Goal: Task Accomplishment & Management: Manage account settings

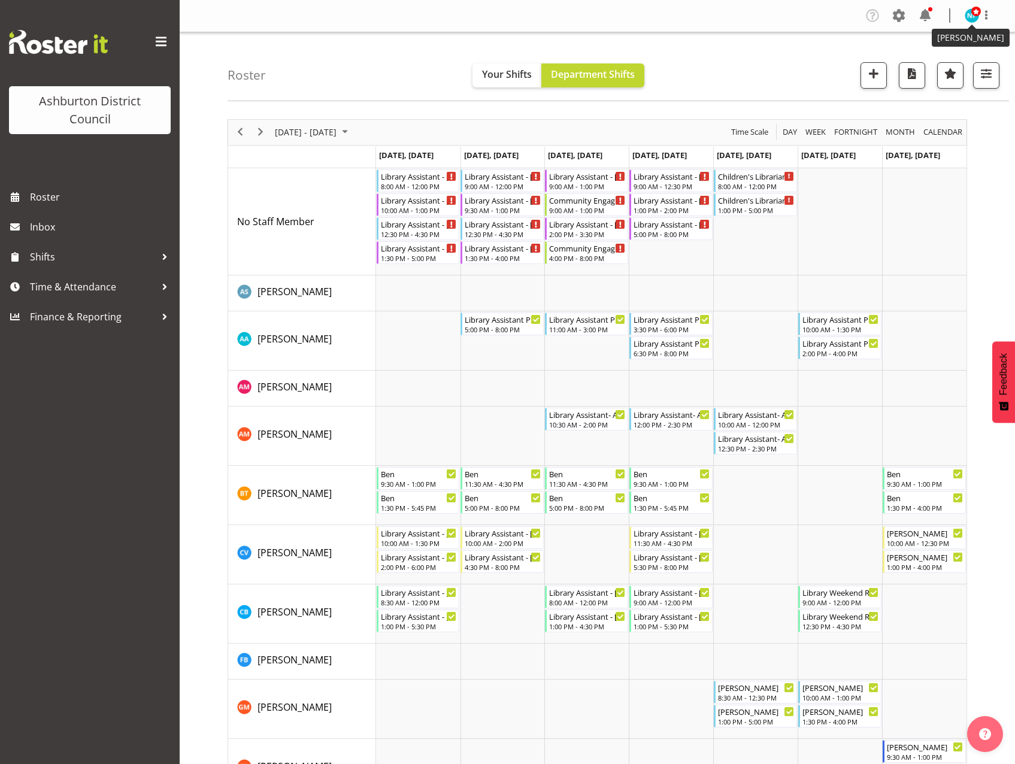
click at [974, 16] on span at bounding box center [976, 12] width 10 height 10
click at [917, 68] on link "Log Out" at bounding box center [935, 63] width 115 height 22
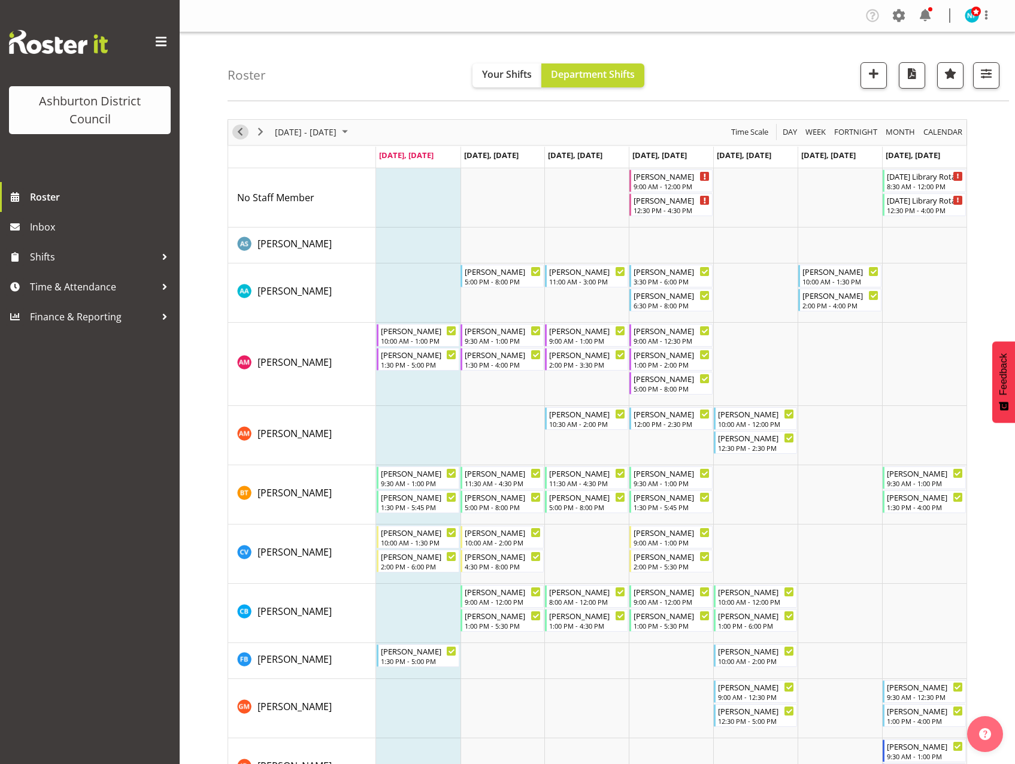
click at [241, 129] on span "Previous" at bounding box center [240, 132] width 14 height 15
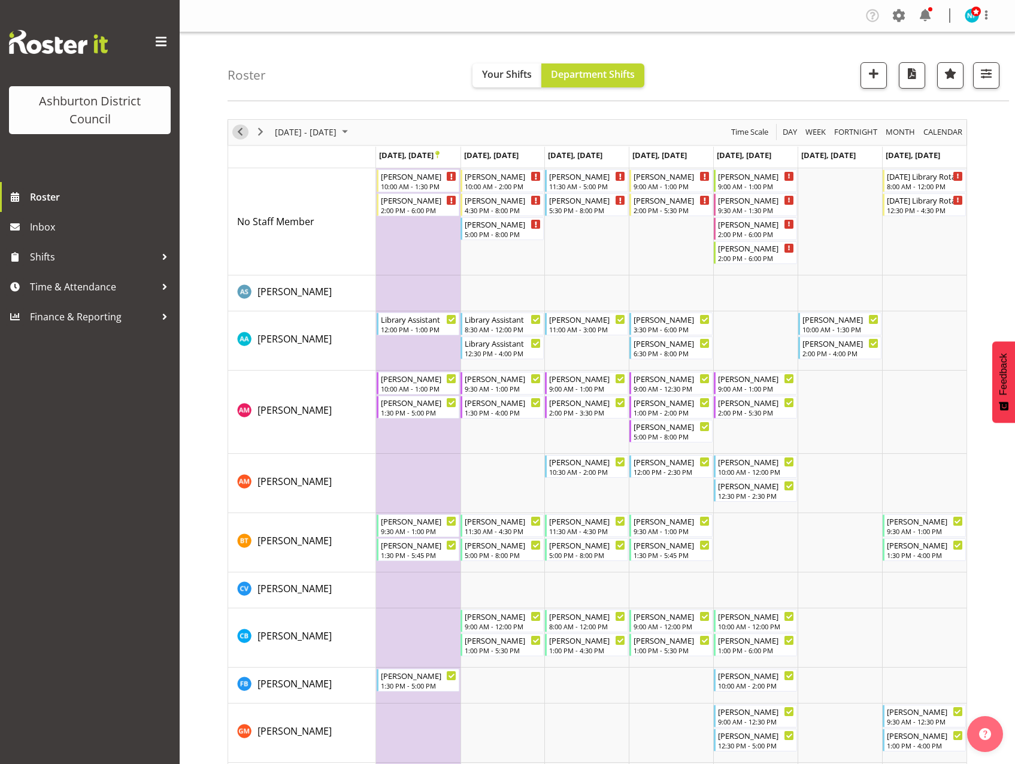
click at [244, 132] on span "Previous" at bounding box center [240, 132] width 14 height 15
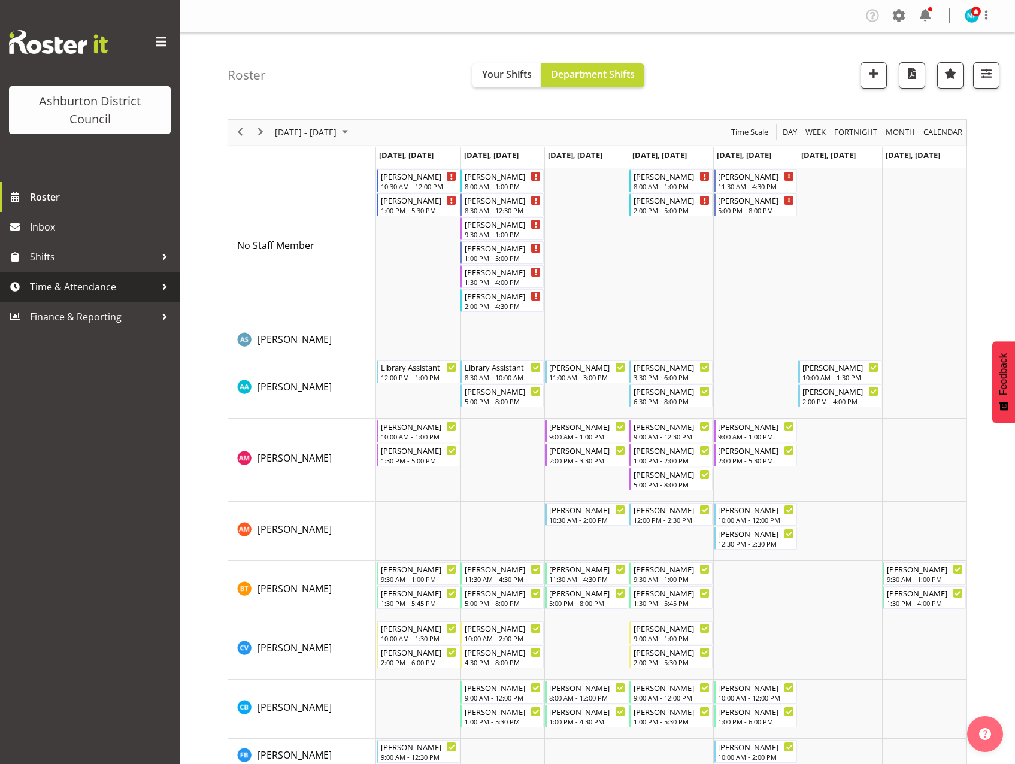
click at [48, 280] on span "Time & Attendance" at bounding box center [93, 287] width 126 height 18
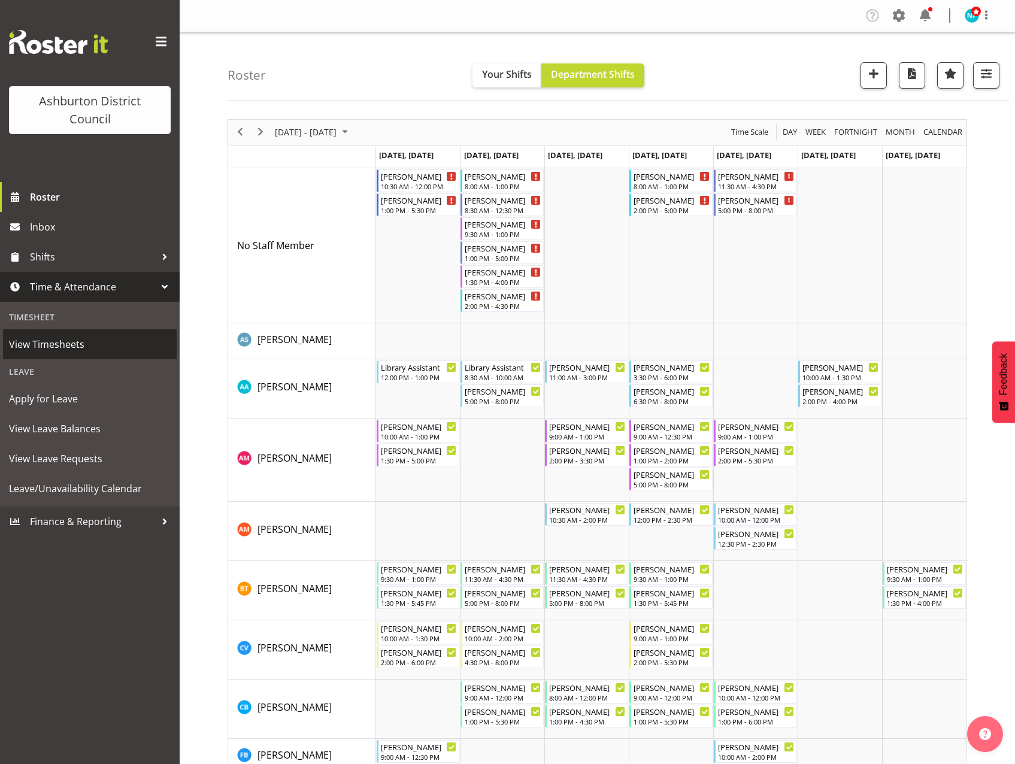
click at [45, 342] on span "View Timesheets" at bounding box center [90, 344] width 162 height 18
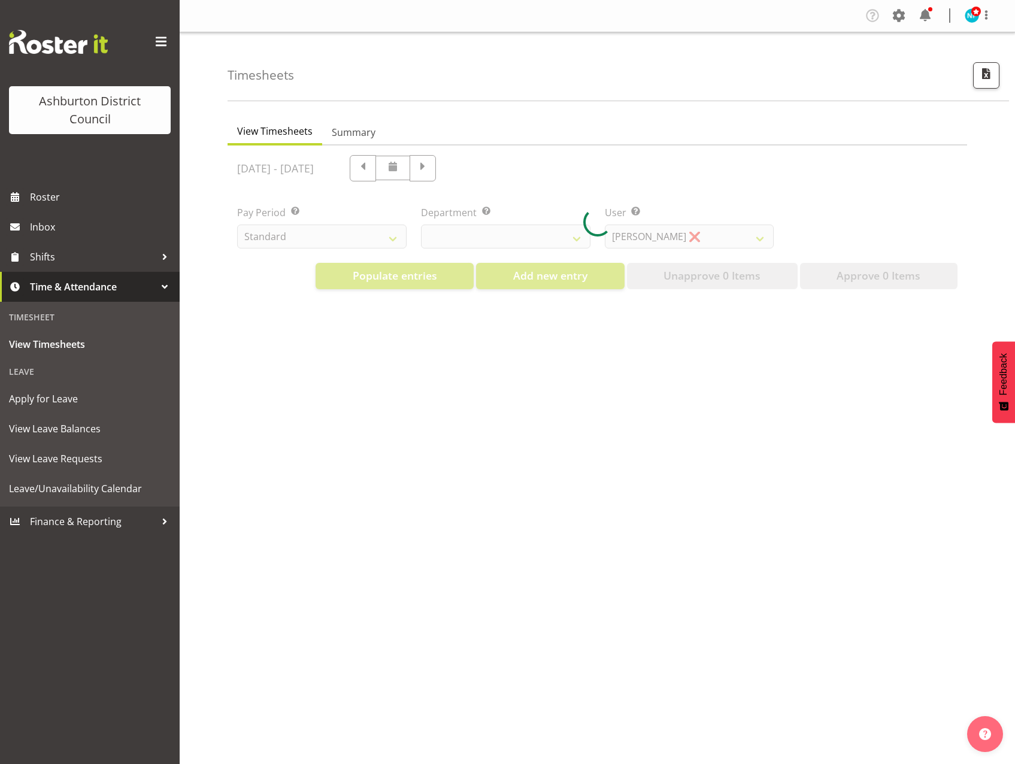
select select "82"
select select "432"
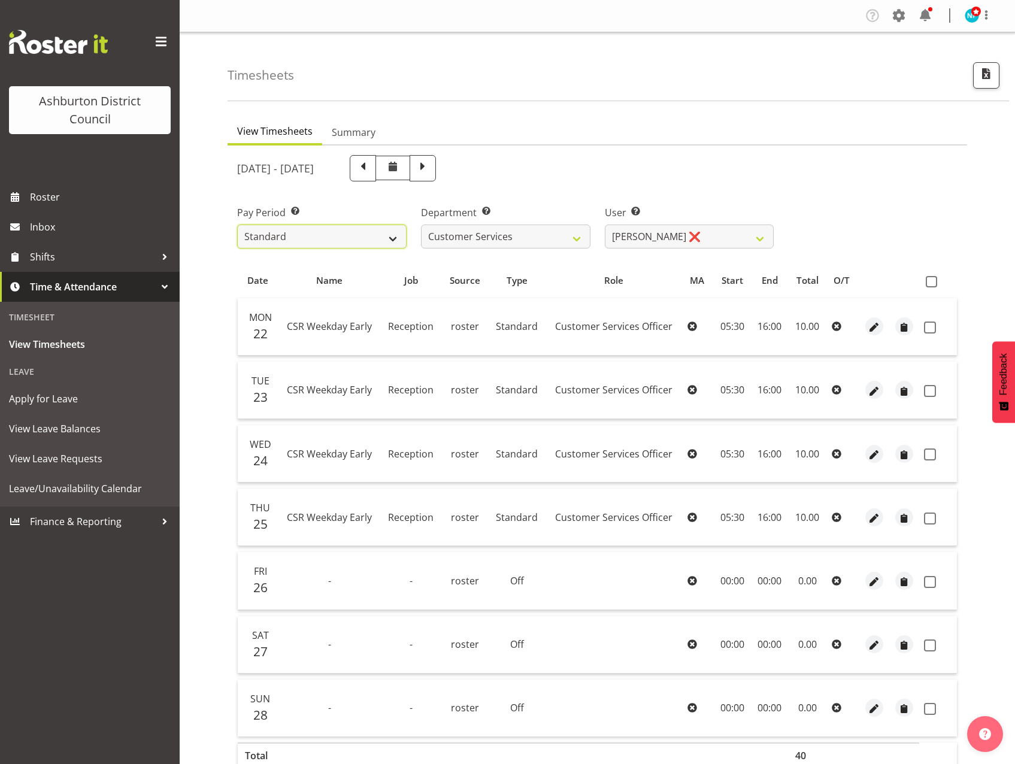
click at [395, 239] on select "Standard Library Excluded AAGM" at bounding box center [321, 236] width 169 height 24
select select "164"
click at [237, 224] on select "Standard Library Excluded AAGM" at bounding box center [321, 236] width 169 height 24
select select
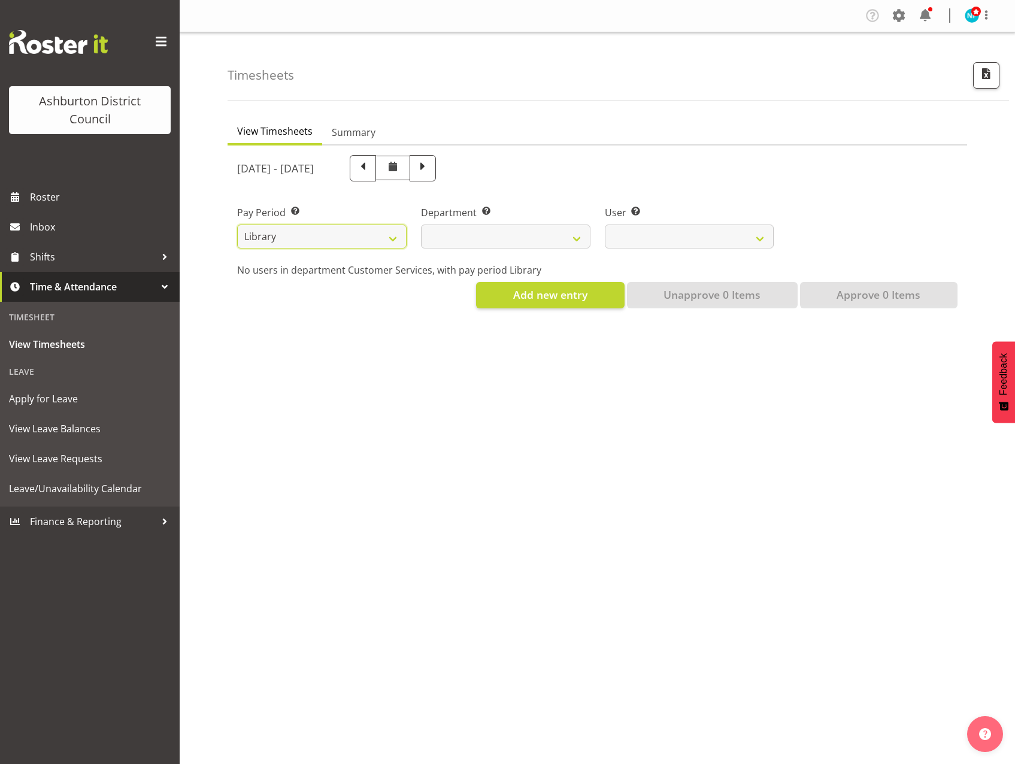
select select
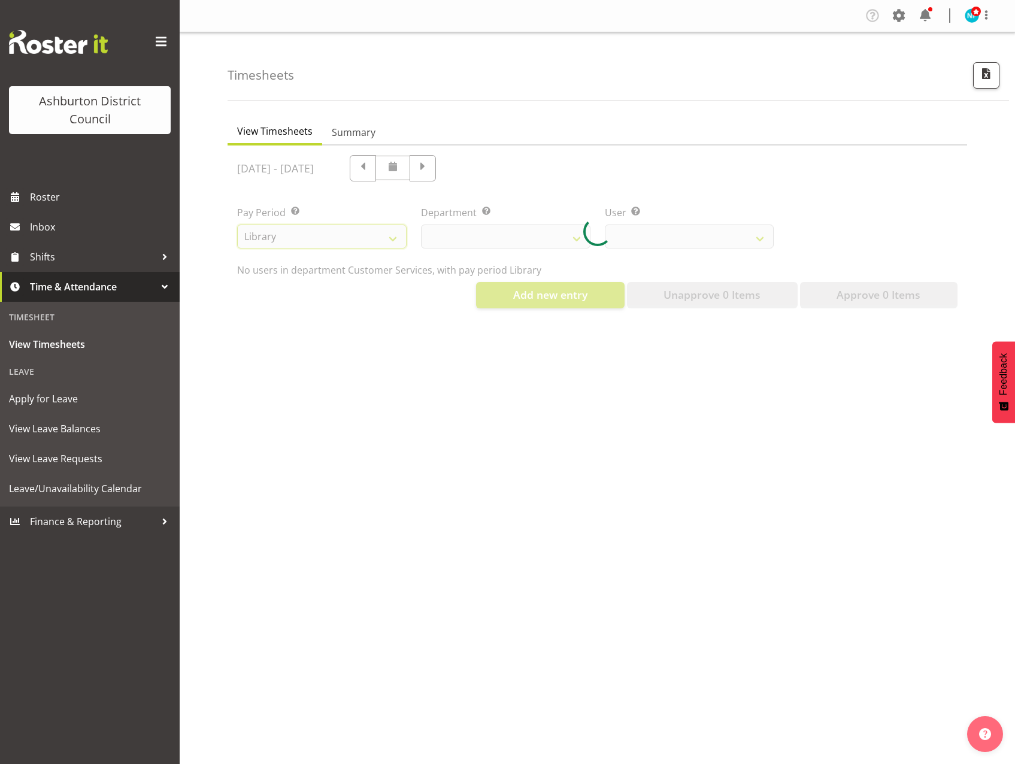
select select
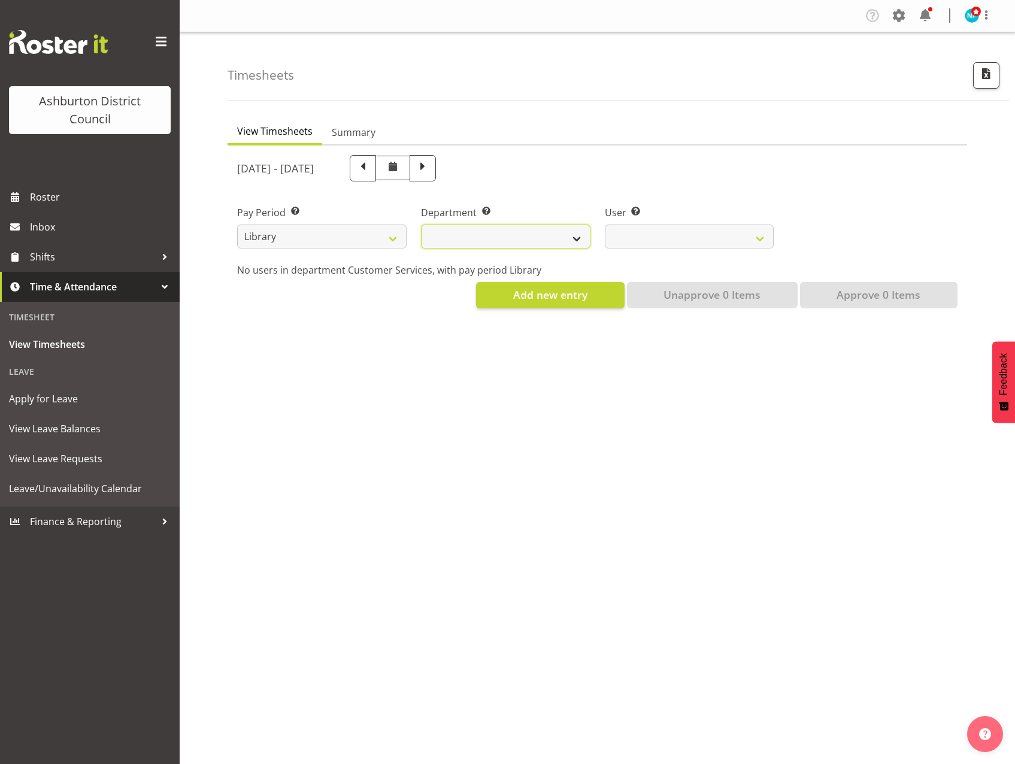
click at [577, 239] on select "Library" at bounding box center [505, 236] width 169 height 24
select select "824"
click at [421, 224] on select "Library" at bounding box center [505, 236] width 169 height 24
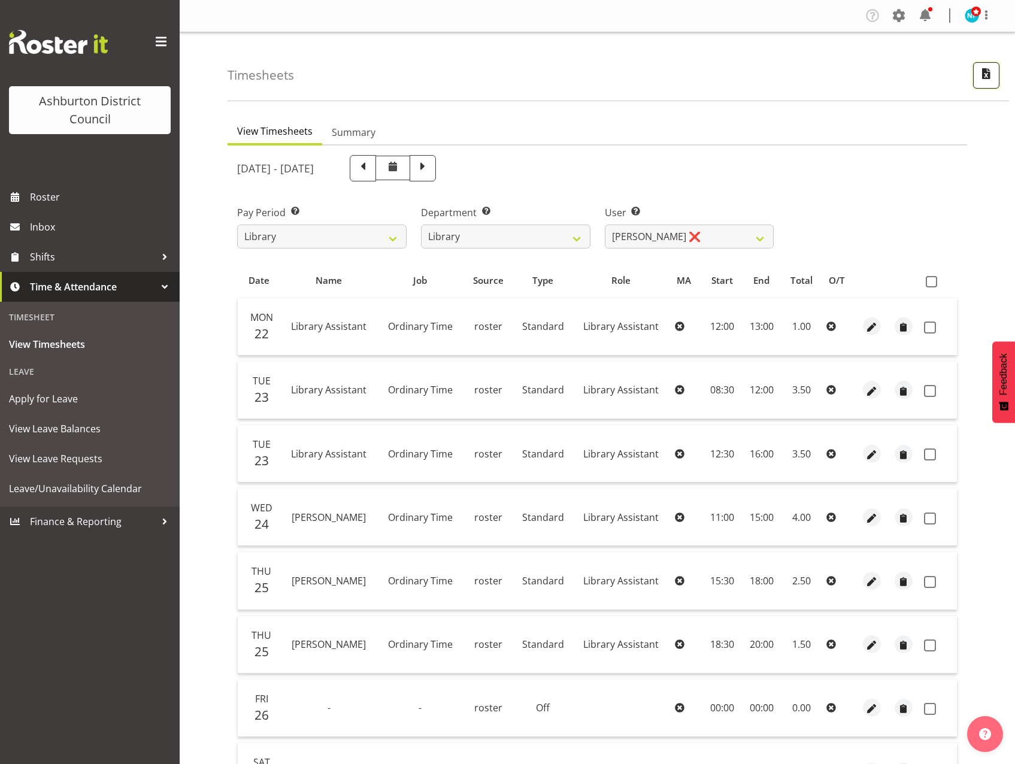
click at [985, 75] on span "button" at bounding box center [986, 74] width 16 height 16
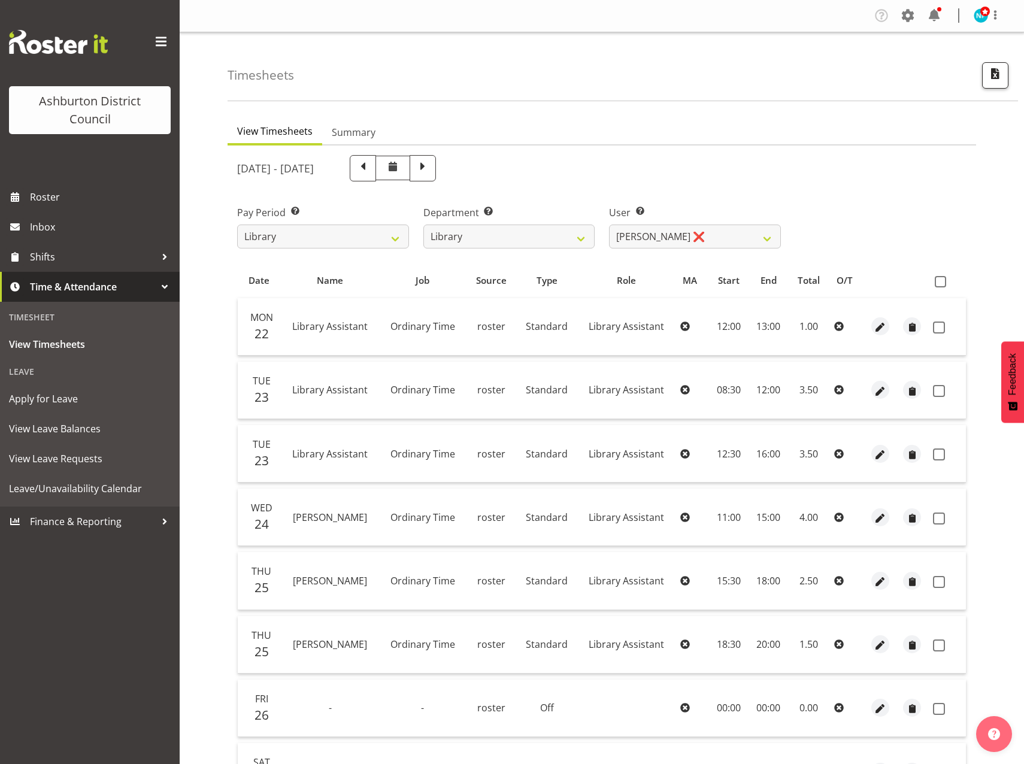
select select "164"
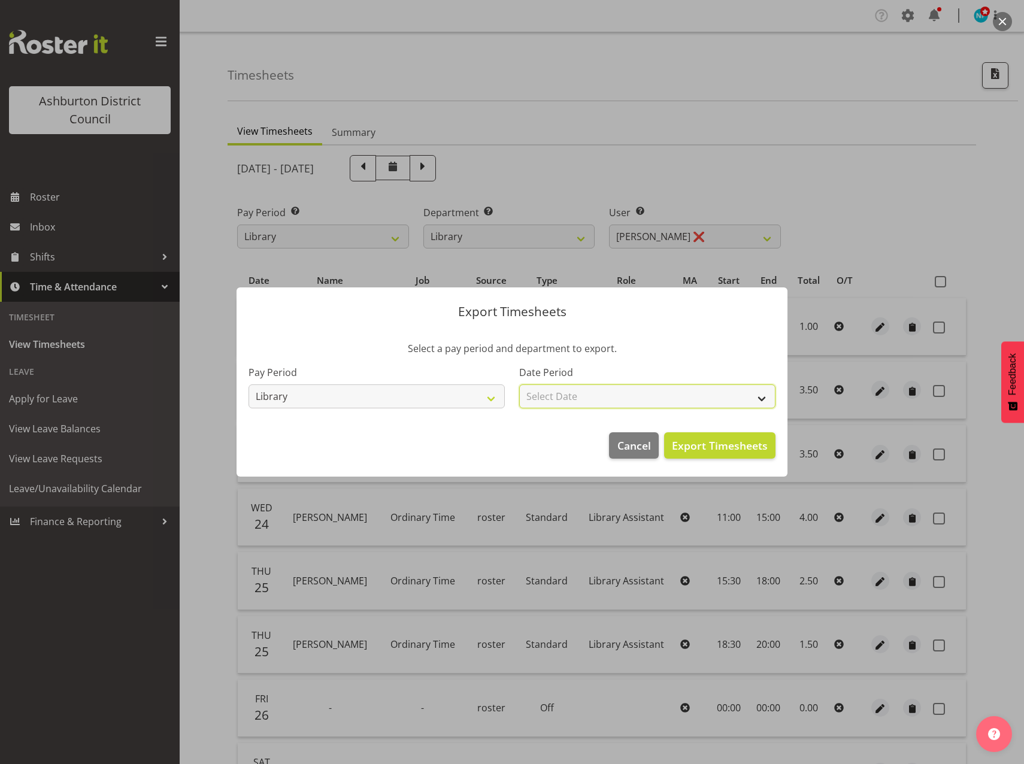
click at [768, 399] on select "Select Date Fortnight starting [DATE] Fortnight starting [DATE] Fortnight start…" at bounding box center [647, 396] width 256 height 24
select select "[DATE]"
click at [519, 384] on select "Select Date Fortnight starting [DATE] Fortnight starting [DATE] Fortnight start…" at bounding box center [647, 396] width 256 height 24
click at [723, 445] on span "Export Timesheets" at bounding box center [720, 446] width 96 height 16
click at [633, 439] on span "Cancel" at bounding box center [634, 446] width 34 height 16
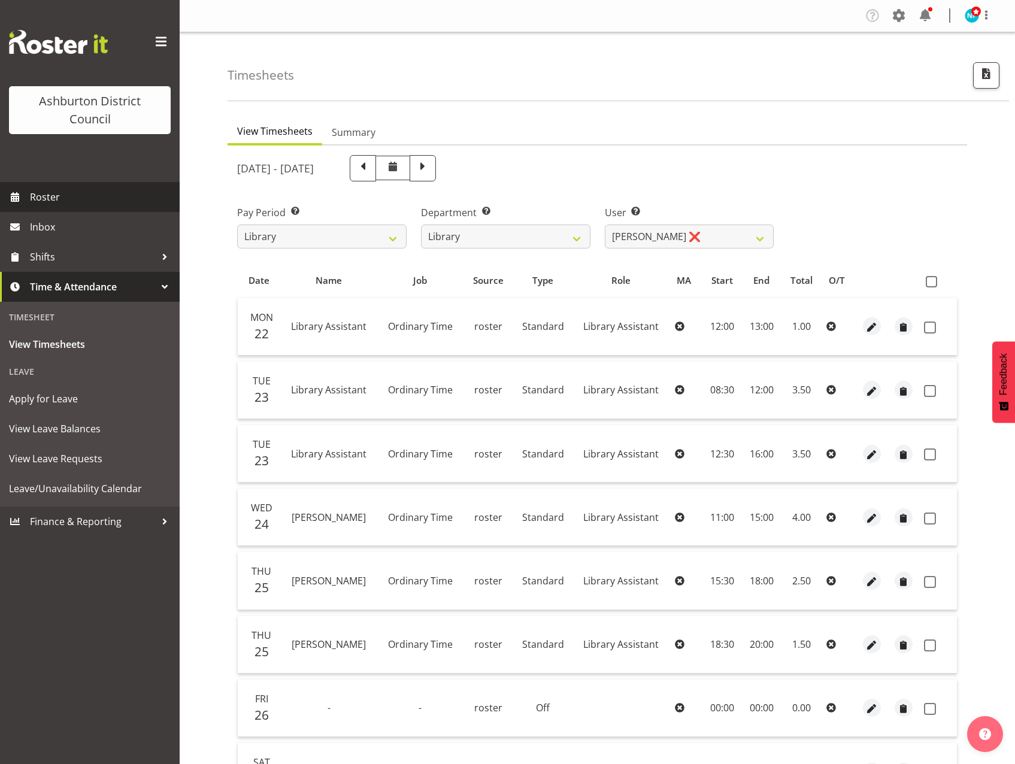
click at [41, 189] on span "Roster" at bounding box center [102, 197] width 144 height 18
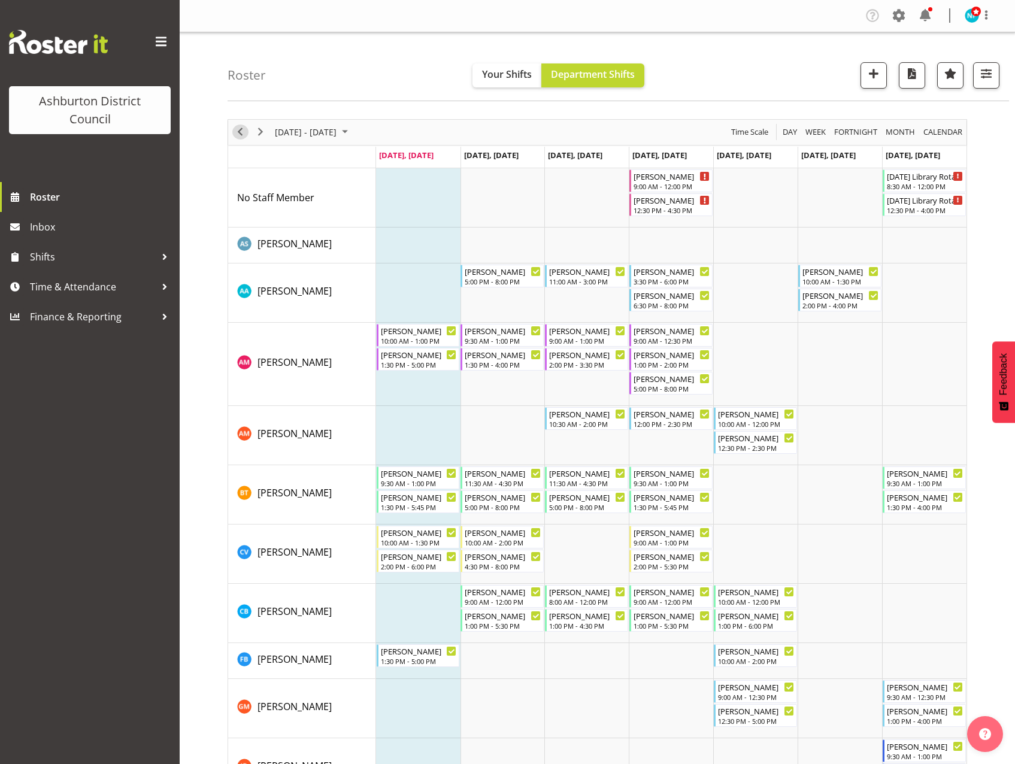
click at [236, 135] on span "Previous" at bounding box center [240, 132] width 14 height 15
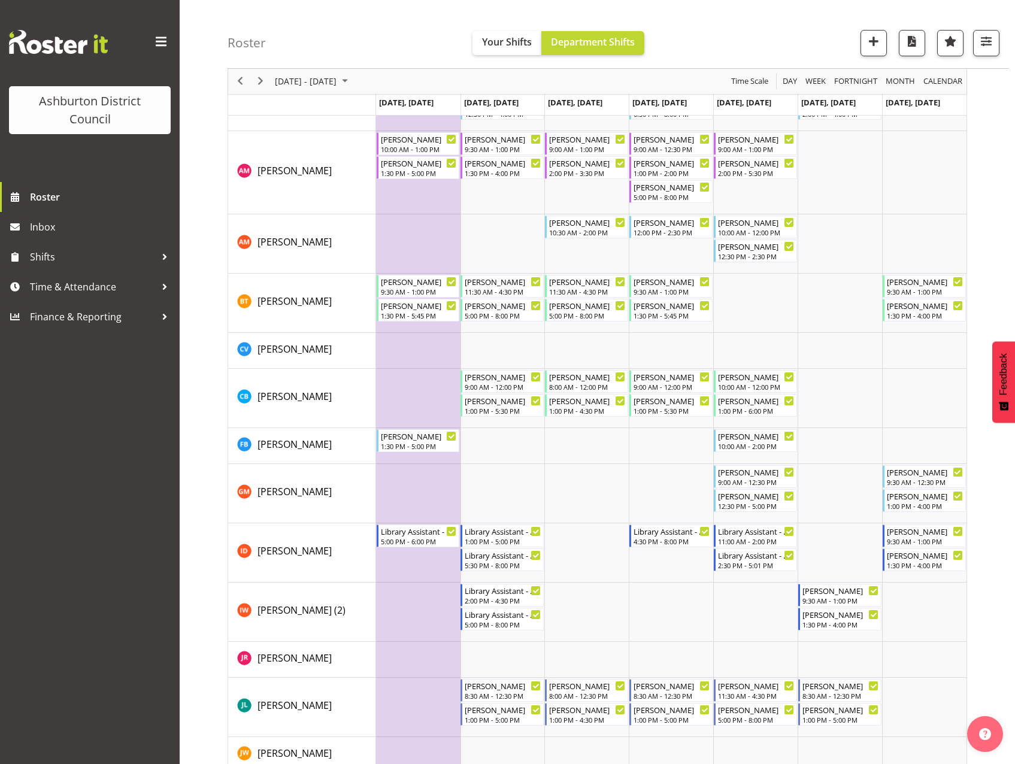
scroll to position [299, 0]
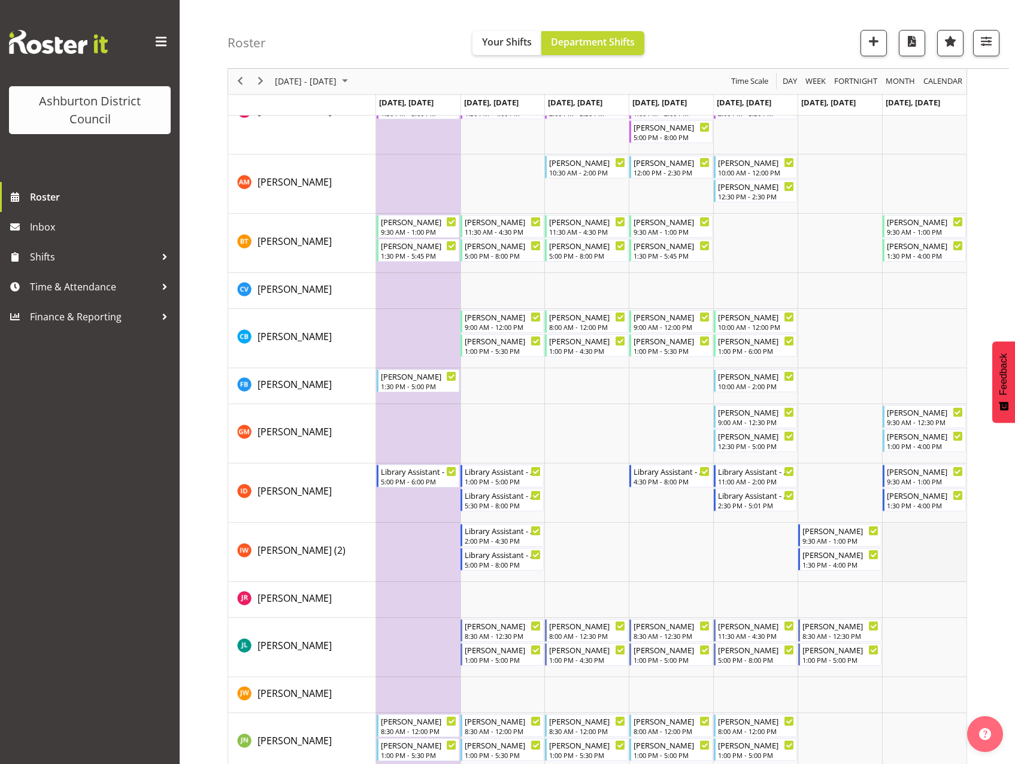
click at [939, 554] on td "Timeline Week of September 22, 2025" at bounding box center [924, 552] width 84 height 59
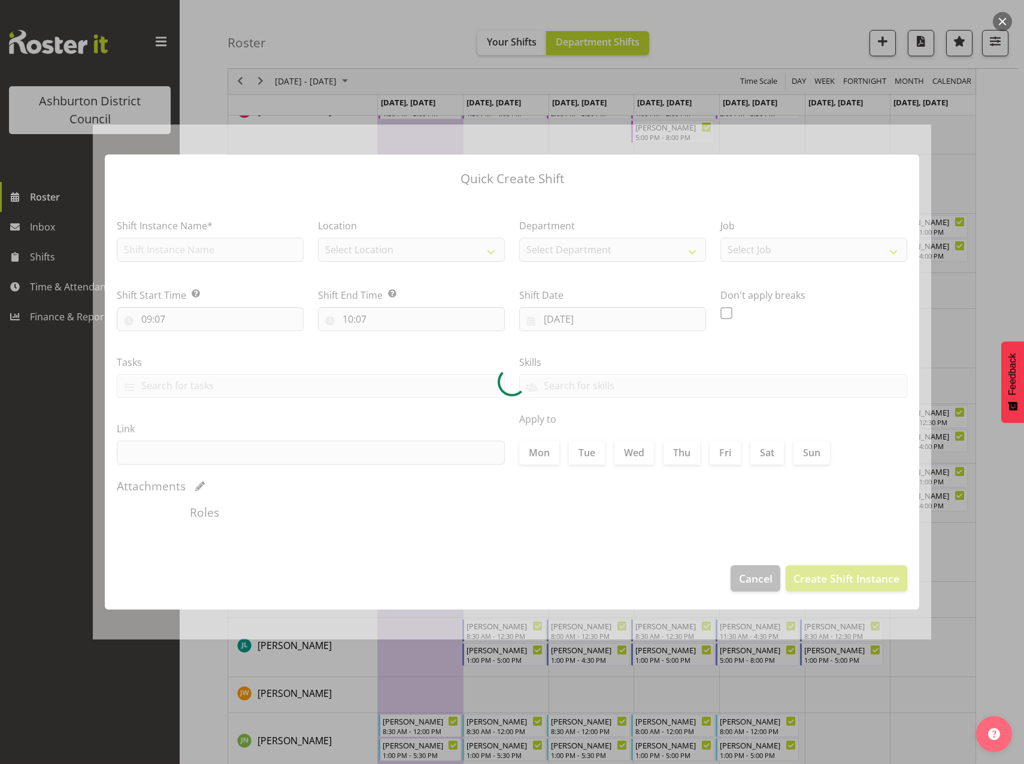
type input "28/09/2025"
checkbox input "true"
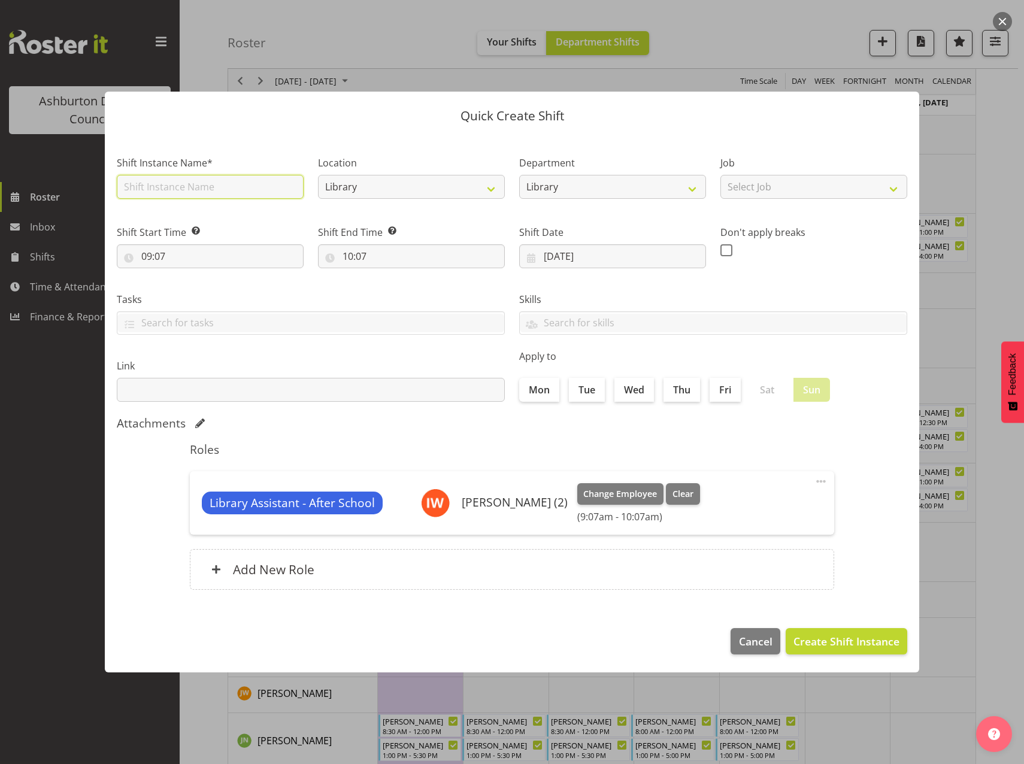
click at [263, 184] on input "text" at bounding box center [210, 187] width 187 height 24
type input "I"
type input "Library Assistant - After School"
click at [887, 189] on select "Select Job Casual HDA - CSR HDA - EA Lifeguarding LTS- Alt Duties Ordinary Time…" at bounding box center [813, 187] width 187 height 24
select select "6995"
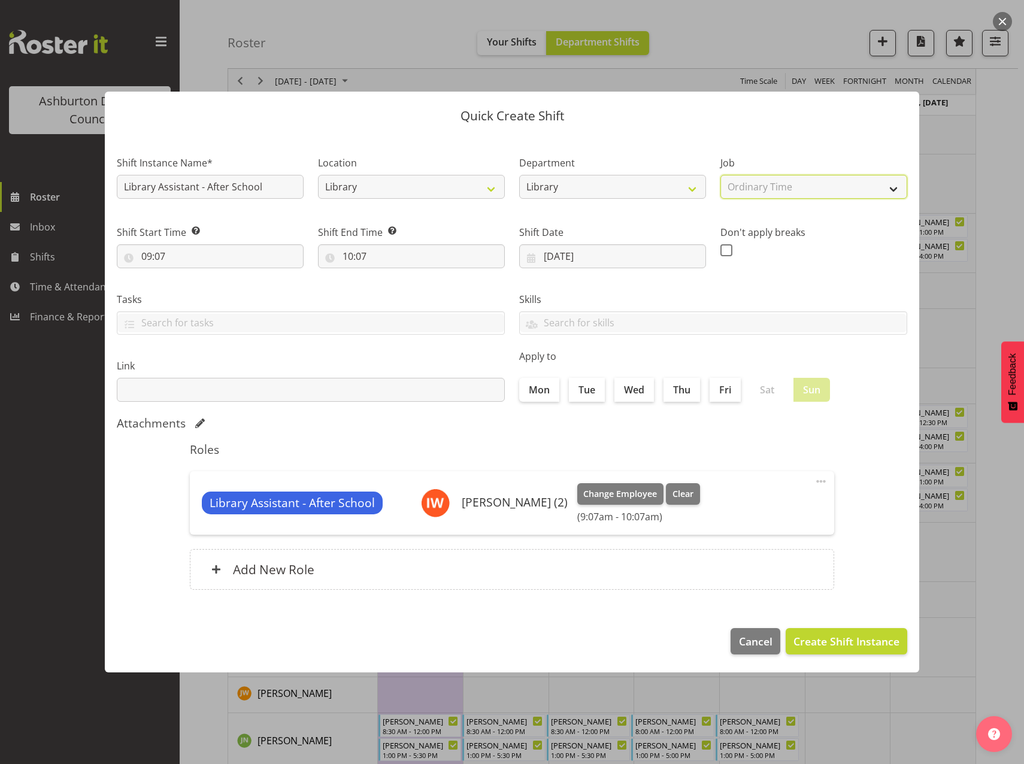
click at [720, 175] on select "Select Job Casual HDA - CSR HDA - EA Lifeguarding LTS- Alt Duties Ordinary Time…" at bounding box center [813, 187] width 187 height 24
click at [147, 257] on input "09:07" at bounding box center [210, 256] width 187 height 24
click at [196, 290] on select "00 01 02 03 04 05 06 07 08 09 10 11 12 13 14 15 16 17 18 19 20 21 22 23" at bounding box center [198, 287] width 27 height 24
select select "10"
click at [185, 275] on select "00 01 02 03 04 05 06 07 08 09 10 11 12 13 14 15 16 17 18 19 20 21 22 23" at bounding box center [198, 287] width 27 height 24
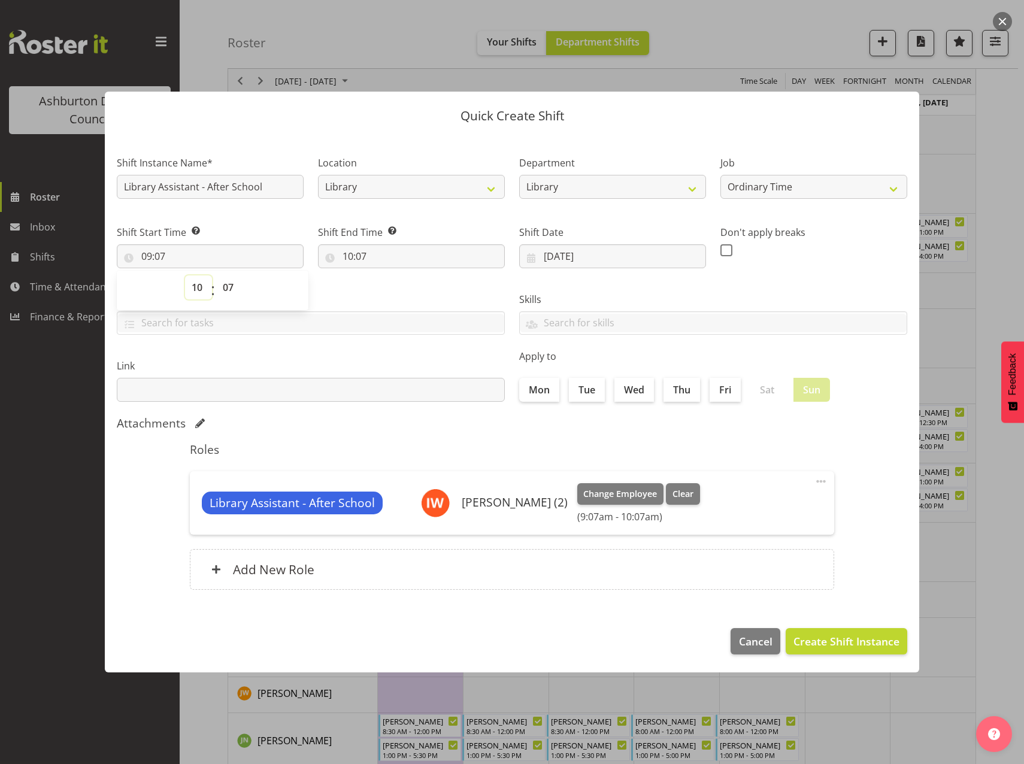
type input "10:07"
click at [228, 289] on select "00 01 02 03 04 05 06 07 08 09 10 11 12 13 14 15 16 17 18 19 20 21 22 23 24 25 2…" at bounding box center [229, 287] width 27 height 24
select select "0"
click at [216, 275] on select "00 01 02 03 04 05 06 07 08 09 10 11 12 13 14 15 16 17 18 19 20 21 22 23 24 25 2…" at bounding box center [229, 287] width 27 height 24
type input "10:00"
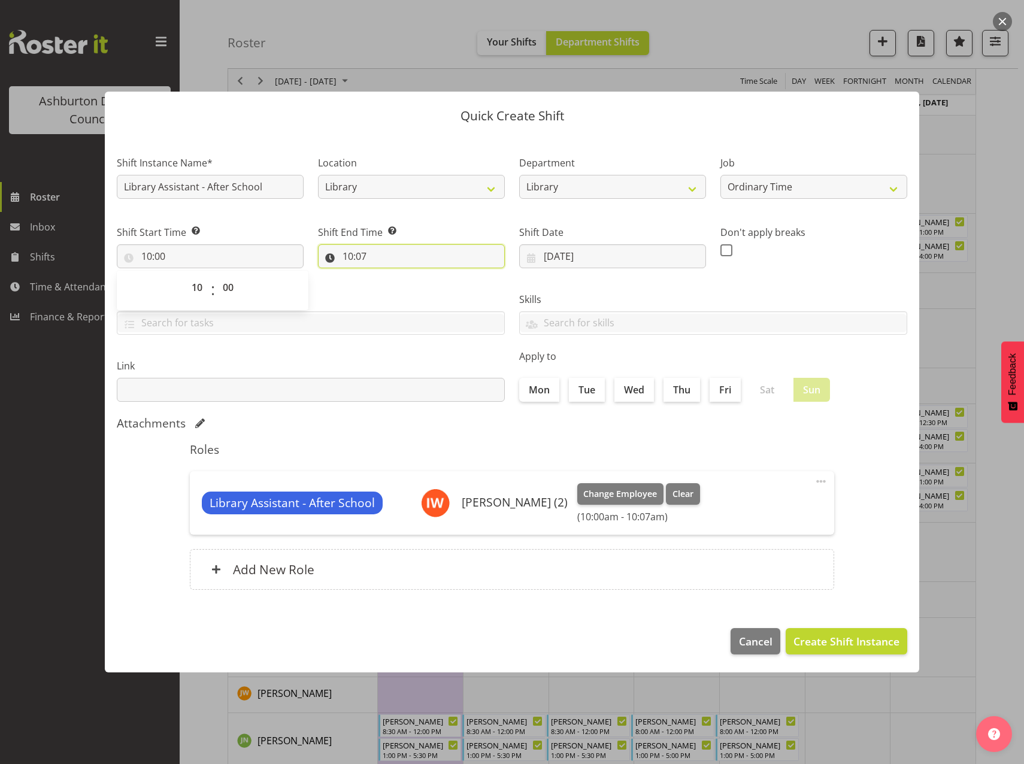
click at [351, 258] on input "10:07" at bounding box center [411, 256] width 187 height 24
click at [399, 288] on select "00 01 02 03 04 05 06 07 08 09 10 11 12 13 14 15 16 17 18 19 20 21 22 23" at bounding box center [399, 287] width 27 height 24
select select "16"
click at [386, 275] on select "00 01 02 03 04 05 06 07 08 09 10 11 12 13 14 15 16 17 18 19 20 21 22 23" at bounding box center [399, 287] width 27 height 24
type input "16:07"
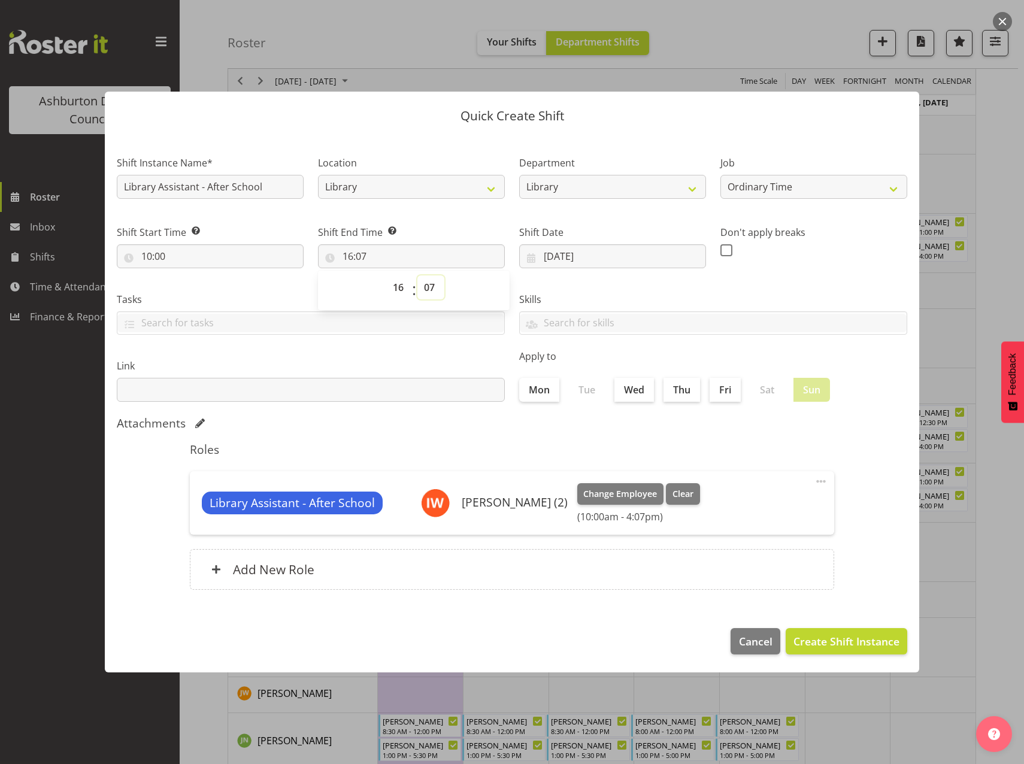
click at [430, 285] on select "00 01 02 03 04 05 06 07 08 09 10 11 12 13 14 15 16 17 18 19 20 21 22 23 24 25 2…" at bounding box center [430, 287] width 27 height 24
select select "0"
click at [417, 275] on select "00 01 02 03 04 05 06 07 08 09 10 11 12 13 14 15 16 17 18 19 20 21 22 23 24 25 2…" at bounding box center [430, 287] width 27 height 24
type input "16:00"
click at [819, 479] on span at bounding box center [821, 481] width 14 height 14
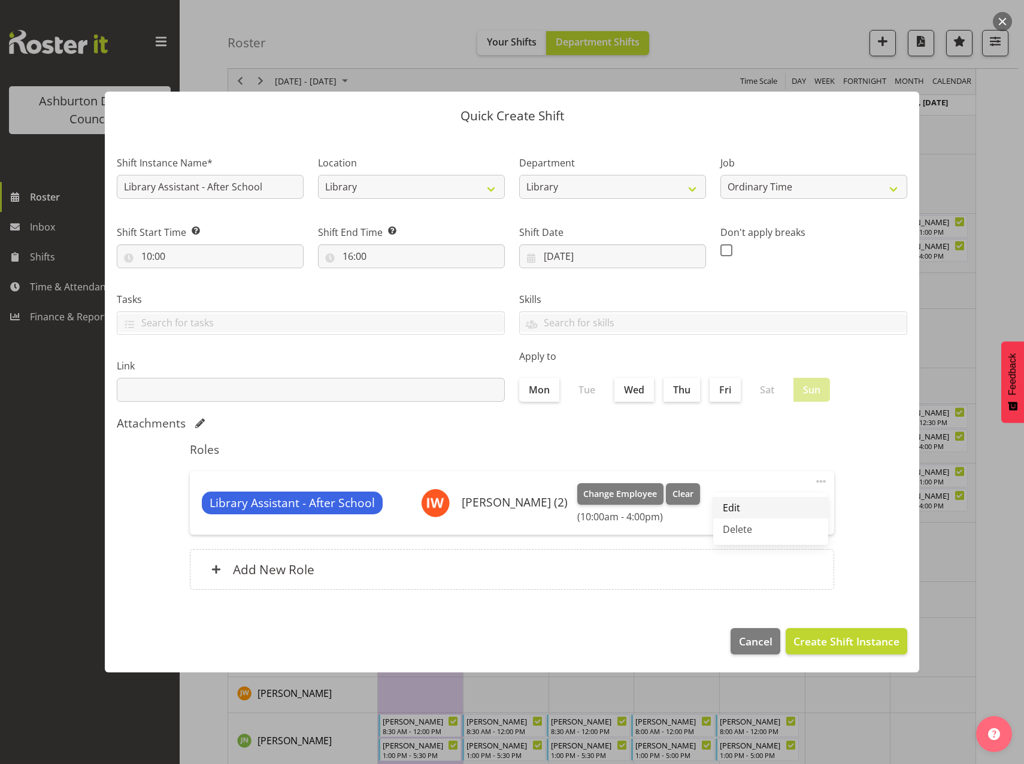
click at [742, 511] on link "Edit" at bounding box center [770, 508] width 115 height 22
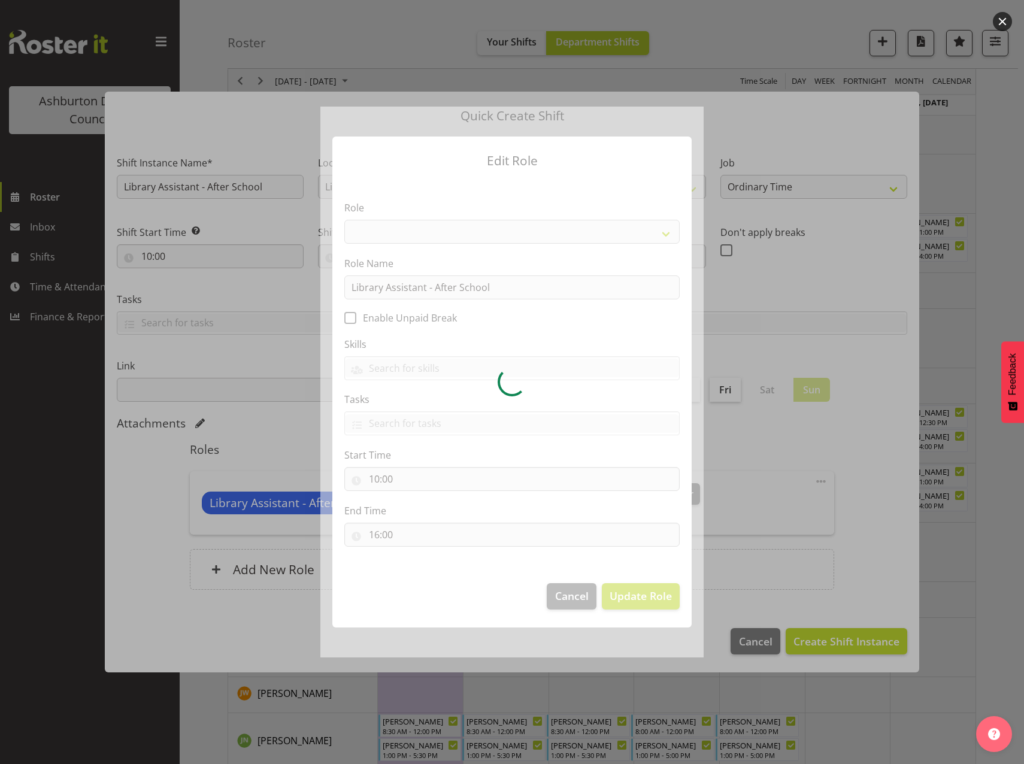
select select "1344"
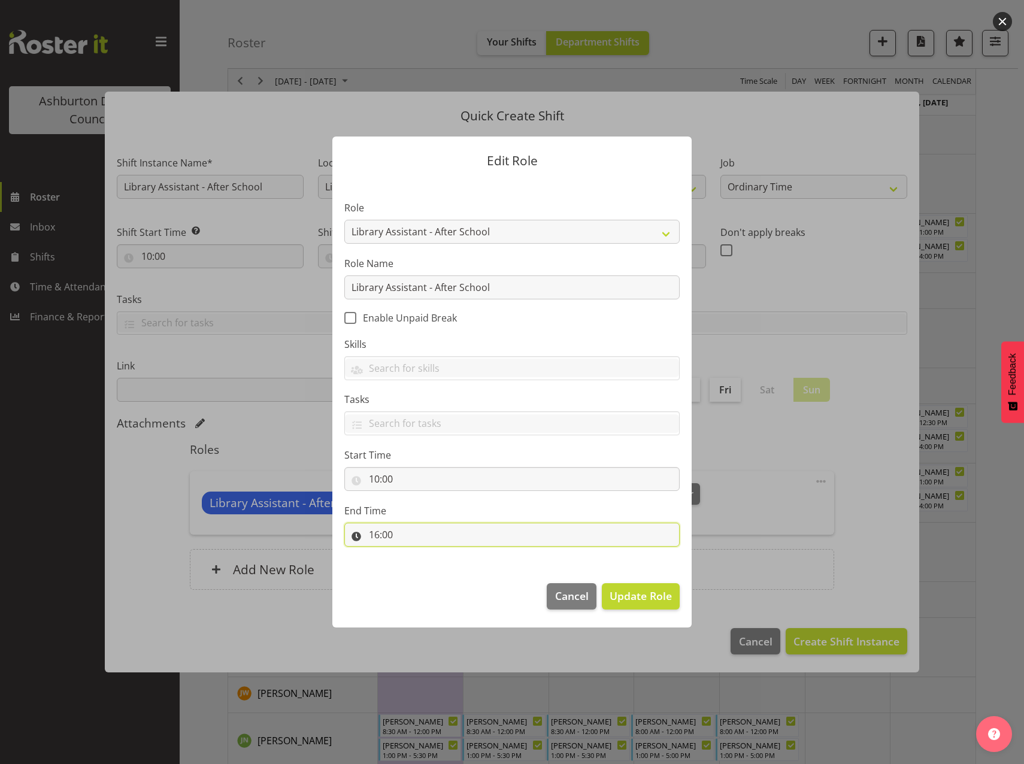
click at [374, 535] on input "16:00" at bounding box center [511, 535] width 335 height 24
click at [424, 565] on select "00 01 02 03 04 05 06 07 08 09 10 11 12 13 14 15 16 17 18 19 20 21 22 23" at bounding box center [425, 566] width 27 height 24
select select "12"
click at [412, 554] on select "00 01 02 03 04 05 06 07 08 09 10 11 12 13 14 15 16 17 18 19 20 21 22 23" at bounding box center [425, 566] width 27 height 24
type input "12:00"
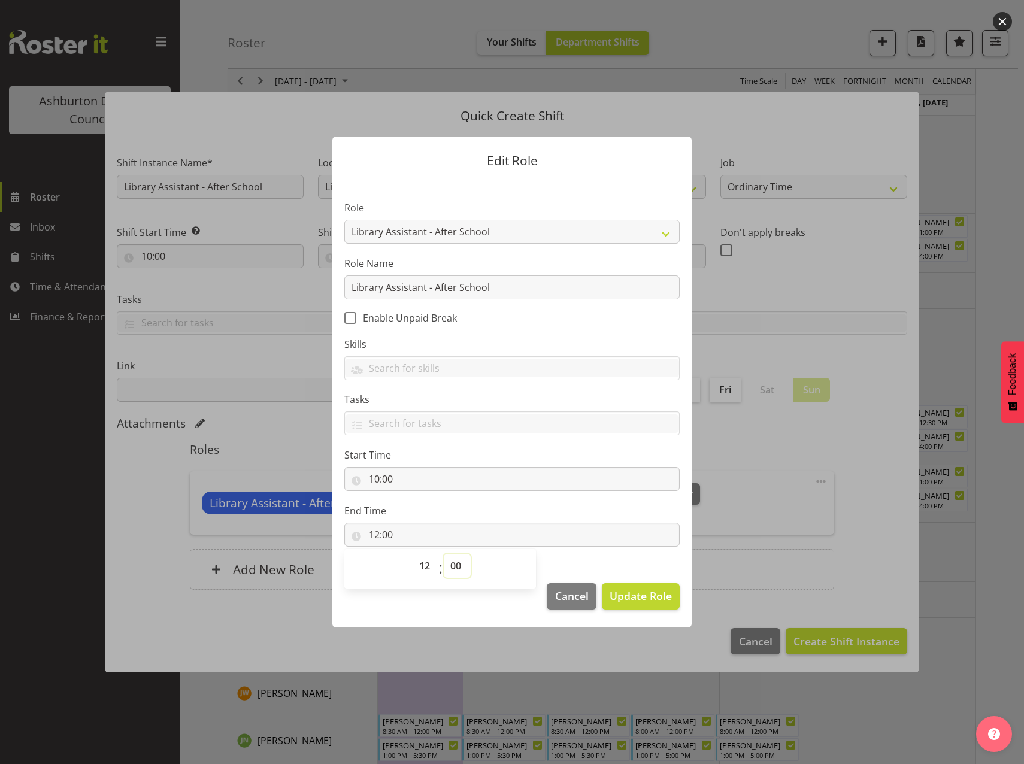
click at [456, 564] on select "00 01 02 03 04 05 06 07 08 09 10 11 12 13 14 15 16 17 18 19 20 21 22 23 24 25 2…" at bounding box center [457, 566] width 27 height 24
select select "30"
click at [444, 554] on select "00 01 02 03 04 05 06 07 08 09 10 11 12 13 14 15 16 17 18 19 20 21 22 23 24 25 2…" at bounding box center [457, 566] width 27 height 24
type input "12:30"
click at [647, 591] on span "Update Role" at bounding box center [640, 596] width 62 height 16
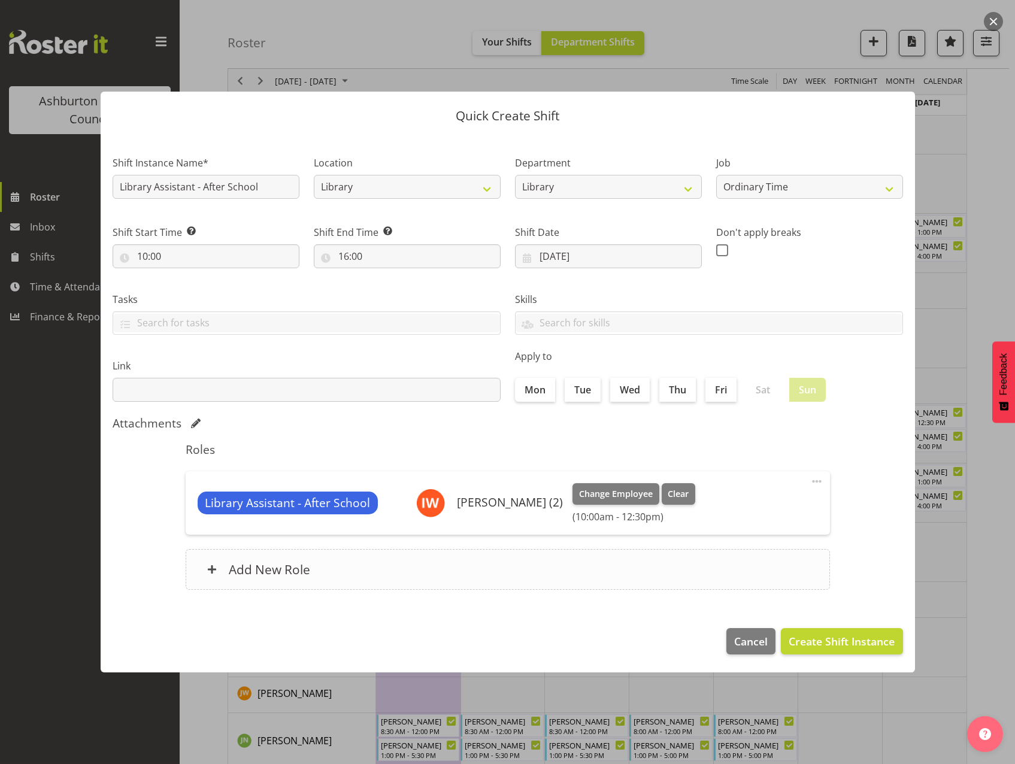
click at [363, 572] on div "Add New Role" at bounding box center [508, 569] width 644 height 41
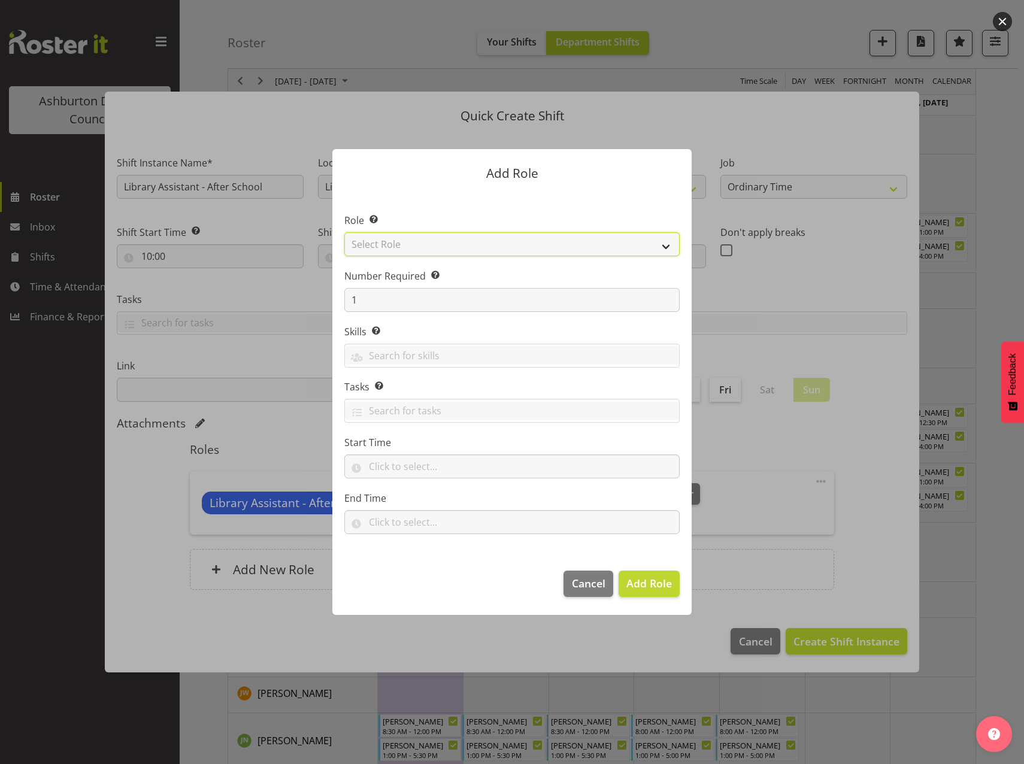
click at [663, 244] on select "Select Role AAGM Deputy Director AAGM Director Archivist Childrens Librarian Co…" at bounding box center [511, 244] width 335 height 24
select select "1344"
click at [344, 232] on select "Select Role AAGM Deputy Director AAGM Director Archivist Childrens Librarian Co…" at bounding box center [511, 244] width 335 height 24
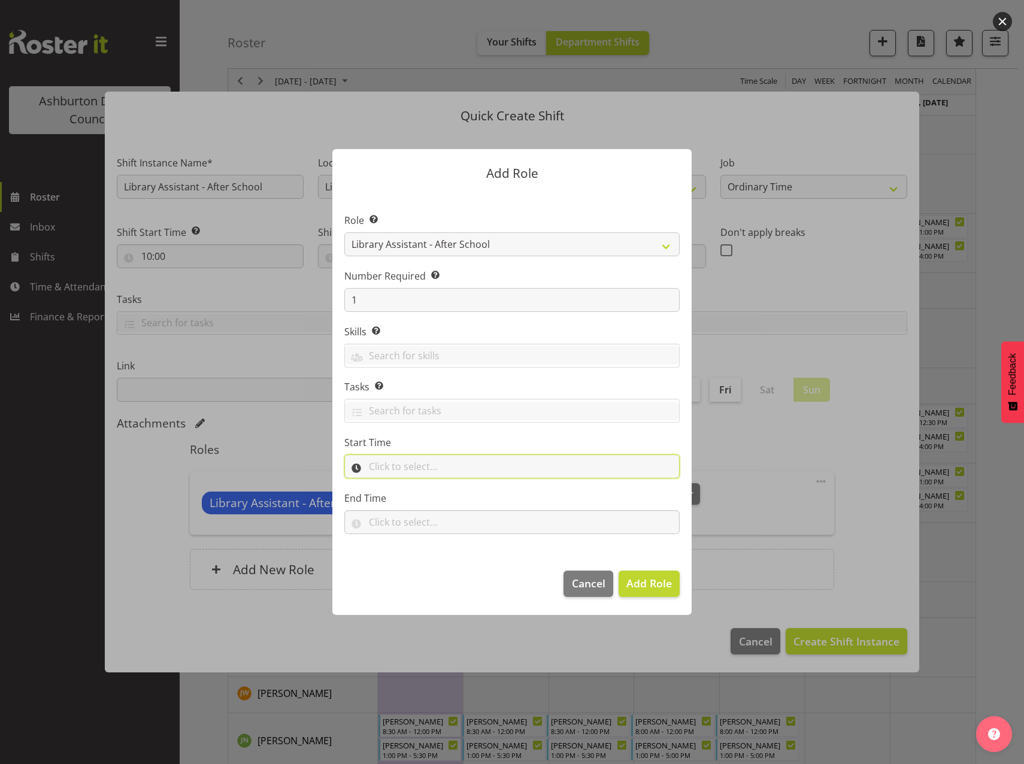
click at [420, 468] on input "text" at bounding box center [511, 466] width 335 height 24
click at [423, 503] on select "00 00 01 02 03 04 05 06 07 08 09 10 11 12 13 14 15 16 17 18 19 20 21 22 23" at bounding box center [425, 498] width 27 height 24
select select "13"
click at [412, 486] on select "00 00 01 02 03 04 05 06 07 08 09 10 11 12 13 14 15 16 17 18 19 20 21 22 23" at bounding box center [425, 498] width 27 height 24
click at [459, 495] on select "00 00 01 02 03 04 05 06 07 08 09 10 11 12 13 14 15 16 17 18 19 20 21 22 23 24 2…" at bounding box center [457, 498] width 27 height 24
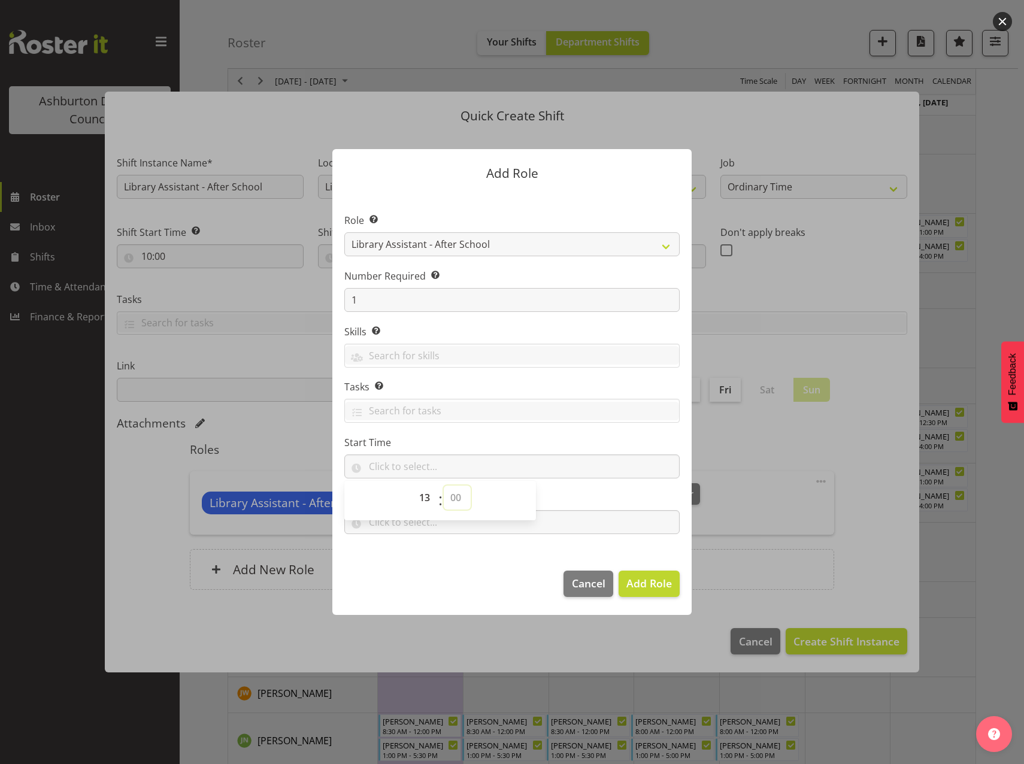
select select "0"
click at [444, 486] on select "00 00 01 02 03 04 05 06 07 08 09 10 11 12 13 14 15 16 17 18 19 20 21 22 23 24 2…" at bounding box center [457, 498] width 27 height 24
type input "13:00"
click at [406, 516] on div "00 01 02 03 04 05 06 07 08 09 10 11 12 13 14 15 16 17 18 19 20 21 22 23 : 00 01…" at bounding box center [440, 501] width 192 height 40
click at [407, 523] on input "text" at bounding box center [511, 522] width 335 height 24
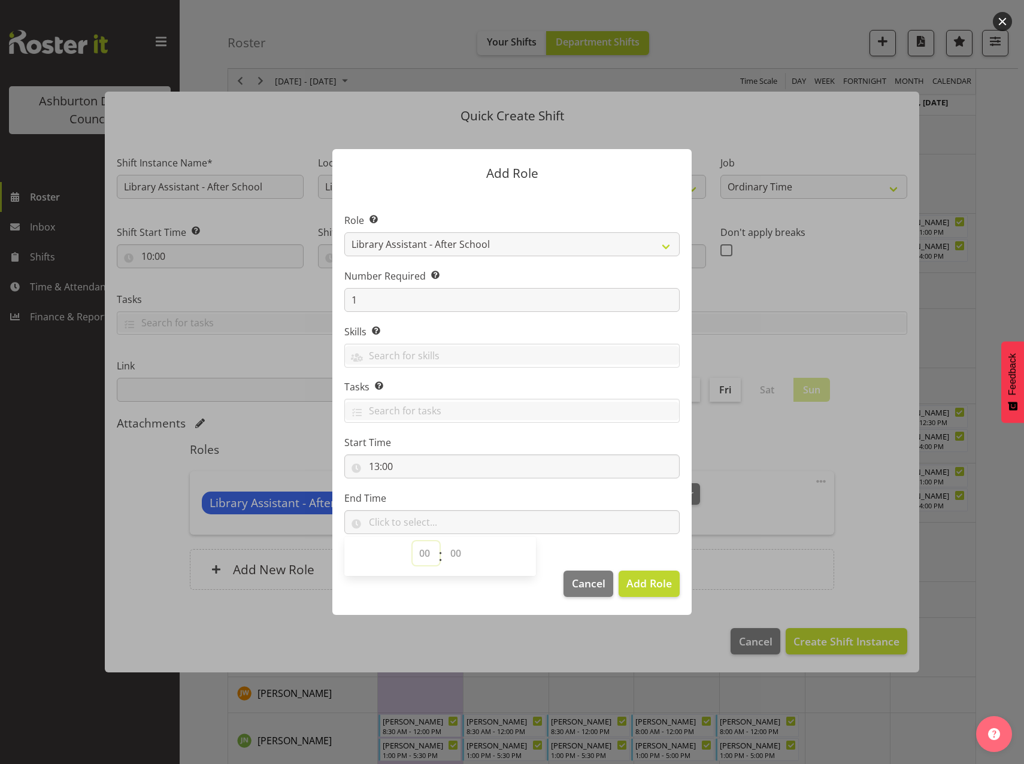
click at [421, 555] on select "00 00 01 02 03 04 05 06 07 08 09 10 11 12 13 14 15 16 17 18 19 20 21 22 23" at bounding box center [425, 553] width 27 height 24
select select "16"
click at [412, 541] on select "00 00 01 02 03 04 05 06 07 08 09 10 11 12 13 14 15 16 17 18 19 20 21 22 23" at bounding box center [425, 553] width 27 height 24
click at [457, 556] on select "00 00 01 02 03 04 05 06 07 08 09 10 11 12 13 14 15 16 17 18 19 20 21 22 23 24 2…" at bounding box center [457, 553] width 27 height 24
select select "0"
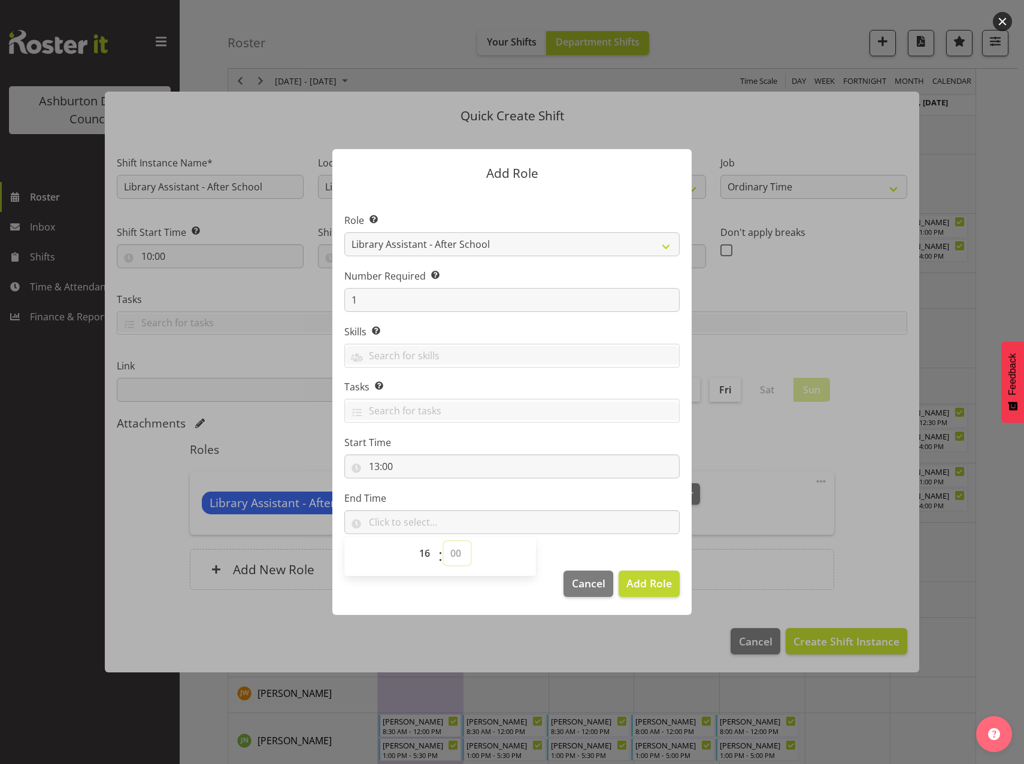
click at [444, 541] on select "00 00 01 02 03 04 05 06 07 08 09 10 11 12 13 14 15 16 17 18 19 20 21 22 23 24 2…" at bounding box center [457, 553] width 27 height 24
type input "16:00"
click at [644, 588] on span "Add Role" at bounding box center [648, 583] width 45 height 14
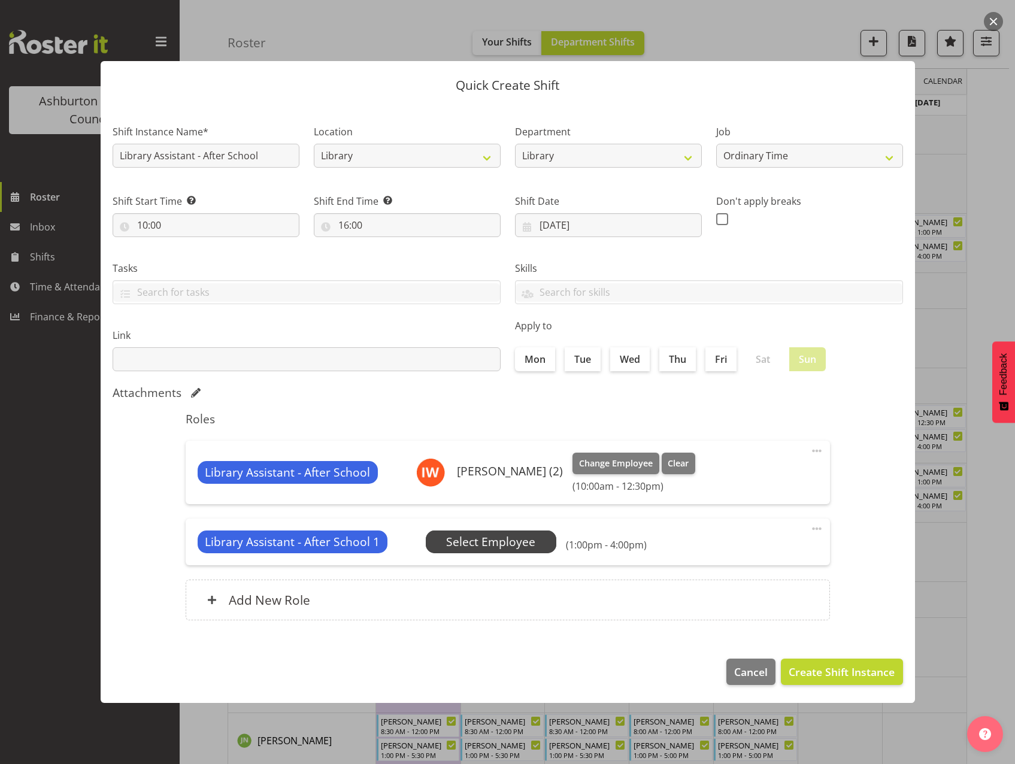
click at [492, 539] on span "Select Employee" at bounding box center [490, 541] width 89 height 17
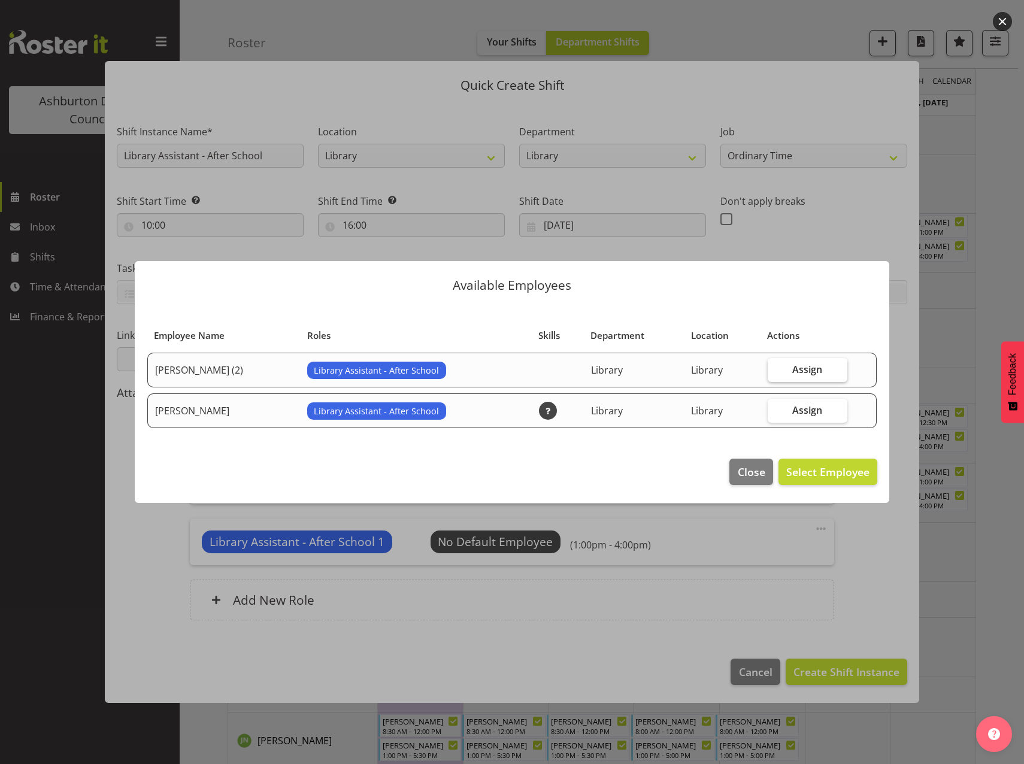
click at [822, 371] on label "Assign" at bounding box center [807, 370] width 80 height 24
click at [775, 371] on input "Assign" at bounding box center [771, 369] width 8 height 8
checkbox input "true"
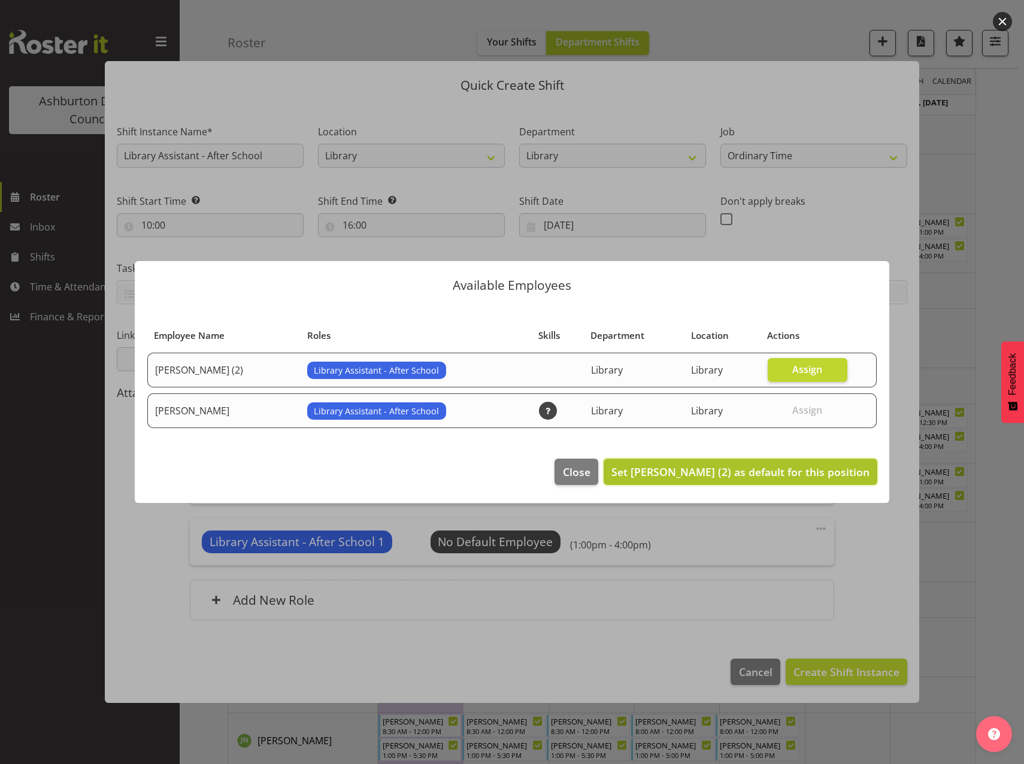
click at [811, 472] on span "Set Isabel Wang (2) as default for this position" at bounding box center [740, 472] width 258 height 14
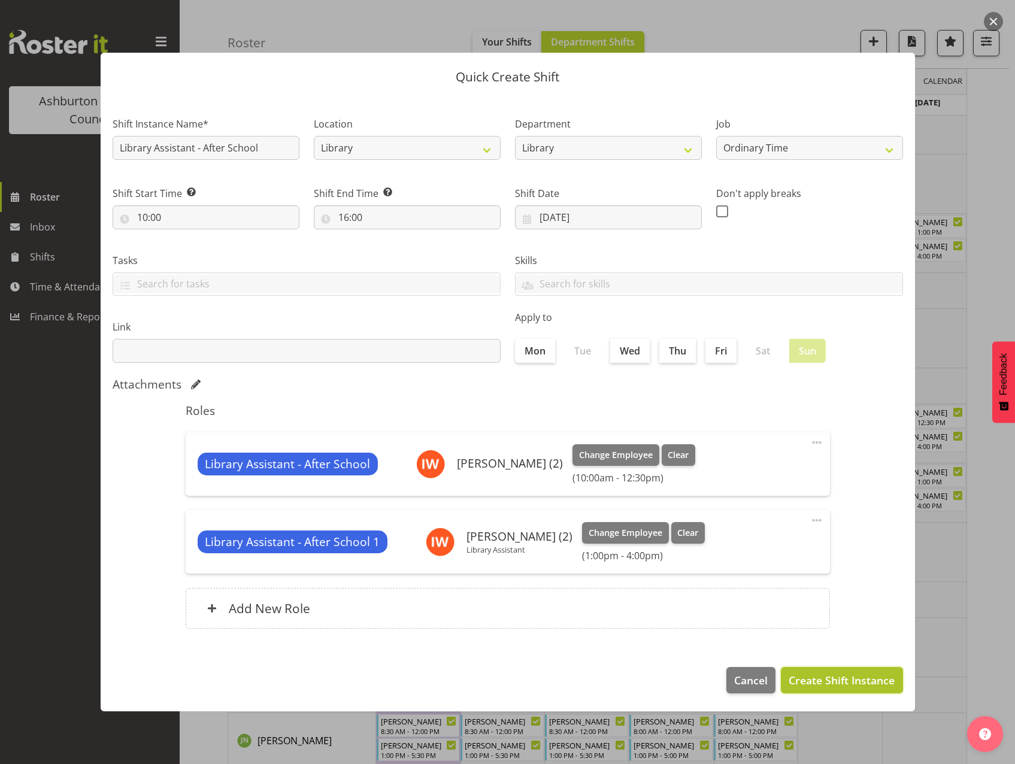
click at [850, 686] on span "Create Shift Instance" at bounding box center [841, 680] width 106 height 16
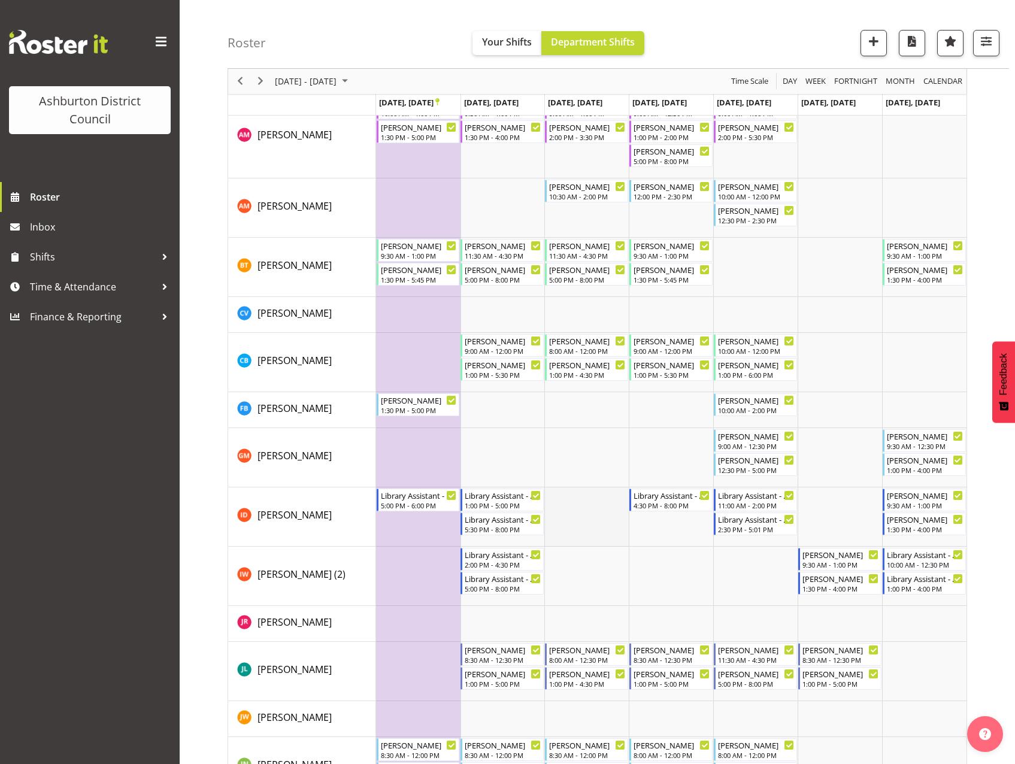
scroll to position [515, 0]
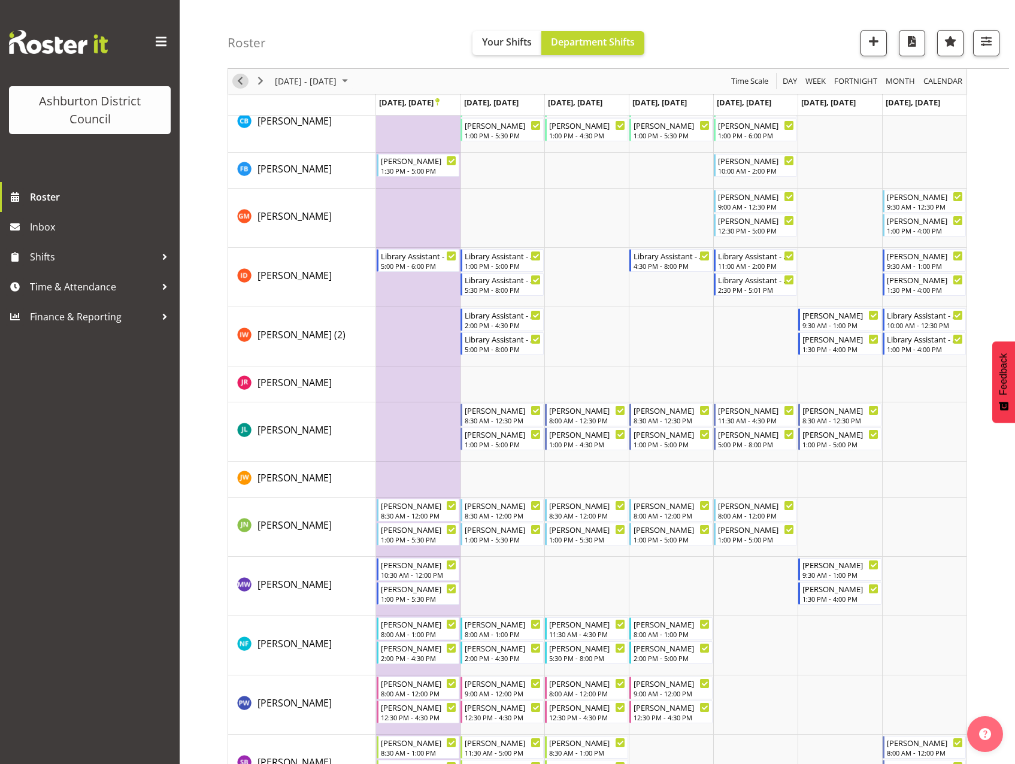
click at [239, 80] on span "Previous" at bounding box center [240, 81] width 14 height 15
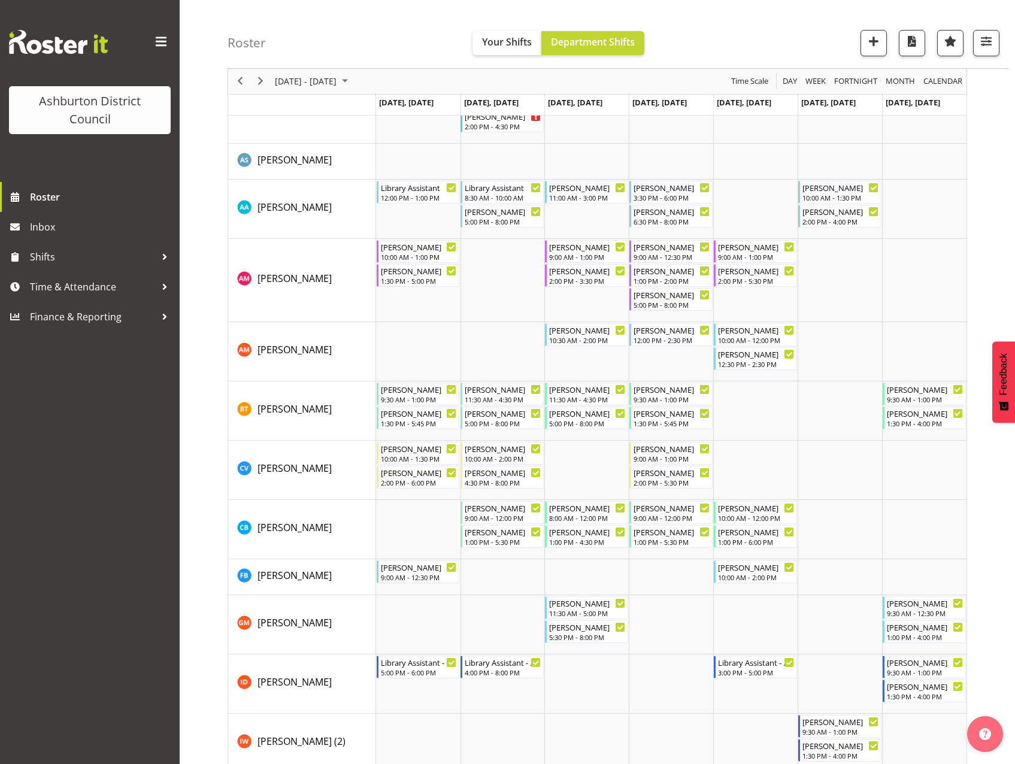
scroll to position [120, 0]
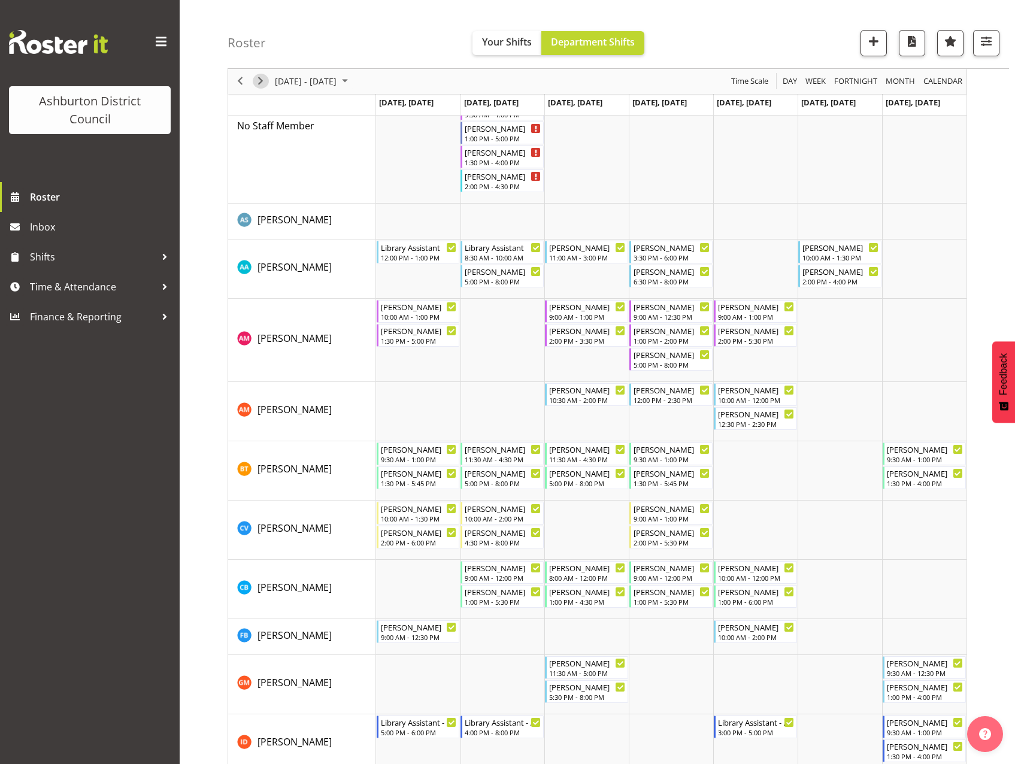
click at [259, 86] on span "Next" at bounding box center [260, 81] width 14 height 15
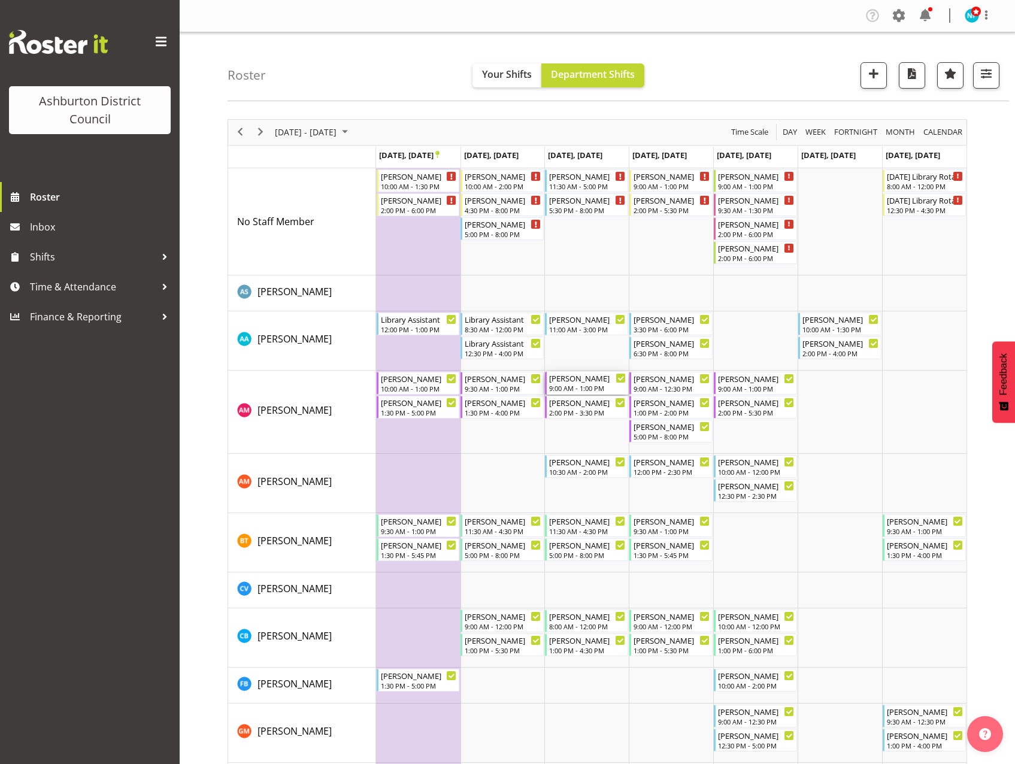
click at [574, 377] on div "[PERSON_NAME]" at bounding box center [587, 378] width 77 height 12
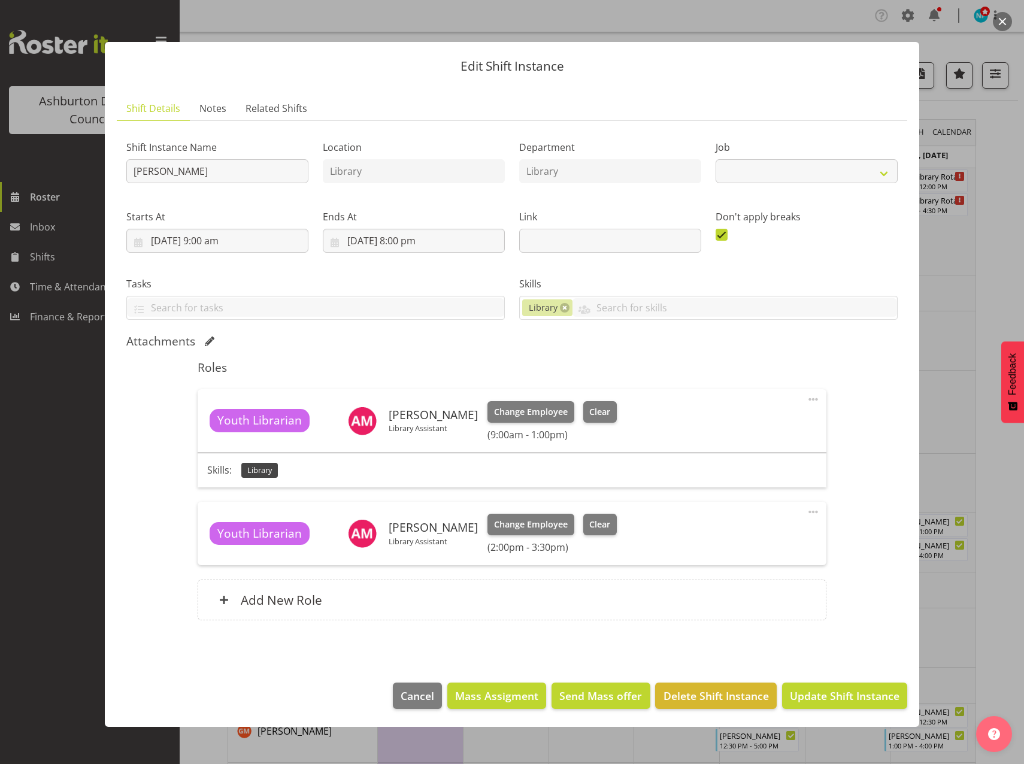
select select "6995"
click at [589, 409] on span "Clear" at bounding box center [599, 411] width 21 height 13
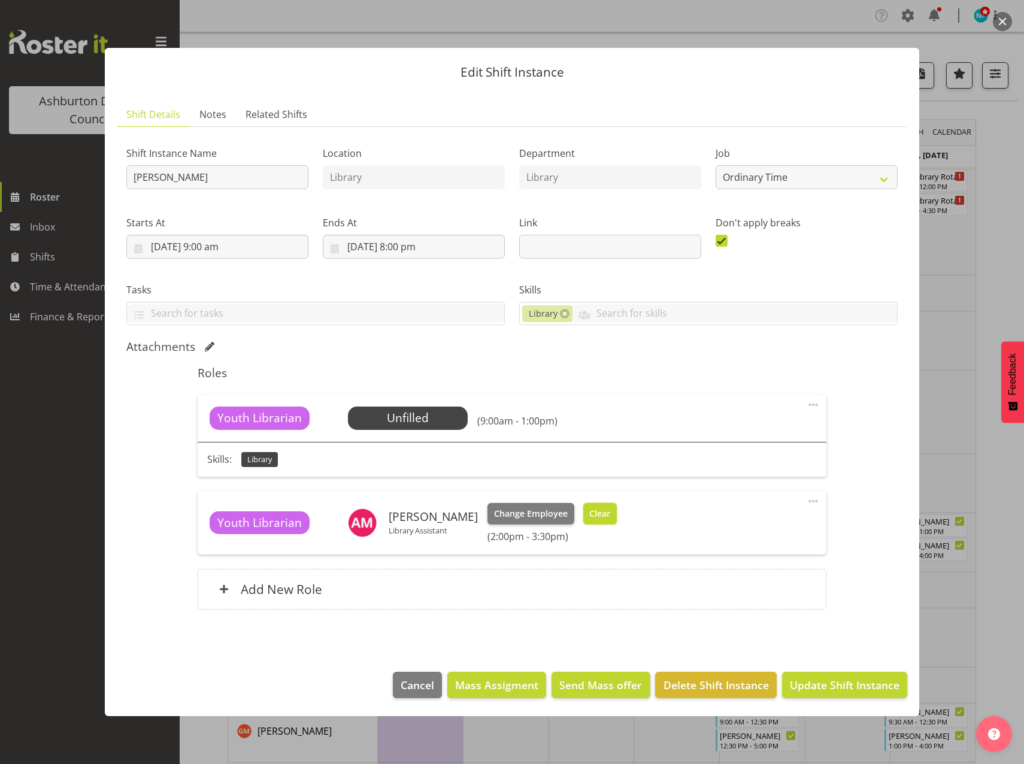
click at [592, 508] on span "Clear" at bounding box center [599, 513] width 21 height 13
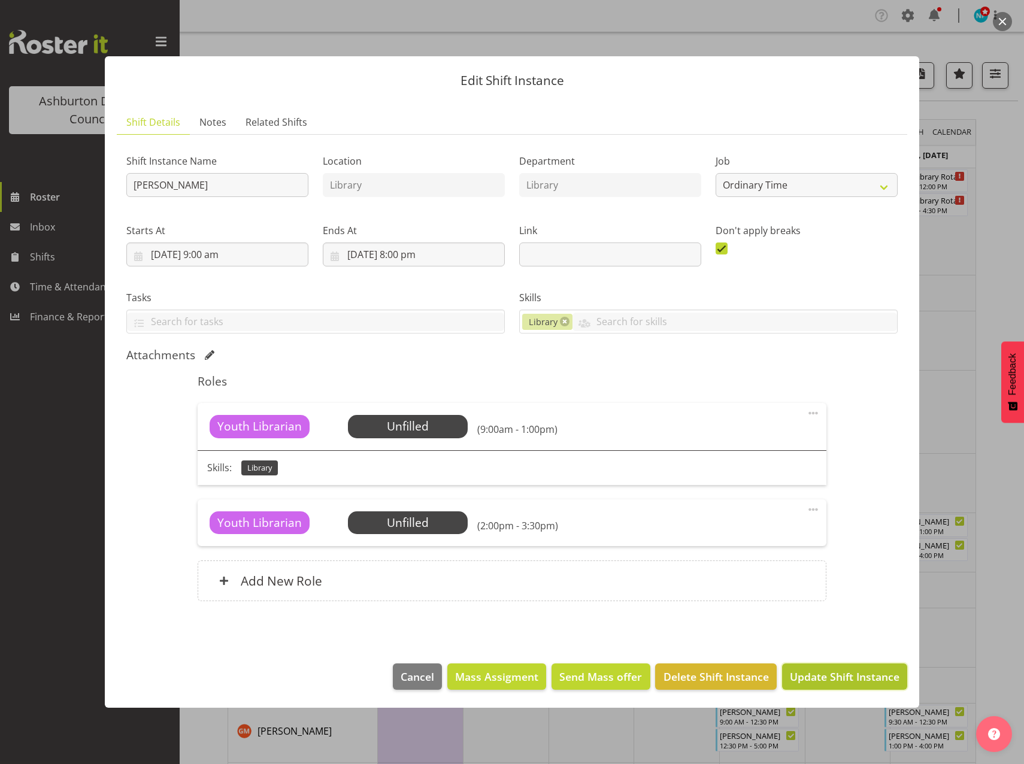
click at [841, 678] on span "Update Shift Instance" at bounding box center [845, 677] width 110 height 16
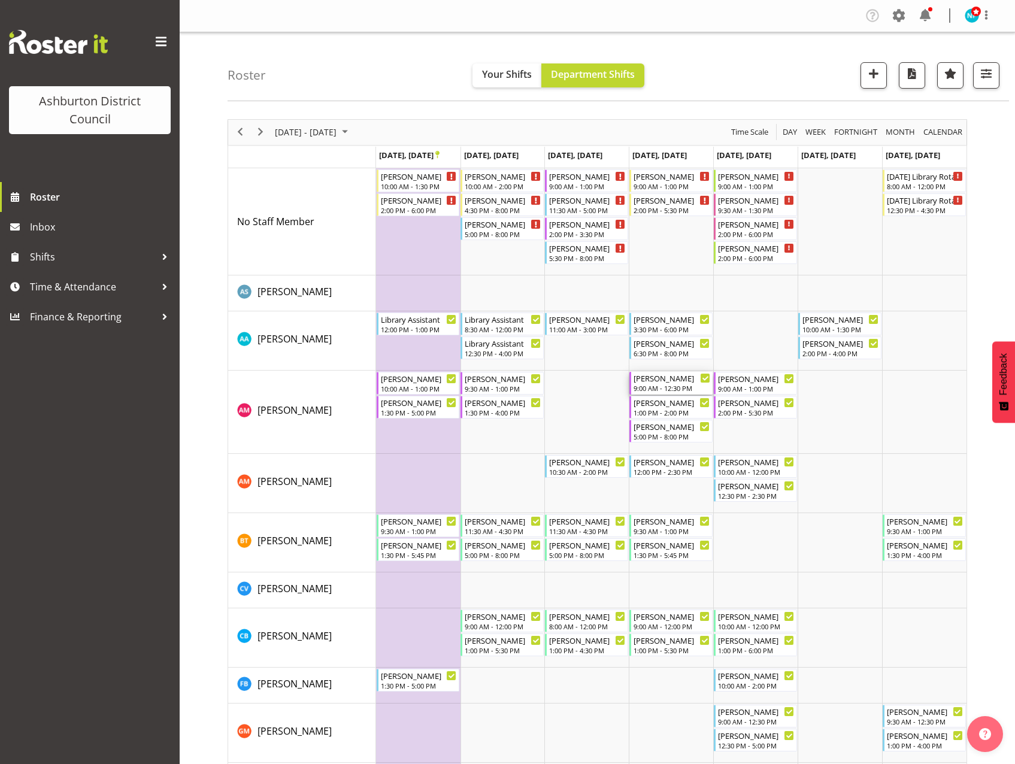
click at [654, 380] on div "[PERSON_NAME]" at bounding box center [671, 378] width 77 height 12
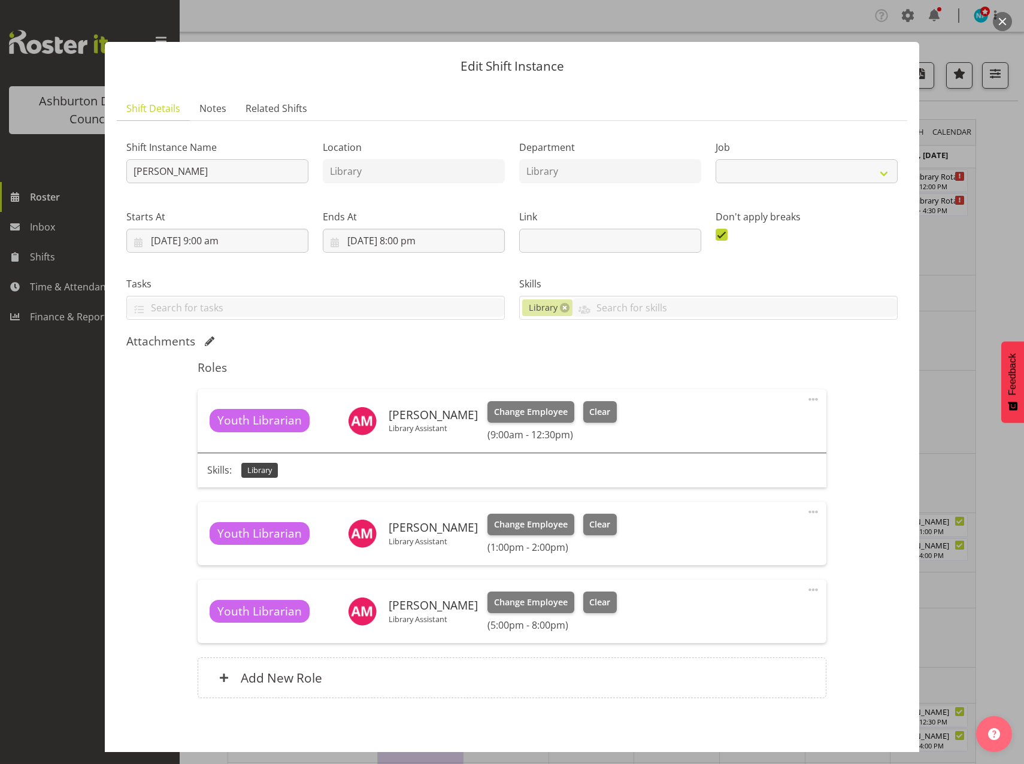
select select "6995"
click at [598, 414] on span "Clear" at bounding box center [599, 411] width 21 height 13
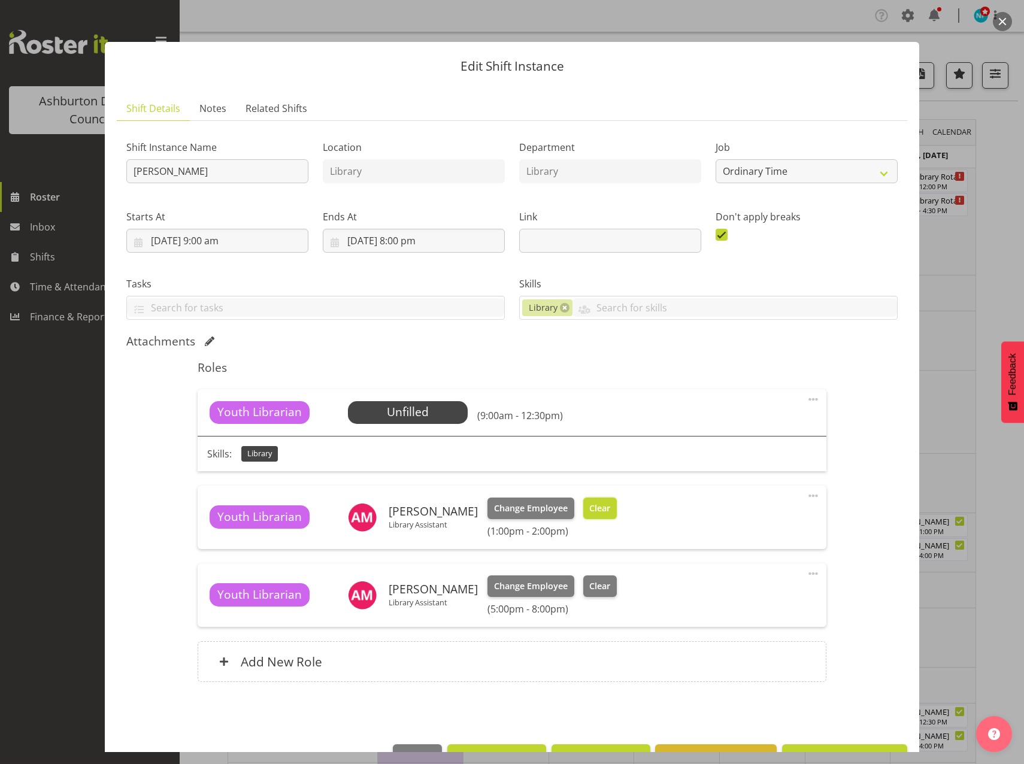
click at [589, 509] on span "Clear" at bounding box center [599, 508] width 21 height 13
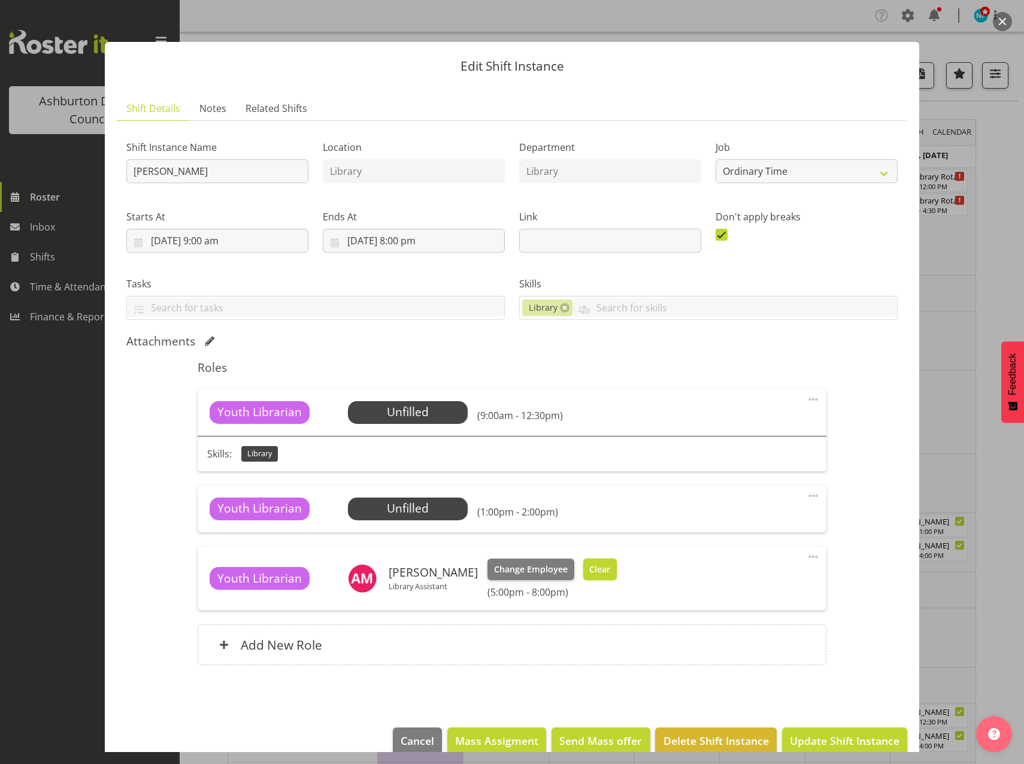
click at [589, 575] on span "Clear" at bounding box center [599, 569] width 21 height 13
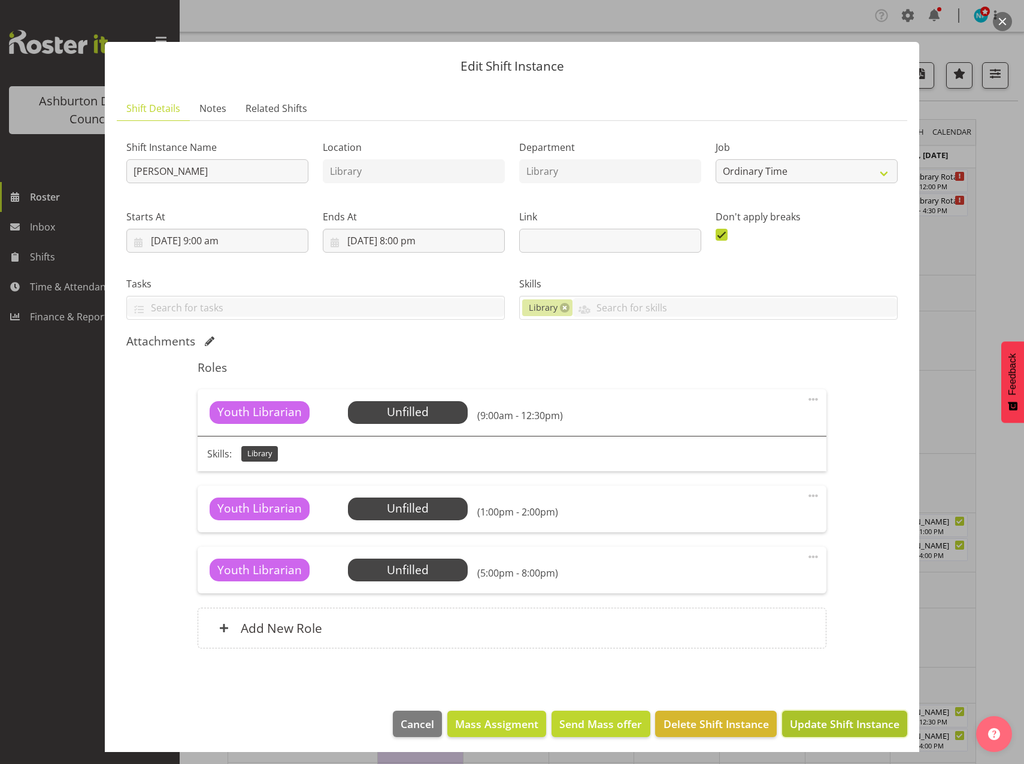
click at [812, 723] on span "Update Shift Instance" at bounding box center [845, 724] width 110 height 16
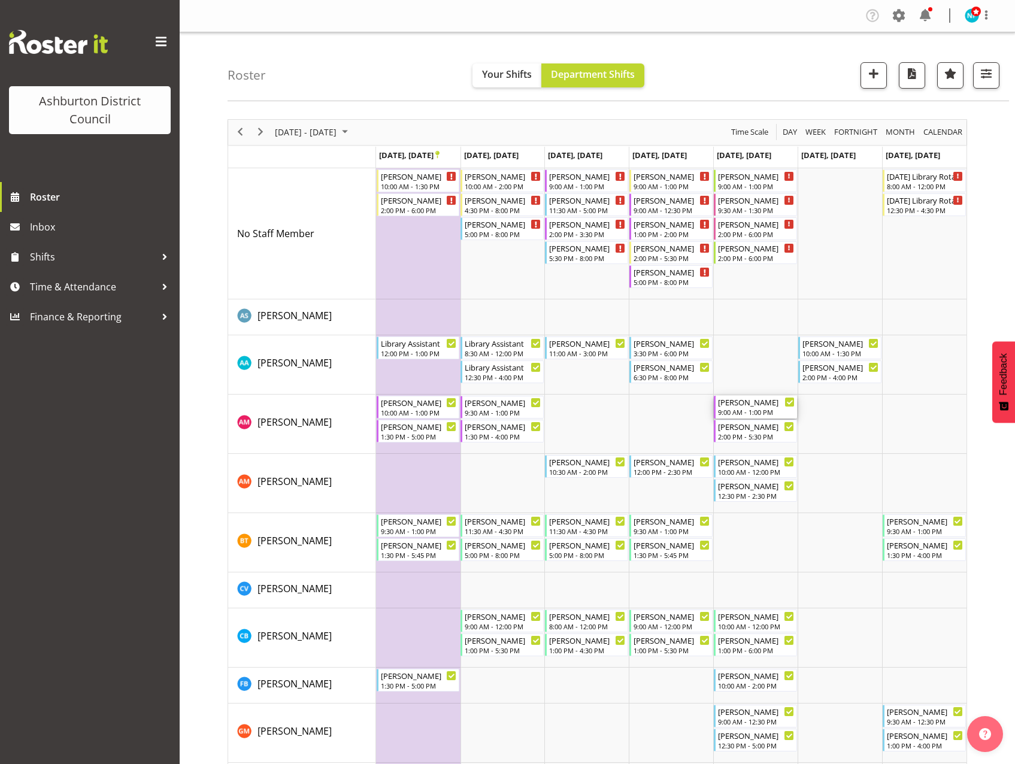
click at [736, 405] on div "[PERSON_NAME]" at bounding box center [756, 402] width 77 height 12
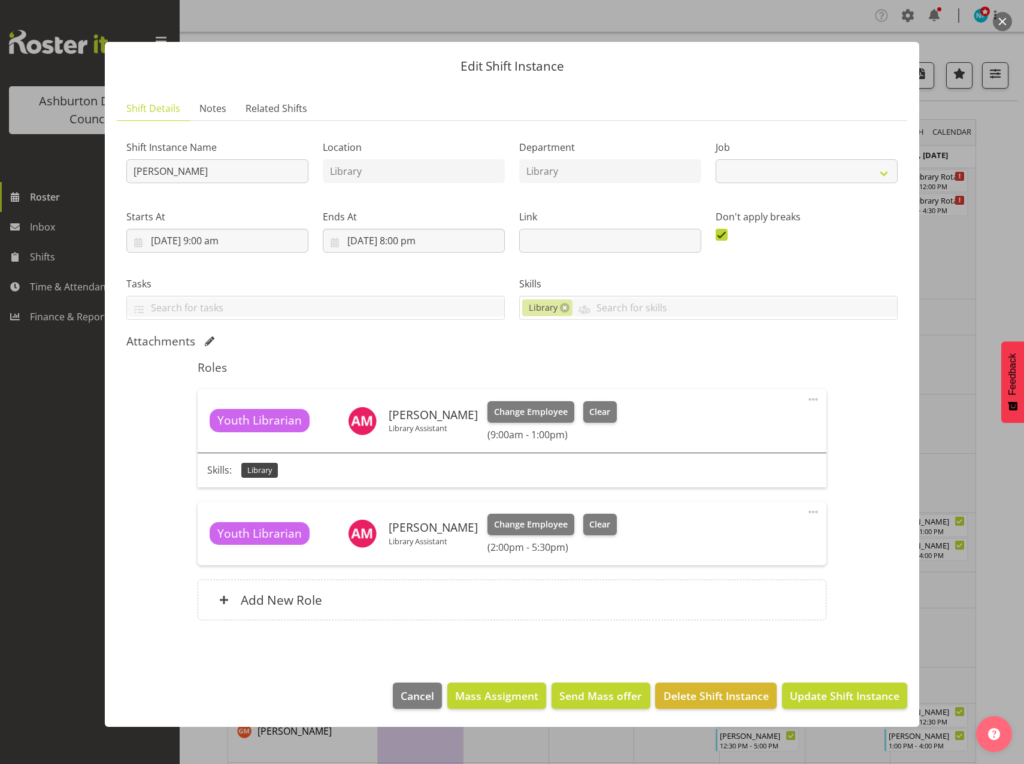
select select "6995"
click at [589, 411] on span "Clear" at bounding box center [599, 411] width 21 height 13
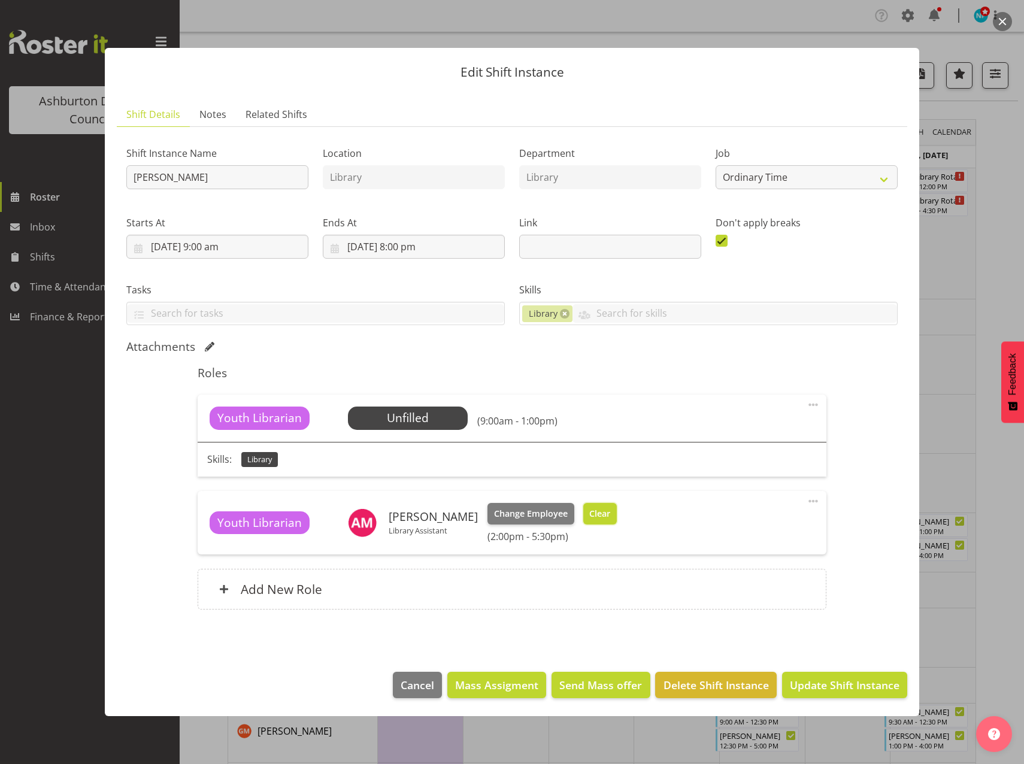
click at [589, 512] on span "Clear" at bounding box center [599, 513] width 21 height 13
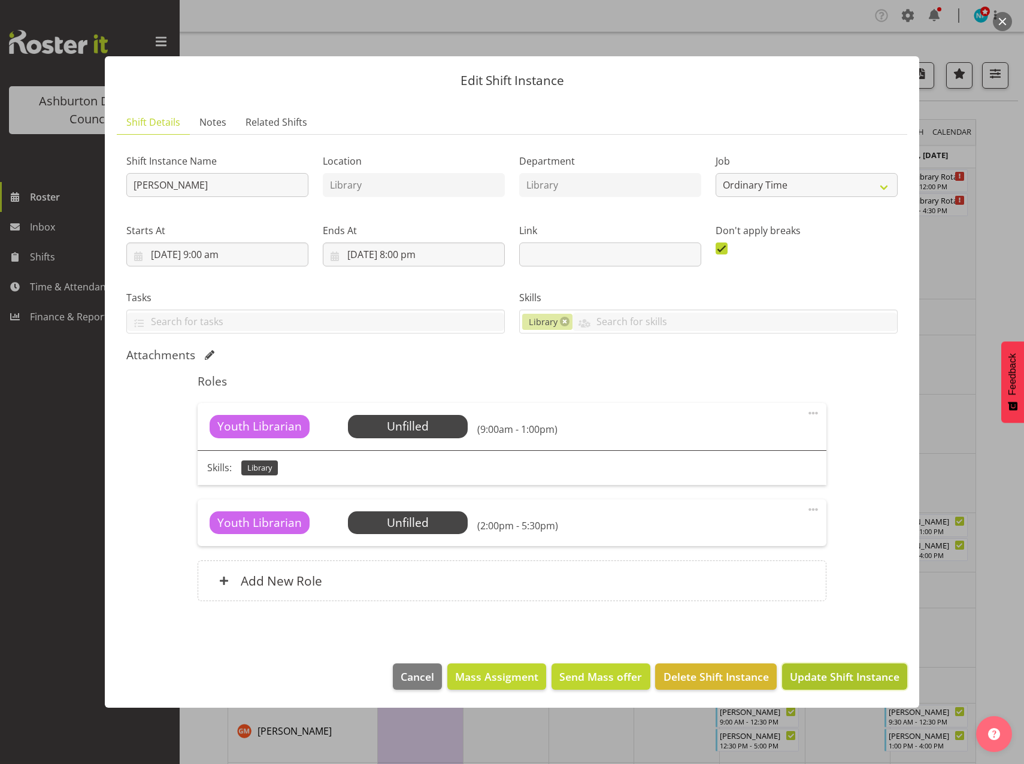
click at [815, 679] on span "Update Shift Instance" at bounding box center [845, 677] width 110 height 16
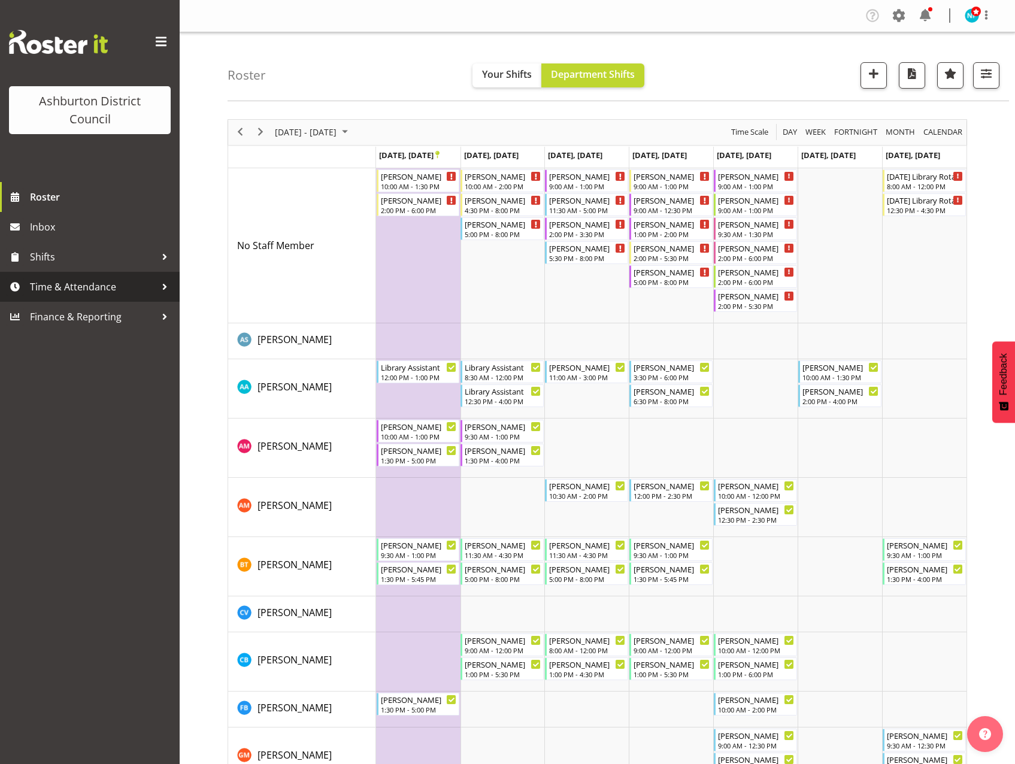
click at [60, 277] on link "Time & Attendance" at bounding box center [90, 287] width 180 height 30
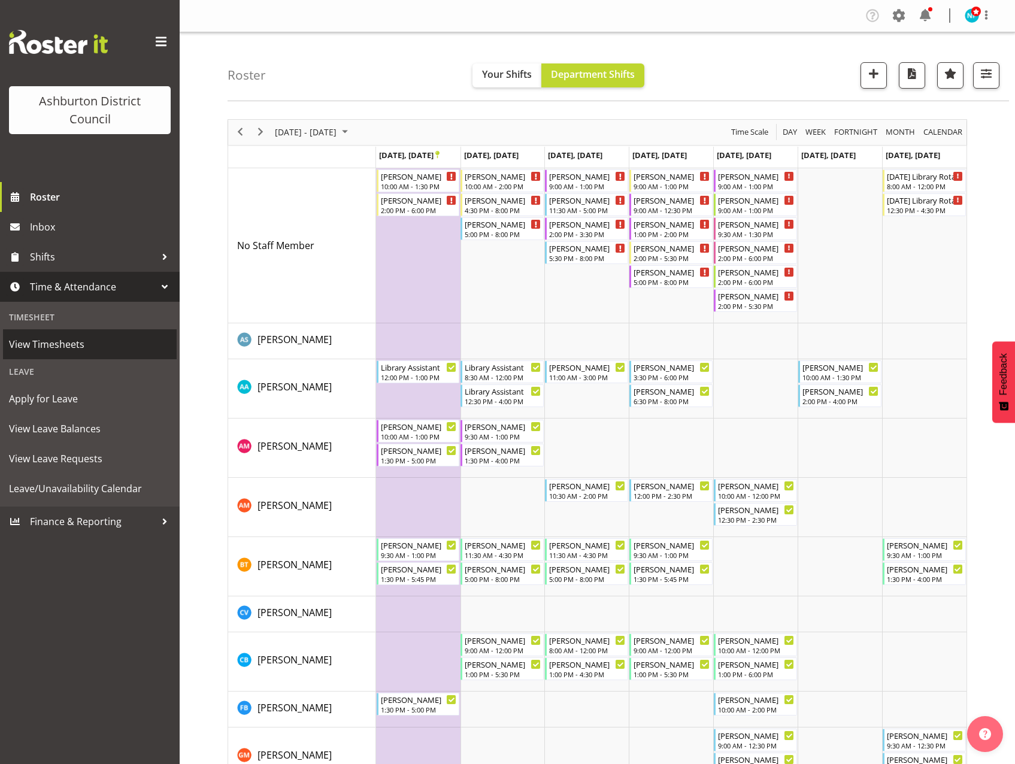
click at [64, 343] on span "View Timesheets" at bounding box center [90, 344] width 162 height 18
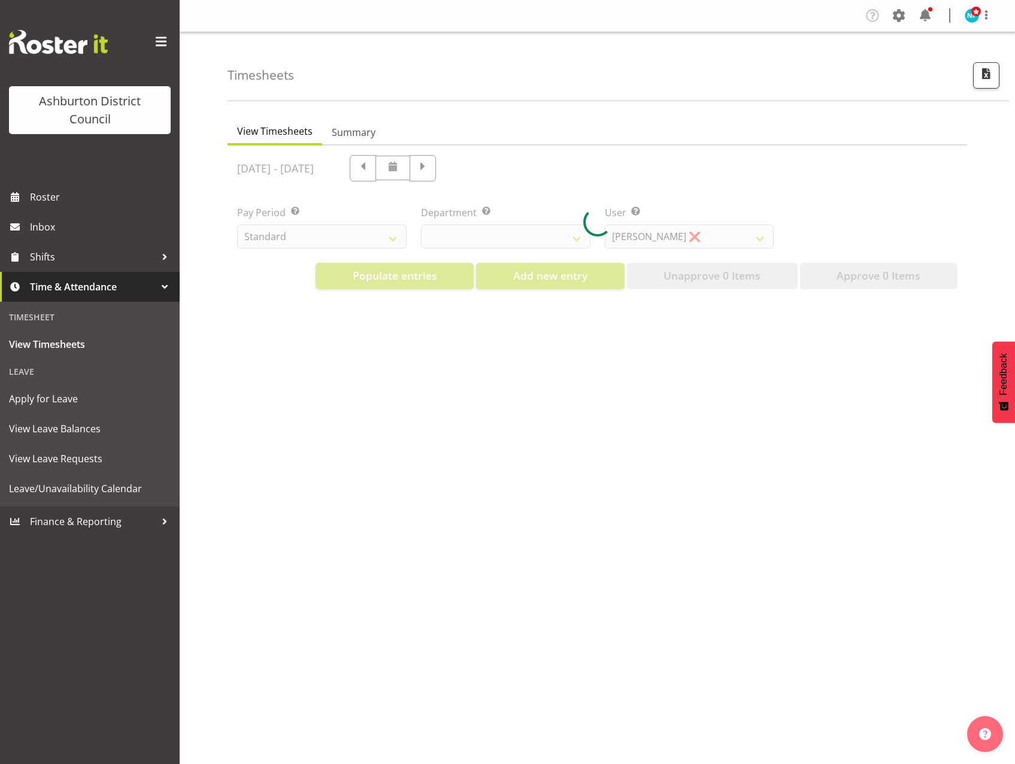
select select "82"
select select "432"
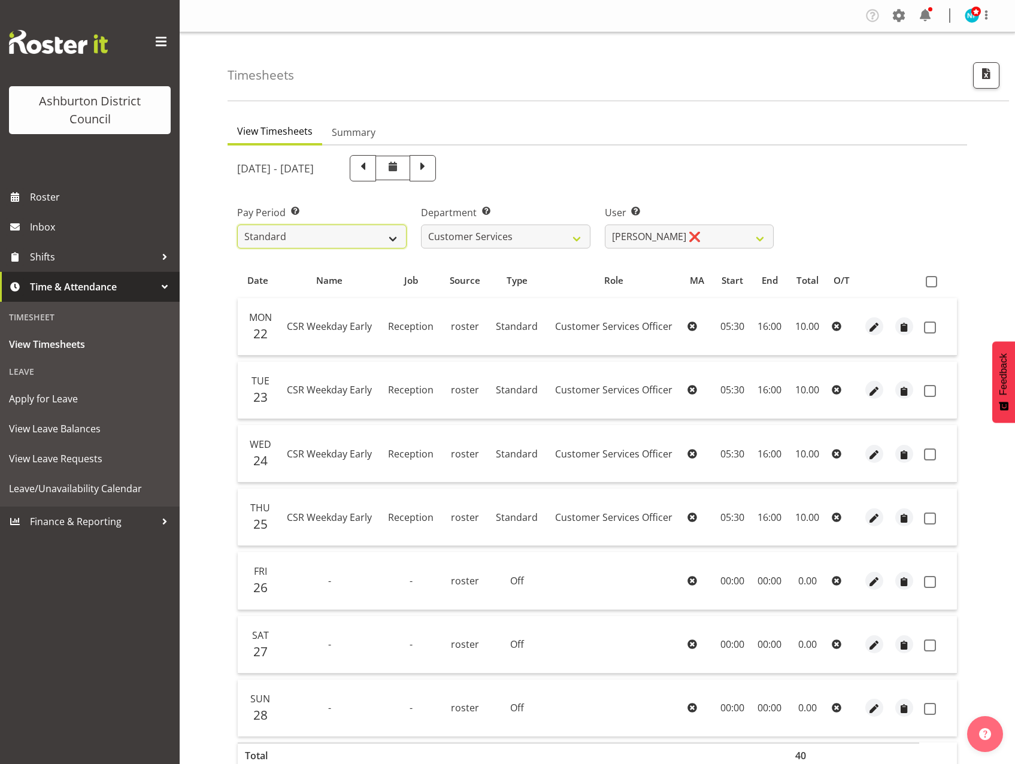
click at [395, 240] on select "Standard Library Excluded AAGM" at bounding box center [321, 236] width 169 height 24
select select "164"
click at [237, 224] on select "Standard Library Excluded AAGM" at bounding box center [321, 236] width 169 height 24
select select
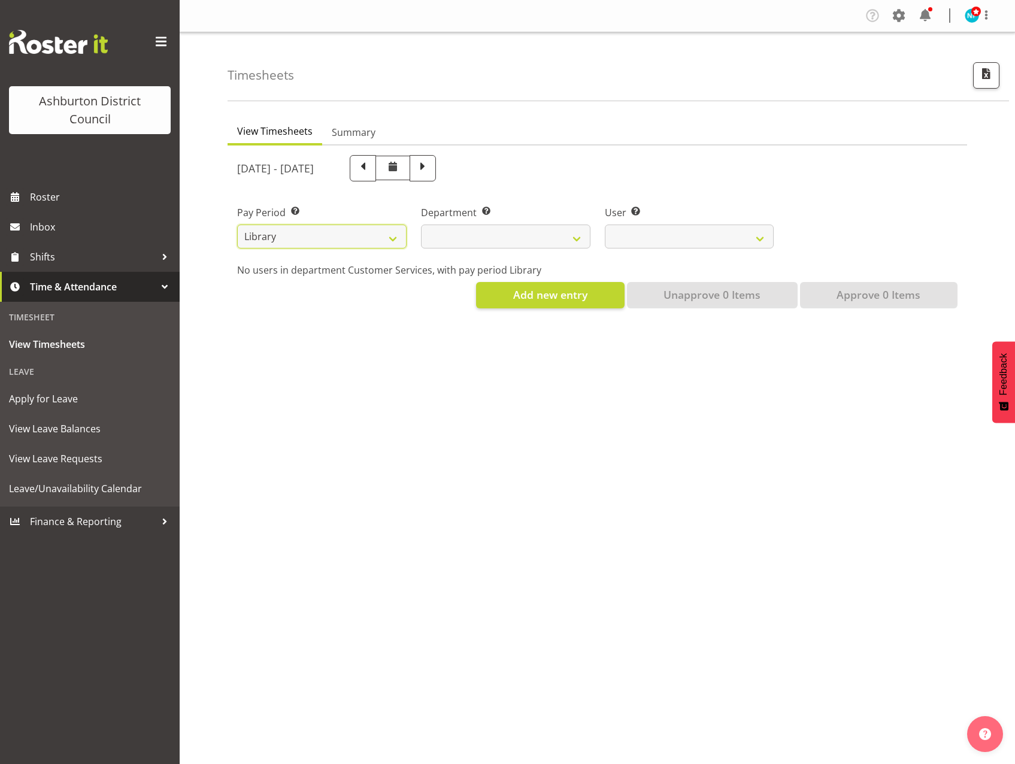
select select
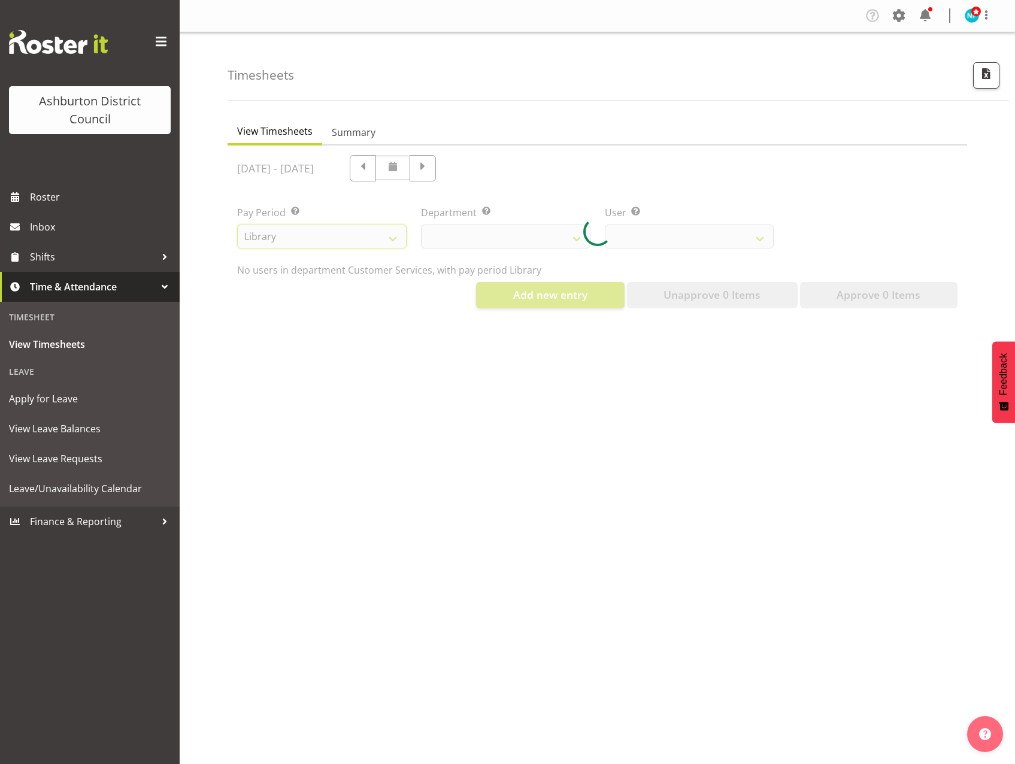
select select
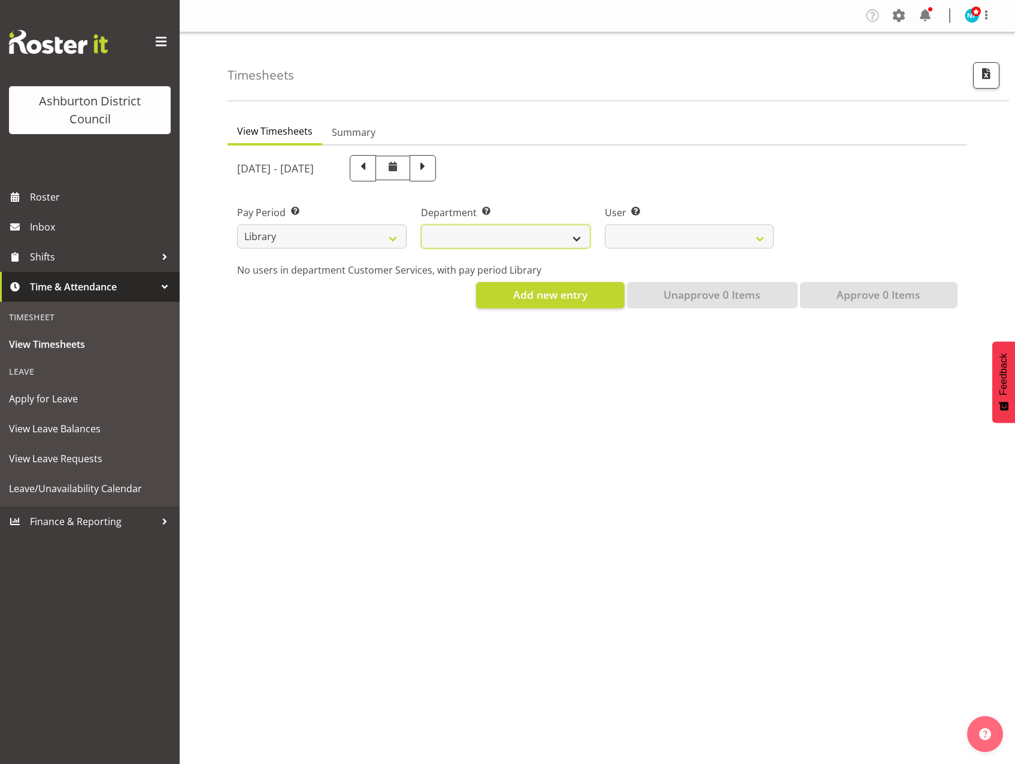
click at [571, 237] on select "Library" at bounding box center [505, 236] width 169 height 24
select select "824"
click at [421, 224] on select "Library" at bounding box center [505, 236] width 169 height 24
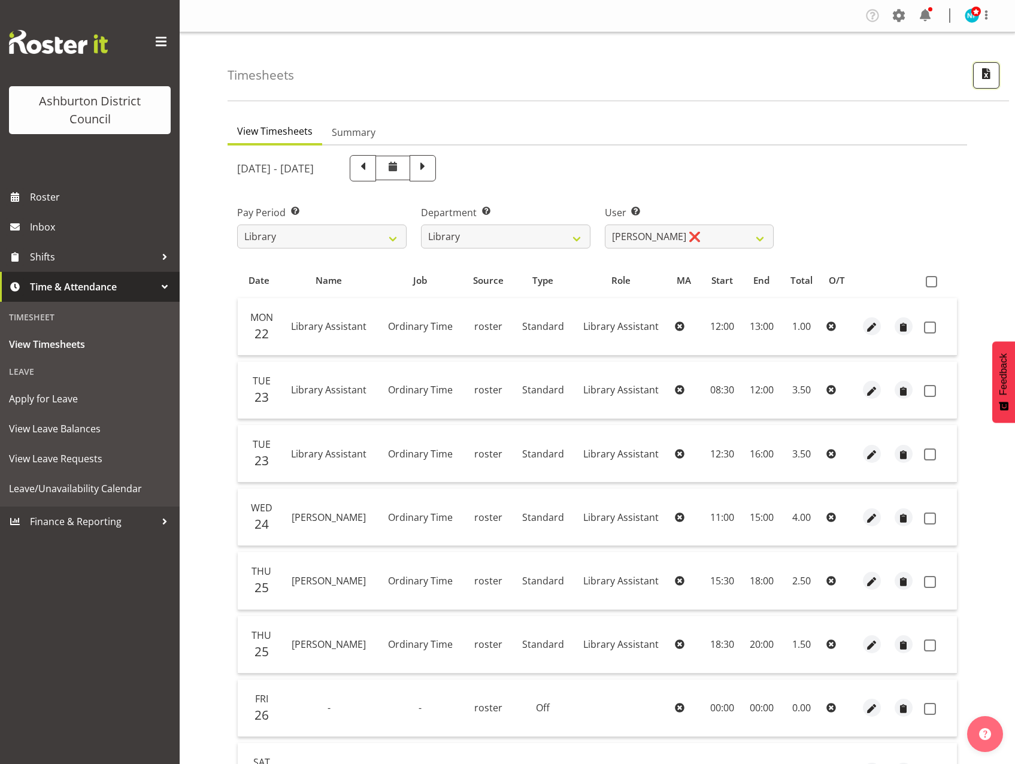
click at [984, 76] on span "button" at bounding box center [986, 74] width 16 height 16
select select "164"
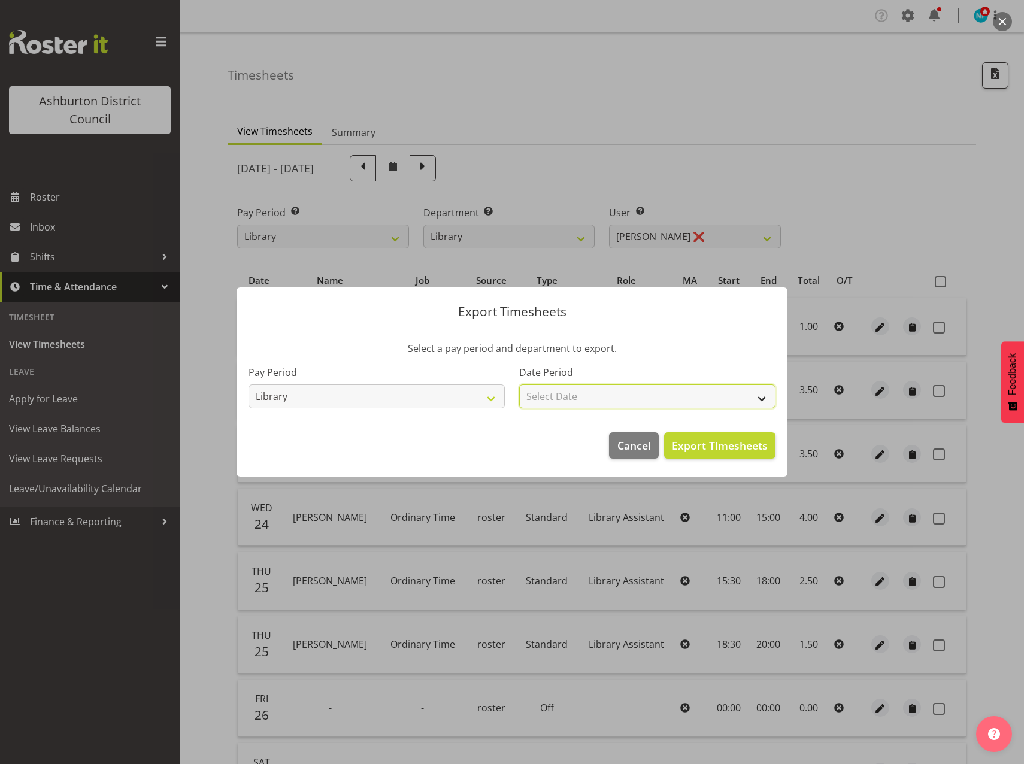
click at [760, 395] on select "Select Date Fortnight starting [DATE] Fortnight starting [DATE] Fortnight start…" at bounding box center [647, 396] width 256 height 24
select select "[DATE]"
click at [519, 384] on select "Select Date Fortnight starting [DATE] Fortnight starting [DATE] Fortnight start…" at bounding box center [647, 396] width 256 height 24
click at [732, 450] on span "Export Timesheets" at bounding box center [720, 446] width 96 height 16
click at [634, 448] on span "Cancel" at bounding box center [634, 446] width 34 height 16
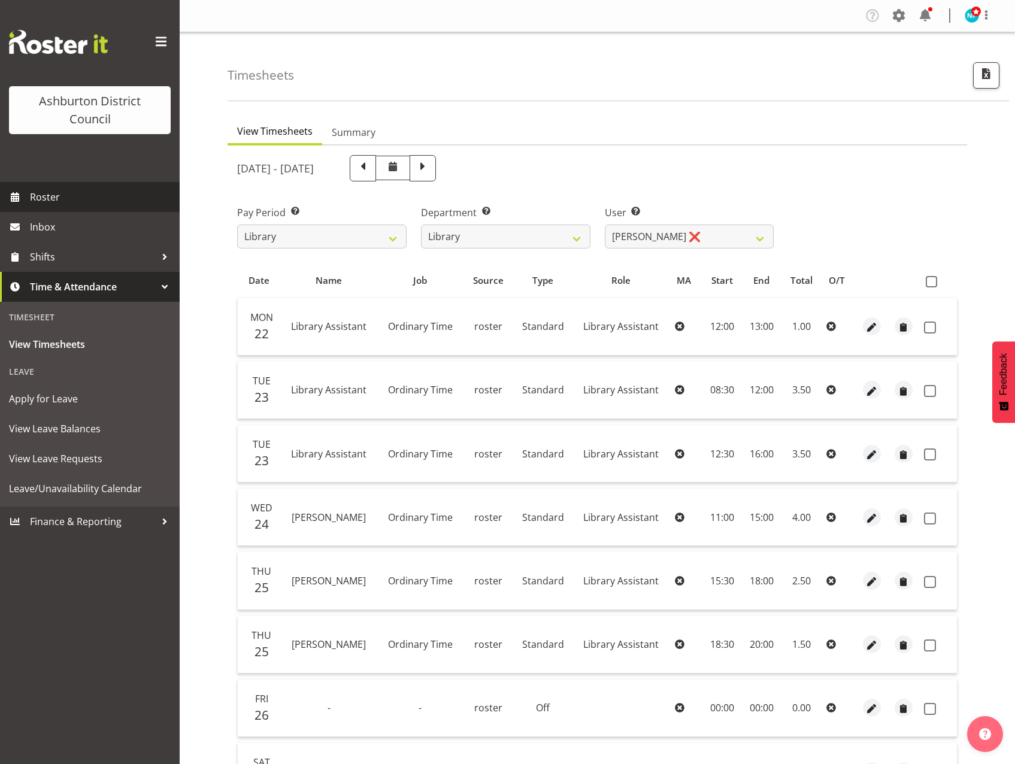
click at [51, 182] on link "Roster" at bounding box center [90, 197] width 180 height 30
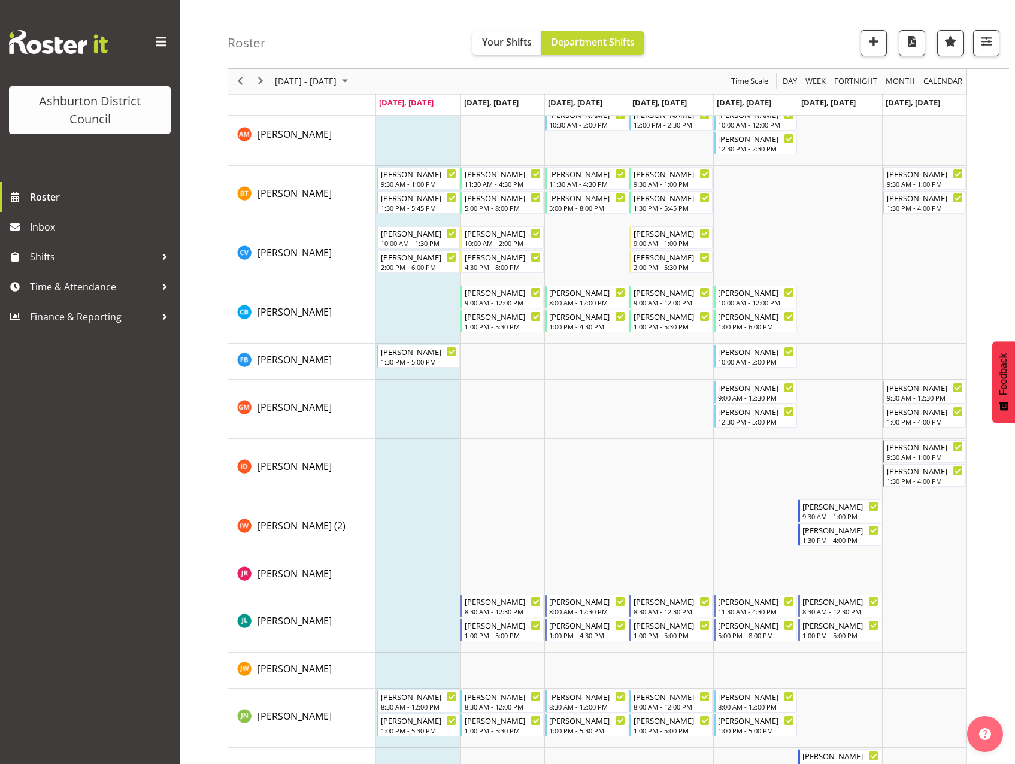
scroll to position [180, 0]
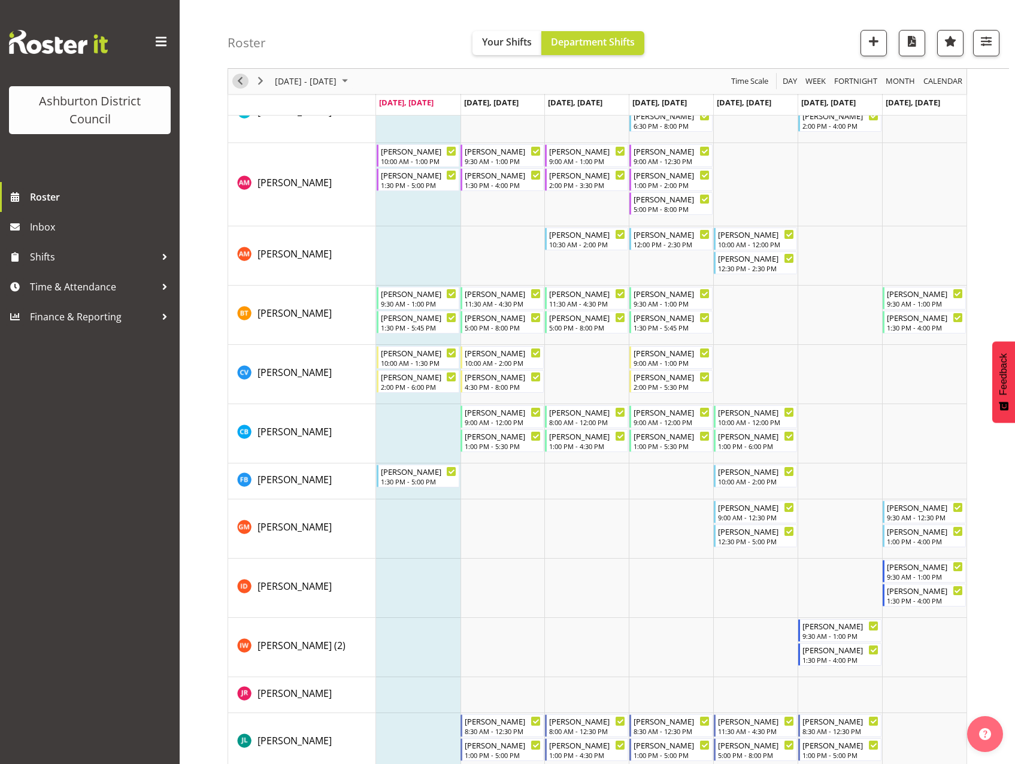
click at [236, 82] on span "Previous" at bounding box center [240, 81] width 14 height 15
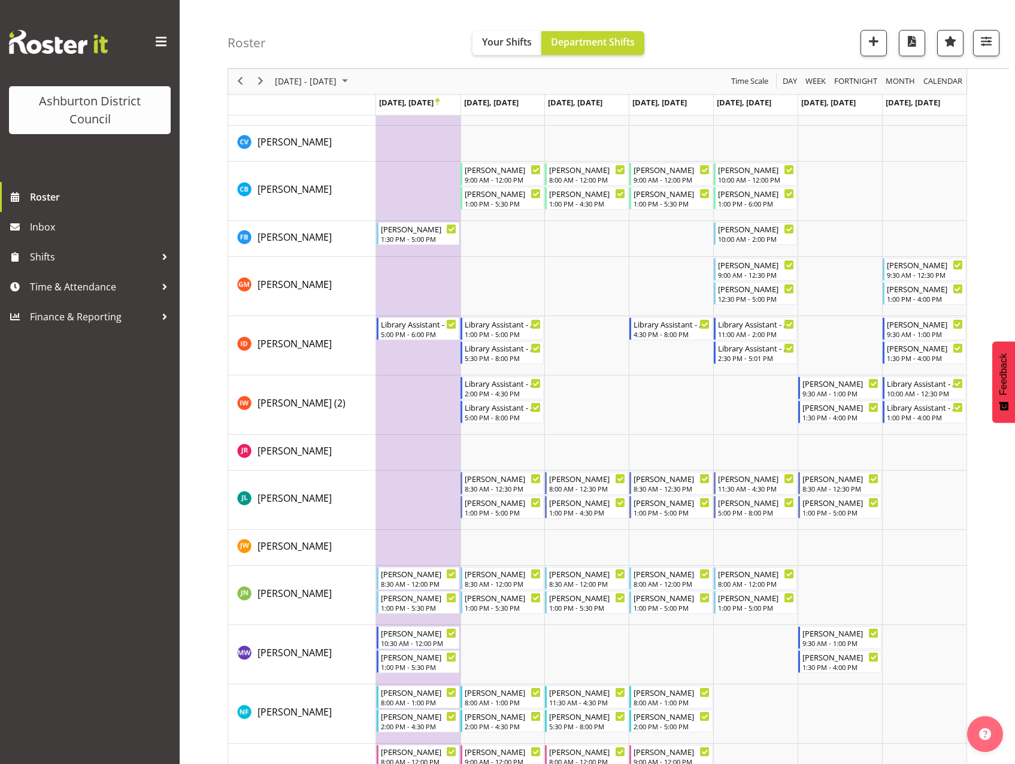
scroll to position [411, 0]
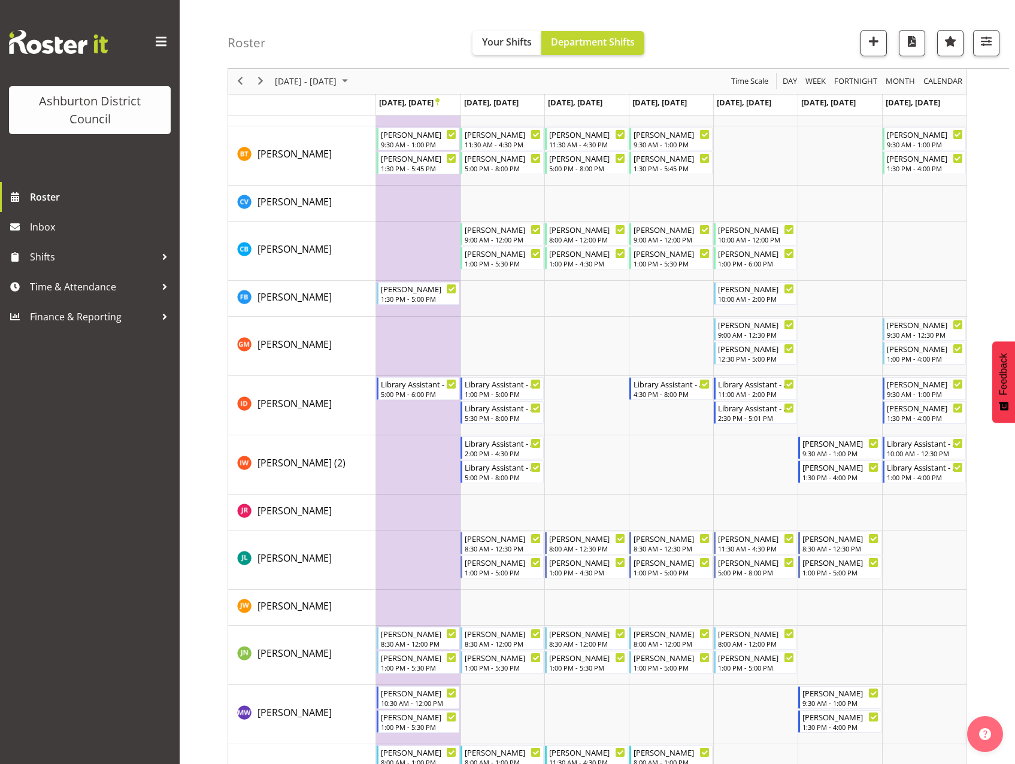
click at [159, 554] on div "Ashburton District Council Roster Inbox Shifts Time & Attendance Finance & Repo…" at bounding box center [90, 382] width 180 height 764
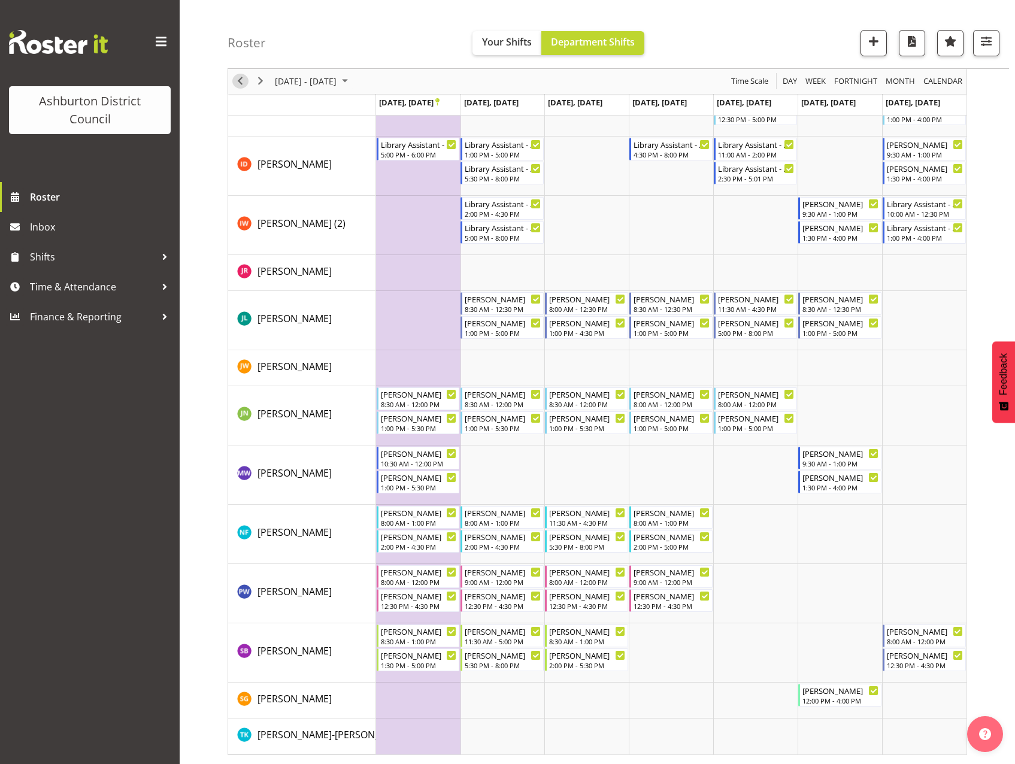
click at [238, 80] on span "Previous" at bounding box center [240, 81] width 14 height 15
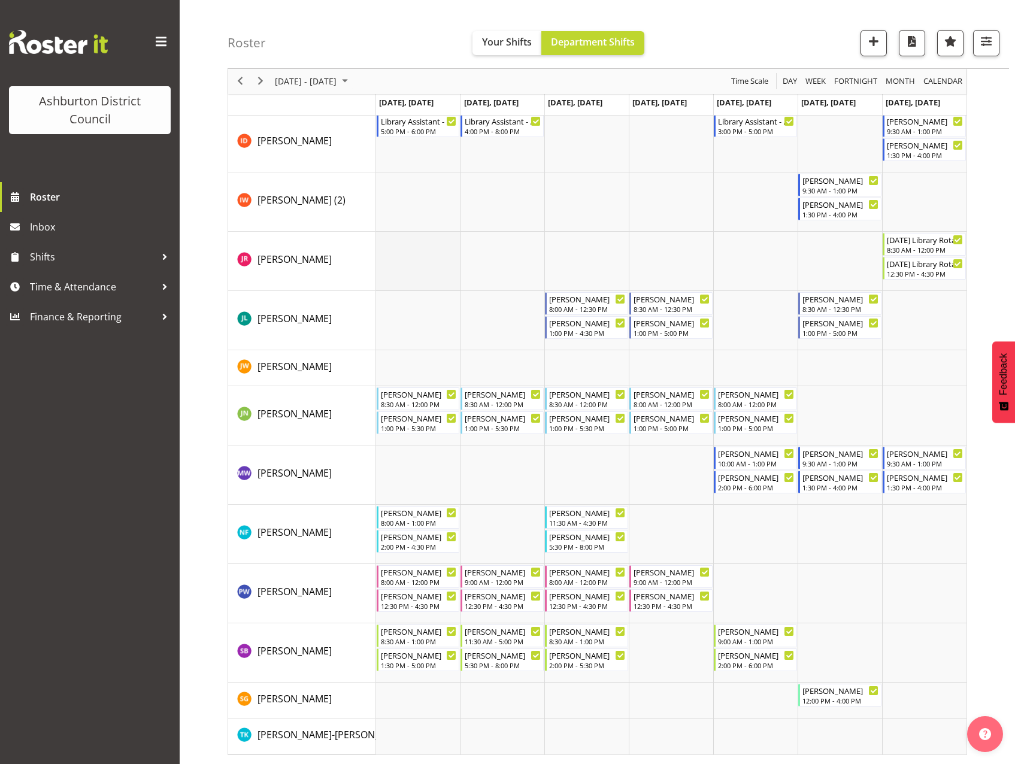
scroll to position [541, 0]
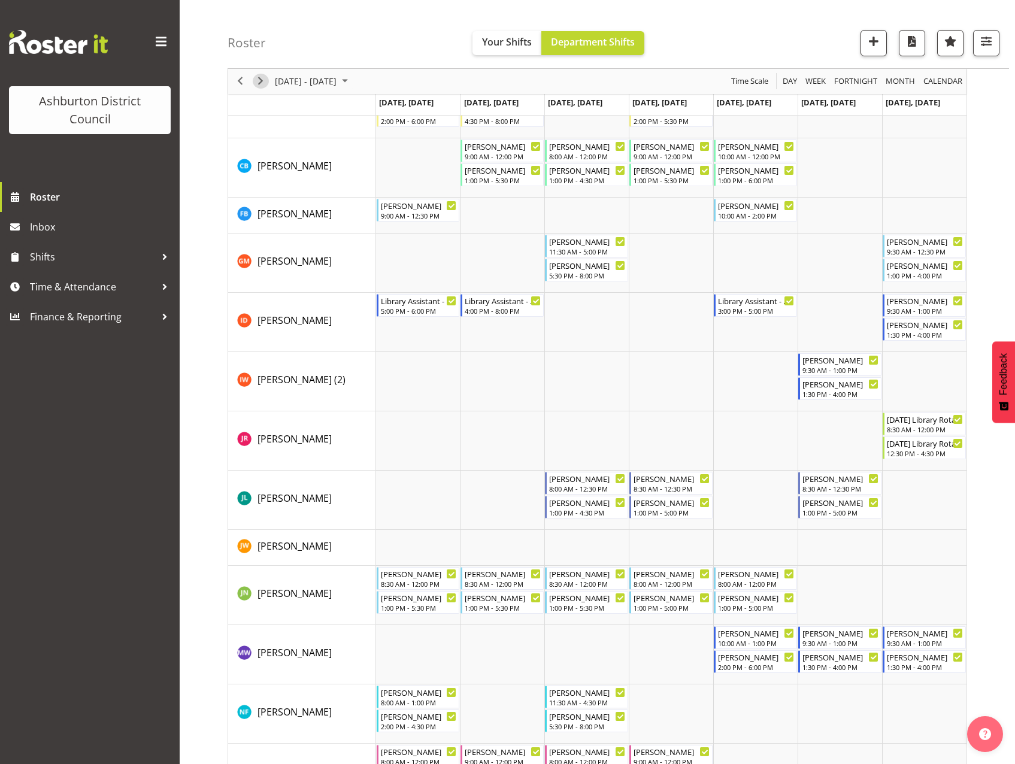
click at [259, 80] on span "Next" at bounding box center [260, 81] width 14 height 15
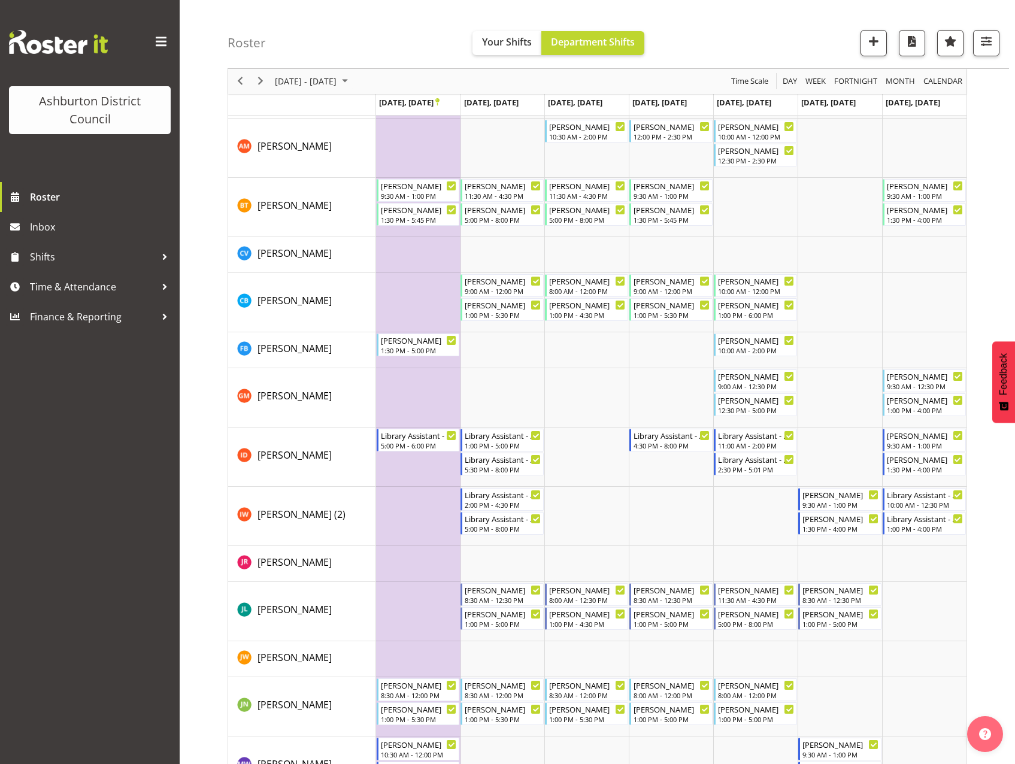
scroll to position [539, 0]
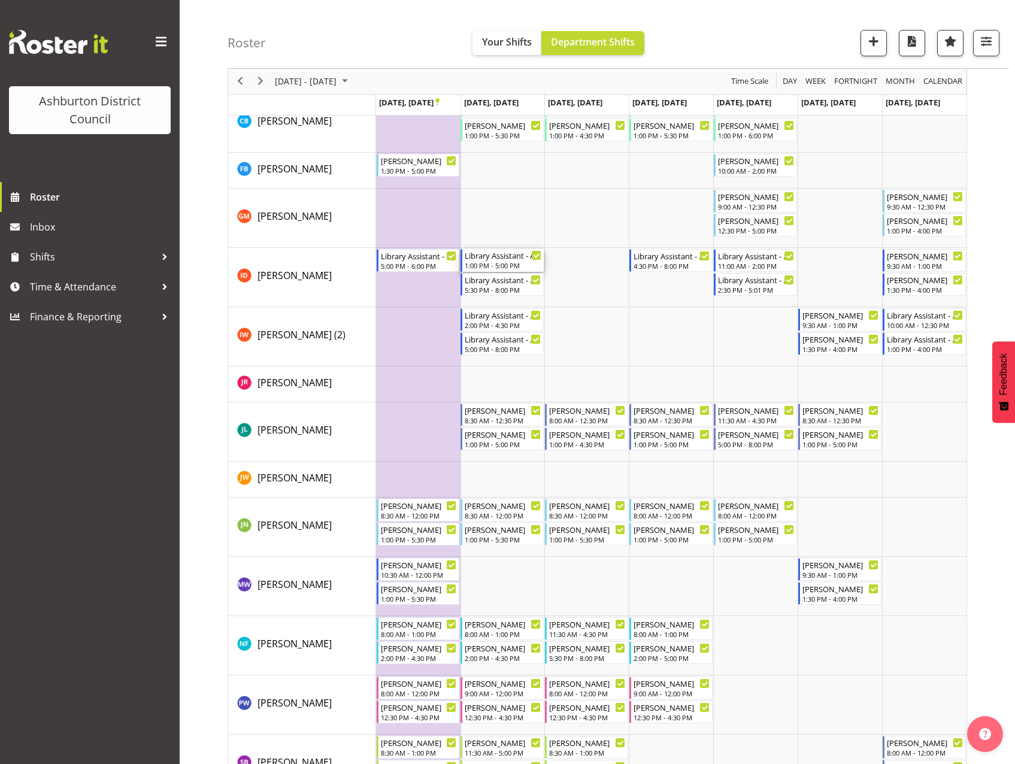
click at [501, 260] on div "Library Assistant - After School" at bounding box center [503, 255] width 77 height 12
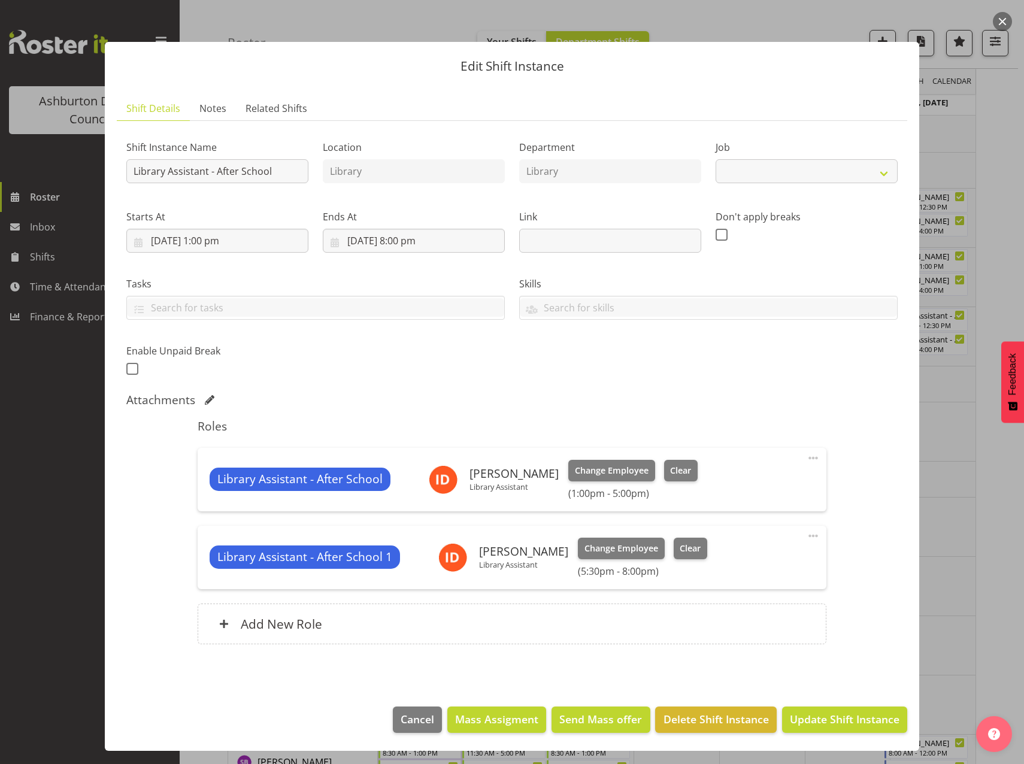
select select "6995"
click at [413, 724] on span "Cancel" at bounding box center [418, 719] width 34 height 16
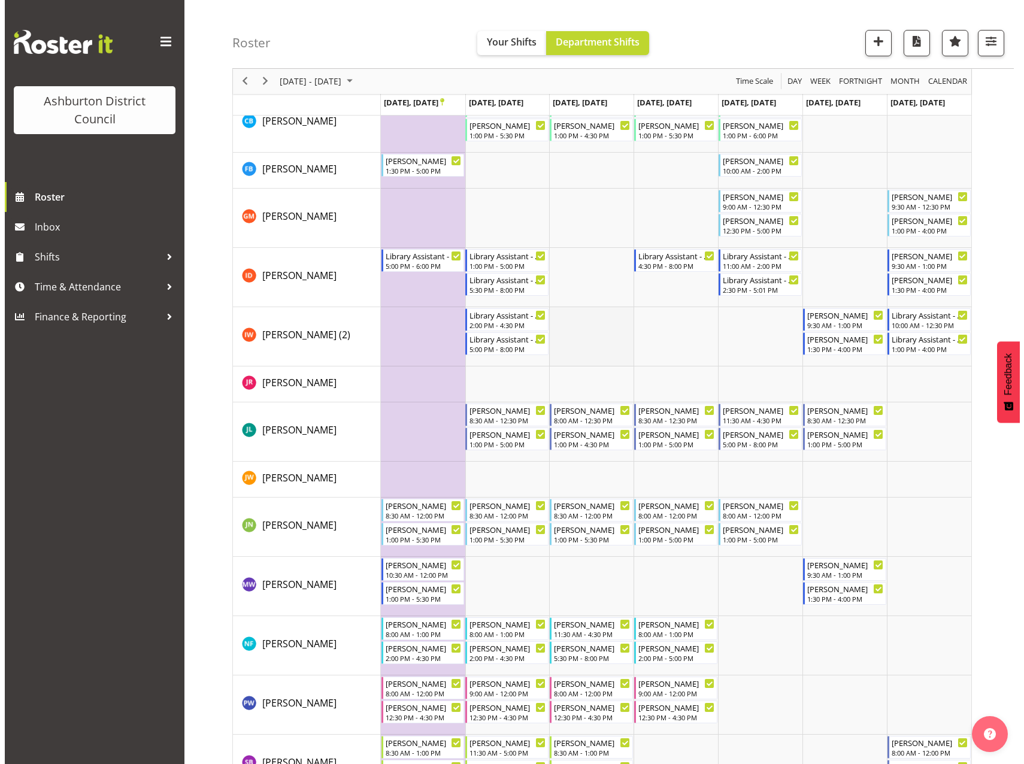
scroll to position [359, 0]
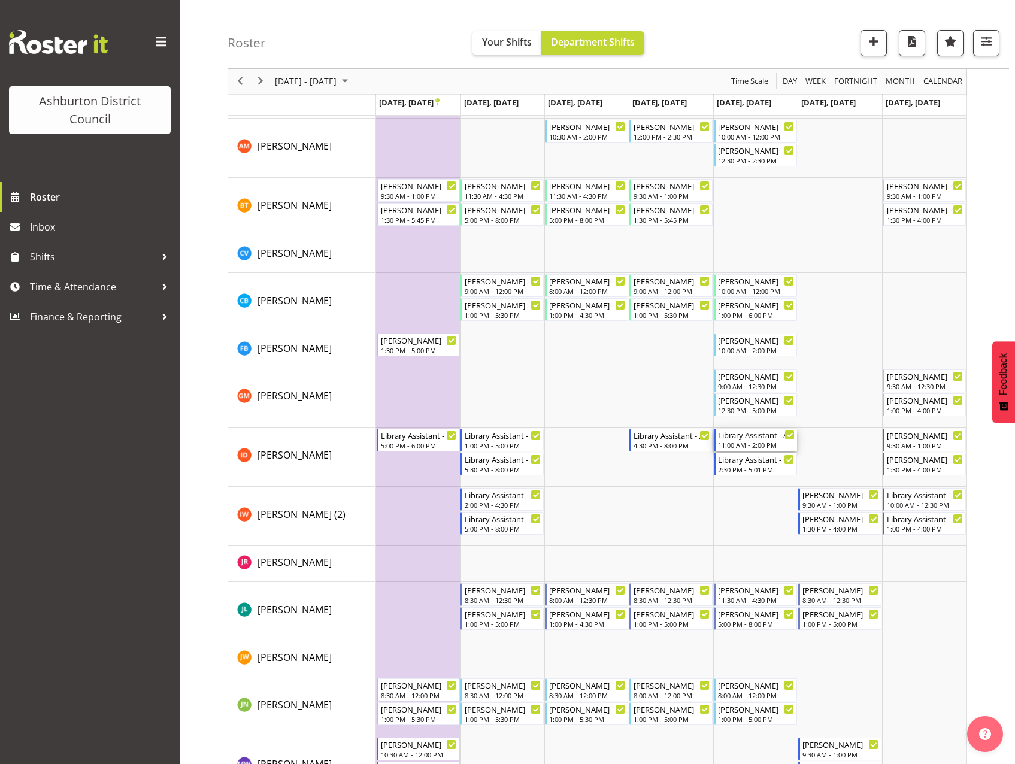
click at [747, 439] on div "Library Assistant - After School" at bounding box center [756, 435] width 77 height 12
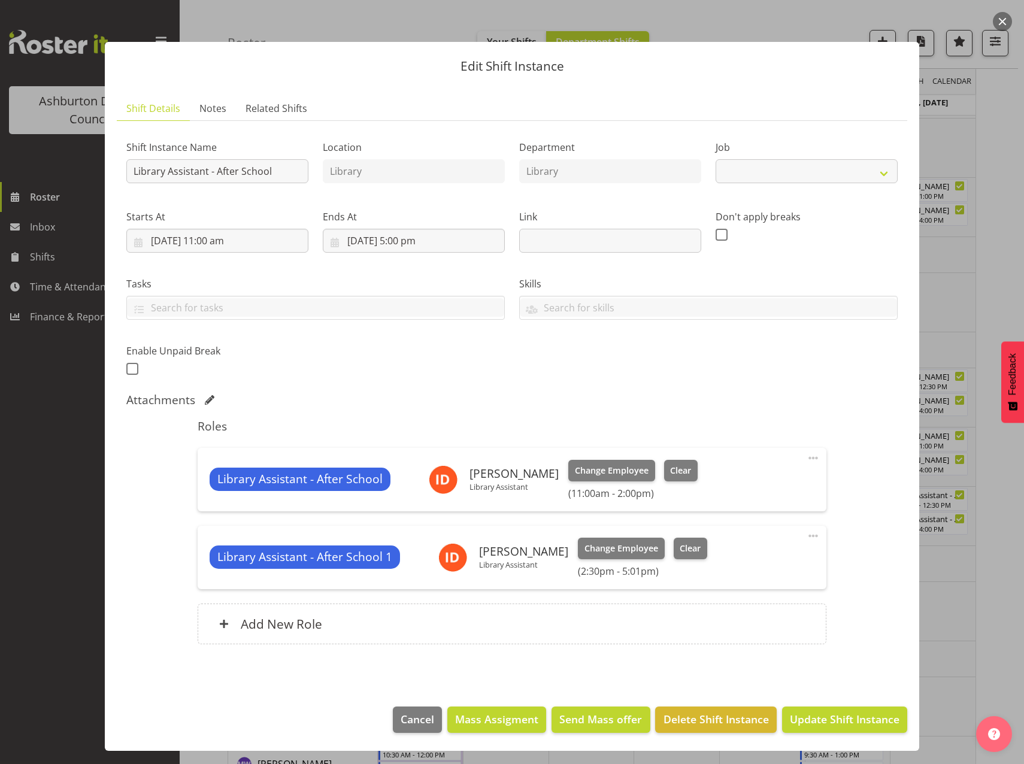
select select "6995"
click at [813, 533] on span at bounding box center [813, 536] width 14 height 14
click at [722, 563] on link "Edit" at bounding box center [762, 562] width 115 height 22
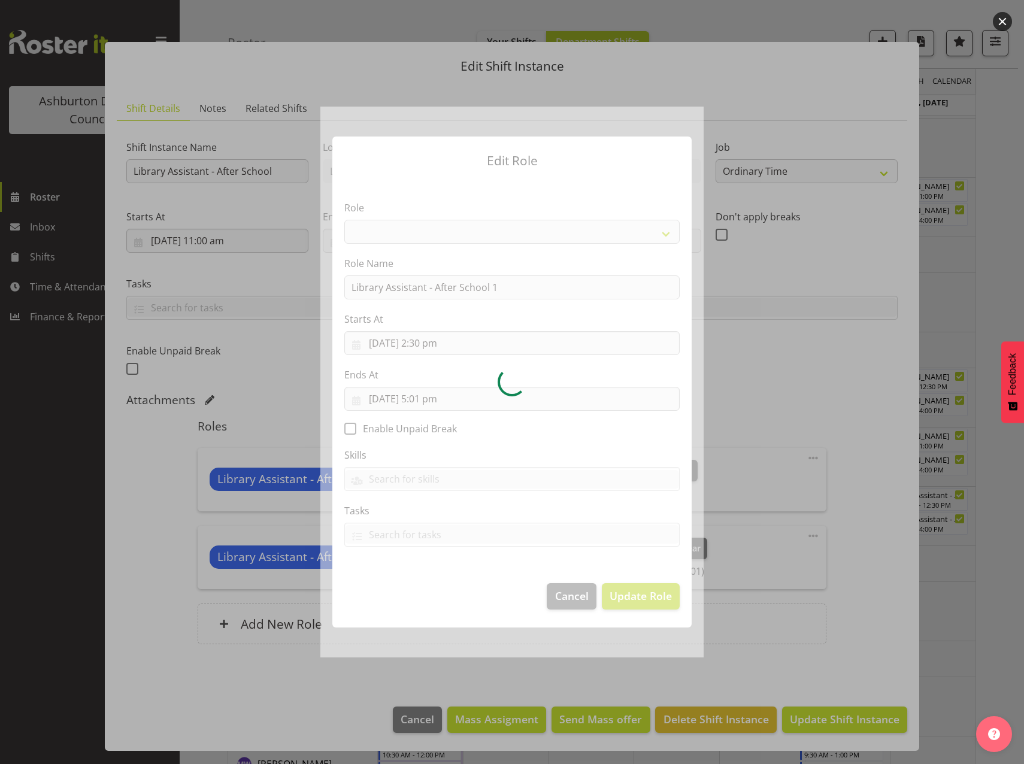
select select "1344"
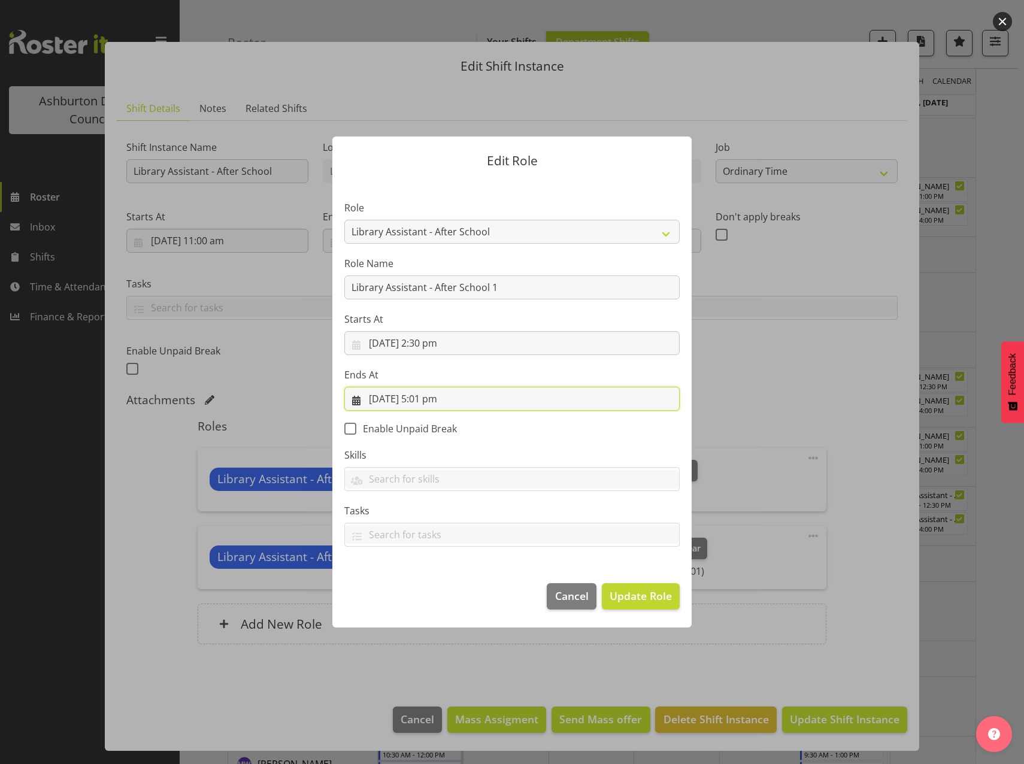
click at [427, 400] on input "26/09/2025, 5:01 pm" at bounding box center [511, 399] width 335 height 24
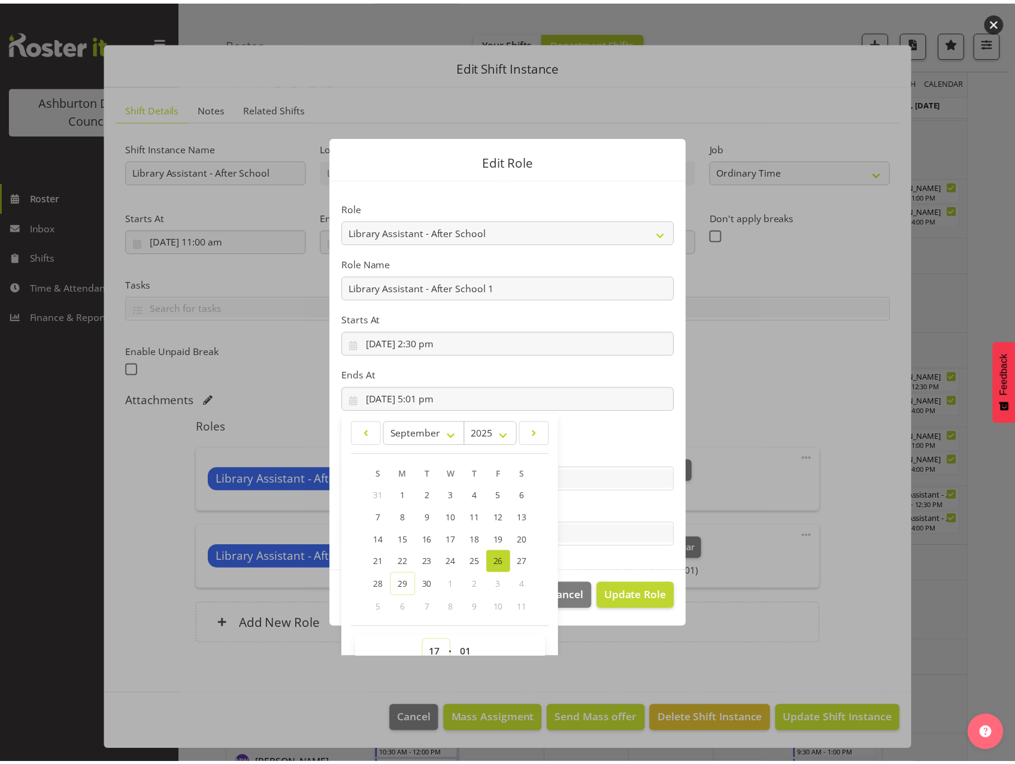
scroll to position [8, 0]
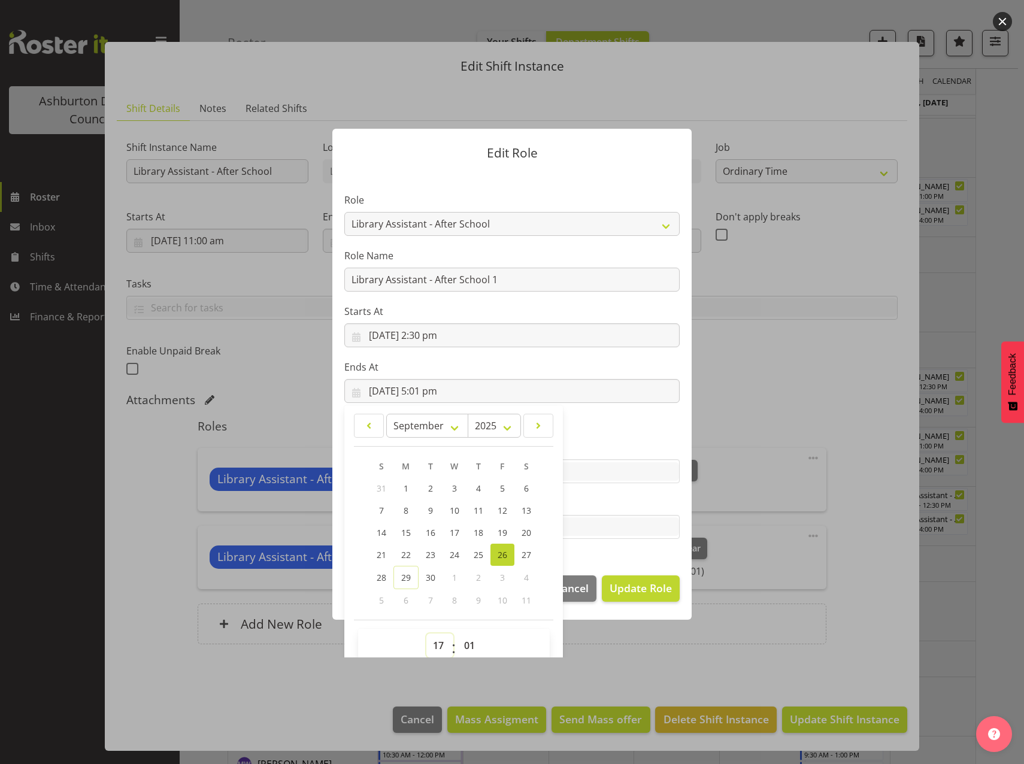
click at [438, 651] on select "00 01 02 03 04 05 06 07 08 09 10 11 12 13 14 15 16 17 18 19 20 21 22 23" at bounding box center [439, 645] width 27 height 24
select select "18"
click at [426, 633] on select "00 01 02 03 04 05 06 07 08 09 10 11 12 13 14 15 16 17 18 19 20 21 22 23" at bounding box center [439, 645] width 27 height 24
type input "26/09/2025, 6:01 pm"
click at [465, 644] on select "00 01 02 03 04 05 06 07 08 09 10 11 12 13 14 15 16 17 18 19 20 21 22 23 24 25 2…" at bounding box center [470, 645] width 27 height 24
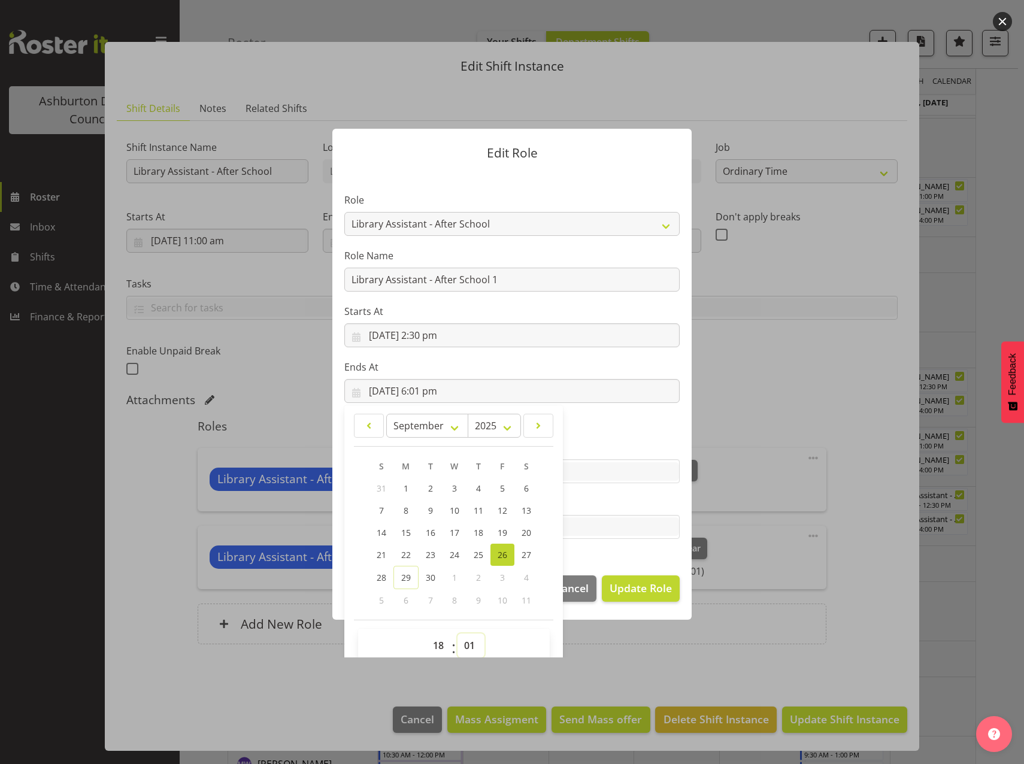
select select "0"
click at [457, 633] on select "00 01 02 03 04 05 06 07 08 09 10 11 12 13 14 15 16 17 18 19 20 21 22 23 24 25 2…" at bounding box center [470, 645] width 27 height 24
type input "26/09/2025, 6:00 pm"
click at [636, 588] on span "Update Role" at bounding box center [640, 588] width 62 height 16
select select
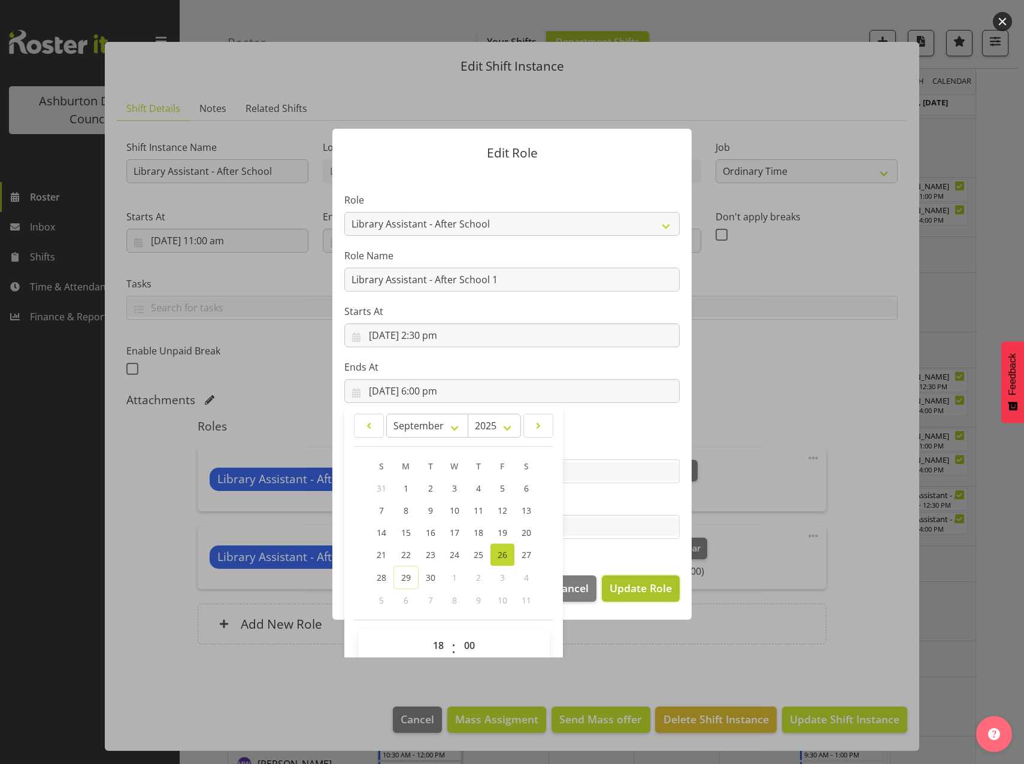
select select
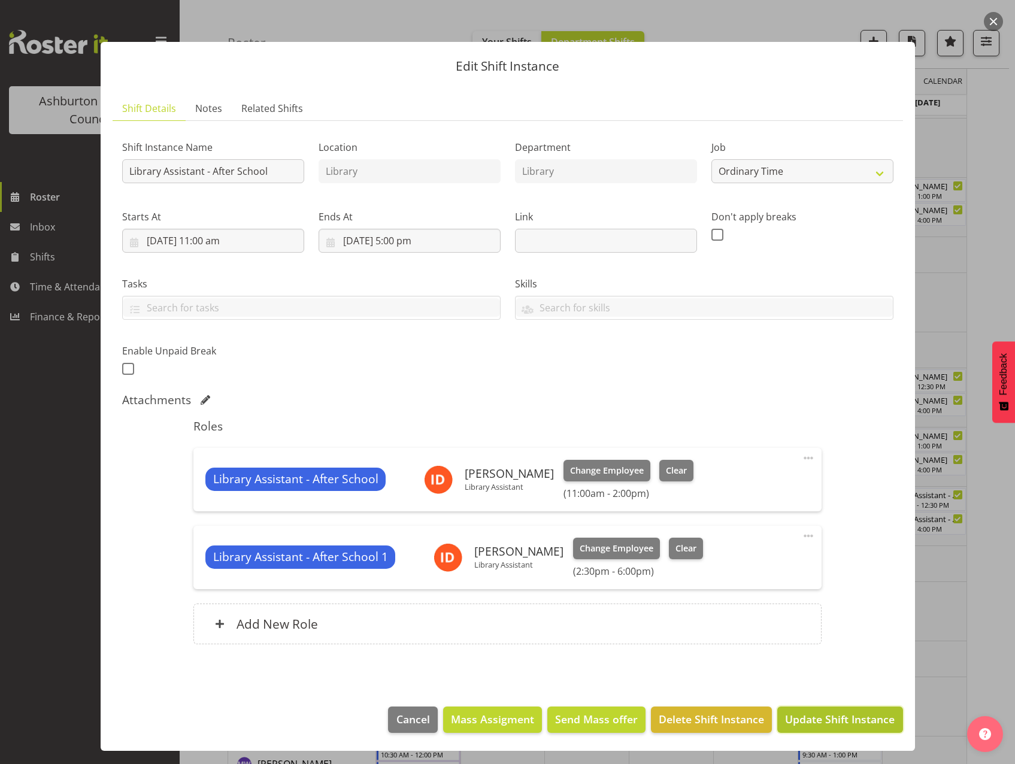
click at [855, 723] on span "Update Shift Instance" at bounding box center [840, 719] width 110 height 16
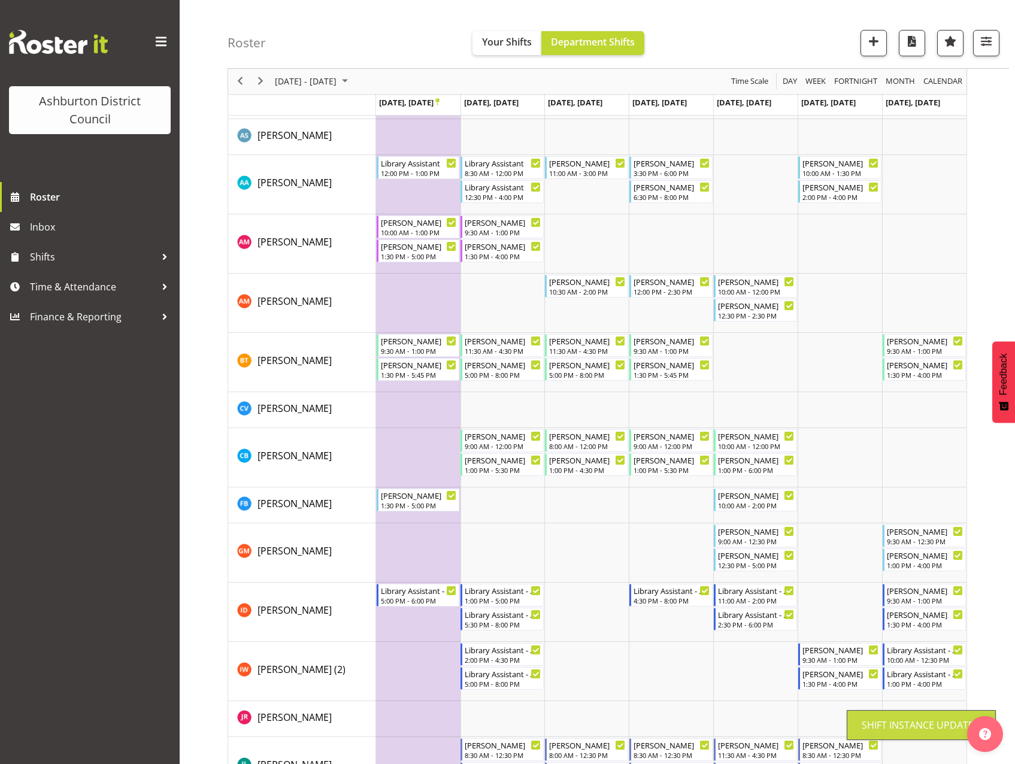
scroll to position [323, 0]
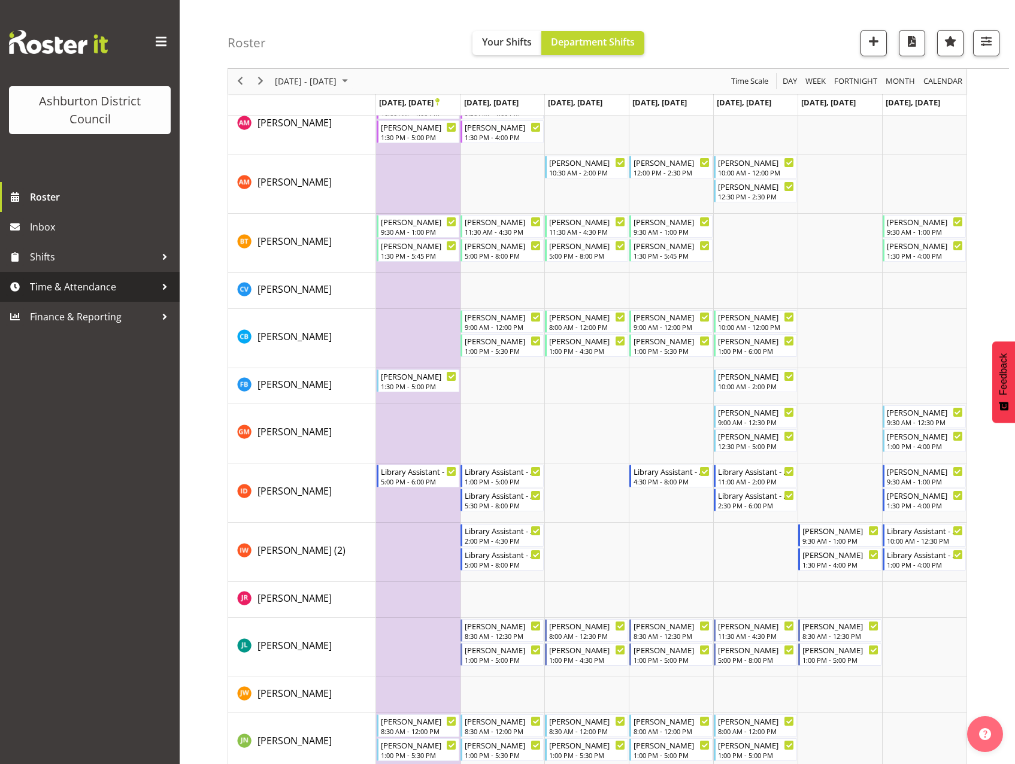
click at [74, 285] on span "Time & Attendance" at bounding box center [93, 287] width 126 height 18
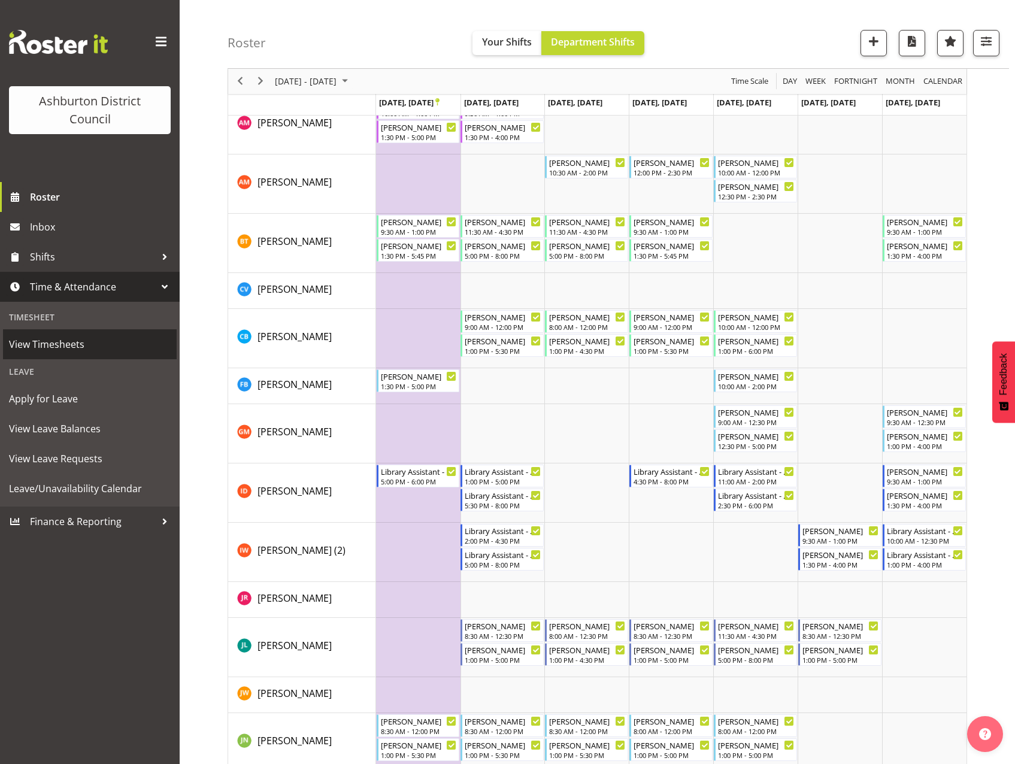
click at [69, 340] on span "View Timesheets" at bounding box center [90, 344] width 162 height 18
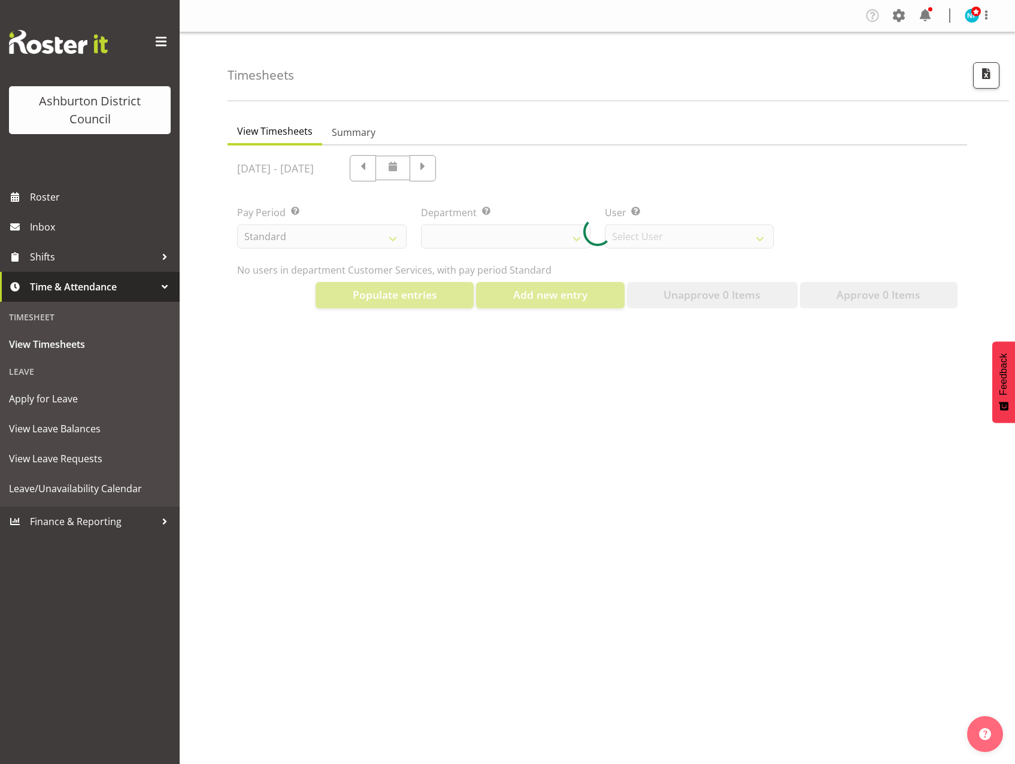
select select "82"
select select "432"
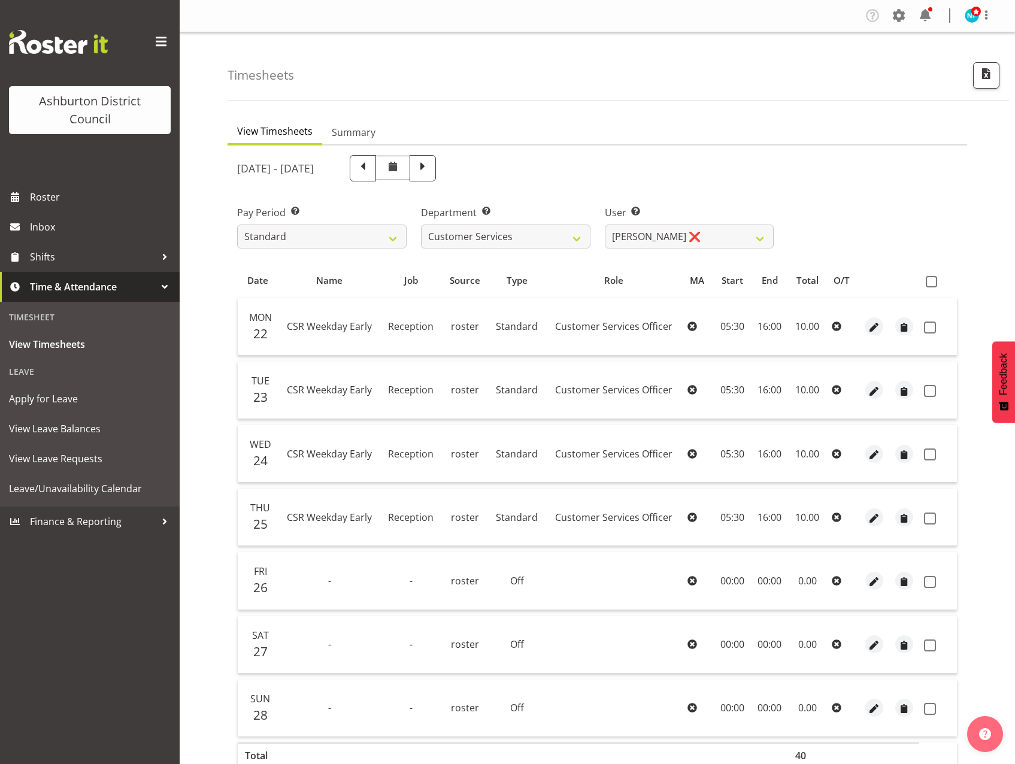
click at [392, 240] on div at bounding box center [596, 479] width 739 height 669
click at [389, 238] on select "Standard Library Excluded AAGM" at bounding box center [321, 236] width 169 height 24
select select "164"
click at [237, 224] on select "Standard Library Excluded AAGM" at bounding box center [321, 236] width 169 height 24
select select
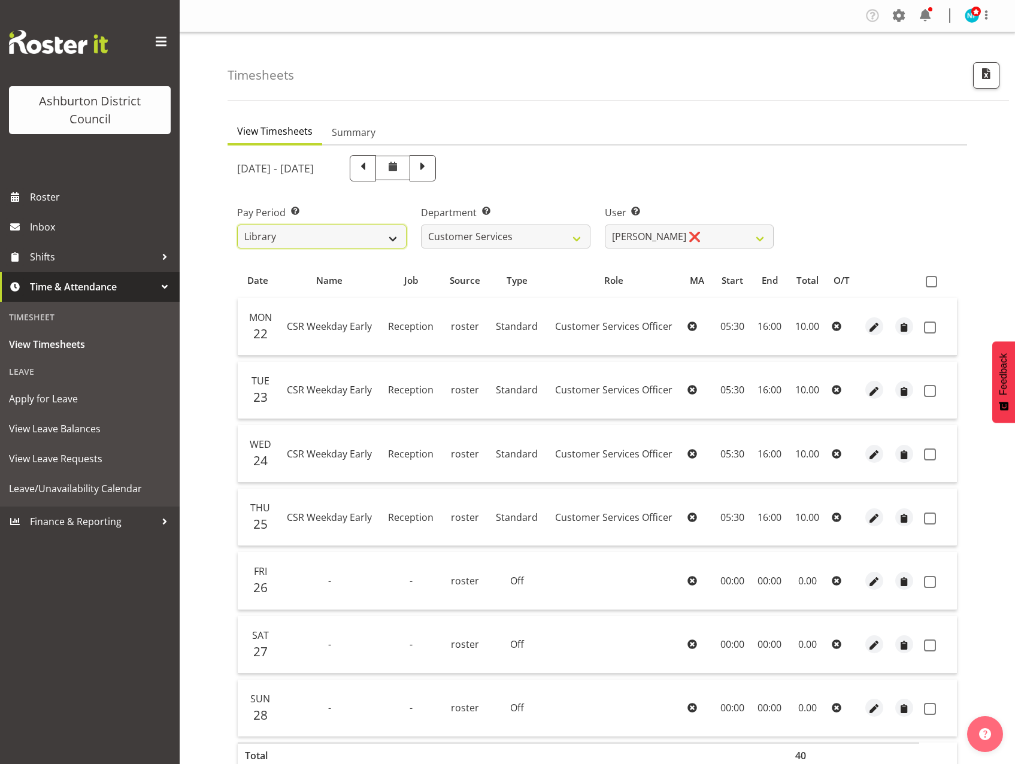
select select
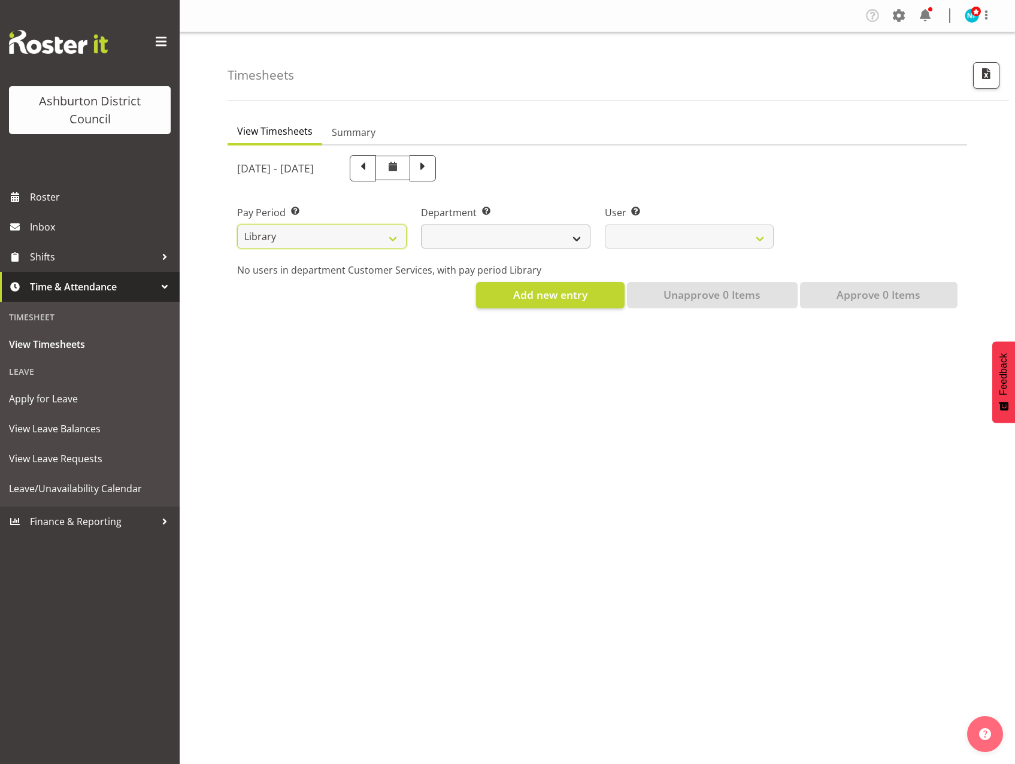
select select
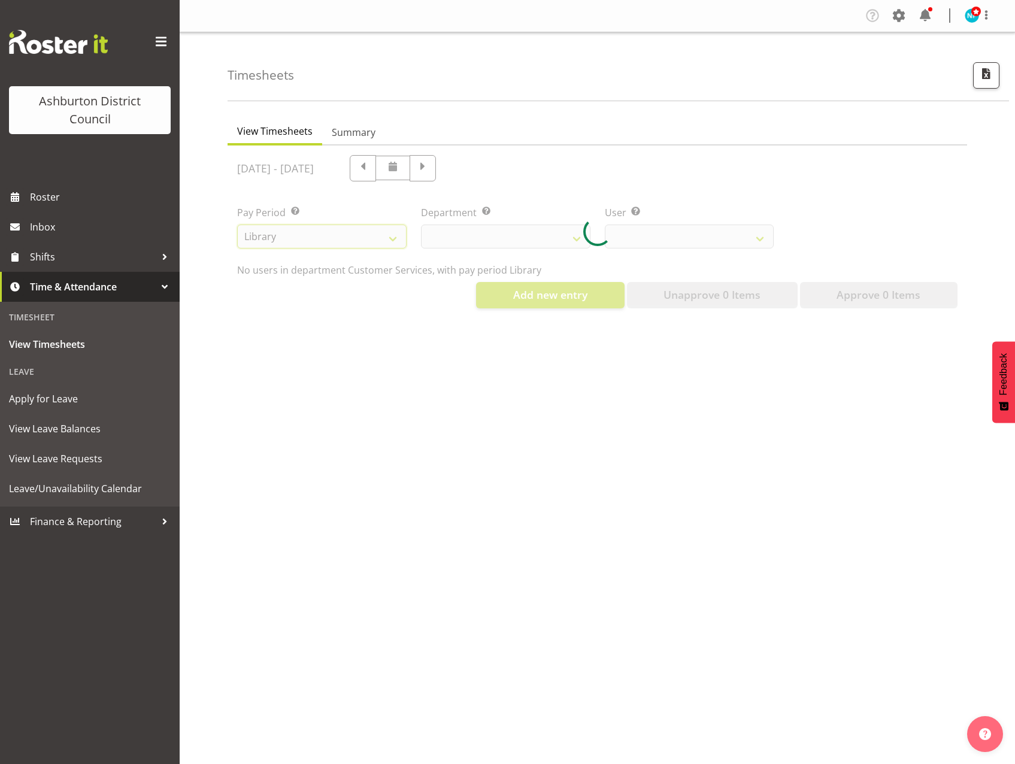
select select
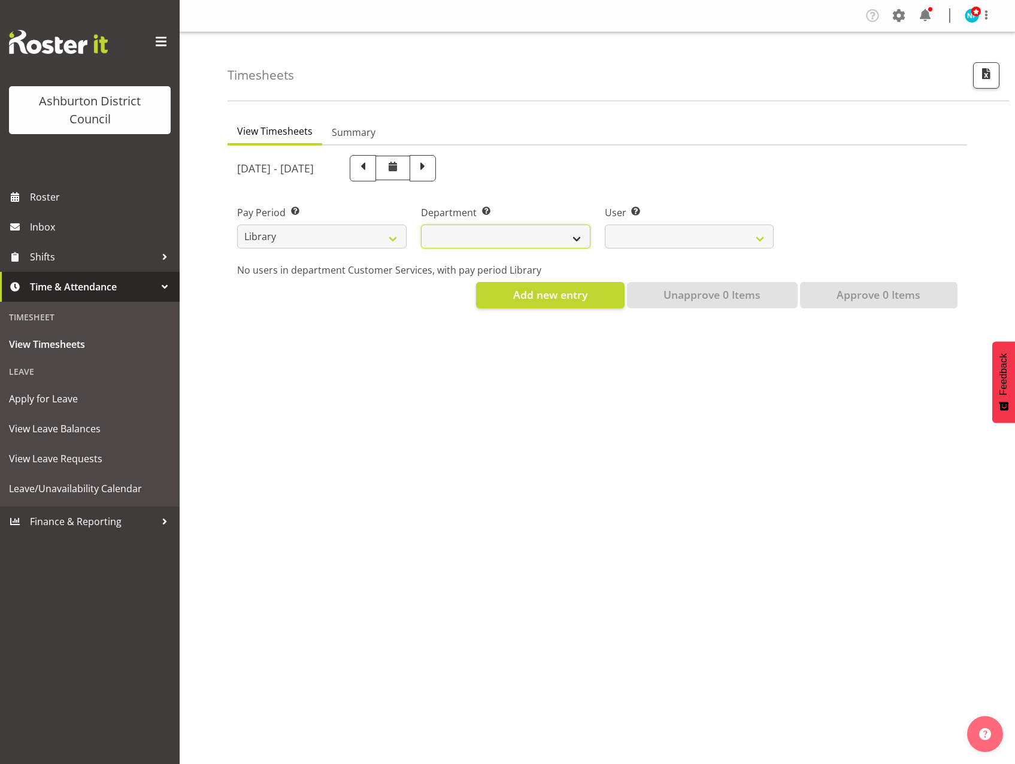
click at [574, 240] on select "Library" at bounding box center [505, 236] width 169 height 24
select select "824"
click at [421, 224] on select "Library" at bounding box center [505, 236] width 169 height 24
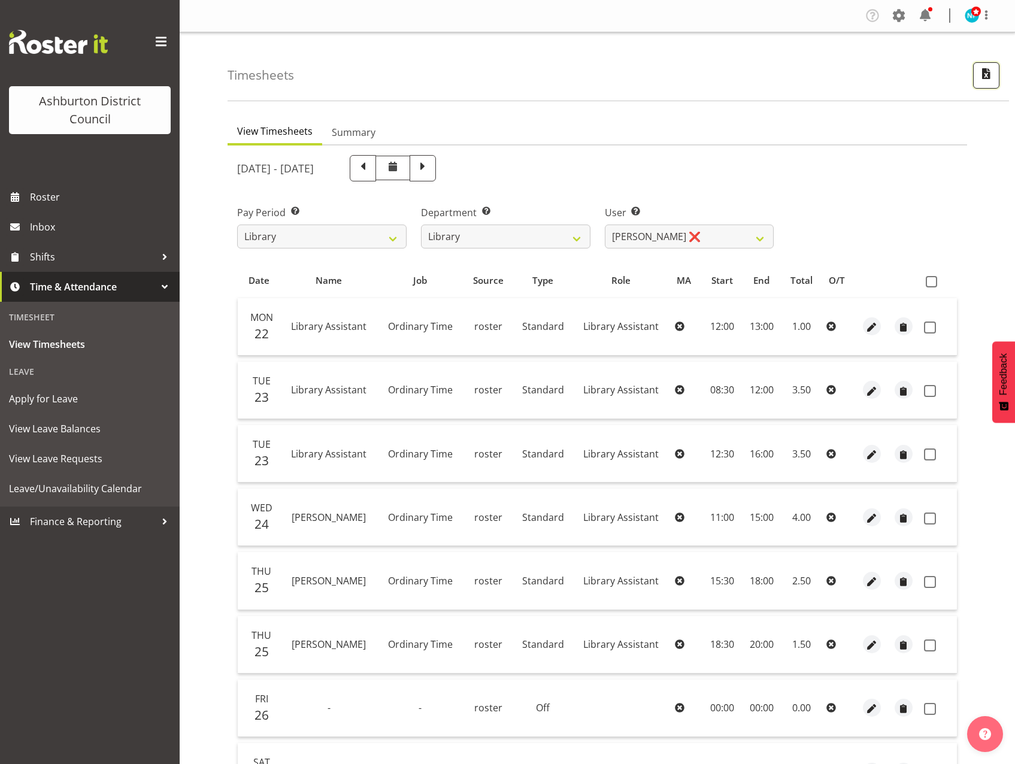
click at [982, 79] on span "button" at bounding box center [986, 74] width 16 height 16
select select "164"
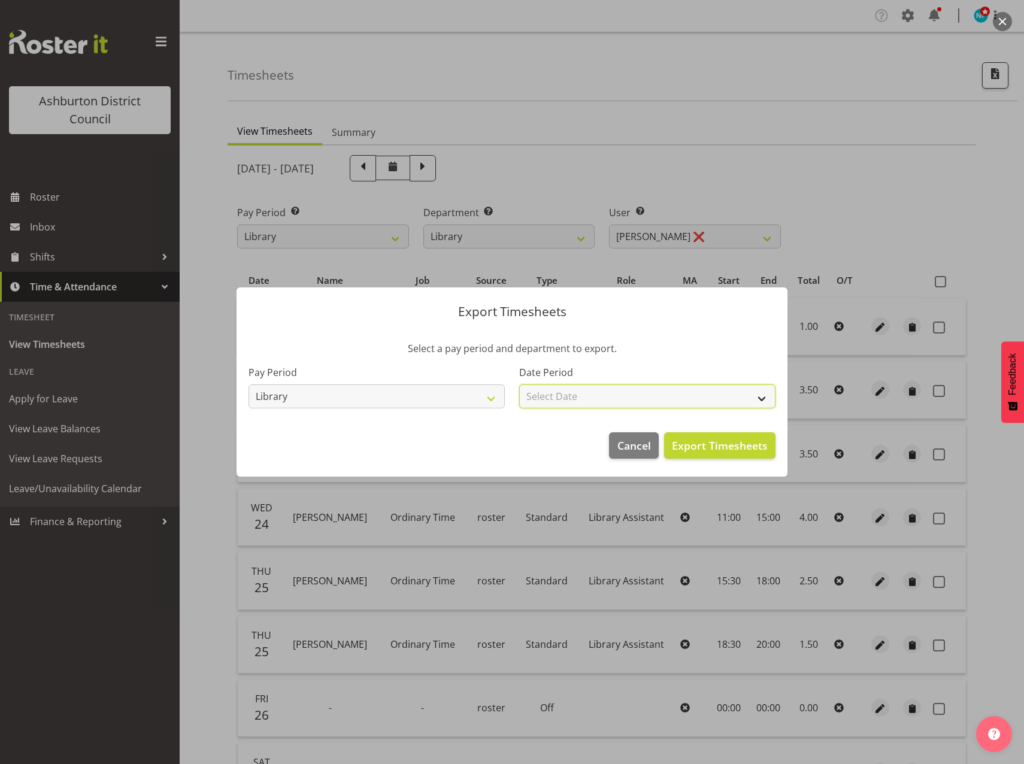
click at [754, 394] on select "Select Date Fortnight starting [DATE] Fortnight starting [DATE] Fortnight start…" at bounding box center [647, 396] width 256 height 24
select select "[DATE]"
click at [519, 384] on select "Select Date Fortnight starting [DATE] Fortnight starting [DATE] Fortnight start…" at bounding box center [647, 396] width 256 height 24
click at [732, 448] on span "Export Timesheets" at bounding box center [720, 446] width 96 height 16
click at [637, 439] on span "Cancel" at bounding box center [634, 446] width 34 height 16
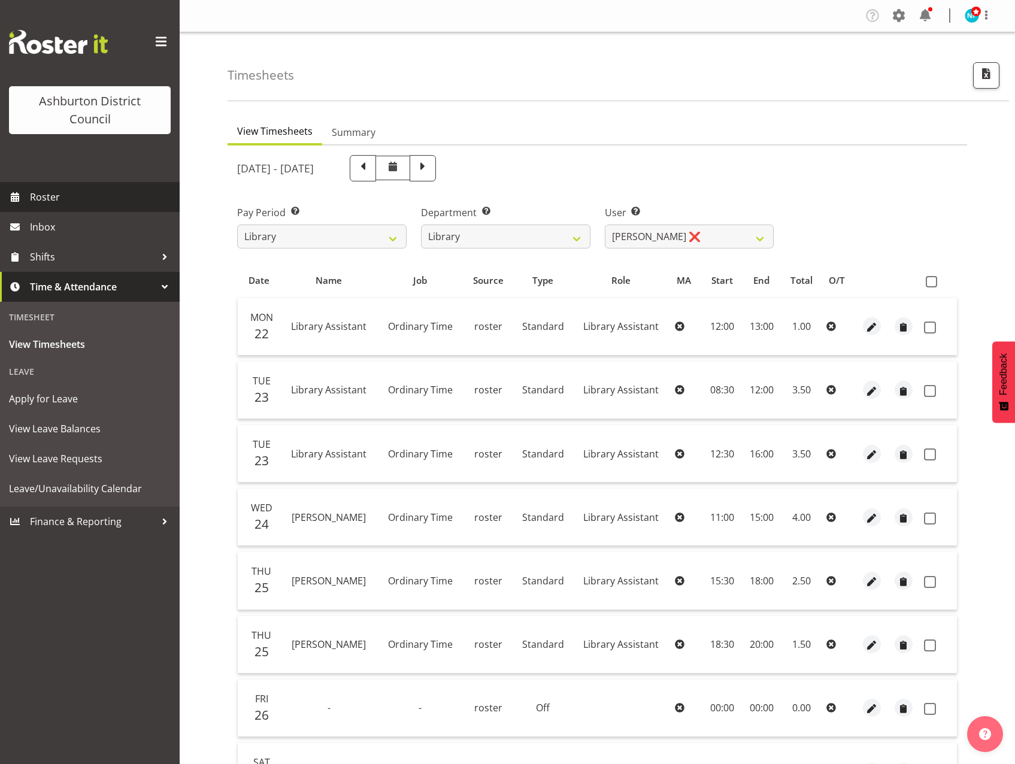
click at [42, 186] on link "Roster" at bounding box center [90, 197] width 180 height 30
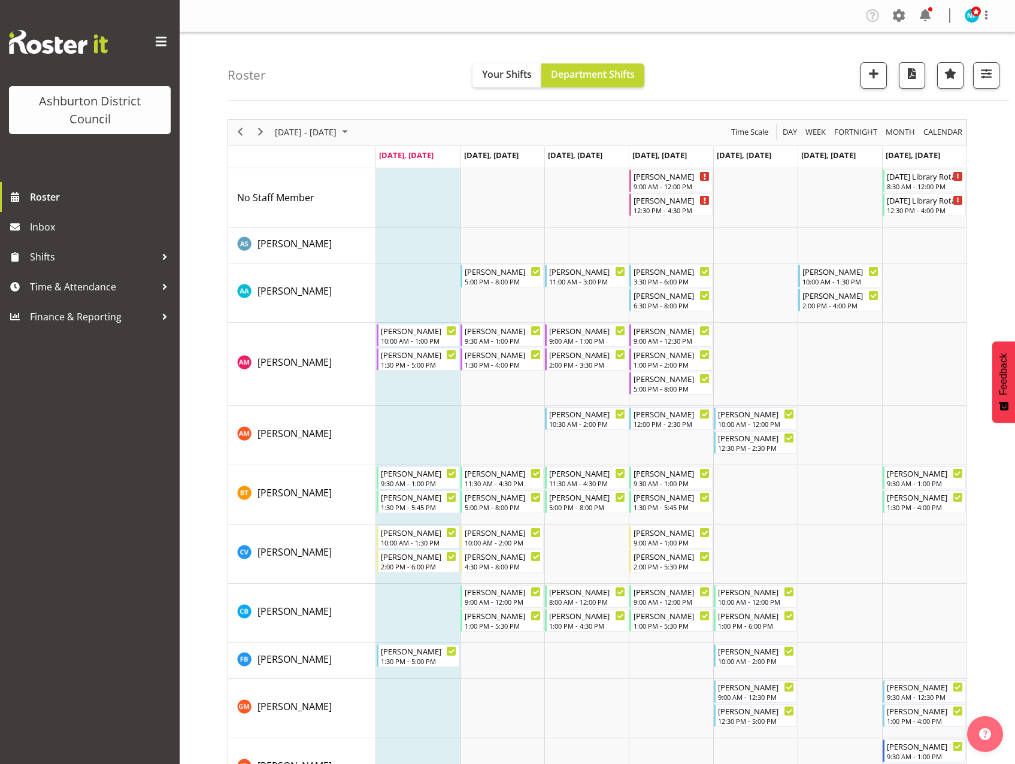
scroll to position [299, 0]
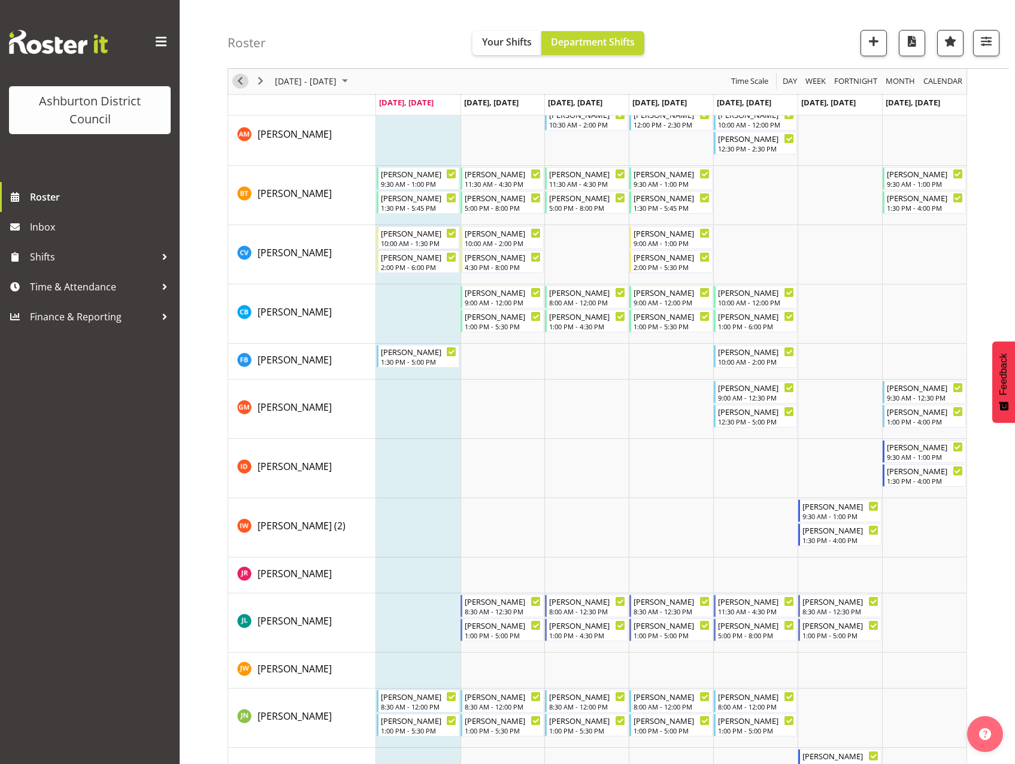
click at [245, 86] on span "Previous" at bounding box center [240, 81] width 14 height 15
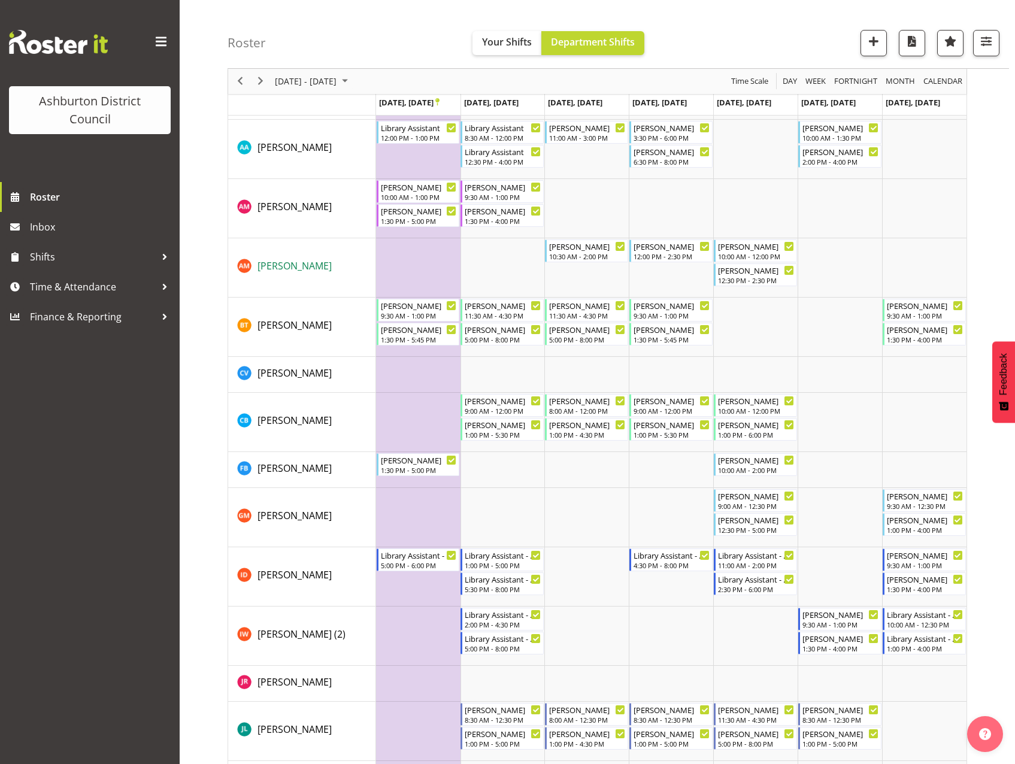
scroll to position [299, 0]
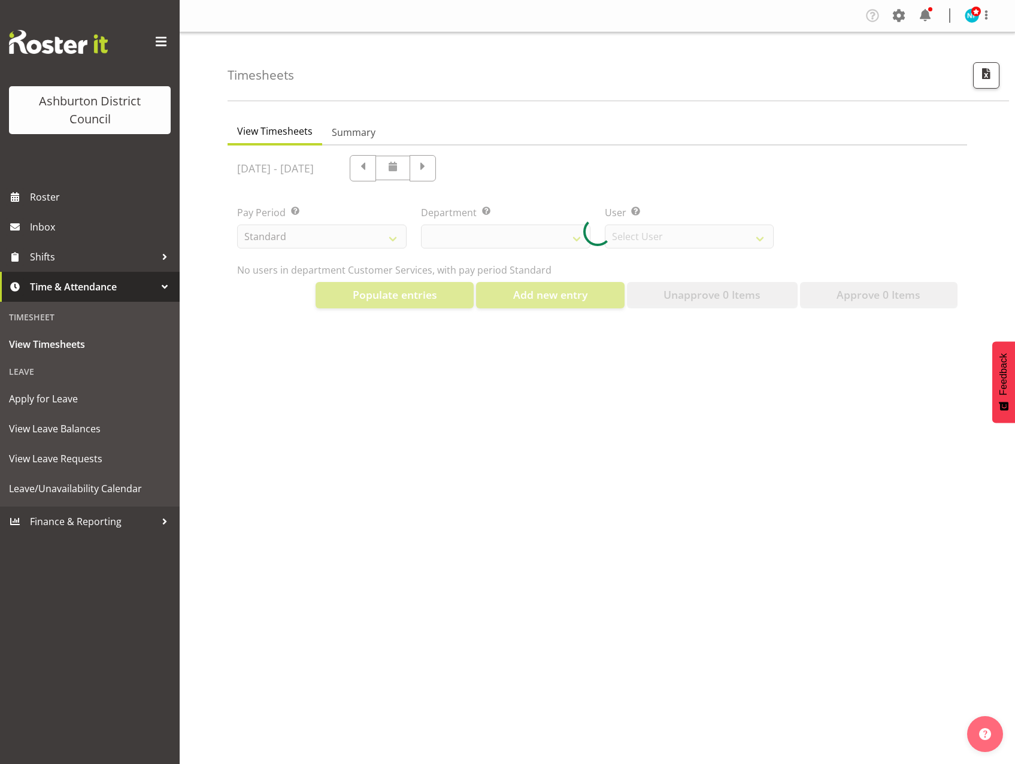
select select "82"
select select "432"
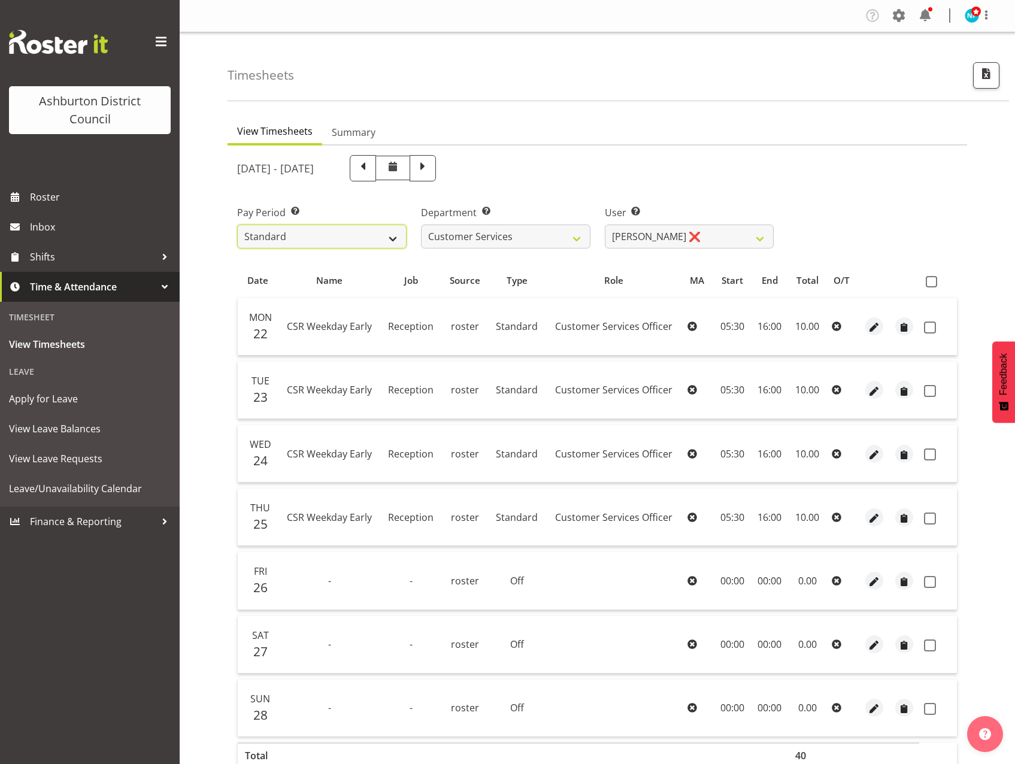
click at [386, 235] on select "Standard Library Excluded AAGM" at bounding box center [321, 236] width 169 height 24
select select "164"
click at [237, 224] on select "Standard Library Excluded AAGM" at bounding box center [321, 236] width 169 height 24
select select
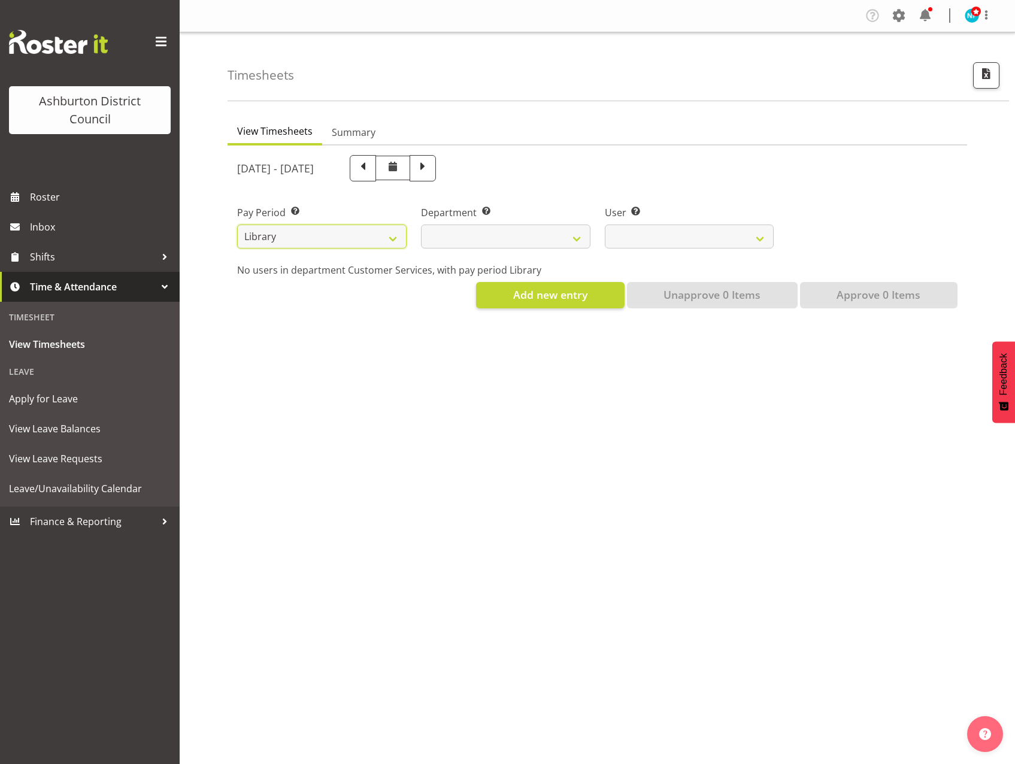
select select
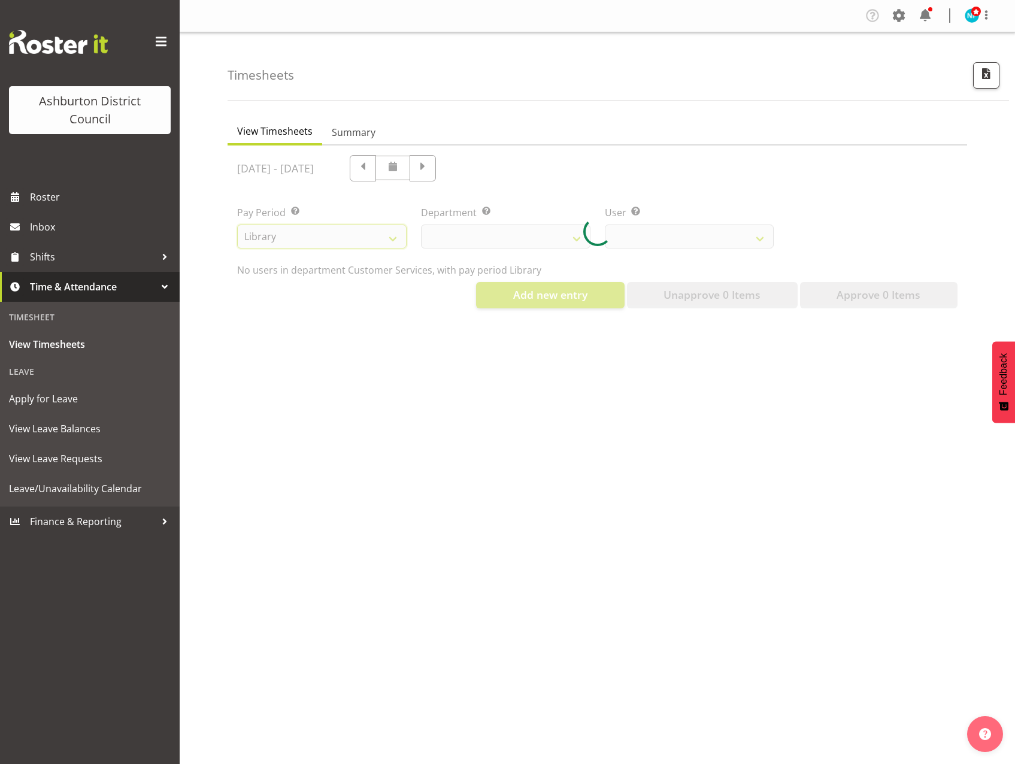
select select
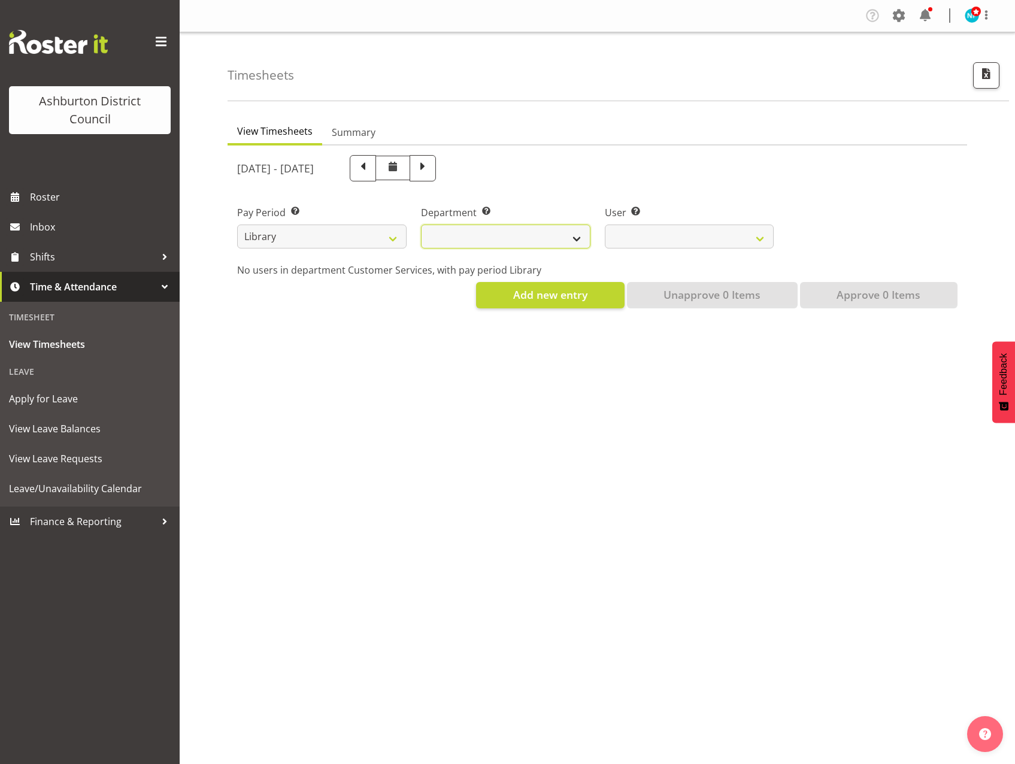
click at [573, 237] on select "Library" at bounding box center [505, 236] width 169 height 24
select select "824"
click at [421, 224] on select "Library" at bounding box center [505, 236] width 169 height 24
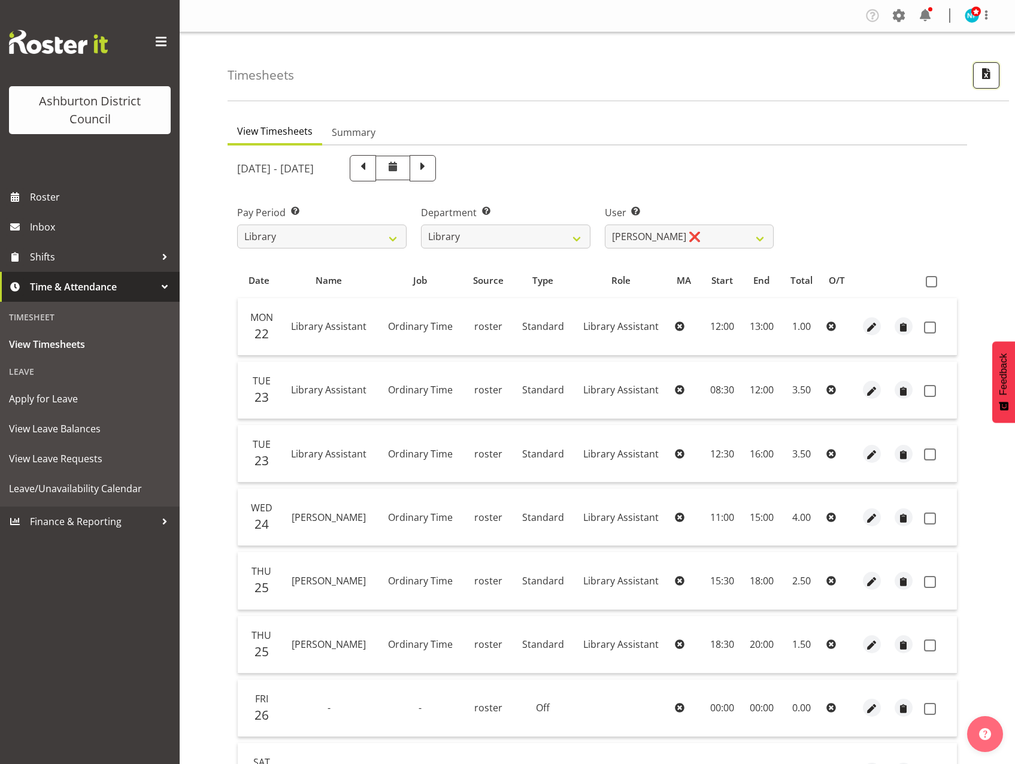
click at [984, 80] on span "button" at bounding box center [986, 74] width 16 height 16
select select "164"
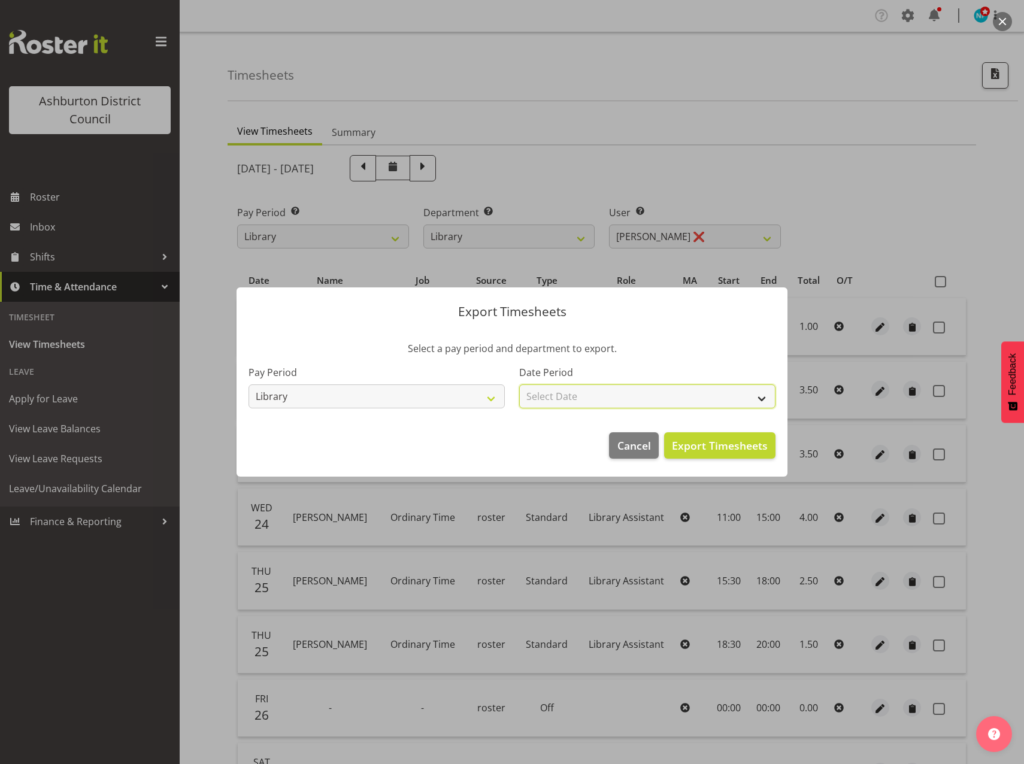
click at [764, 396] on select "Select Date Fortnight starting 29/09/2025 Fortnight starting 15/09/2025 Fortnig…" at bounding box center [647, 396] width 256 height 24
select select "2025-09-15"
click at [519, 384] on select "Select Date Fortnight starting 29/09/2025 Fortnight starting 15/09/2025 Fortnig…" at bounding box center [647, 396] width 256 height 24
click at [721, 449] on span "Export Timesheets" at bounding box center [720, 446] width 96 height 16
click at [639, 442] on span "Cancel" at bounding box center [634, 446] width 34 height 16
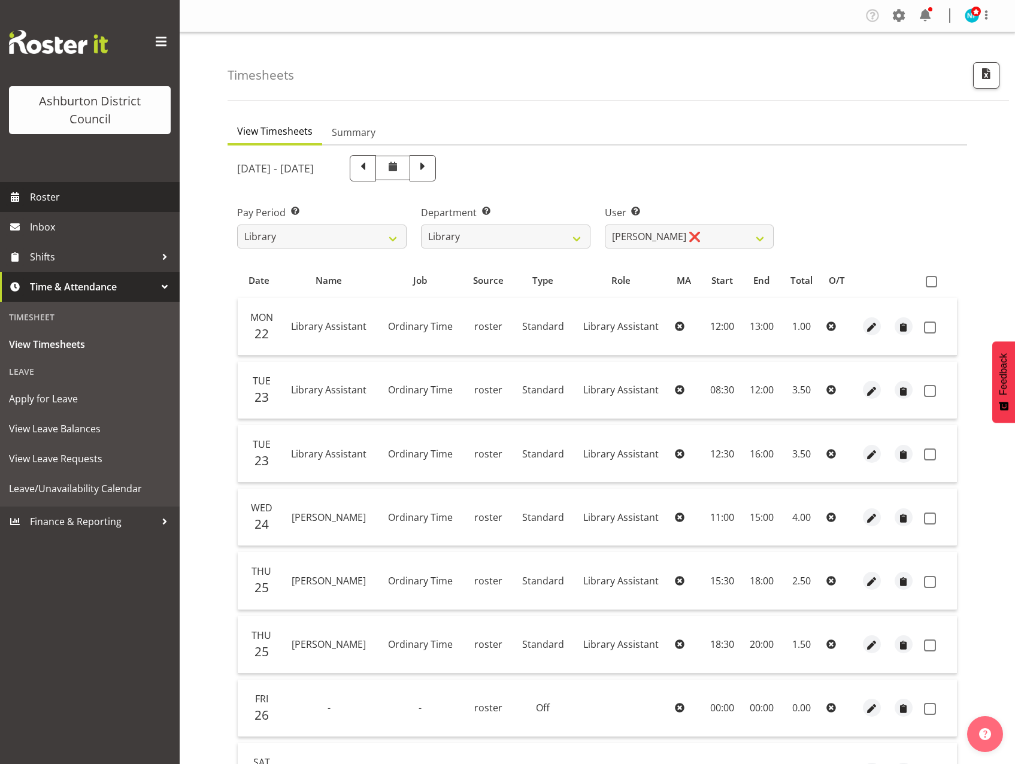
click at [37, 187] on link "Roster" at bounding box center [90, 197] width 180 height 30
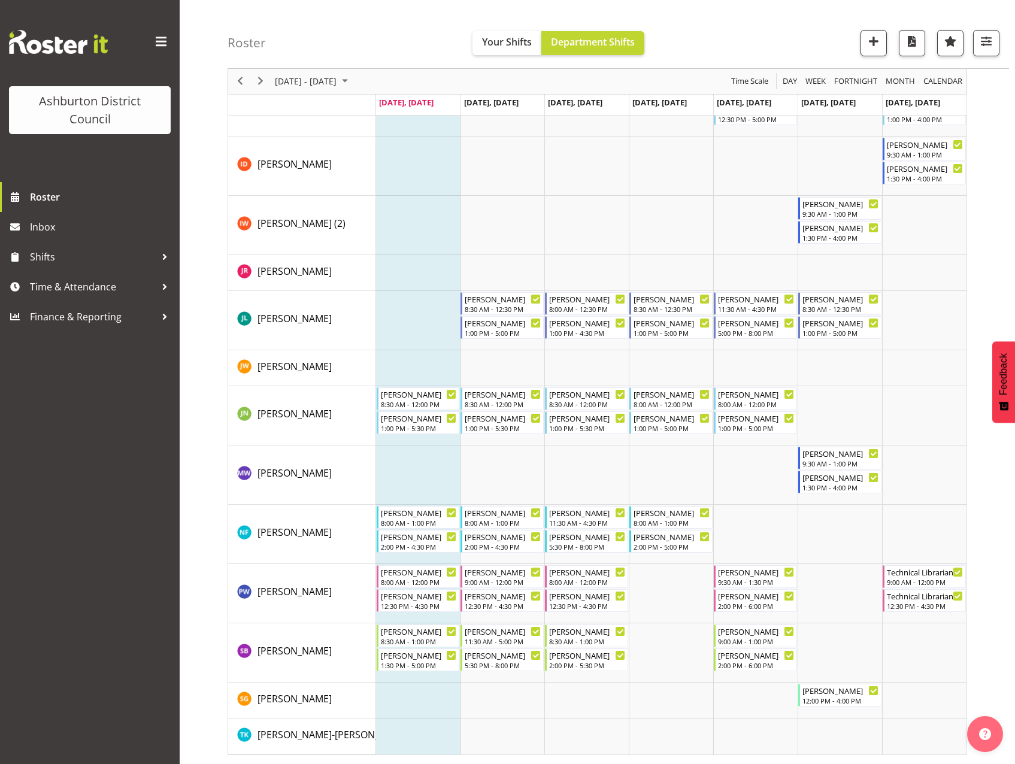
scroll to position [542, 0]
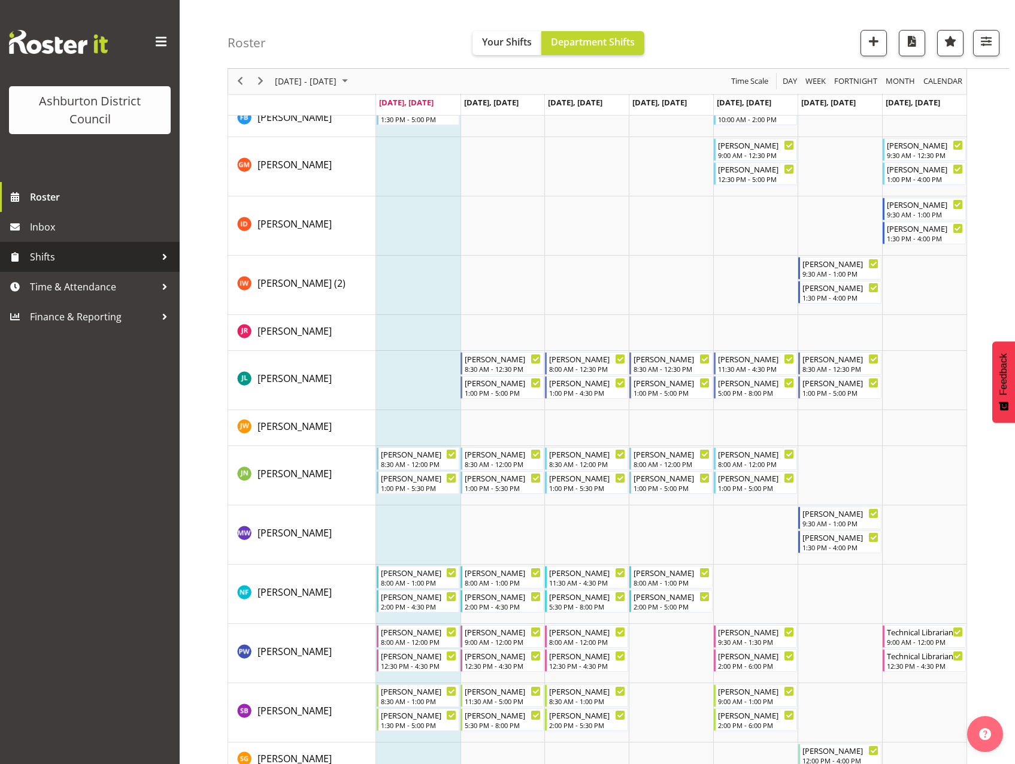
click at [37, 254] on span "Shifts" at bounding box center [93, 257] width 126 height 18
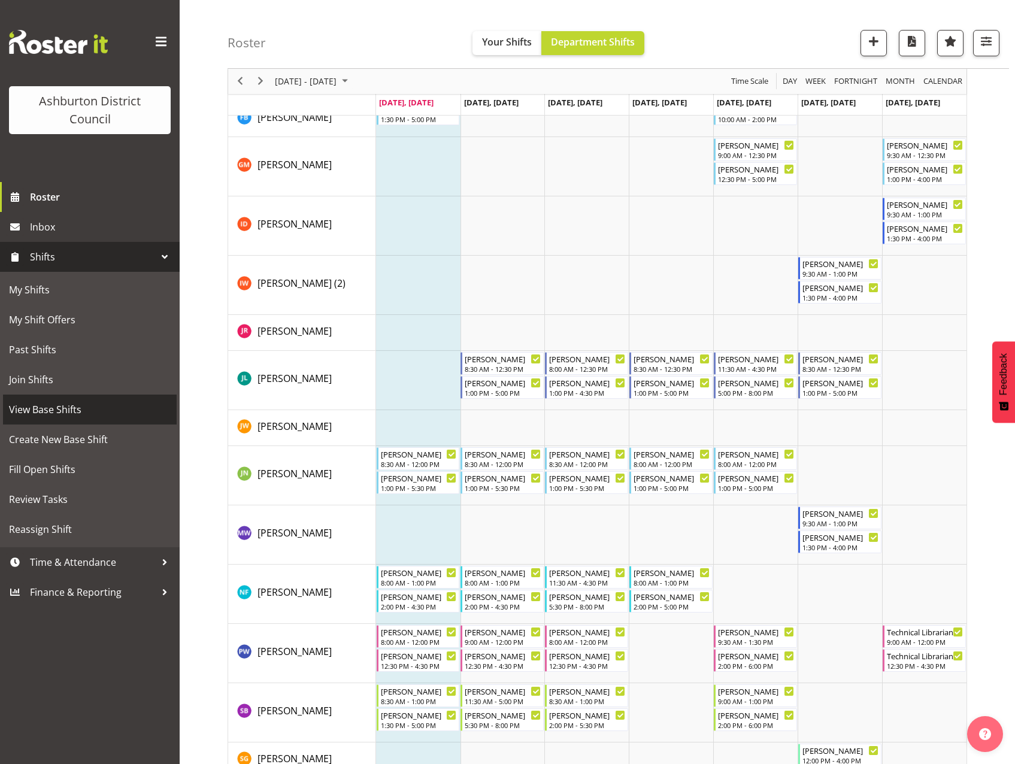
click at [49, 400] on link "View Base Shifts" at bounding box center [90, 410] width 174 height 30
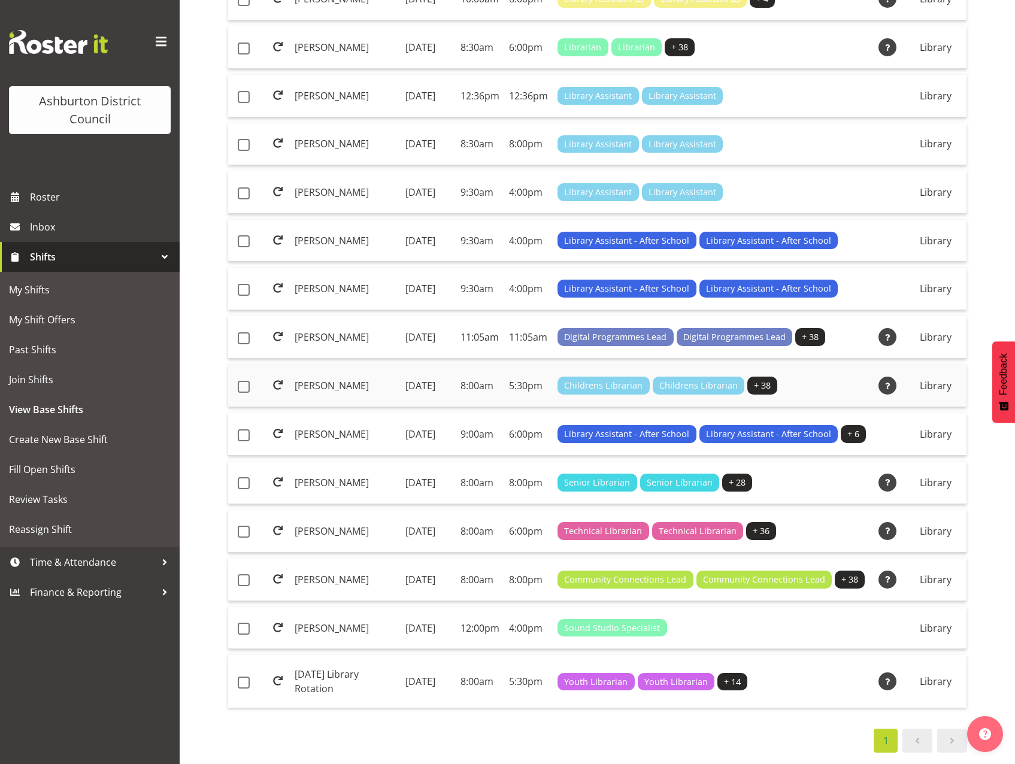
scroll to position [554, 0]
click at [313, 601] on td "[PERSON_NAME]" at bounding box center [345, 580] width 111 height 43
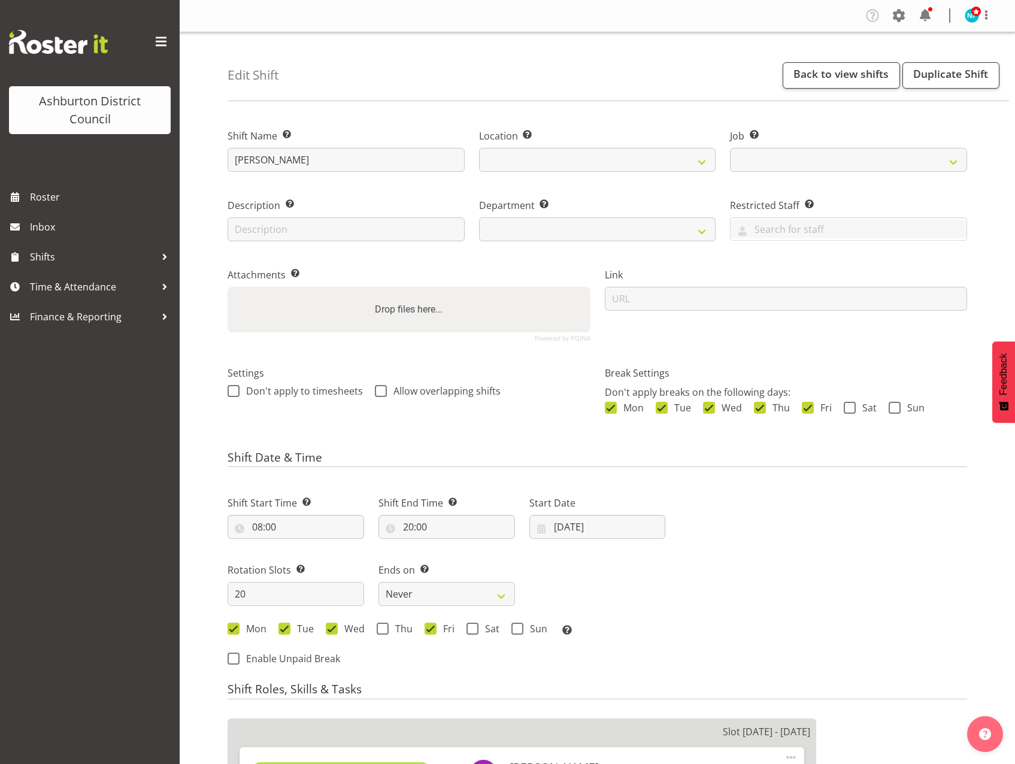
select select
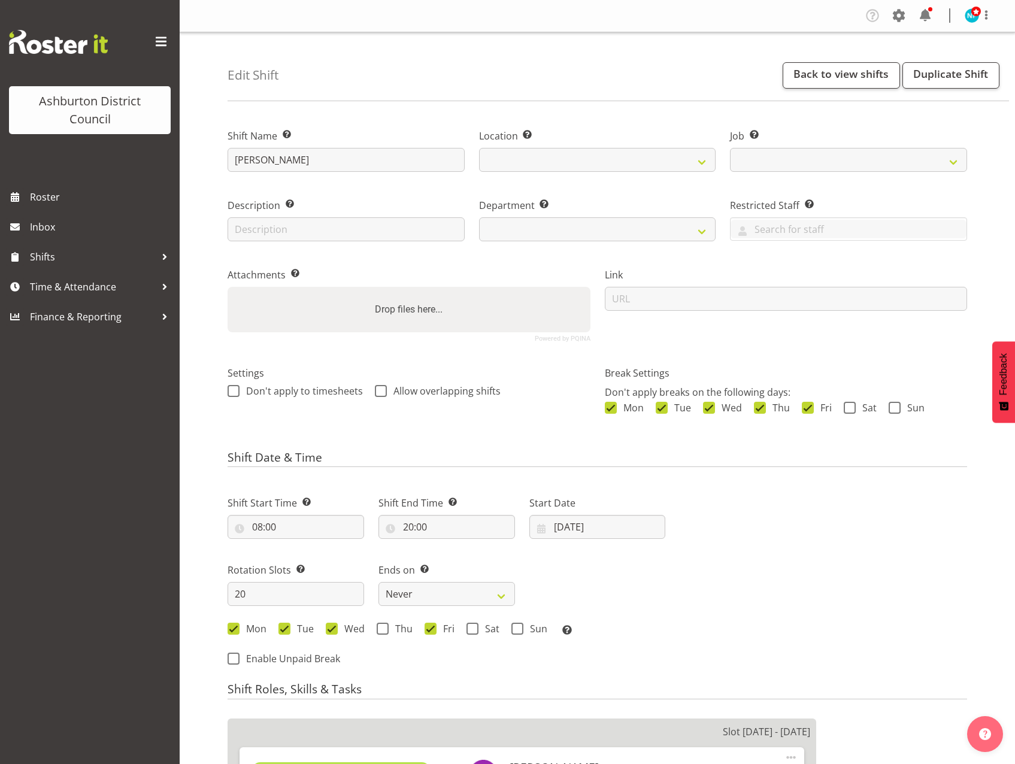
select select
select select "1180"
select select
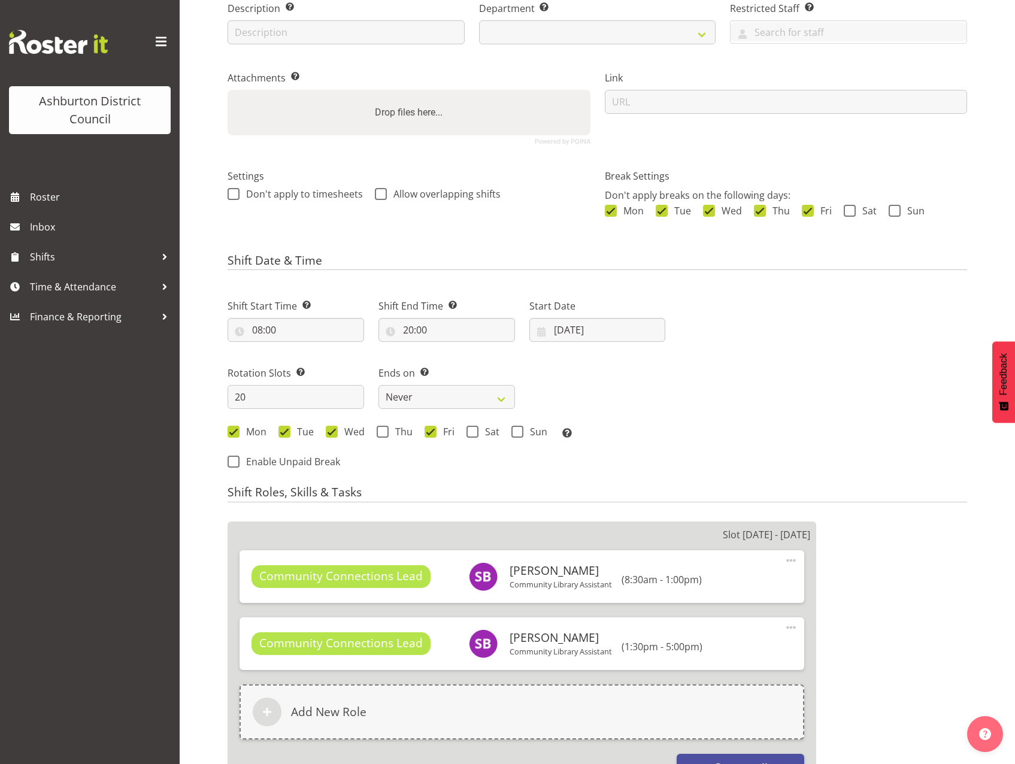
select select
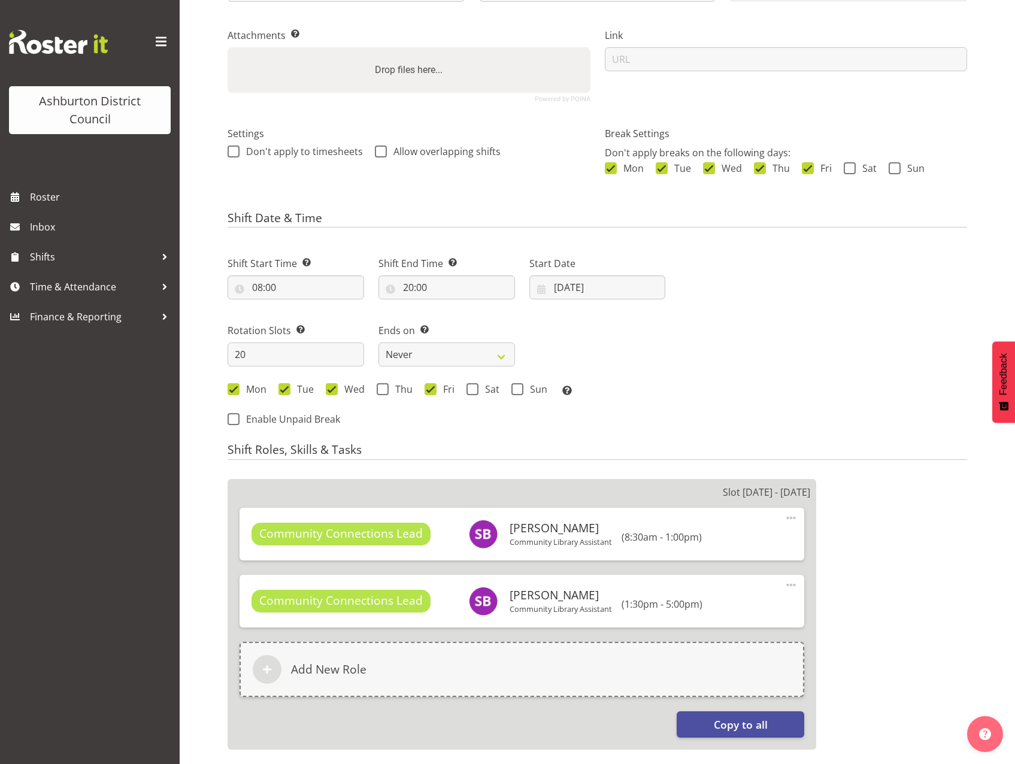
select select "6995"
select select "824"
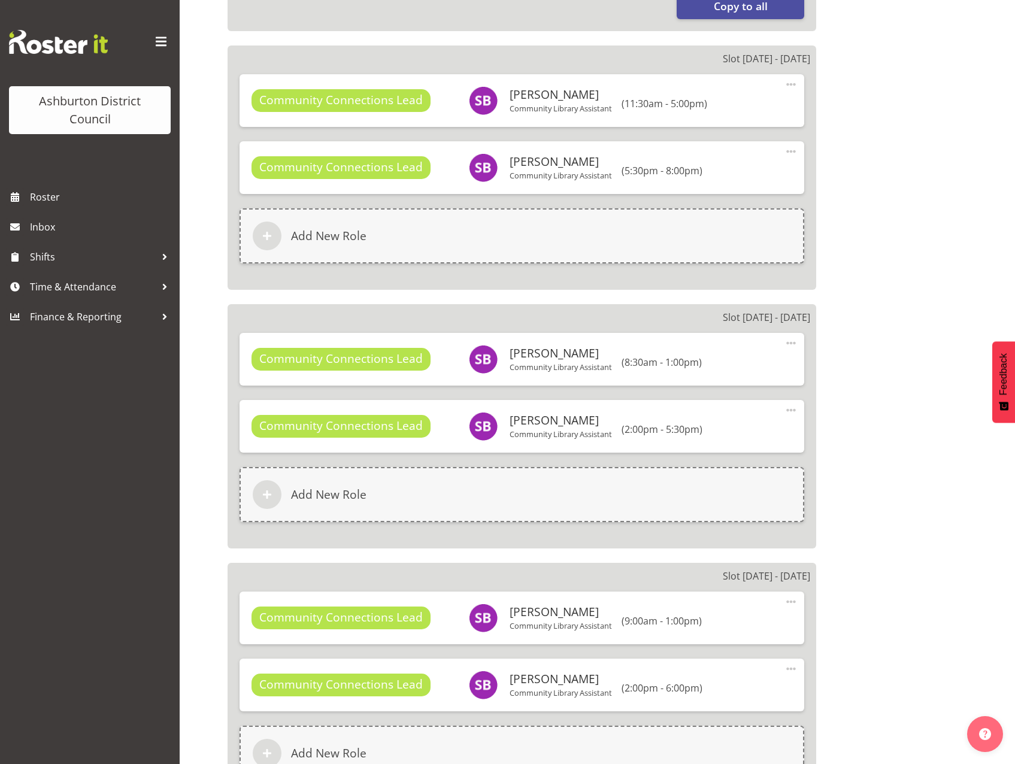
scroll to position [778, 0]
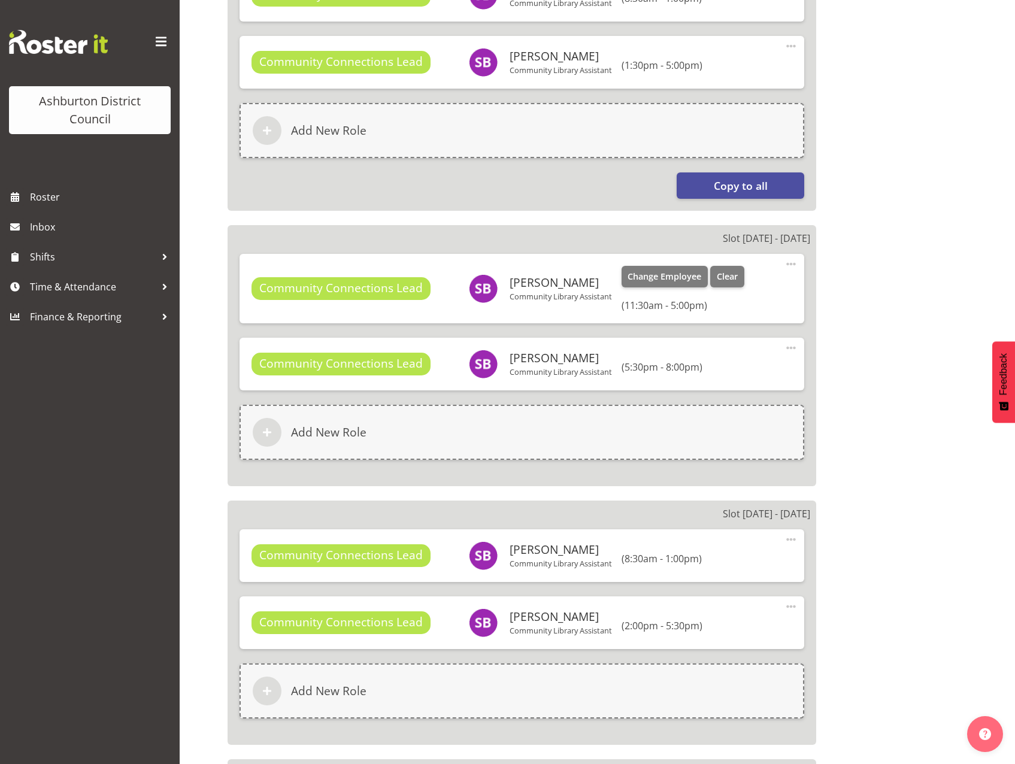
click at [788, 264] on span at bounding box center [791, 264] width 14 height 14
click at [712, 289] on link "Edit" at bounding box center [740, 291] width 115 height 22
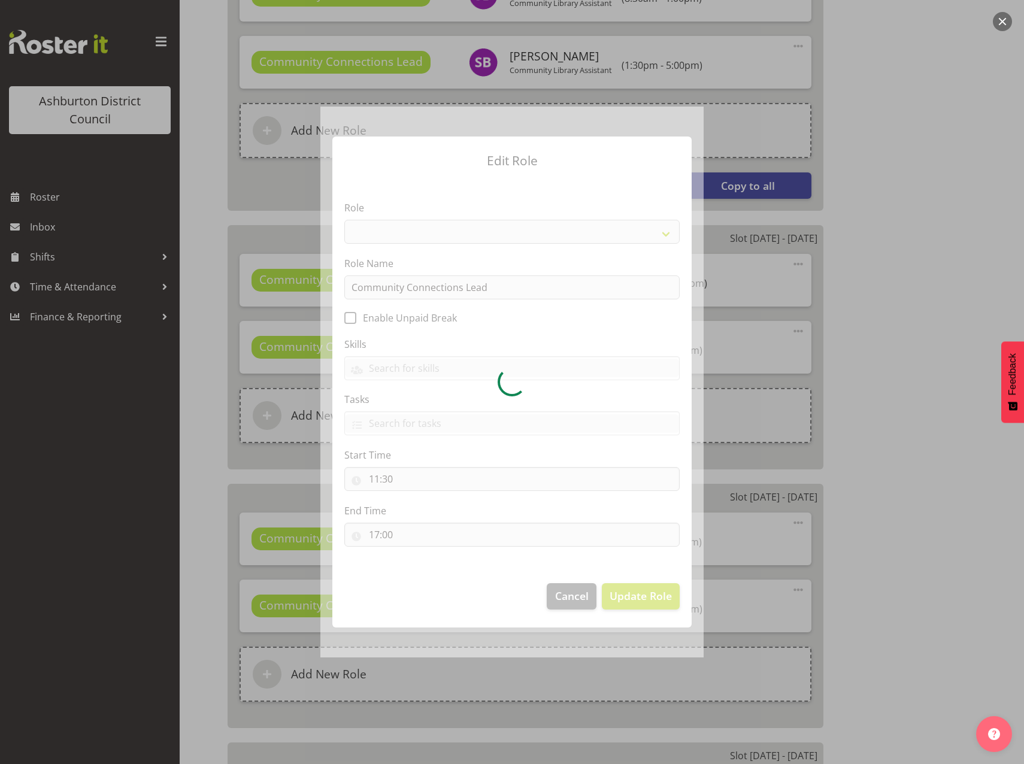
select select "1345"
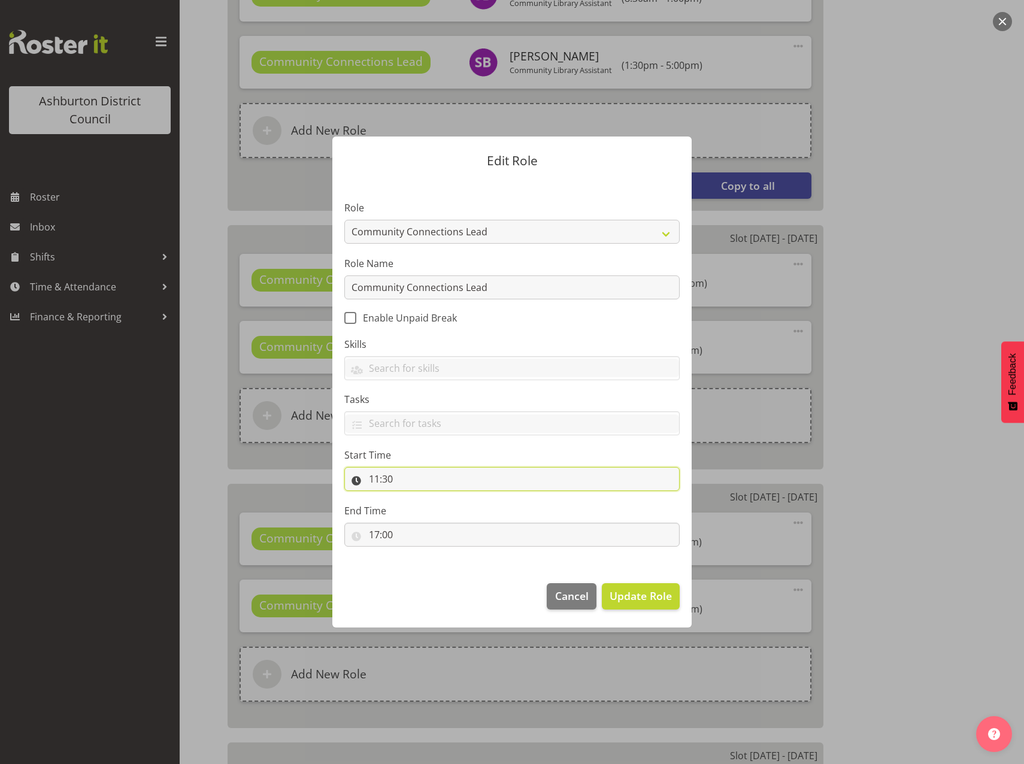
click at [377, 471] on input "11:30" at bounding box center [511, 479] width 335 height 24
click at [427, 511] on select "00 01 02 03 04 05 06 07 08 09 10 11 12 13 14 15 16 17 18 19 20 21 22 23" at bounding box center [425, 510] width 27 height 24
select select "10"
click at [412, 498] on select "00 01 02 03 04 05 06 07 08 09 10 11 12 13 14 15 16 17 18 19 20 21 22 23" at bounding box center [425, 510] width 27 height 24
type input "10:30"
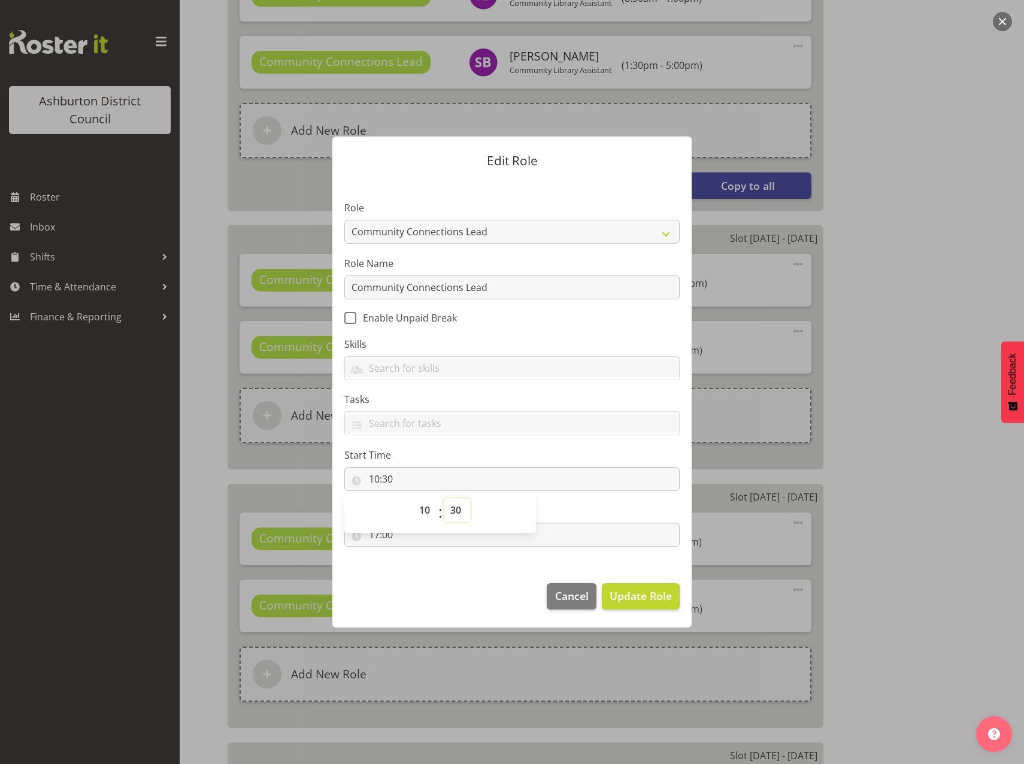
click at [454, 508] on select "00 01 02 03 04 05 06 07 08 09 10 11 12 13 14 15 16 17 18 19 20 21 22 23 24 25 2…" at bounding box center [457, 510] width 27 height 24
select select "0"
click at [444, 498] on select "00 01 02 03 04 05 06 07 08 09 10 11 12 13 14 15 16 17 18 19 20 21 22 23 24 25 2…" at bounding box center [457, 510] width 27 height 24
type input "10:00"
click at [477, 581] on footer "Cancel Update Role" at bounding box center [511, 599] width 359 height 56
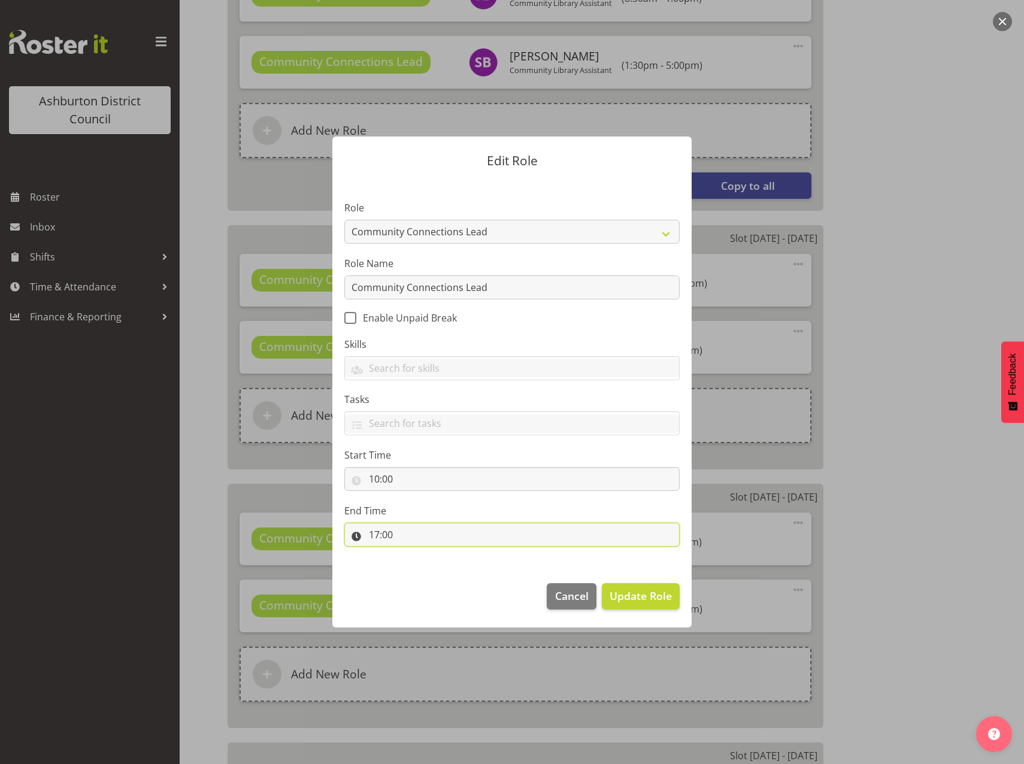
click at [372, 536] on input "17:00" at bounding box center [511, 535] width 335 height 24
click at [419, 562] on select "00 01 02 03 04 05 06 07 08 09 10 11 12 13 14 15 16 17 18 19 20 21 22 23" at bounding box center [425, 566] width 27 height 24
select select "13"
click at [412, 554] on select "00 01 02 03 04 05 06 07 08 09 10 11 12 13 14 15 16 17 18 19 20 21 22 23" at bounding box center [425, 566] width 27 height 24
type input "13:00"
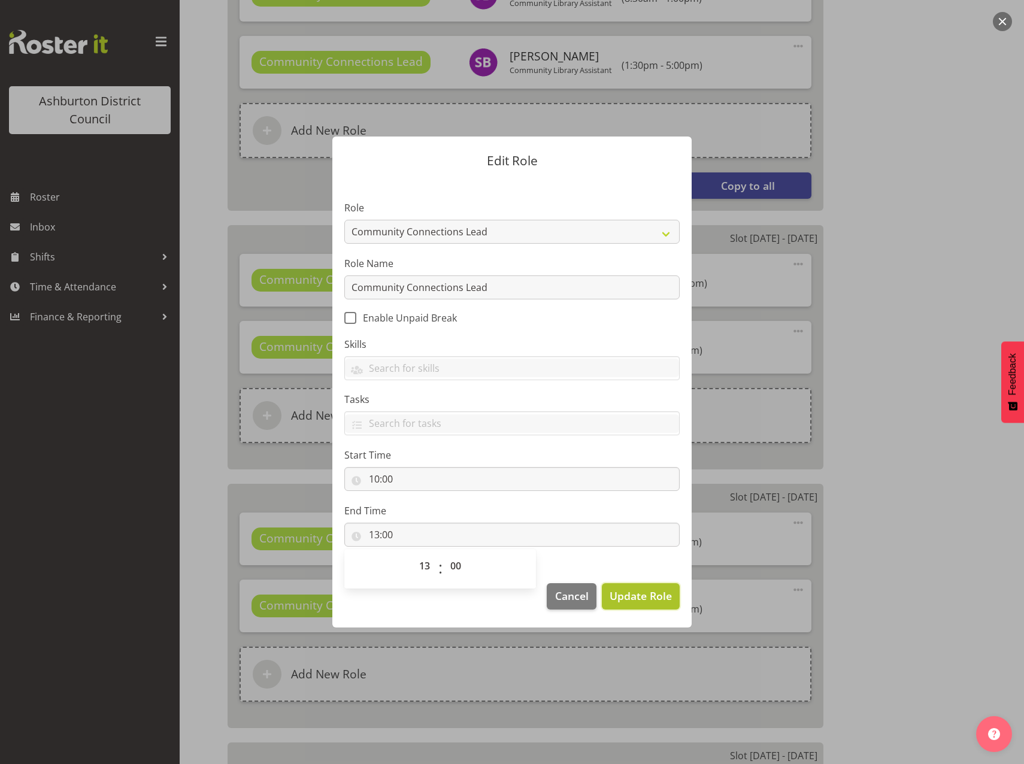
click at [645, 600] on span "Update Role" at bounding box center [640, 596] width 62 height 16
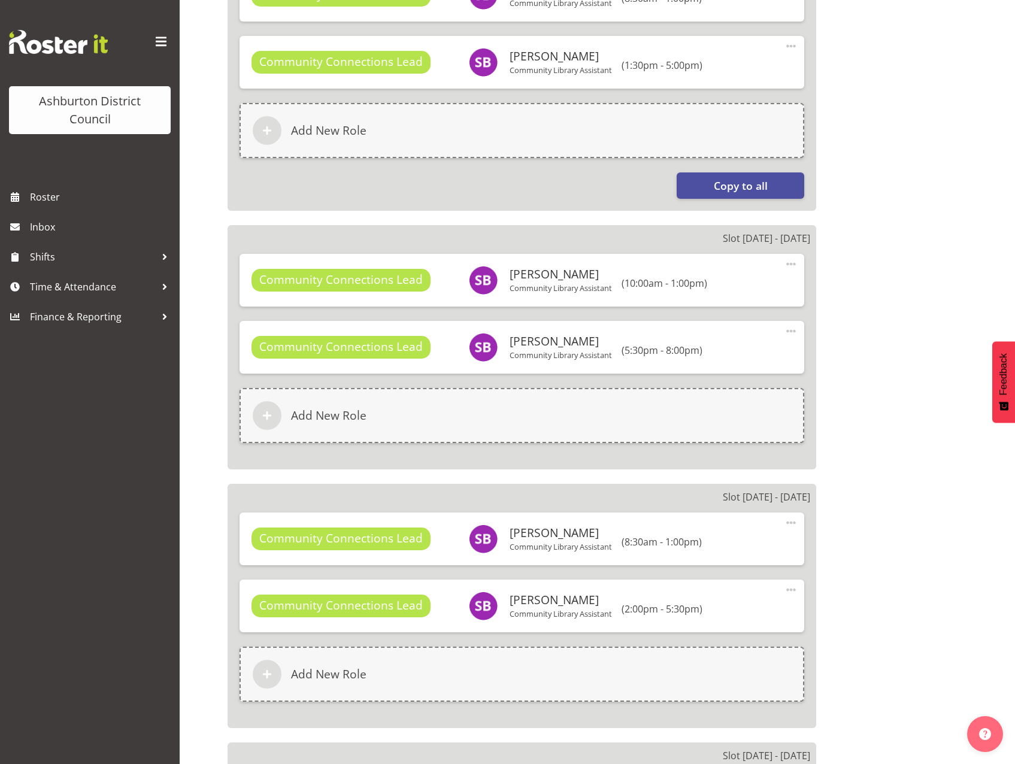
scroll to position [898, 0]
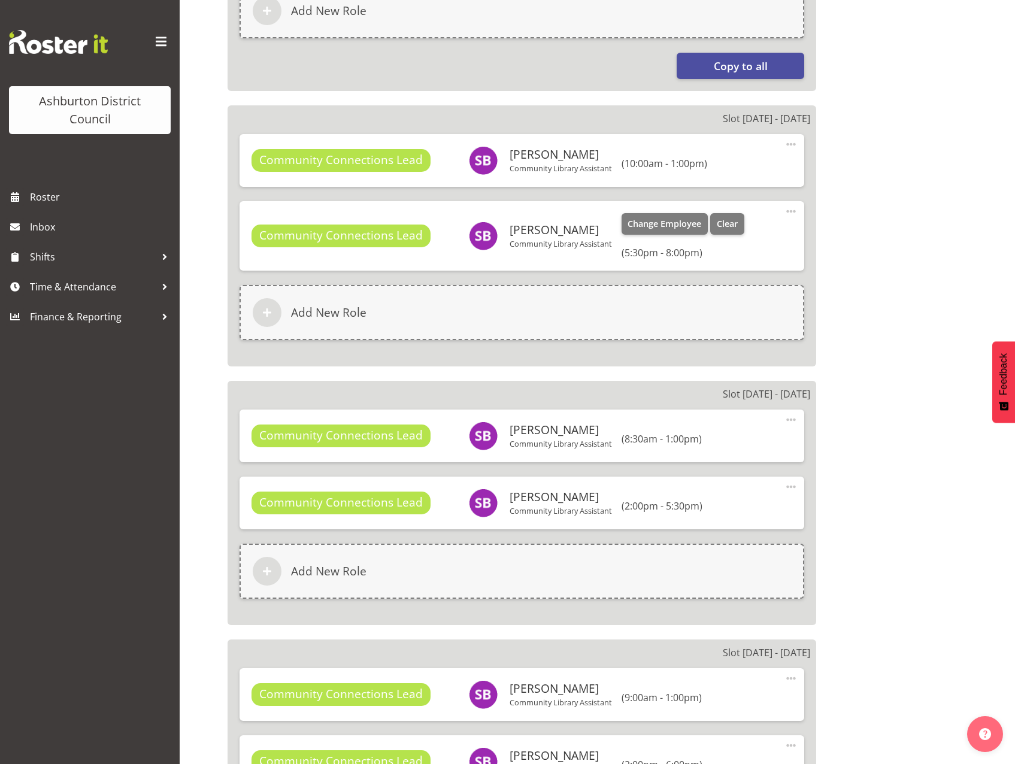
click at [791, 210] on span at bounding box center [791, 211] width 14 height 14
click at [715, 238] on link "Edit" at bounding box center [740, 238] width 115 height 22
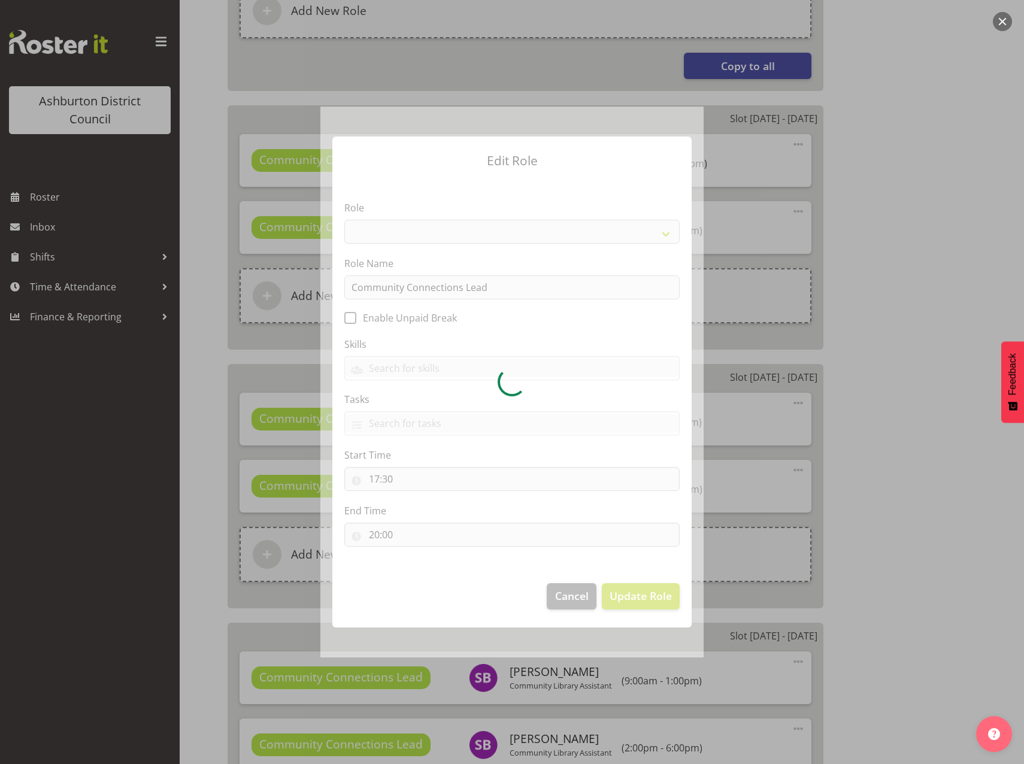
select select "1345"
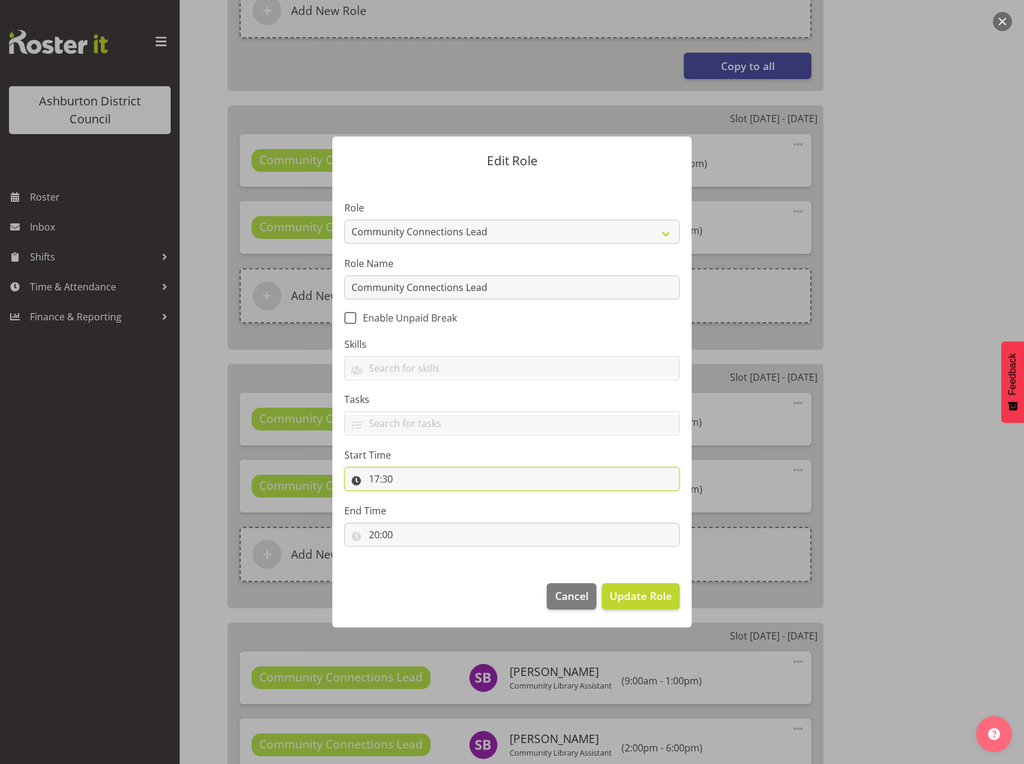
click at [375, 475] on input "17:30" at bounding box center [511, 479] width 335 height 24
click at [426, 515] on select "00 01 02 03 04 05 06 07 08 09 10 11 12 13 14 15 16 17 18 19 20 21 22 23" at bounding box center [425, 510] width 27 height 24
select select "13"
click at [412, 498] on select "00 01 02 03 04 05 06 07 08 09 10 11 12 13 14 15 16 17 18 19 20 21 22 23" at bounding box center [425, 510] width 27 height 24
type input "13:30"
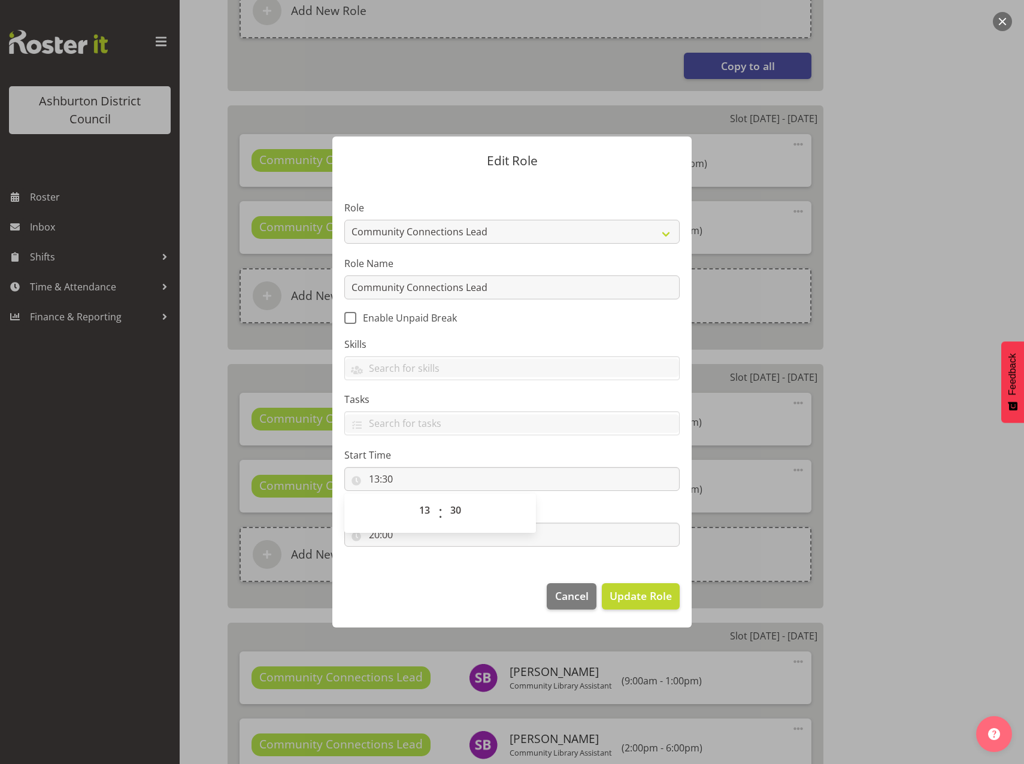
click at [426, 581] on footer "Cancel Update Role" at bounding box center [511, 599] width 359 height 56
click at [374, 532] on input "20:00" at bounding box center [511, 535] width 335 height 24
click at [426, 563] on select "00 01 02 03 04 05 06 07 08 09 10 11 12 13 14 15 16 17 18 19 20 21 22 23" at bounding box center [425, 566] width 27 height 24
select select "15"
click at [412, 554] on select "00 01 02 03 04 05 06 07 08 09 10 11 12 13 14 15 16 17 18 19 20 21 22 23" at bounding box center [425, 566] width 27 height 24
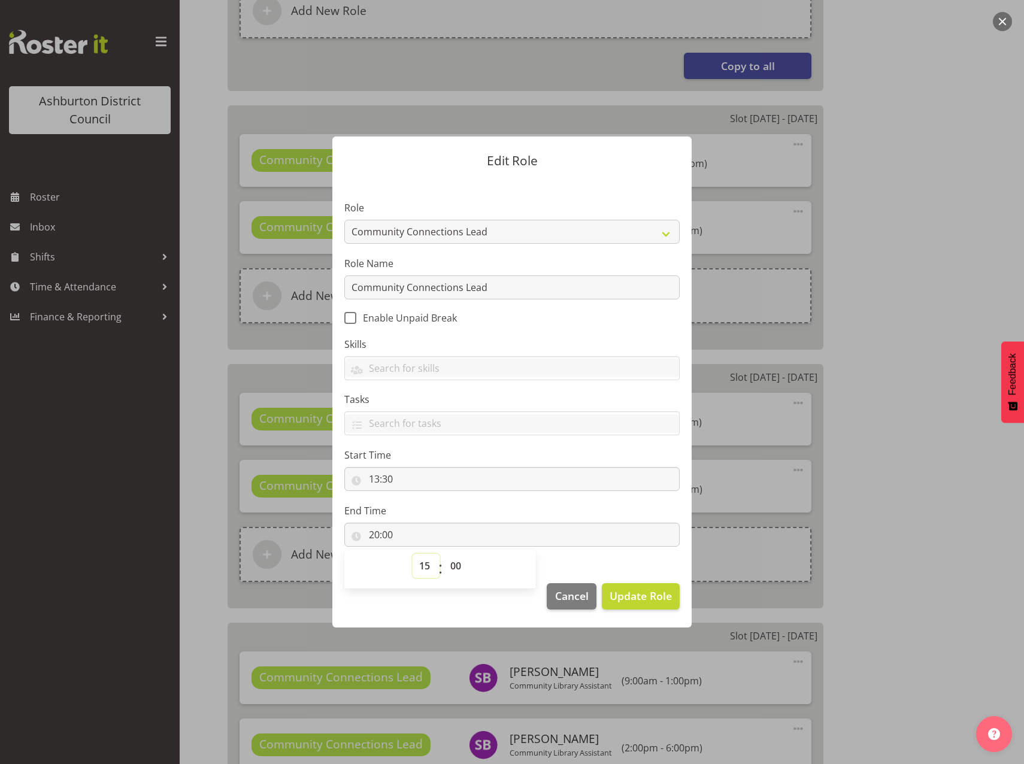
type input "15:00"
click at [456, 563] on select "00 01 02 03 04 05 06 07 08 09 10 11 12 13 14 15 16 17 18 19 20 21 22 23 24 25 2…" at bounding box center [457, 566] width 27 height 24
select select "30"
click at [444, 554] on select "00 01 02 03 04 05 06 07 08 09 10 11 12 13 14 15 16 17 18 19 20 21 22 23 24 25 2…" at bounding box center [457, 566] width 27 height 24
type input "15:30"
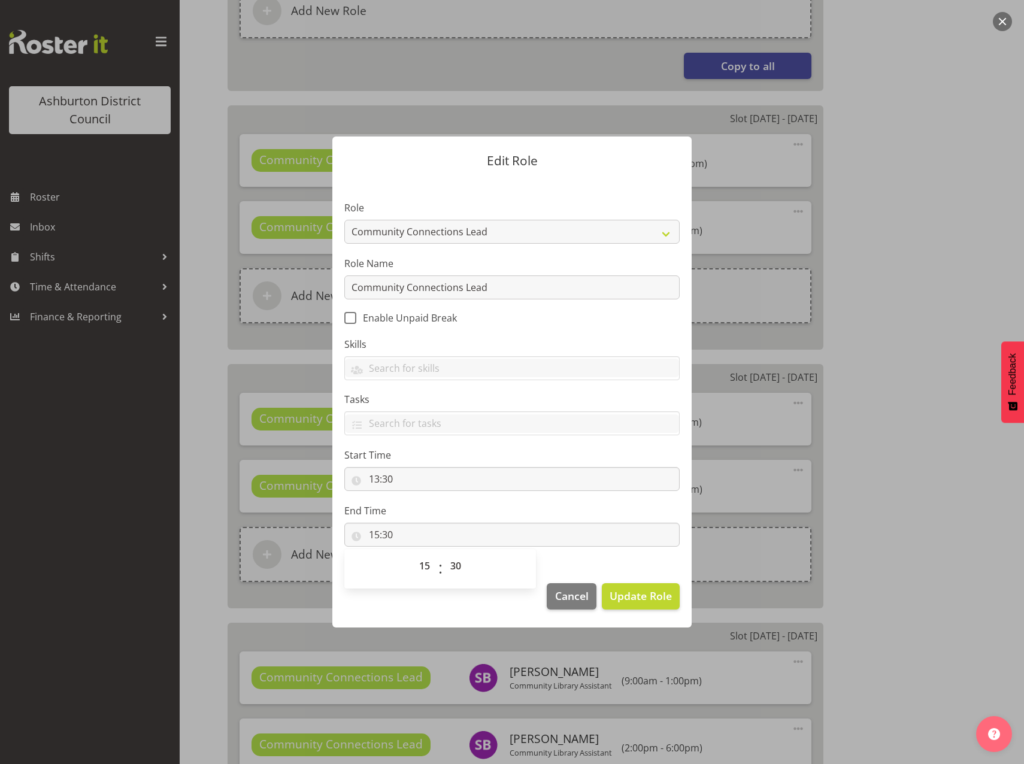
click at [448, 605] on footer "Cancel Update Role" at bounding box center [511, 599] width 359 height 56
click at [629, 600] on span "Update Role" at bounding box center [640, 596] width 62 height 16
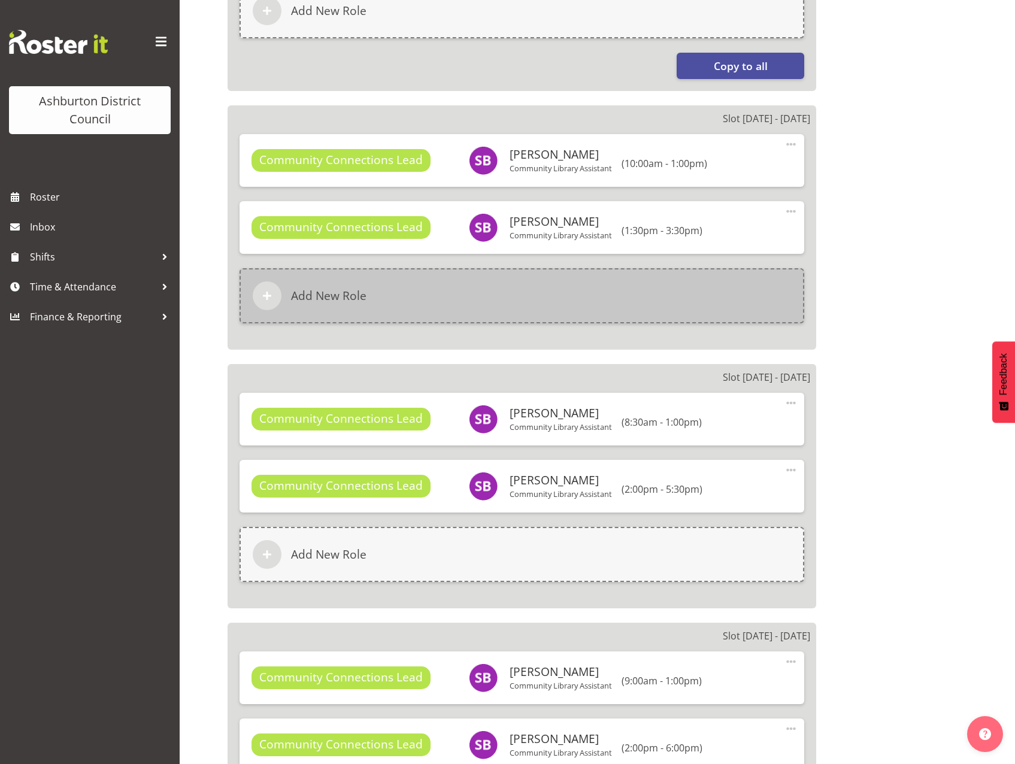
click at [321, 295] on h6 "Add New Role" at bounding box center [328, 296] width 75 height 14
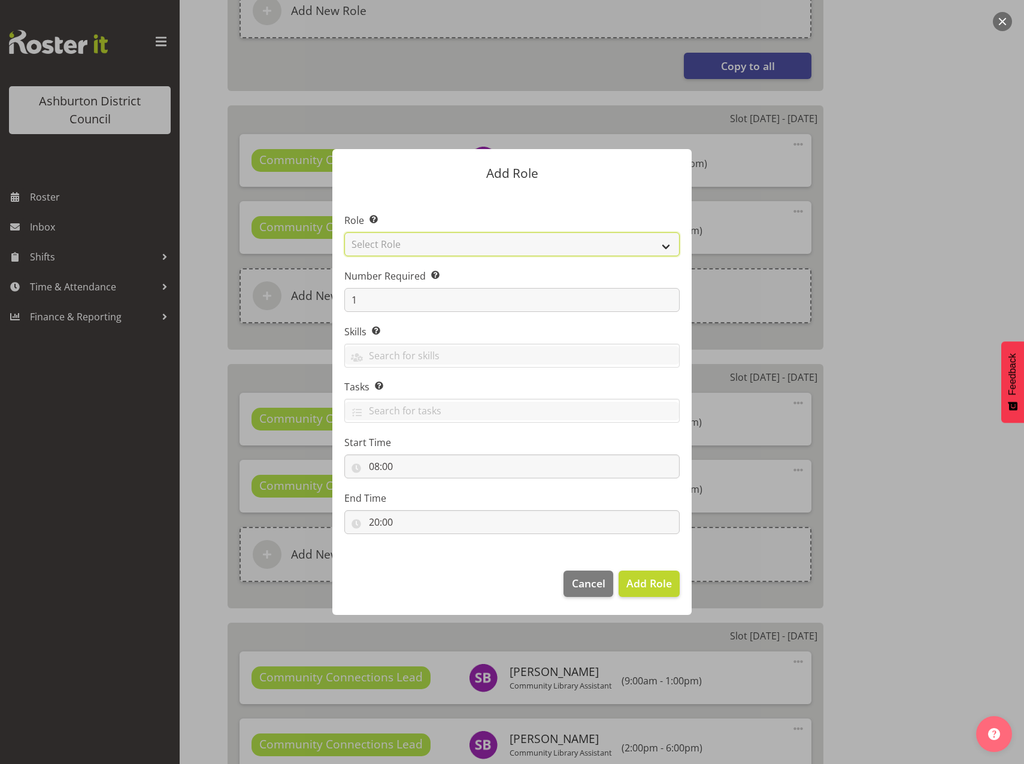
click at [668, 245] on select "Select Role AAGM Deputy Director AAGM Director Archivist Childrens Librarian Co…" at bounding box center [511, 244] width 335 height 24
select select "1345"
click at [344, 232] on select "Select Role AAGM Deputy Director AAGM Director Archivist Childrens Librarian Co…" at bounding box center [511, 244] width 335 height 24
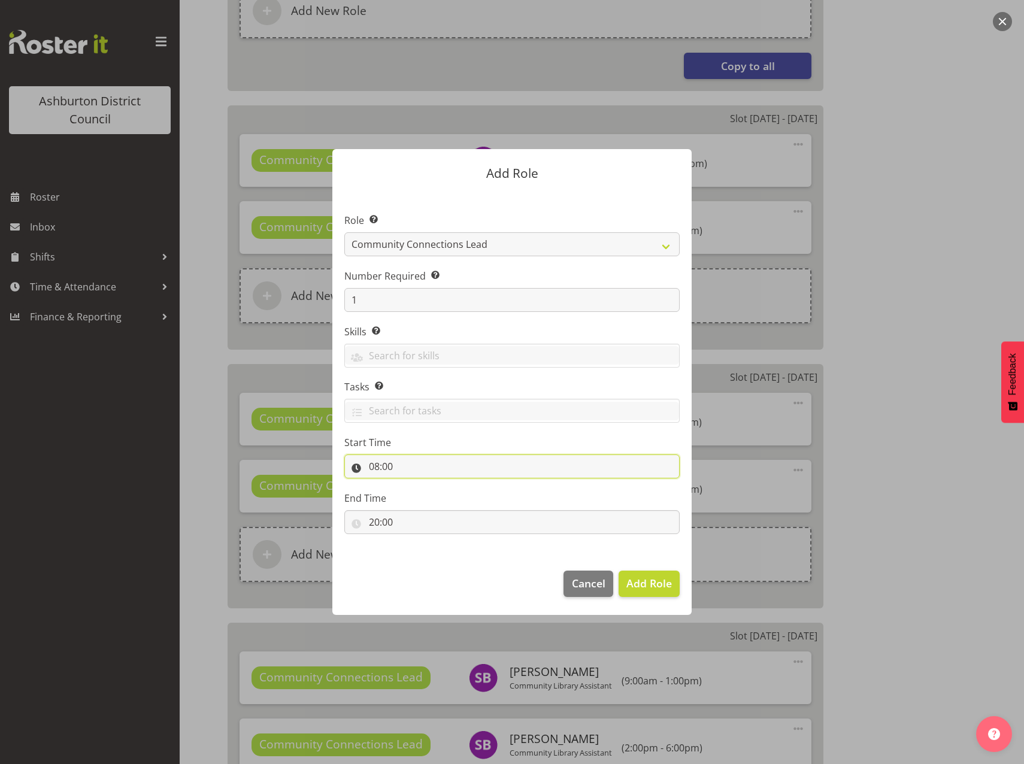
click at [378, 464] on input "08:00" at bounding box center [511, 466] width 335 height 24
click at [425, 496] on select "00 01 02 03 04 05 06 07 08 09 10 11 12 13 14 15 16 17 18 19 20 21 22 23" at bounding box center [425, 498] width 27 height 24
select select "17"
click at [412, 486] on select "00 01 02 03 04 05 06 07 08 09 10 11 12 13 14 15 16 17 18 19 20 21 22 23" at bounding box center [425, 498] width 27 height 24
type input "17:00"
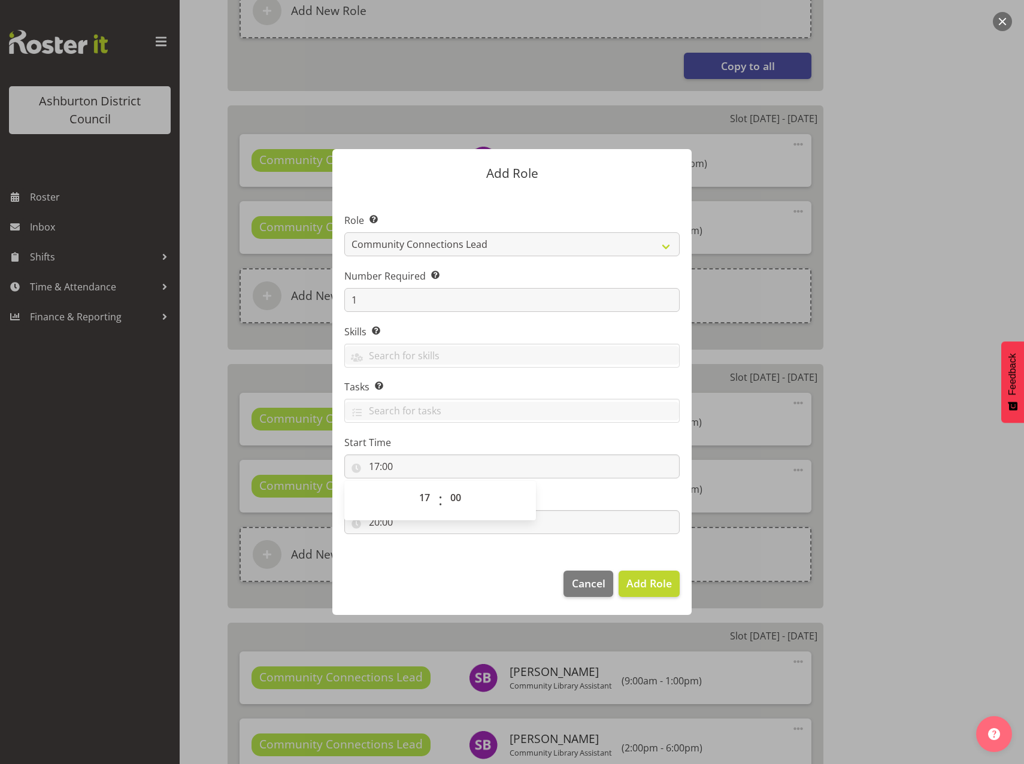
click at [460, 562] on footer "Cancel Add Role" at bounding box center [511, 587] width 359 height 56
click at [644, 585] on span "Add Role" at bounding box center [648, 583] width 45 height 14
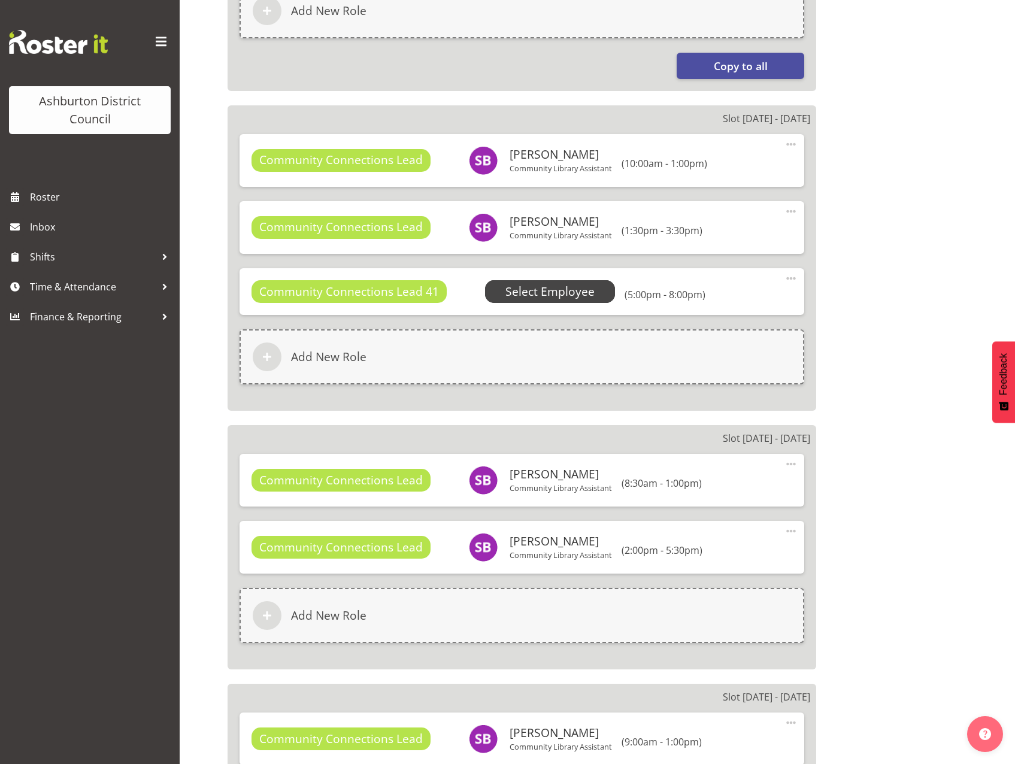
click at [543, 294] on span "Select Employee" at bounding box center [549, 291] width 89 height 17
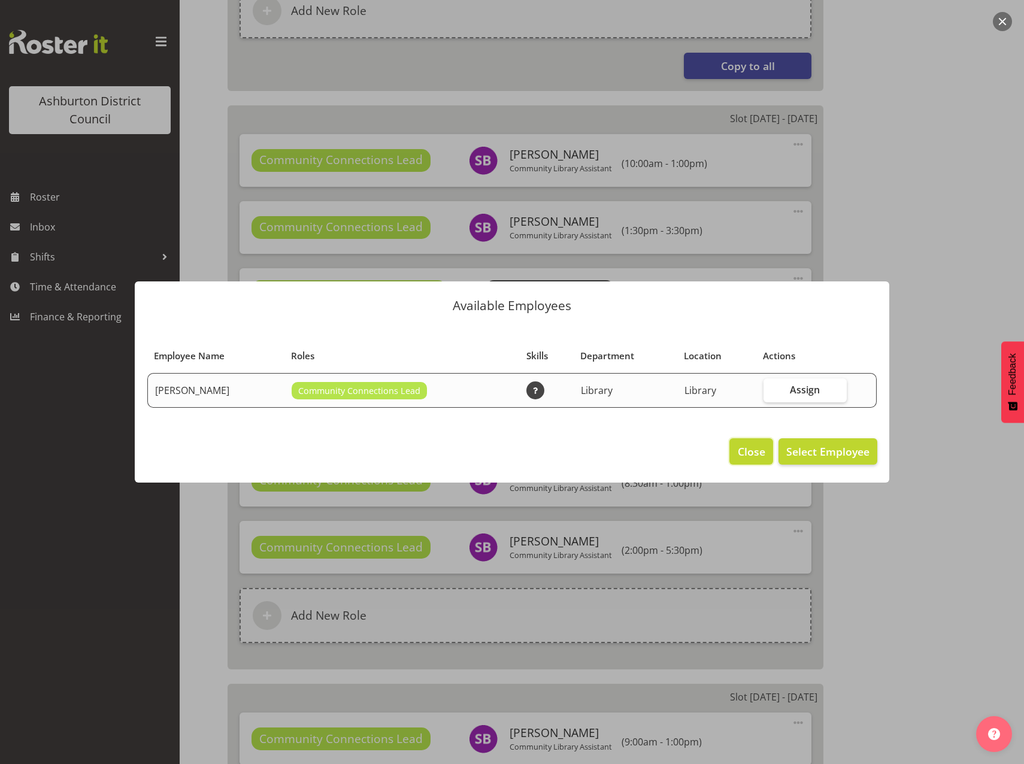
click at [746, 456] on span "Close" at bounding box center [752, 452] width 28 height 16
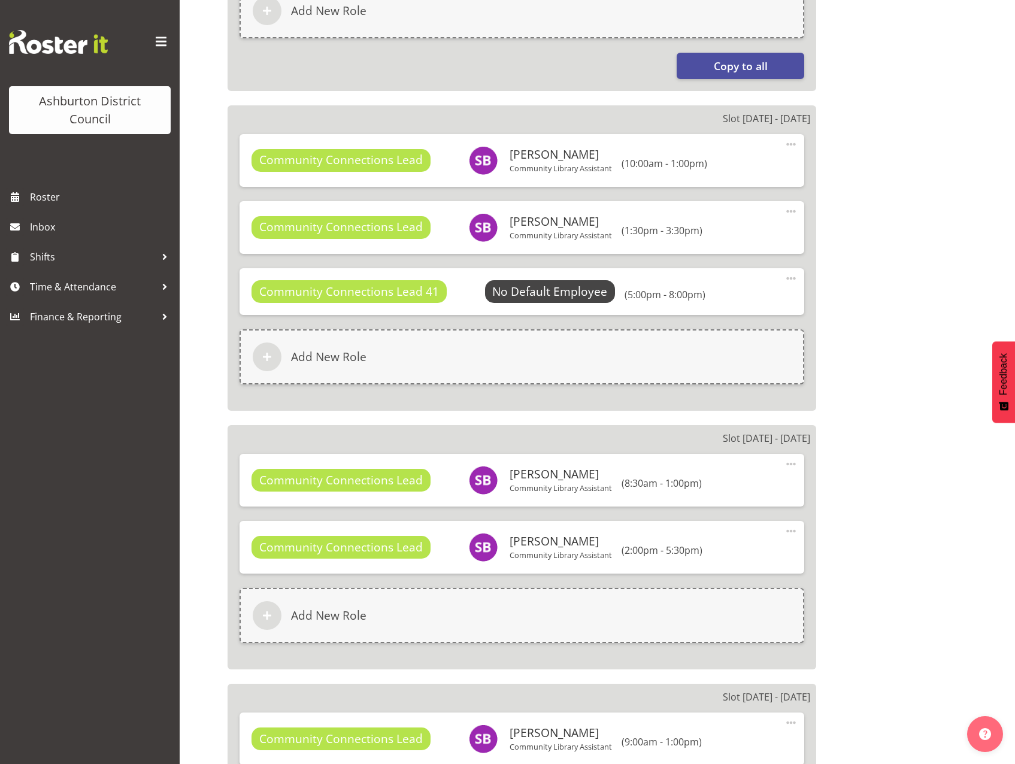
click at [785, 277] on span at bounding box center [791, 278] width 14 height 14
click at [744, 308] on link "Edit" at bounding box center [740, 305] width 115 height 22
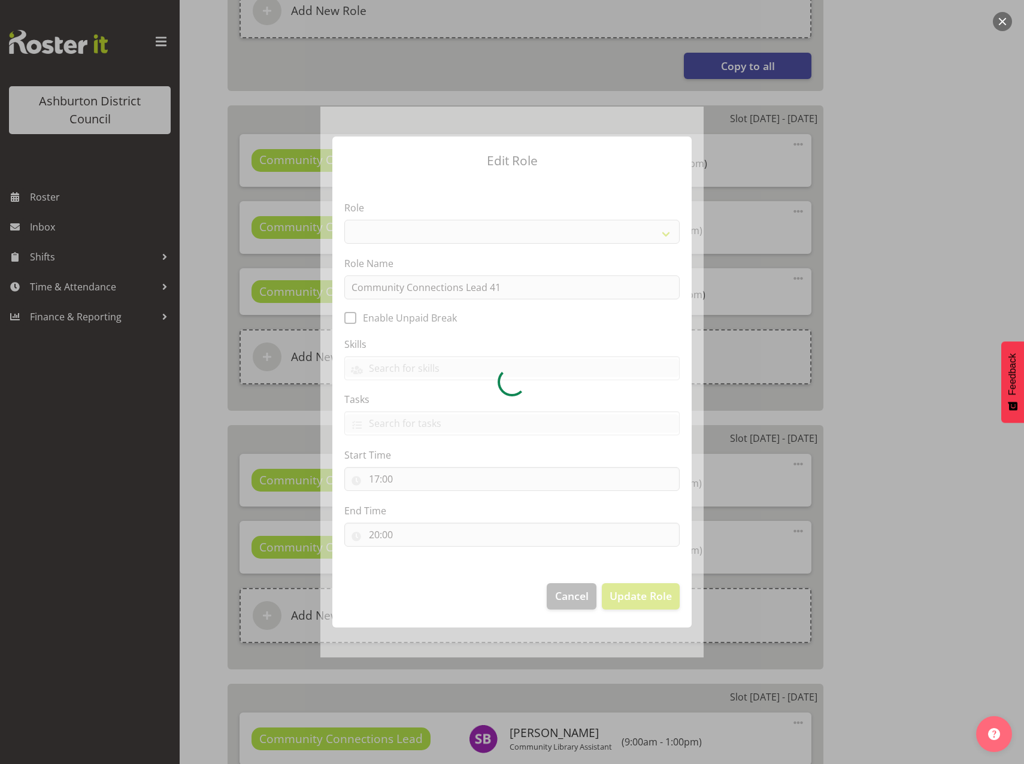
select select "1345"
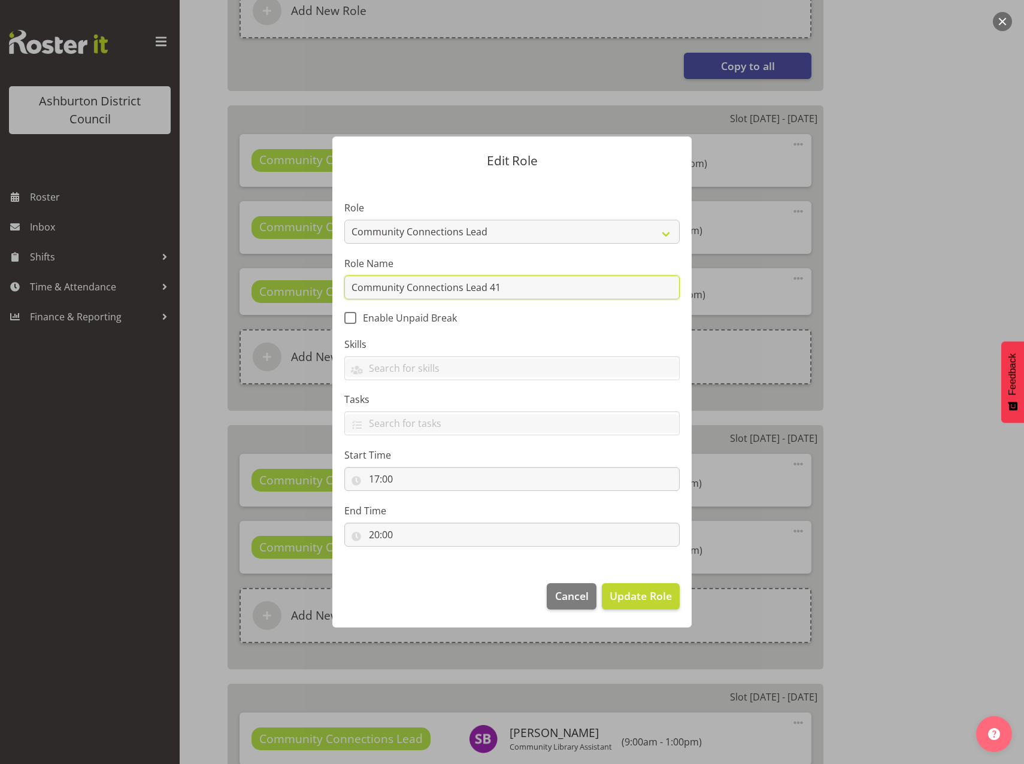
click at [537, 290] on input "Community Connections Lead 41" at bounding box center [511, 287] width 335 height 24
type input "Community Connections Lead"
click at [641, 597] on span "Update Role" at bounding box center [640, 596] width 62 height 16
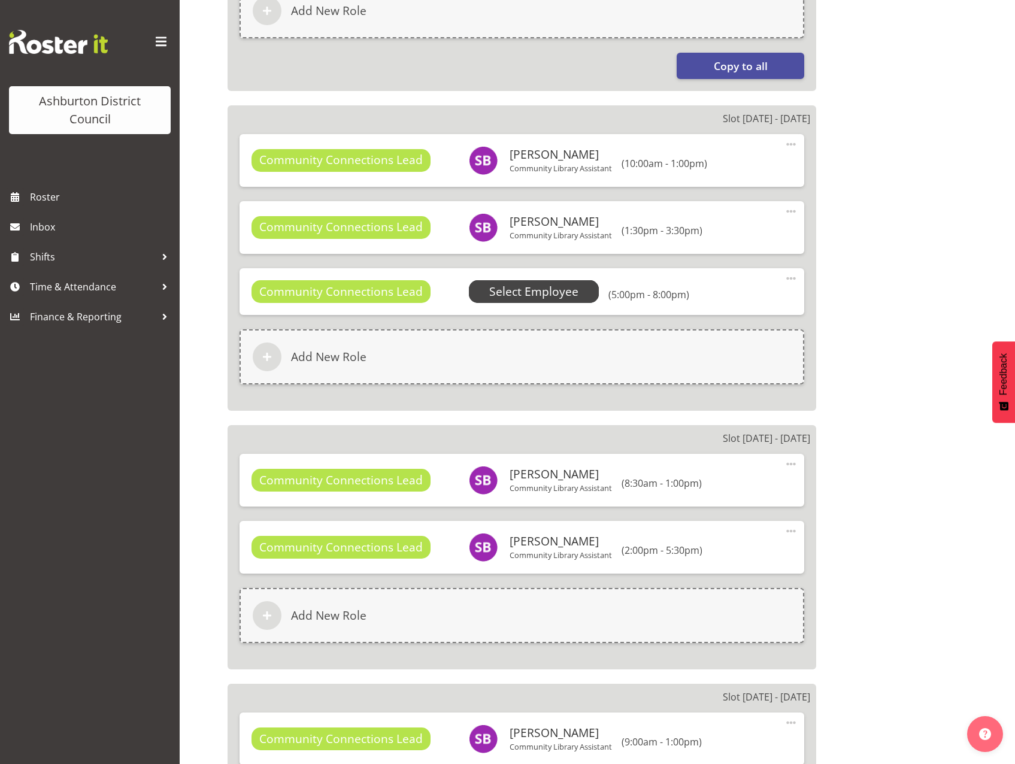
click at [529, 295] on span "Select Employee" at bounding box center [533, 291] width 89 height 17
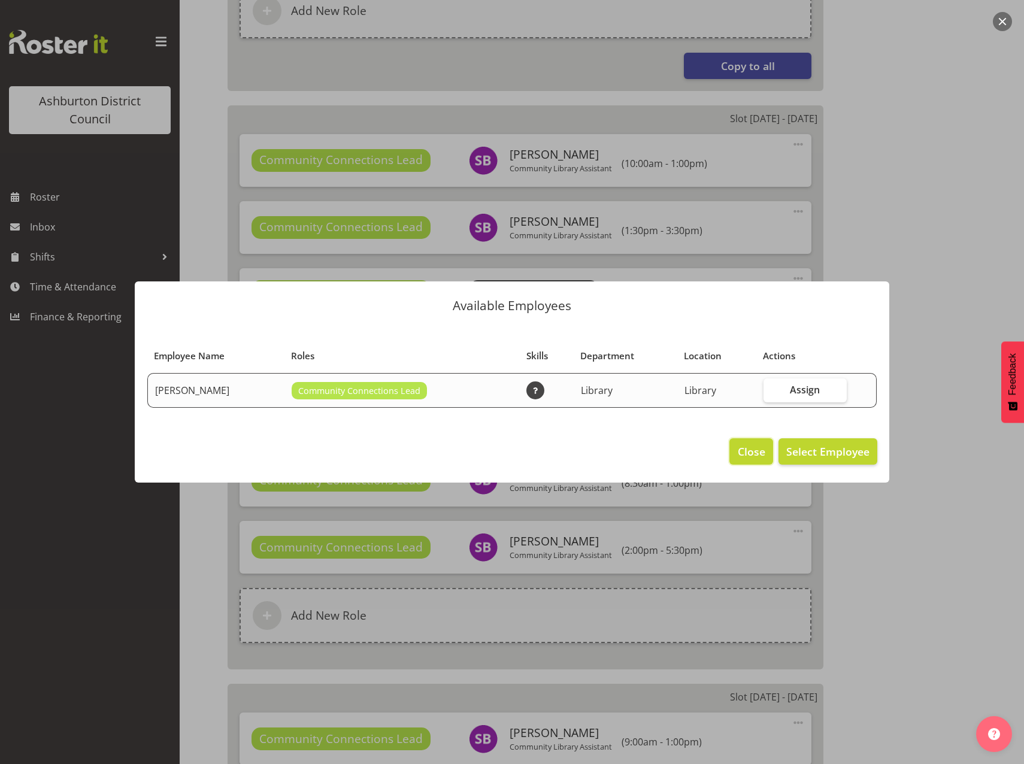
click at [750, 457] on span "Close" at bounding box center [752, 452] width 28 height 16
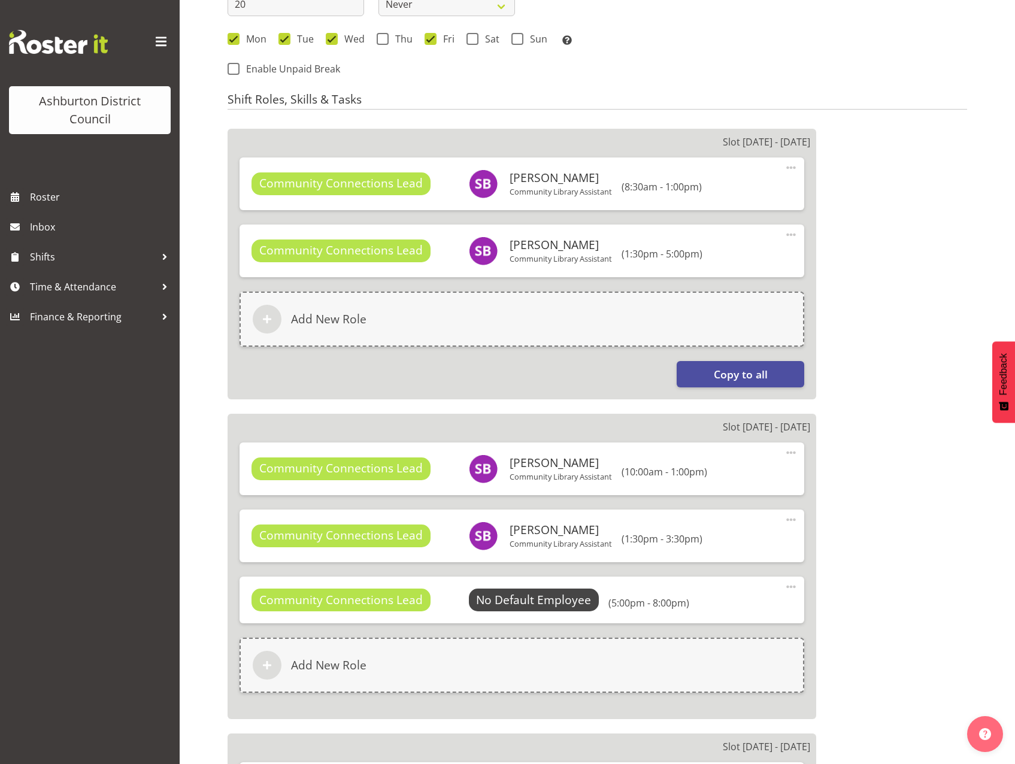
scroll to position [650, 0]
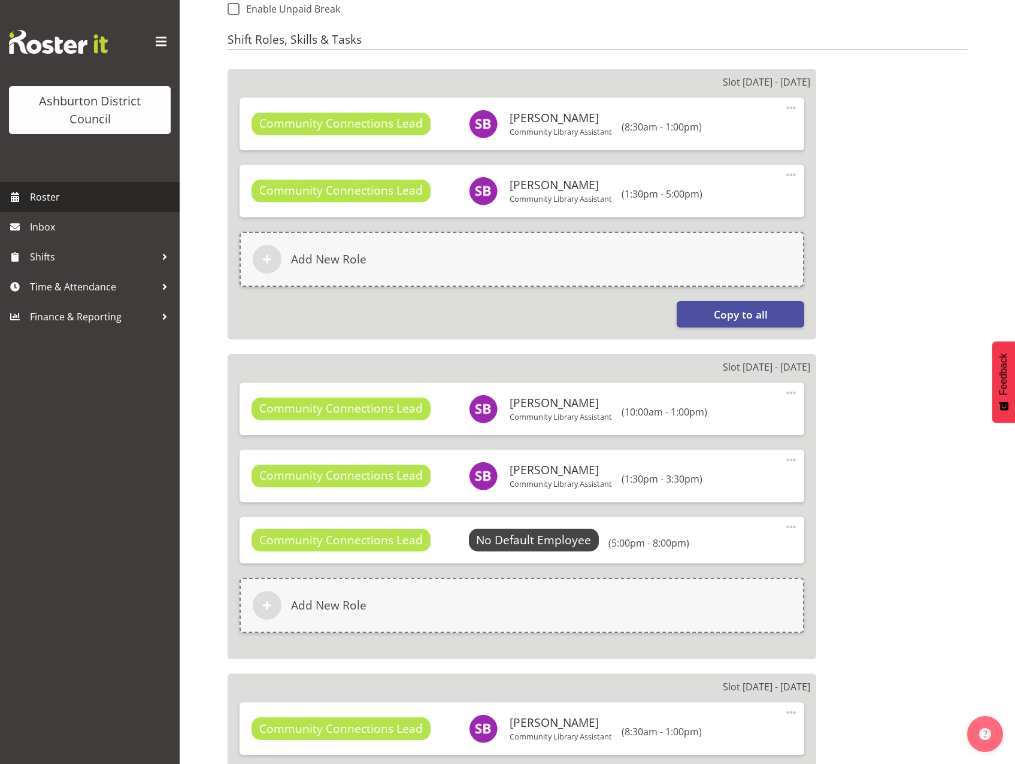
click at [64, 193] on span "Roster" at bounding box center [102, 197] width 144 height 18
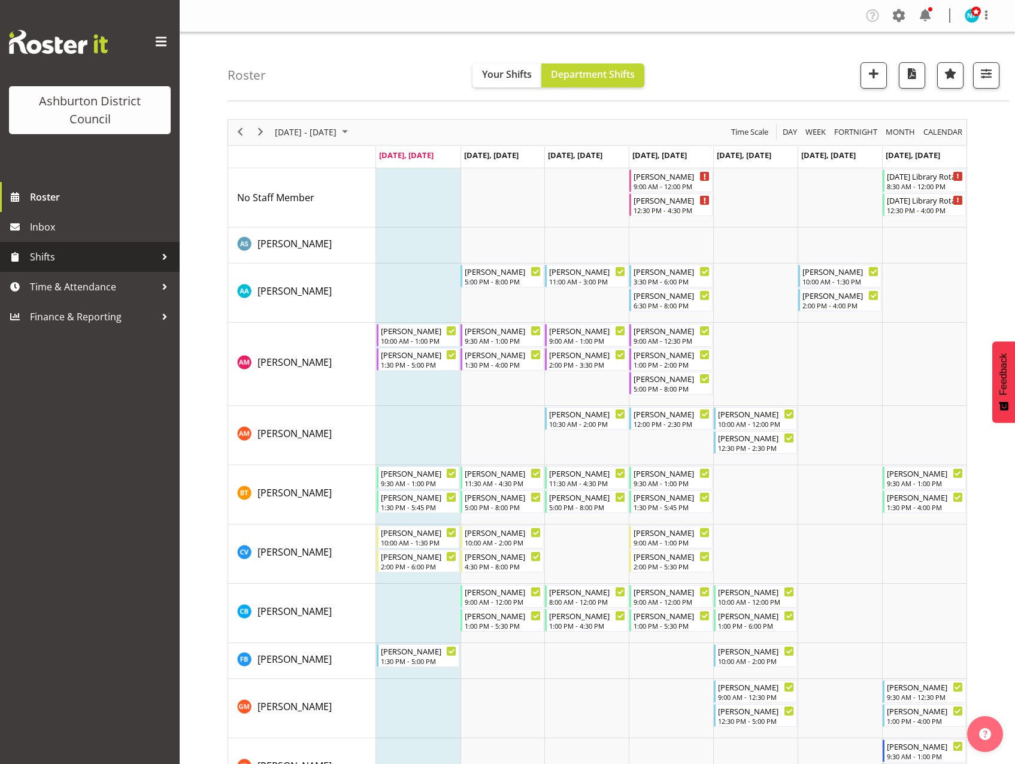
click at [44, 251] on span "Shifts" at bounding box center [93, 257] width 126 height 18
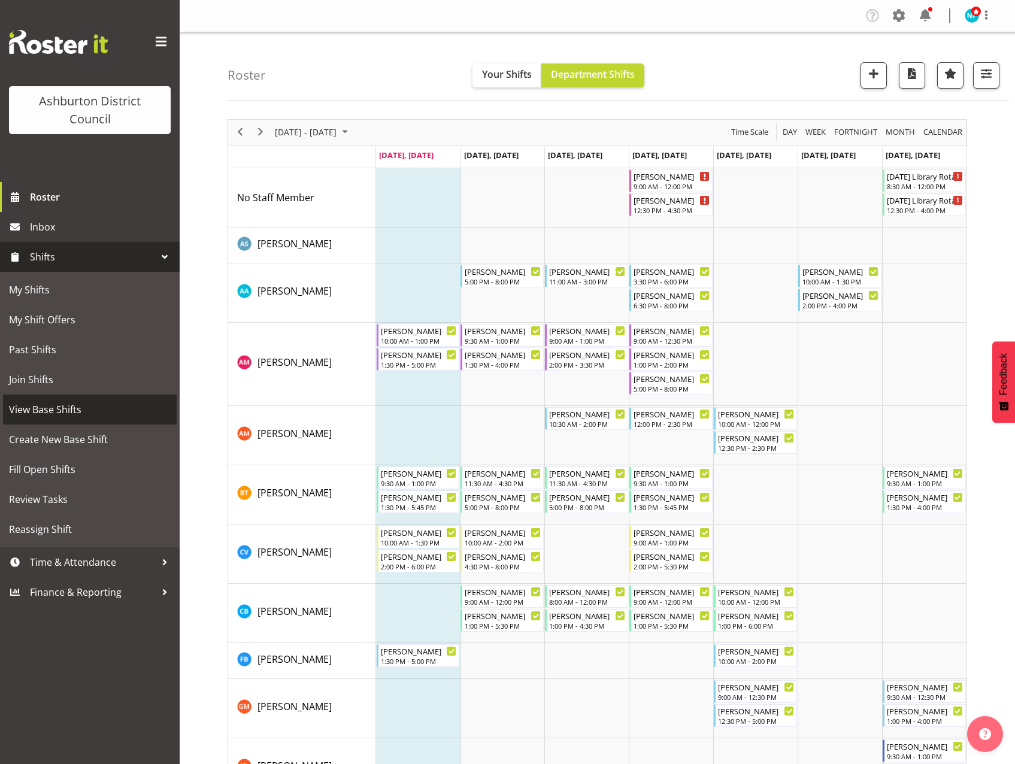
click at [57, 395] on link "View Base Shifts" at bounding box center [90, 410] width 174 height 30
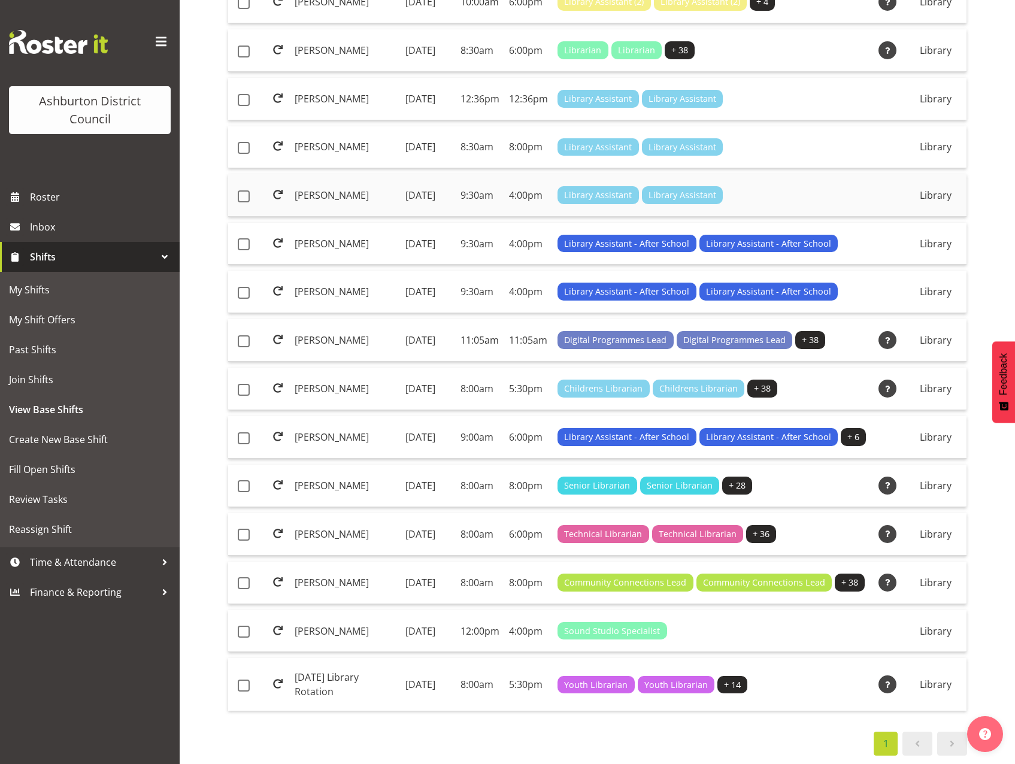
scroll to position [539, 0]
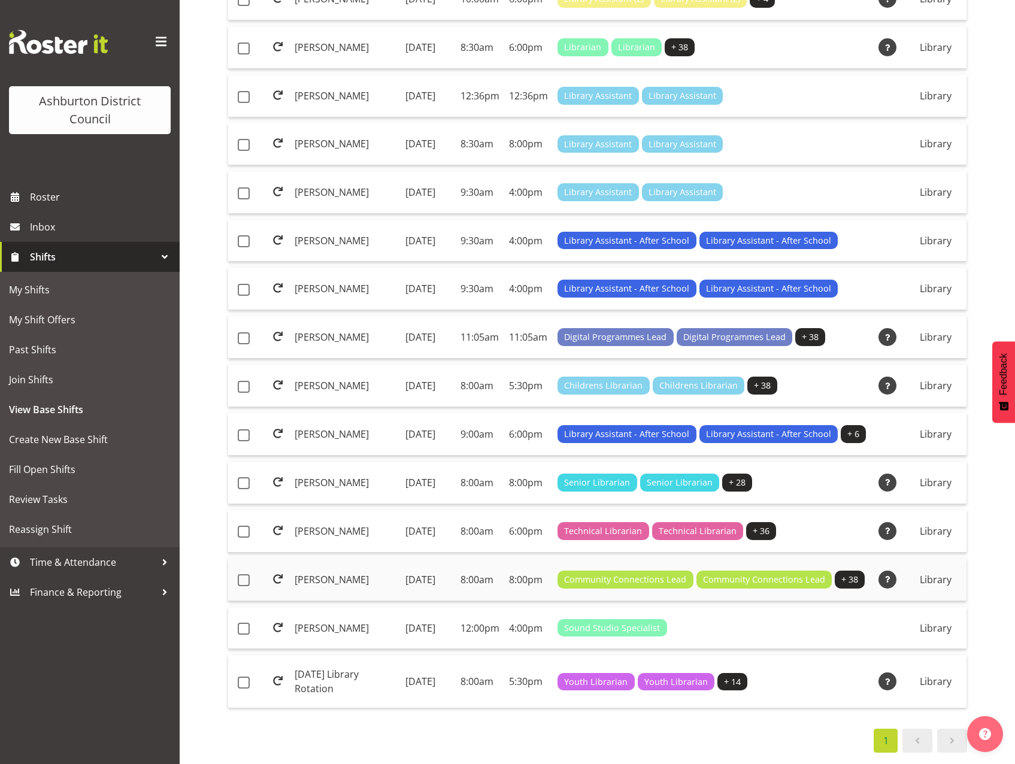
click at [307, 601] on td "[PERSON_NAME]" at bounding box center [345, 580] width 111 height 43
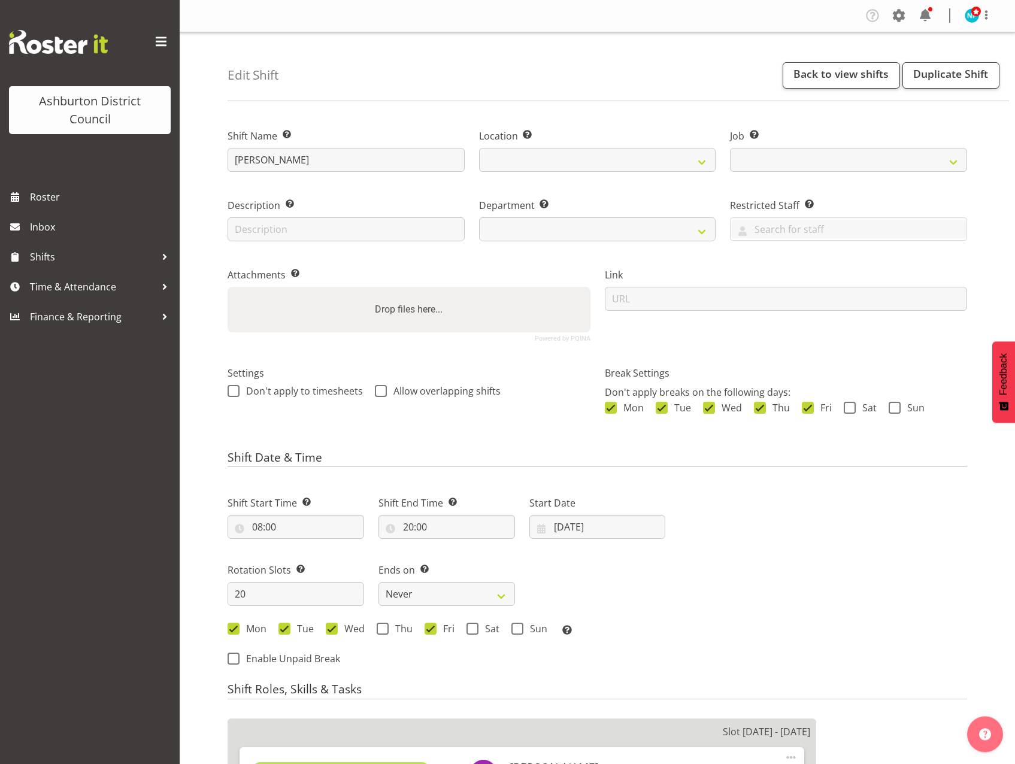
select select
select select "6995"
select select
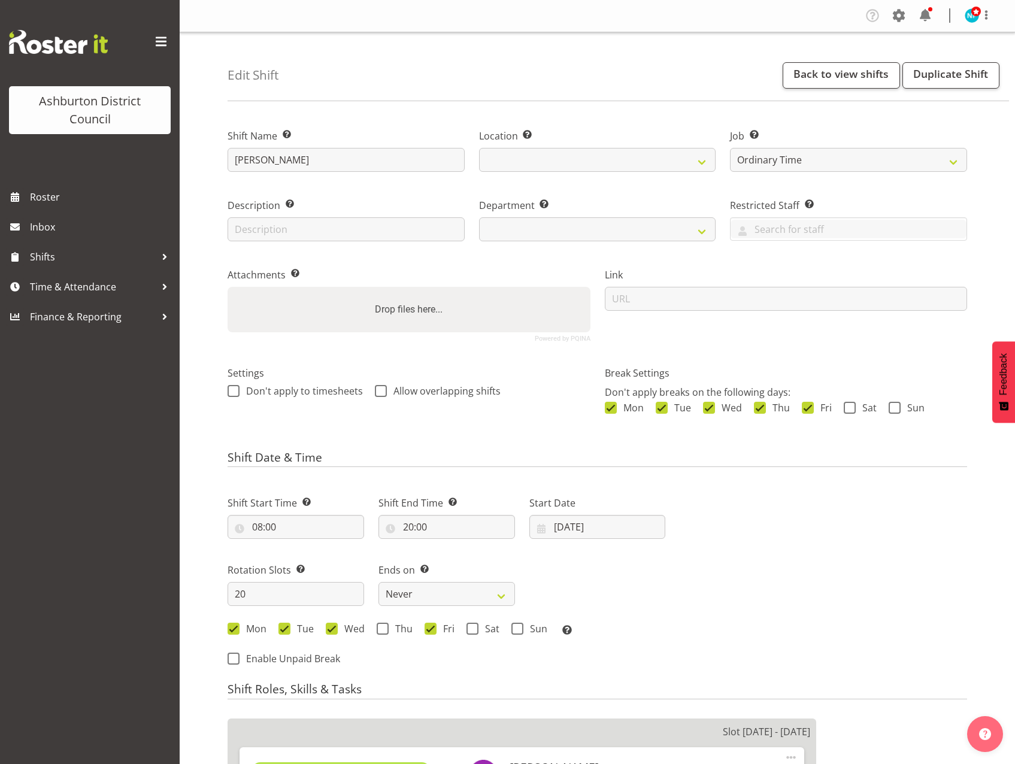
select select "1180"
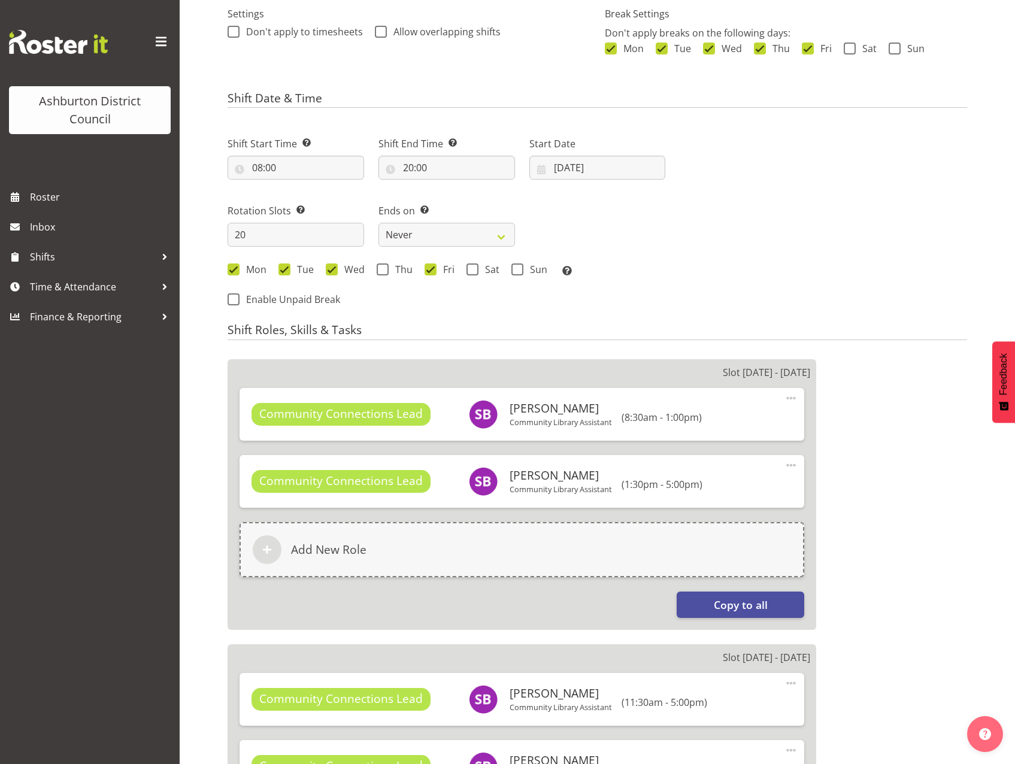
select select "824"
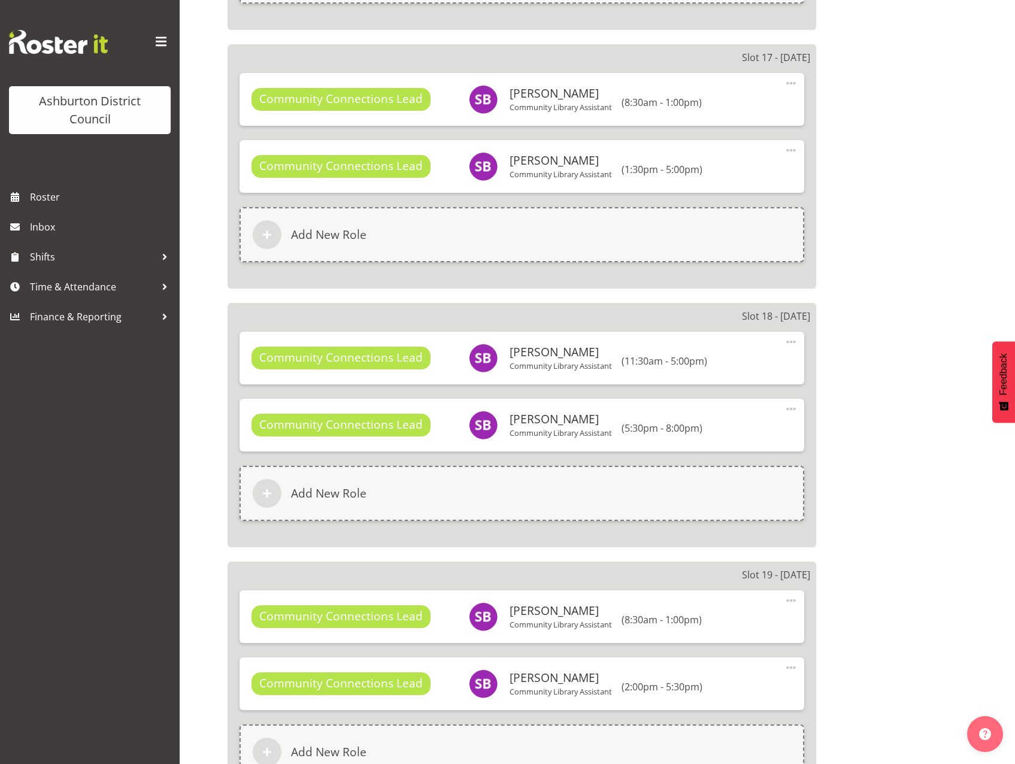
scroll to position [4779, 0]
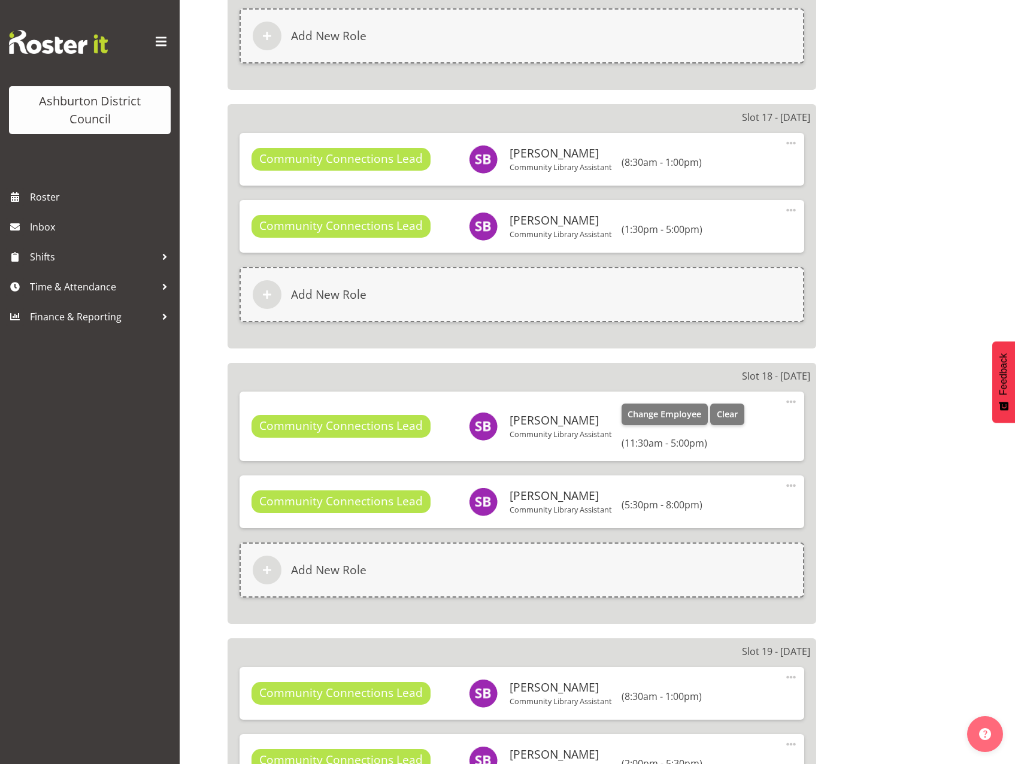
click at [785, 398] on span at bounding box center [791, 402] width 14 height 14
click at [714, 424] on link "Edit" at bounding box center [740, 428] width 115 height 22
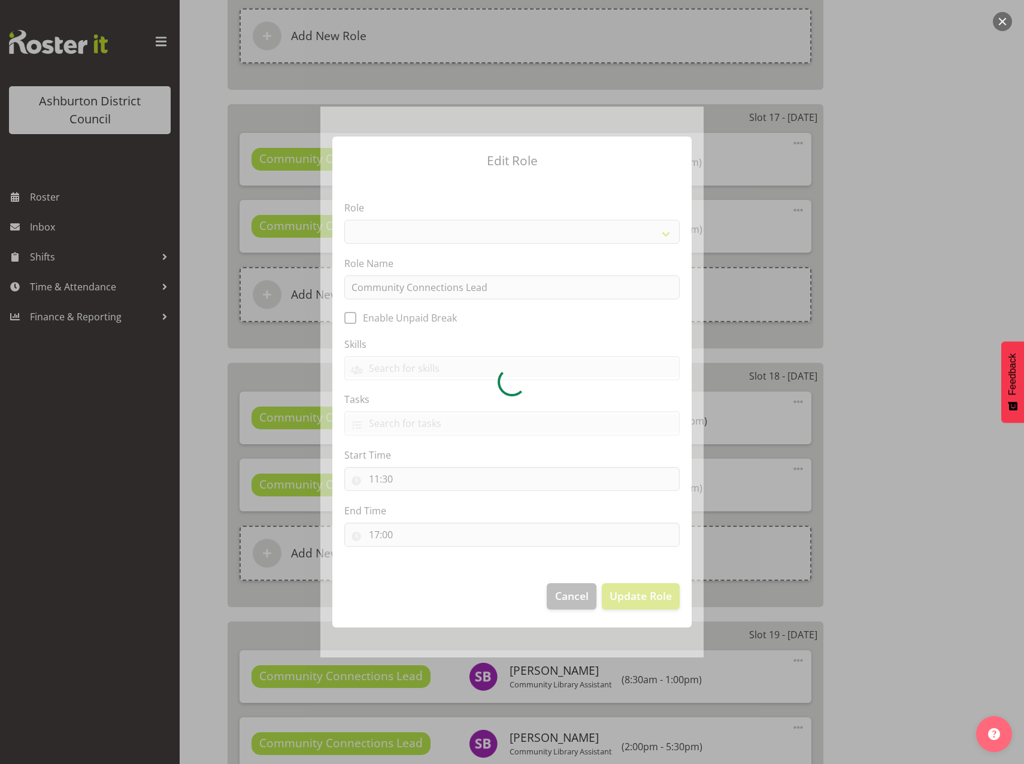
select select "1345"
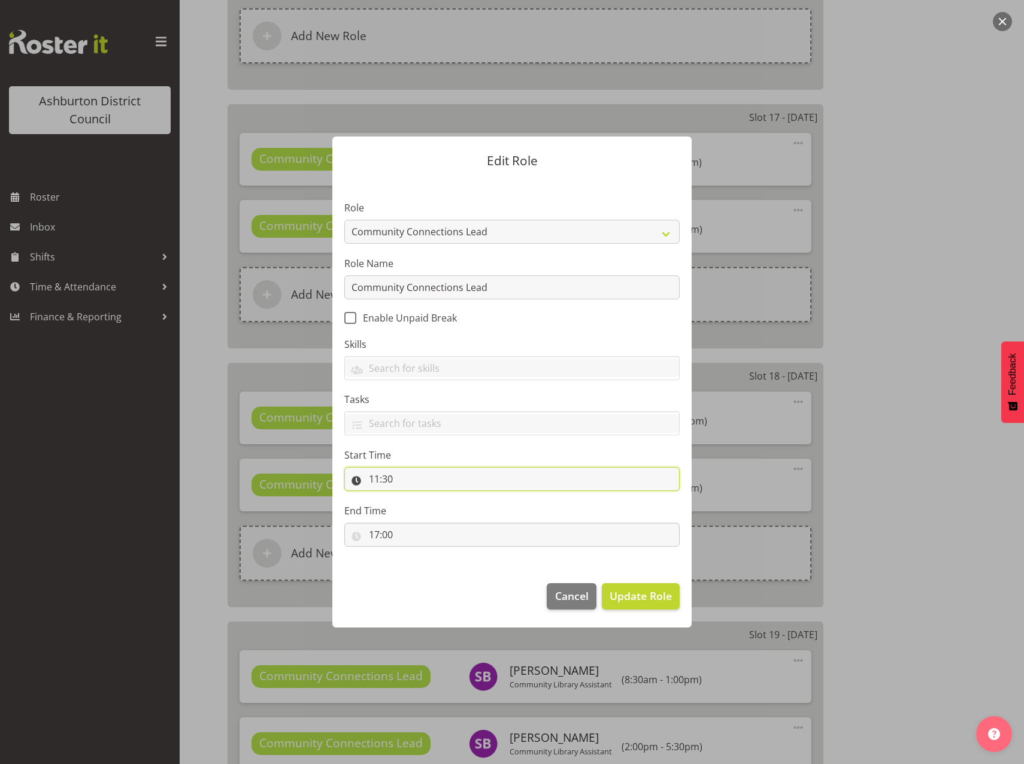
click at [374, 477] on input "11:30" at bounding box center [511, 479] width 335 height 24
click at [426, 510] on select "00 01 02 03 04 05 06 07 08 09 10 11 12 13 14 15 16 17 18 19 20 21 22 23" at bounding box center [425, 510] width 27 height 24
select select "10"
click at [412, 498] on select "00 01 02 03 04 05 06 07 08 09 10 11 12 13 14 15 16 17 18 19 20 21 22 23" at bounding box center [425, 510] width 27 height 24
type input "10:30"
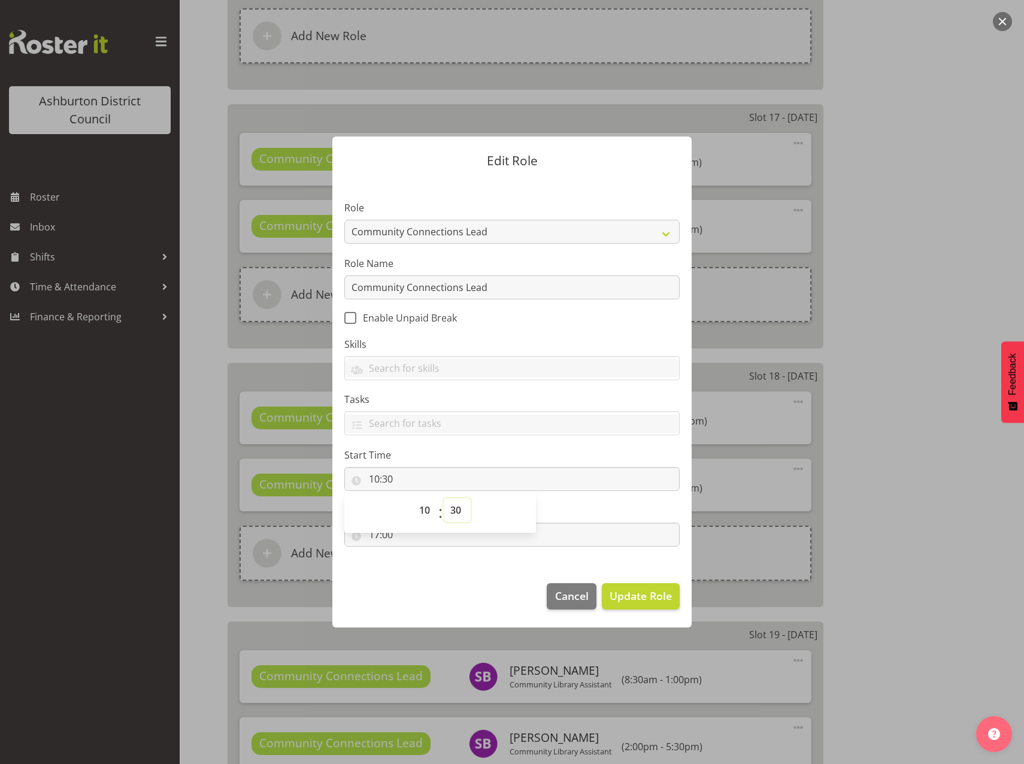
click at [459, 505] on select "00 01 02 03 04 05 06 07 08 09 10 11 12 13 14 15 16 17 18 19 20 21 22 23 24 25 2…" at bounding box center [457, 510] width 27 height 24
select select "0"
click at [444, 498] on select "00 01 02 03 04 05 06 07 08 09 10 11 12 13 14 15 16 17 18 19 20 21 22 23 24 25 2…" at bounding box center [457, 510] width 27 height 24
type input "10:00"
click at [448, 602] on footer "Cancel Update Role" at bounding box center [511, 599] width 359 height 56
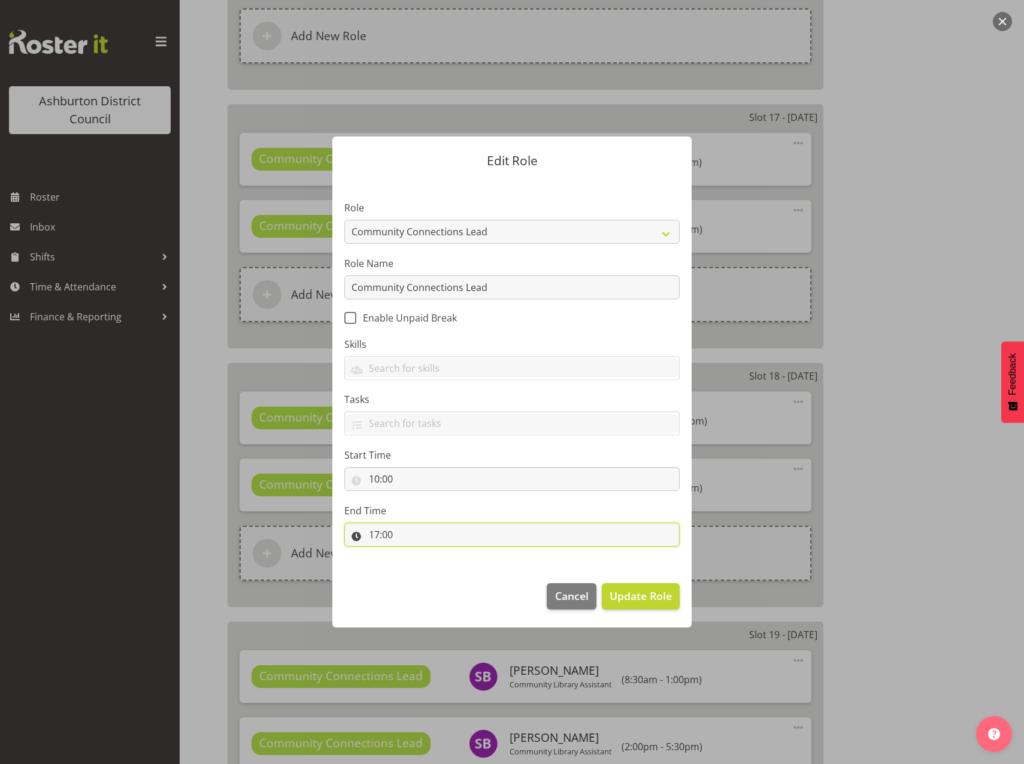
click at [377, 530] on input "17:00" at bounding box center [511, 535] width 335 height 24
click at [419, 560] on select "00 01 02 03 04 05 06 07 08 09 10 11 12 13 14 15 16 17 18 19 20 21 22 23" at bounding box center [425, 566] width 27 height 24
select select "13"
click at [412, 554] on select "00 01 02 03 04 05 06 07 08 09 10 11 12 13 14 15 16 17 18 19 20 21 22 23" at bounding box center [425, 566] width 27 height 24
type input "13:00"
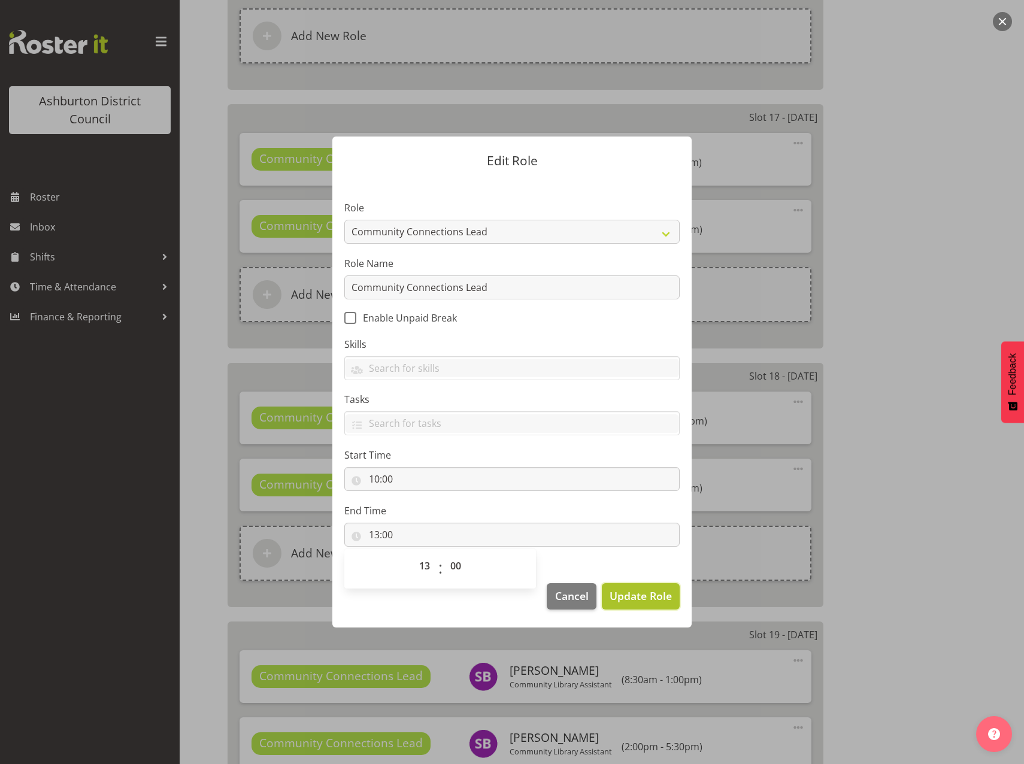
click at [645, 597] on span "Update Role" at bounding box center [640, 596] width 62 height 16
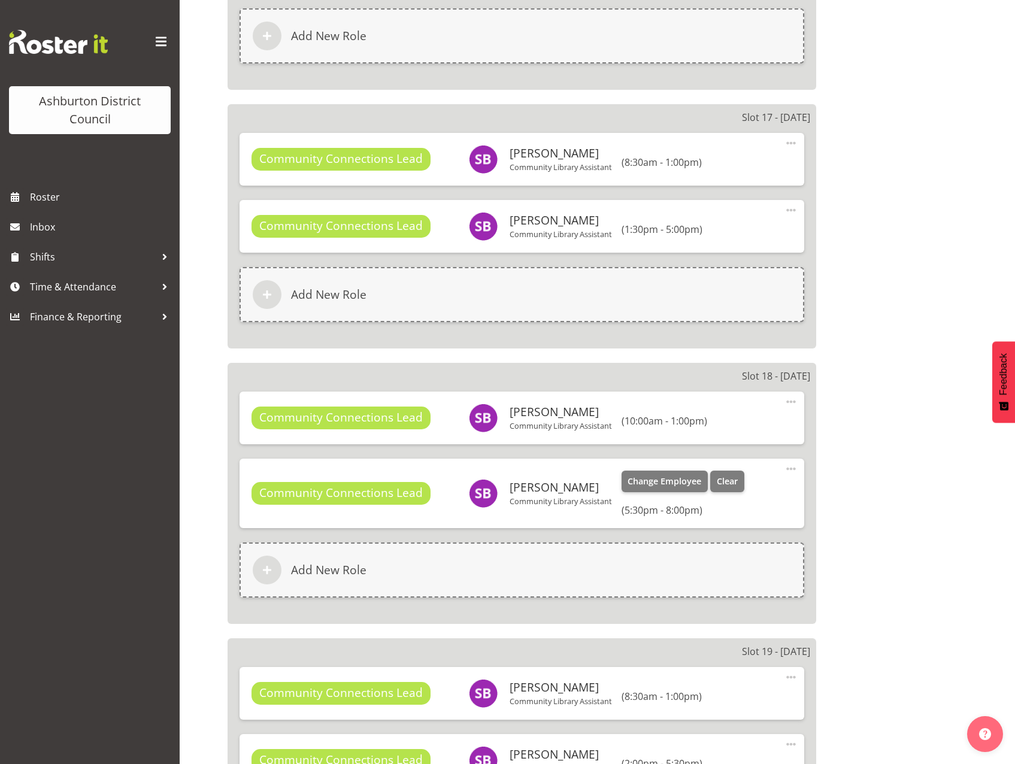
click at [787, 465] on span at bounding box center [791, 469] width 14 height 14
click at [703, 495] on link "Edit" at bounding box center [740, 495] width 115 height 22
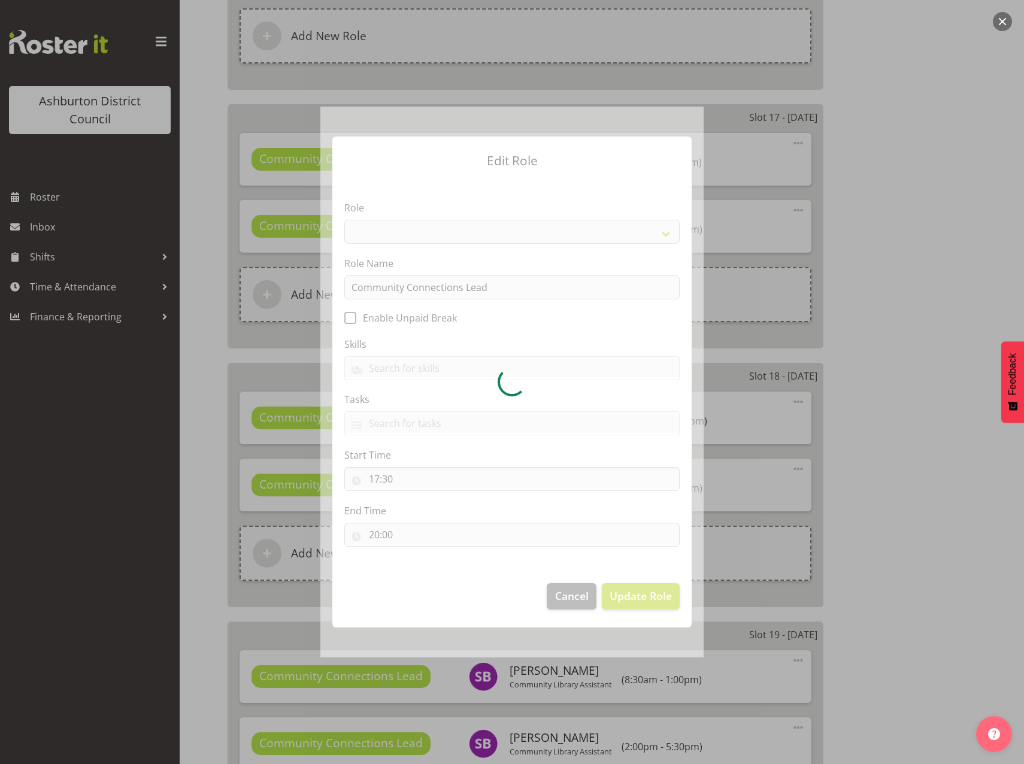
select select "1345"
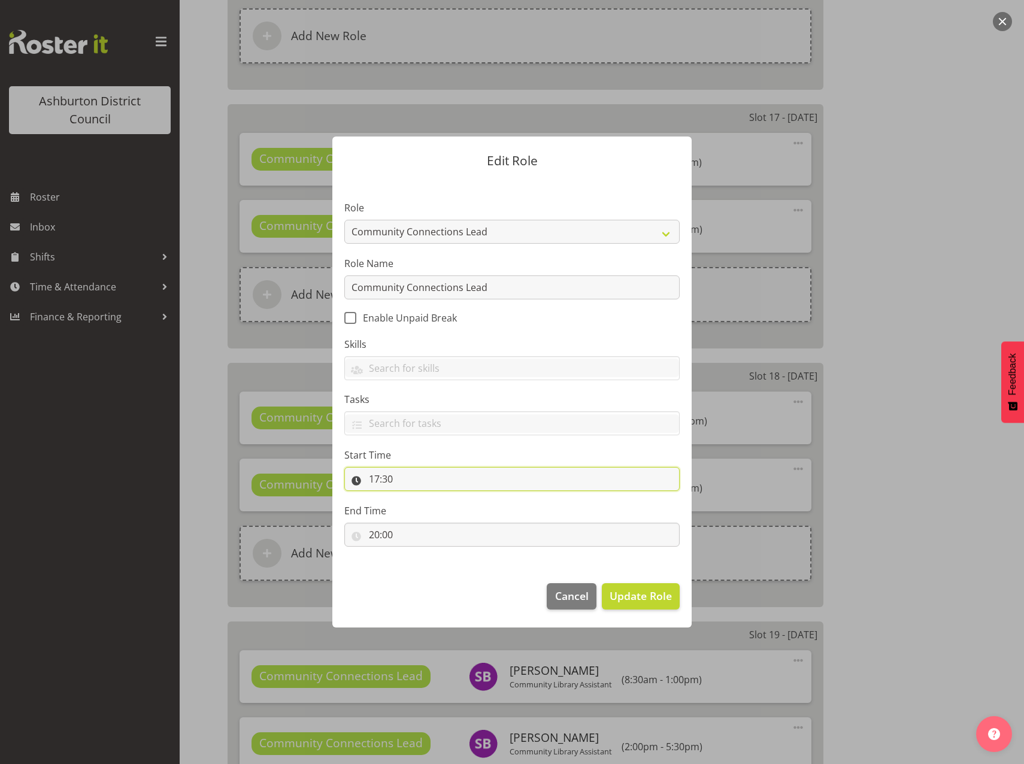
click at [374, 478] on input "17:30" at bounding box center [511, 479] width 335 height 24
click at [428, 511] on select "00 01 02 03 04 05 06 07 08 09 10 11 12 13 14 15 16 17 18 19 20 21 22 23" at bounding box center [425, 510] width 27 height 24
select select "13"
click at [412, 498] on select "00 01 02 03 04 05 06 07 08 09 10 11 12 13 14 15 16 17 18 19 20 21 22 23" at bounding box center [425, 510] width 27 height 24
type input "13:30"
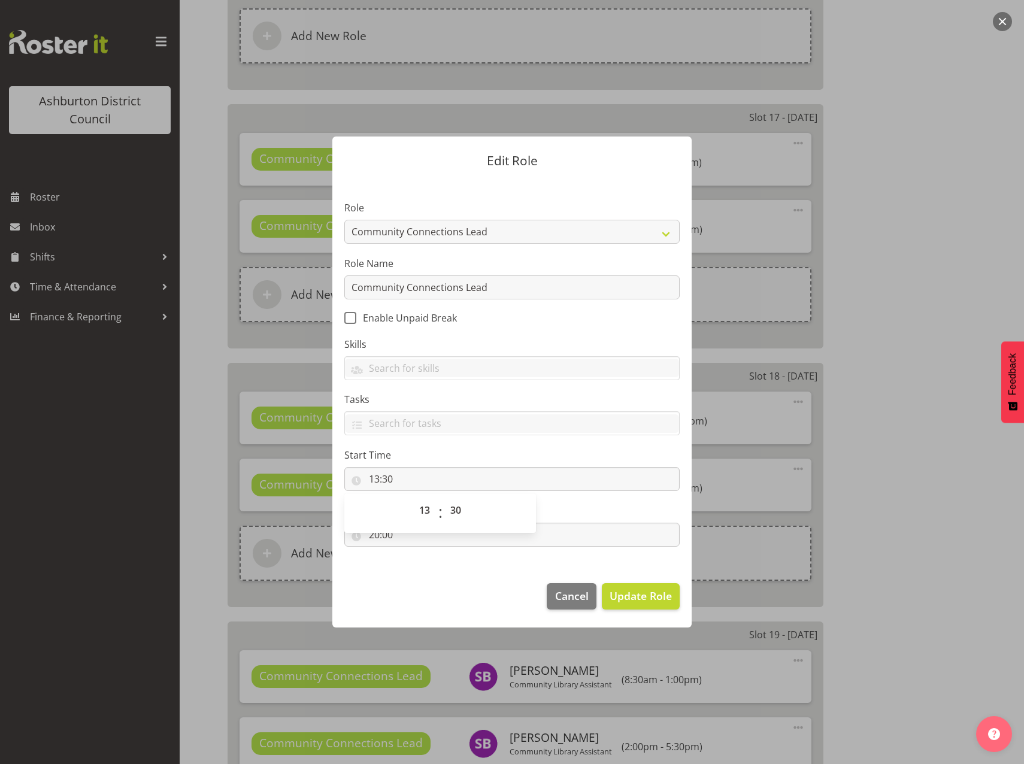
click at [422, 602] on footer "Cancel Update Role" at bounding box center [511, 599] width 359 height 56
click at [372, 529] on input "20:00" at bounding box center [511, 535] width 335 height 24
click at [424, 565] on select "00 01 02 03 04 05 06 07 08 09 10 11 12 13 14 15 16 17 18 19 20 21 22 23" at bounding box center [425, 566] width 27 height 24
select select "17"
click at [412, 554] on select "00 01 02 03 04 05 06 07 08 09 10 11 12 13 14 15 16 17 18 19 20 21 22 23" at bounding box center [425, 566] width 27 height 24
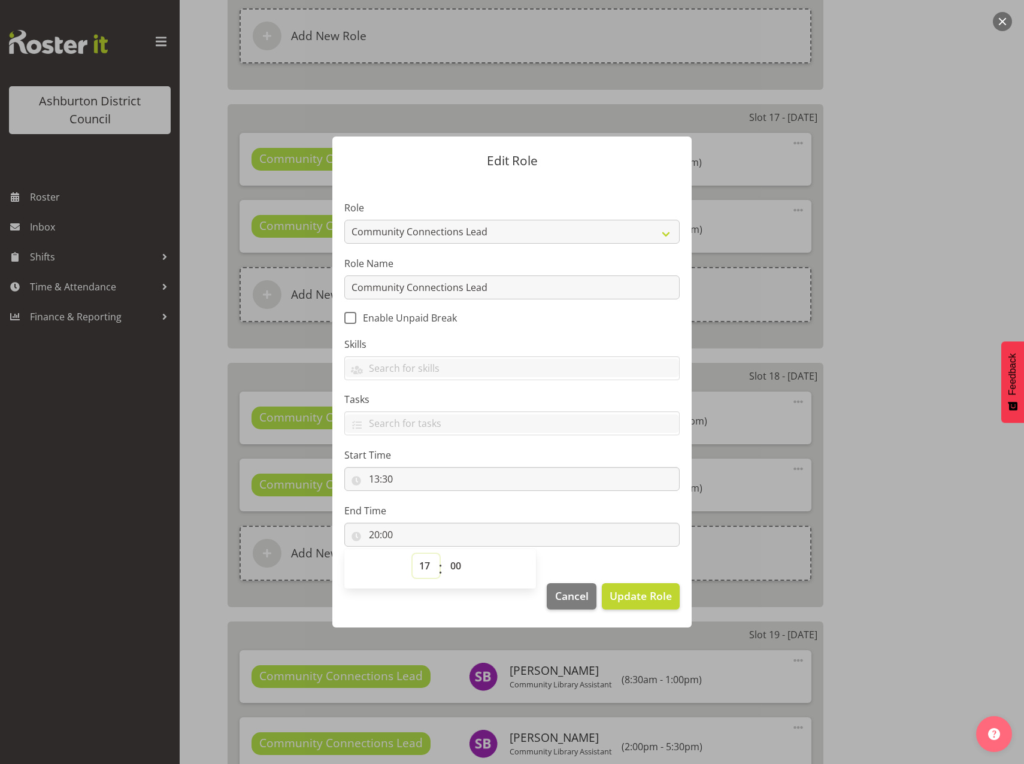
type input "17:00"
click at [459, 564] on select "00 01 02 03 04 05 06 07 08 09 10 11 12 13 14 15 16 17 18 19 20 21 22 23 24 25 2…" at bounding box center [457, 566] width 27 height 24
select select "30"
click at [444, 554] on select "00 01 02 03 04 05 06 07 08 09 10 11 12 13 14 15 16 17 18 19 20 21 22 23 24 25 2…" at bounding box center [457, 566] width 27 height 24
type input "17:30"
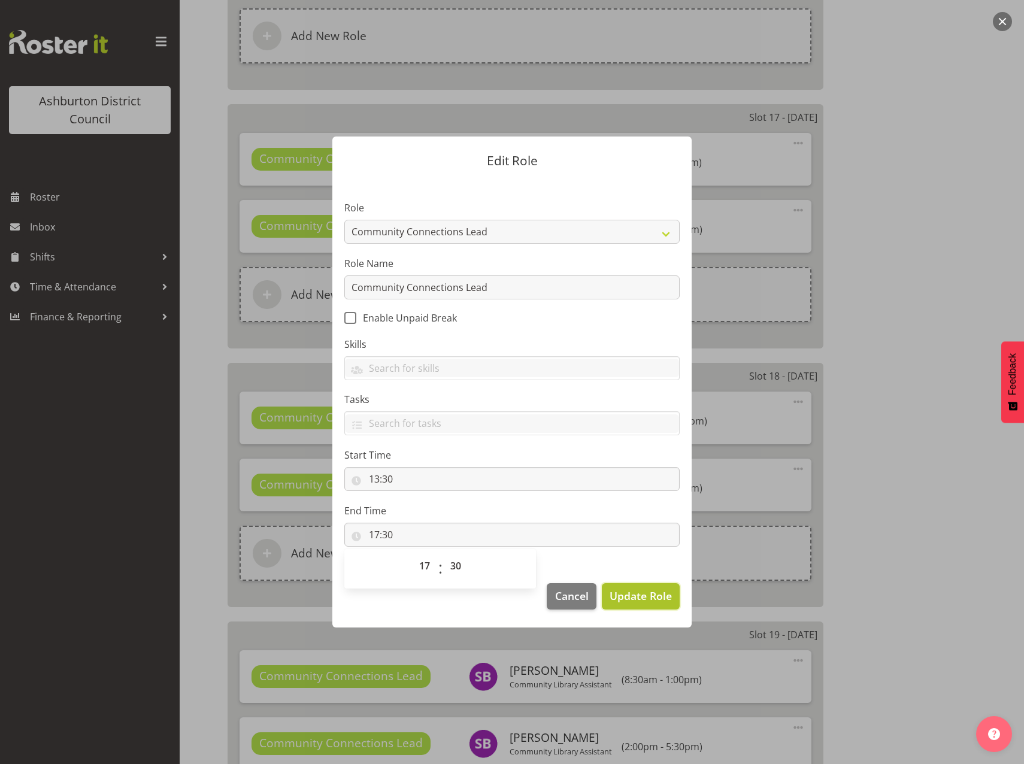
click at [623, 599] on span "Update Role" at bounding box center [640, 596] width 62 height 16
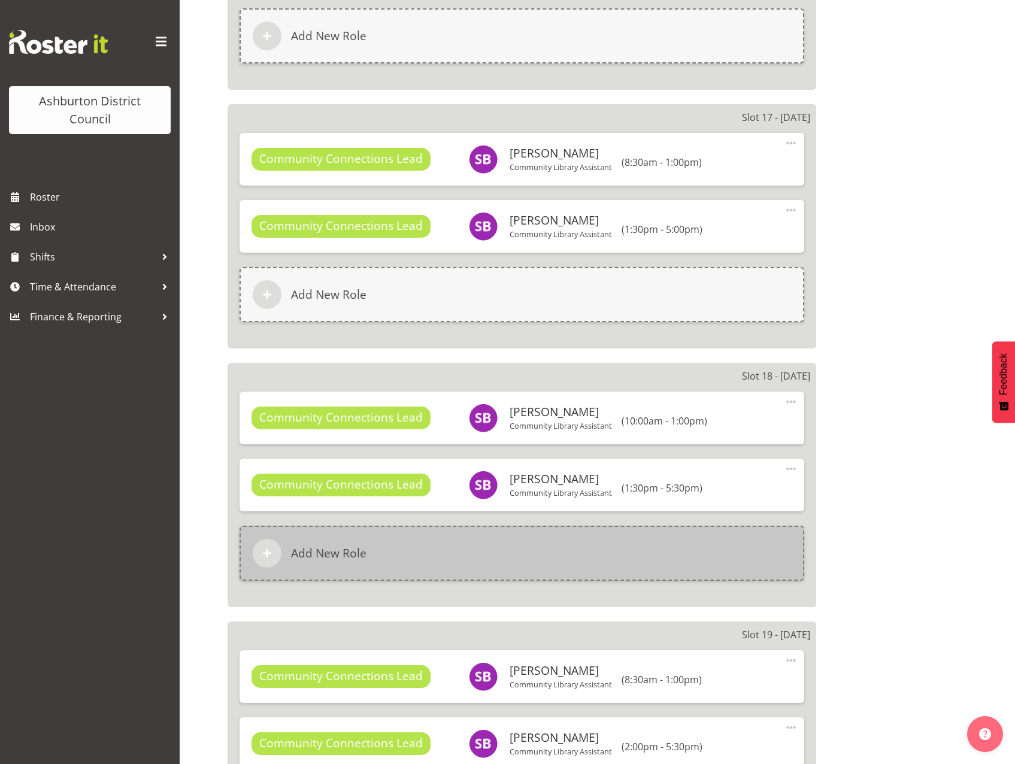
click at [396, 544] on div "Add New Role" at bounding box center [521, 553] width 565 height 55
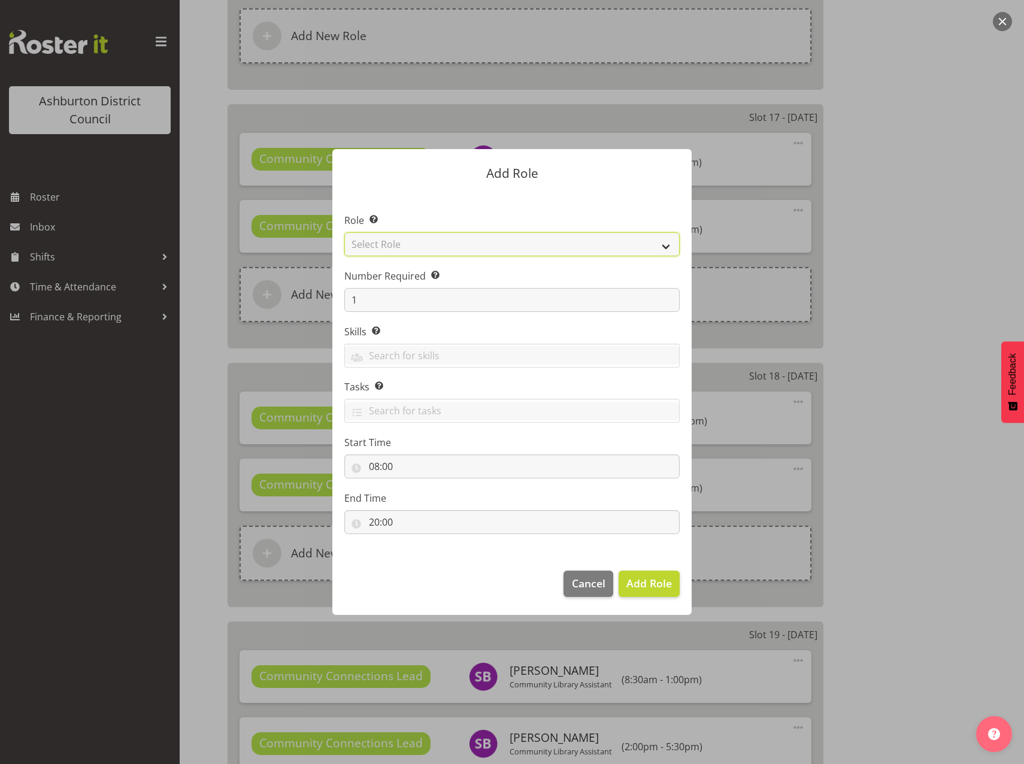
click at [663, 245] on select "Select Role AAGM Deputy Director AAGM Director Archivist Childrens Librarian Co…" at bounding box center [511, 244] width 335 height 24
select select "1345"
click at [344, 232] on select "Select Role AAGM Deputy Director AAGM Director Archivist Childrens Librarian Co…" at bounding box center [511, 244] width 335 height 24
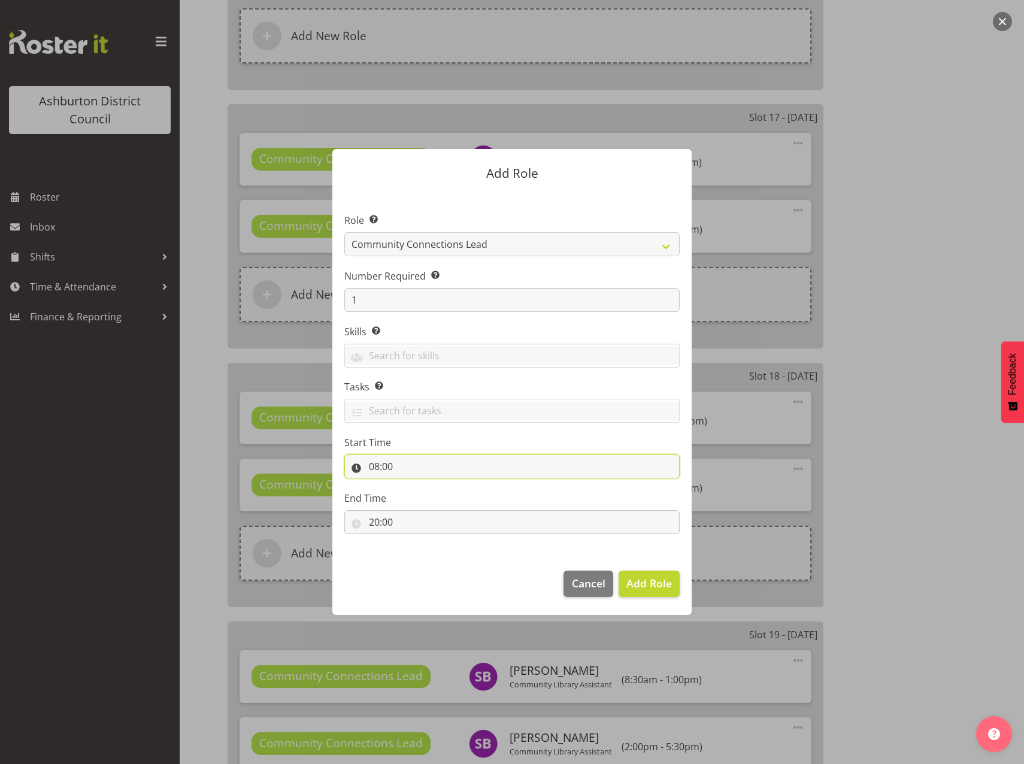
click at [374, 463] on input "08:00" at bounding box center [511, 466] width 335 height 24
click at [417, 499] on select "00 01 02 03 04 05 06 07 08 09 10 11 12 13 14 15 16 17 18 19 20 21 22 23" at bounding box center [425, 498] width 27 height 24
select select "17"
click at [412, 486] on select "00 01 02 03 04 05 06 07 08 09 10 11 12 13 14 15 16 17 18 19 20 21 22 23" at bounding box center [425, 498] width 27 height 24
type input "17:00"
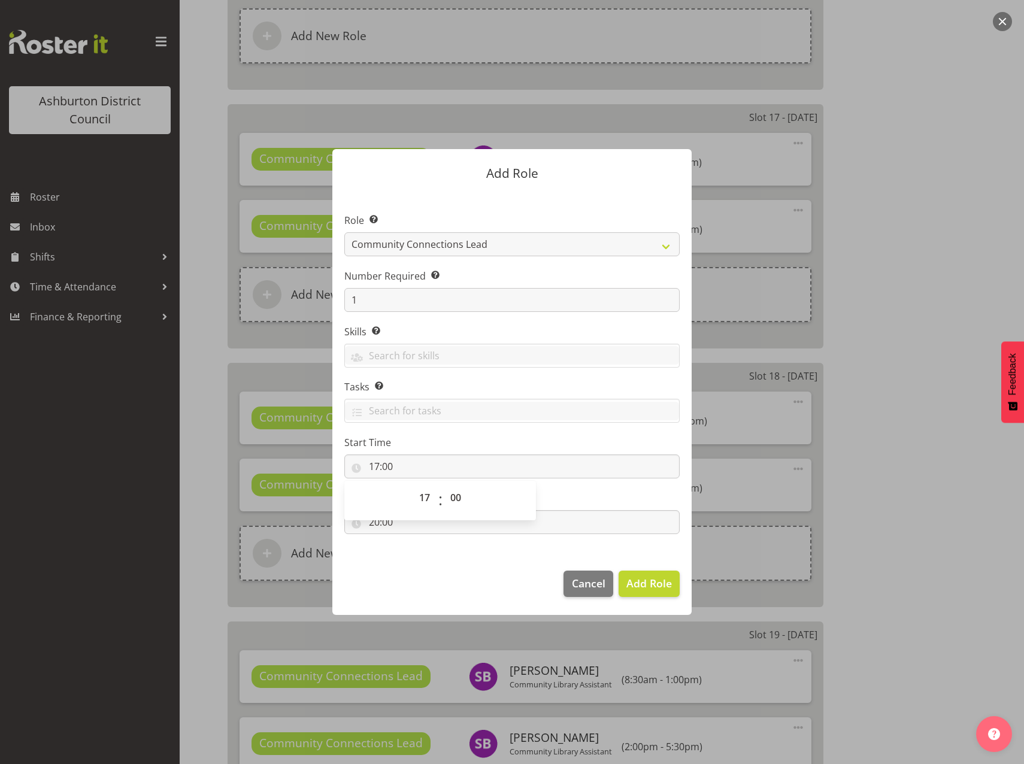
click at [436, 544] on section "Role Select the role you wish to add to the shift. AAGM Deputy Director AAGM Di…" at bounding box center [511, 375] width 359 height 366
click at [637, 587] on span "Add Role" at bounding box center [648, 583] width 45 height 14
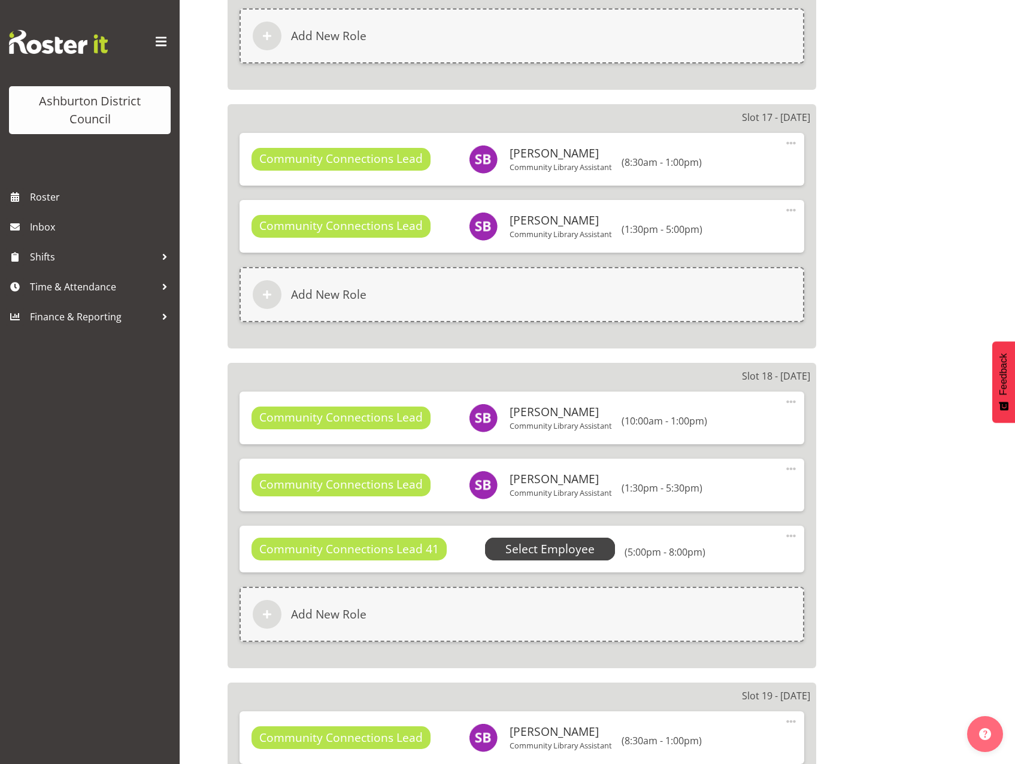
click at [560, 548] on span "Select Employee" at bounding box center [549, 549] width 89 height 17
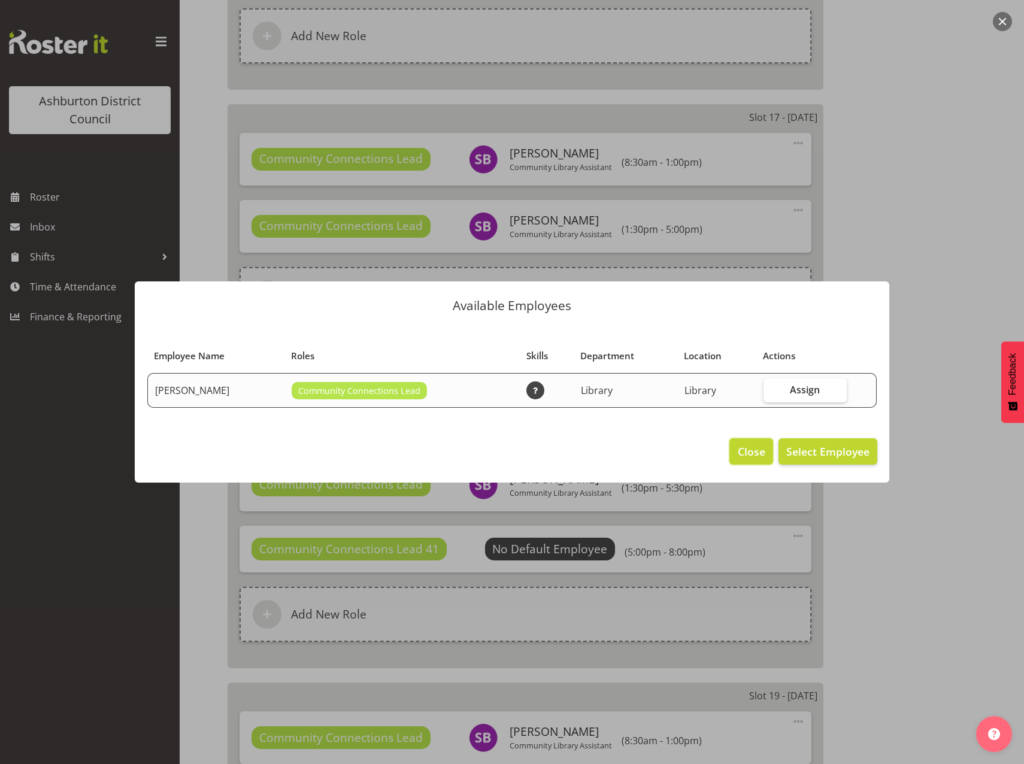
click at [745, 457] on span "Close" at bounding box center [752, 452] width 28 height 16
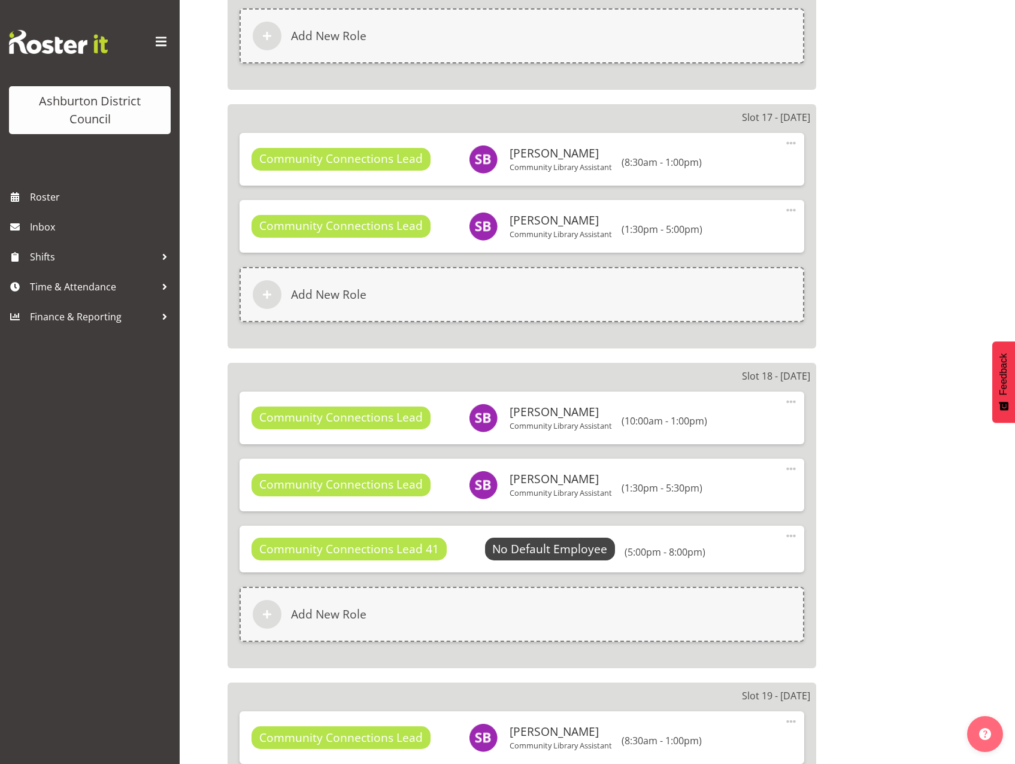
click at [794, 534] on span at bounding box center [791, 536] width 14 height 14
click at [721, 557] on link "Edit" at bounding box center [740, 562] width 115 height 22
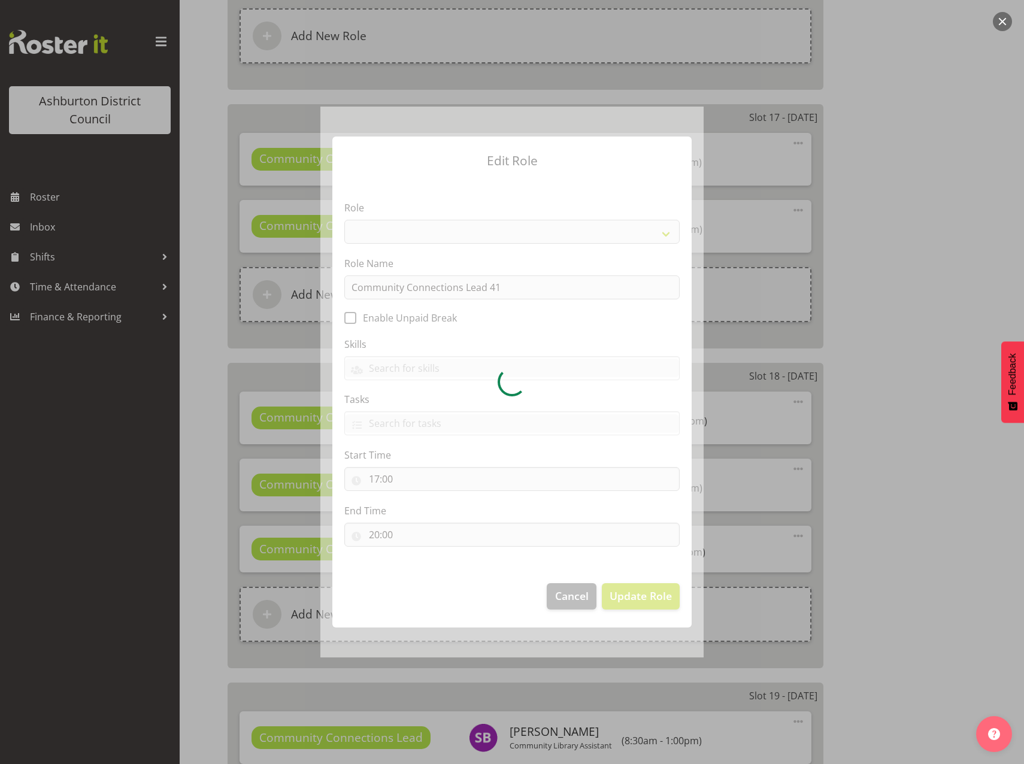
select select "1345"
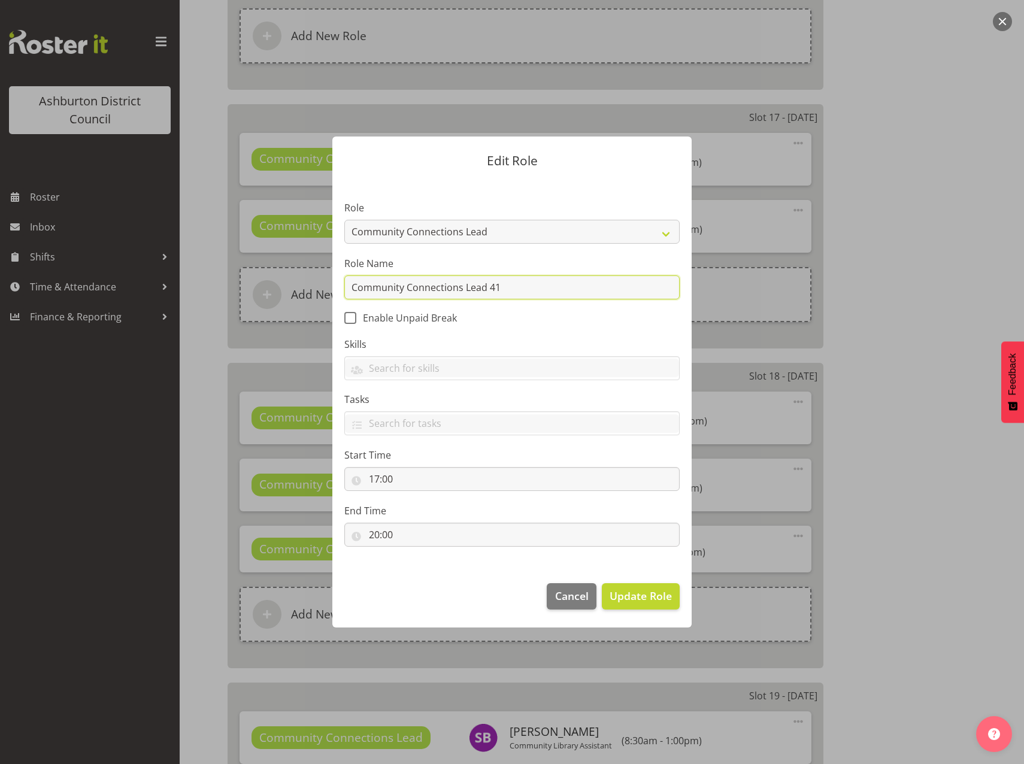
click at [518, 283] on input "Community Connections Lead 41" at bounding box center [511, 287] width 335 height 24
type input "Community Connections Lead"
click at [648, 600] on span "Update Role" at bounding box center [640, 596] width 62 height 16
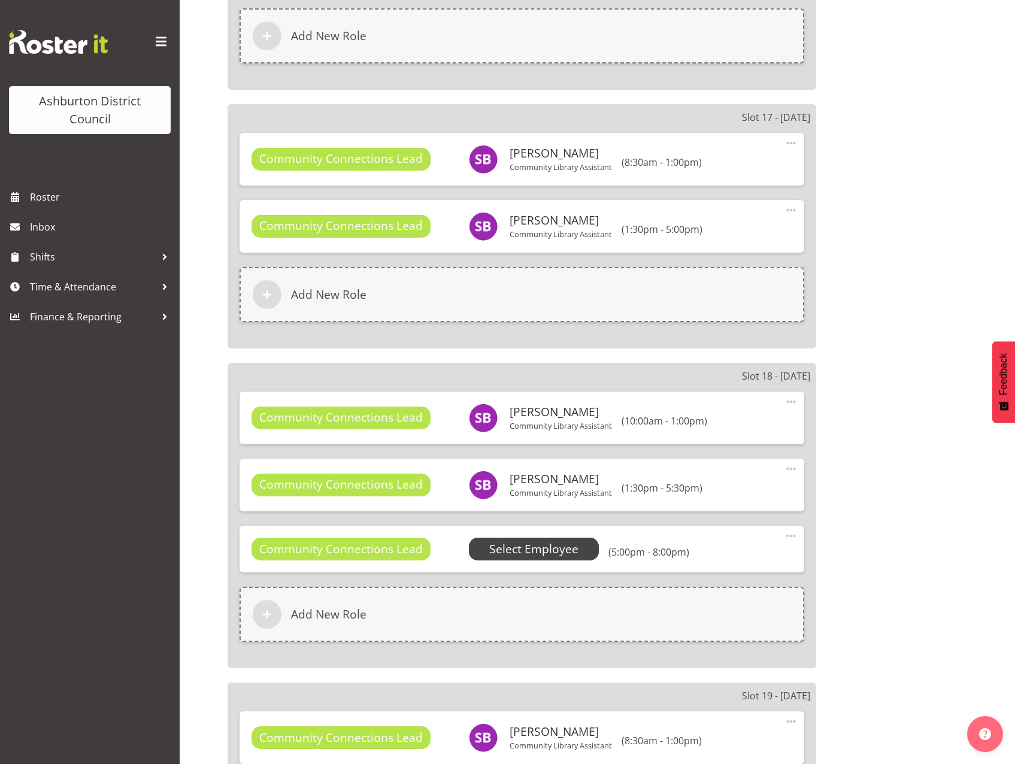
click at [550, 549] on span "Select Employee" at bounding box center [533, 549] width 89 height 17
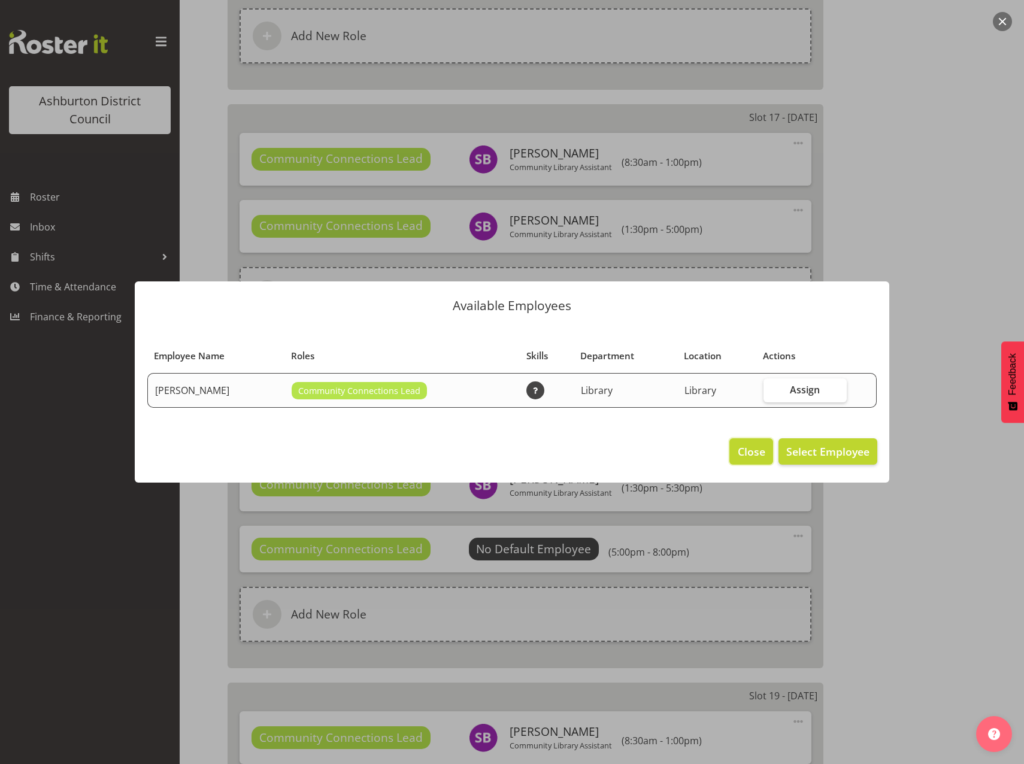
click at [742, 450] on span "Close" at bounding box center [752, 452] width 28 height 16
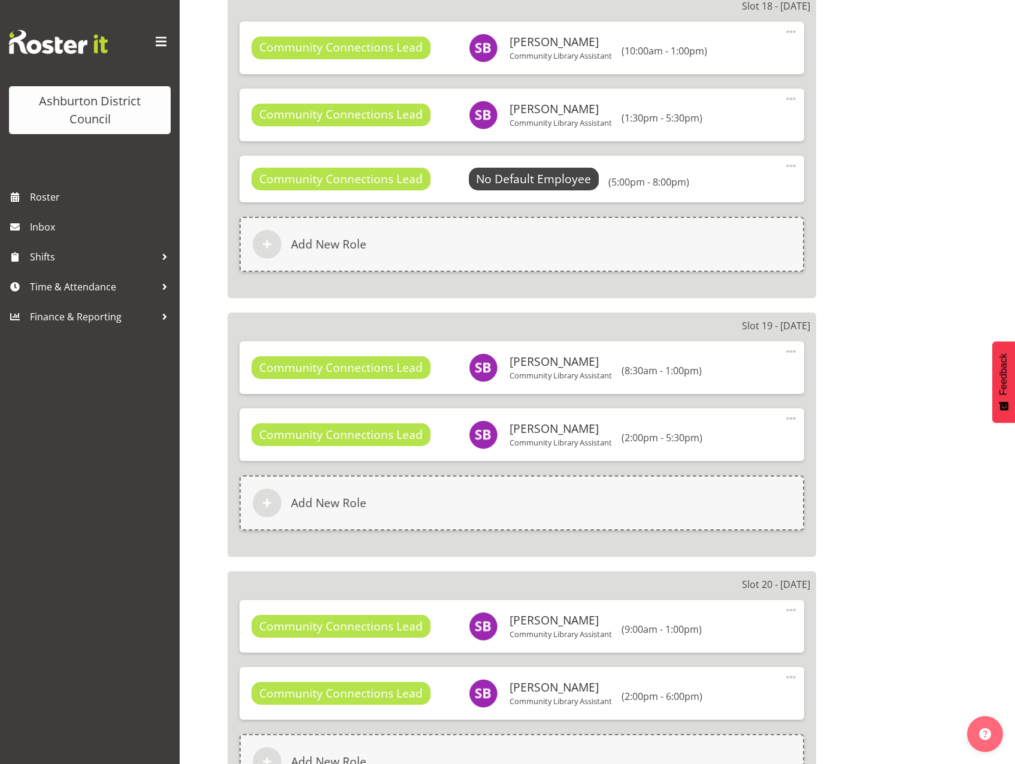
scroll to position [5379, 0]
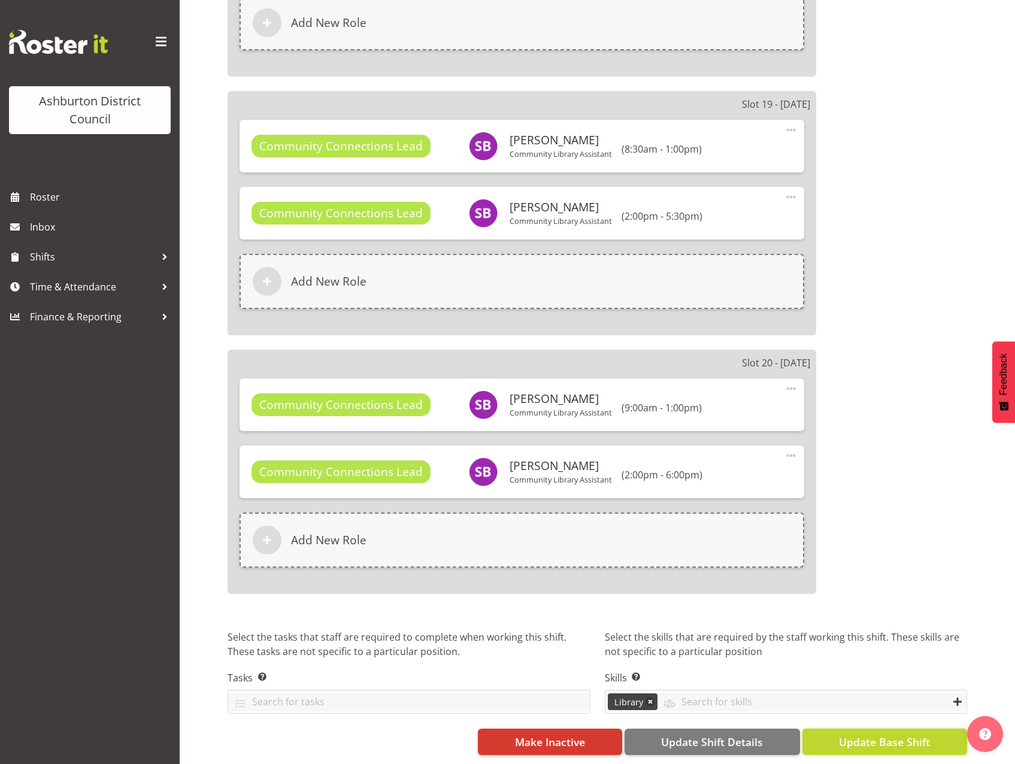
click at [899, 734] on span "Update Base Shift" at bounding box center [884, 742] width 91 height 16
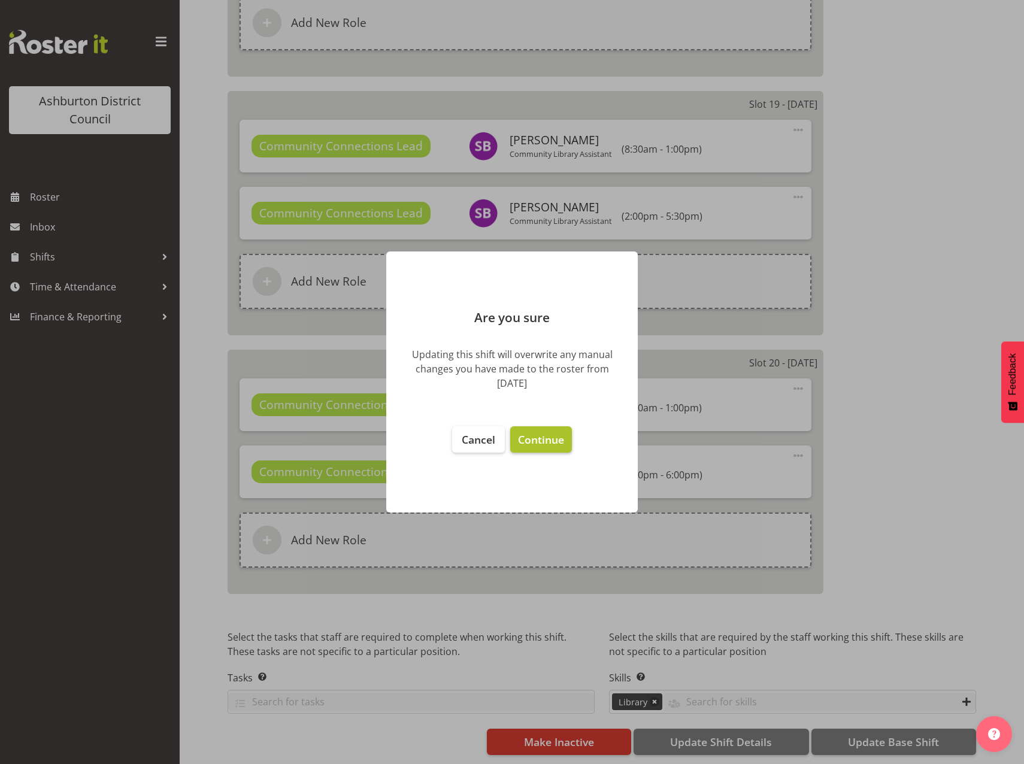
click at [545, 435] on span "Continue" at bounding box center [541, 439] width 46 height 14
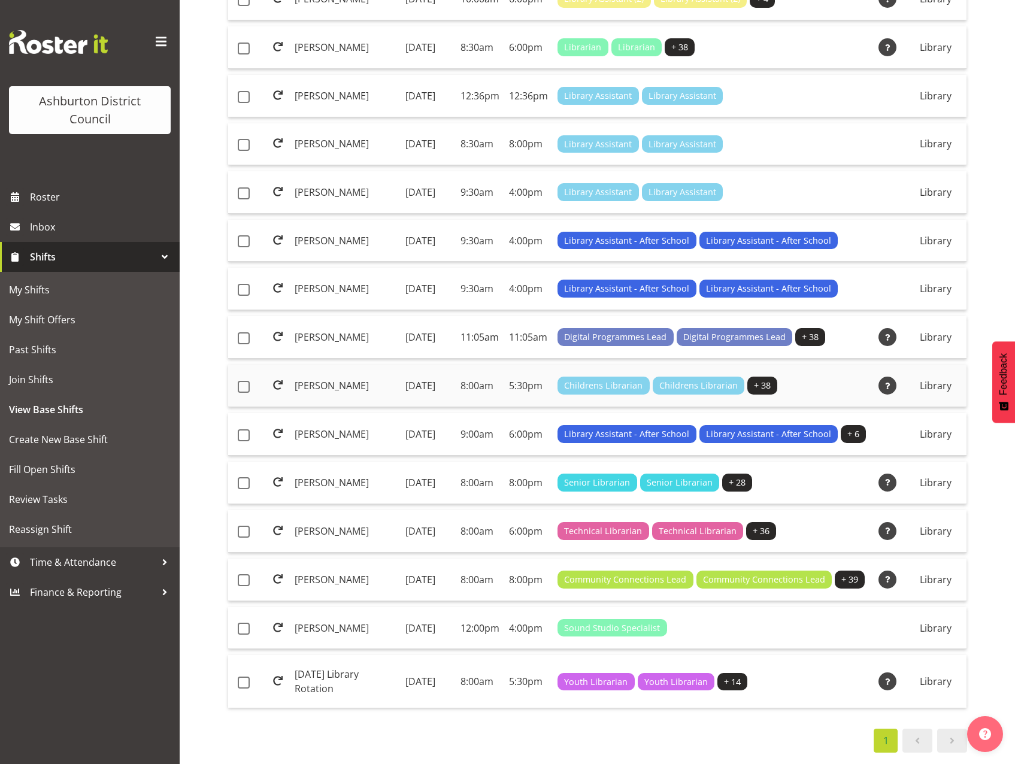
scroll to position [614, 0]
click at [303, 559] on td "[PERSON_NAME]" at bounding box center [345, 580] width 111 height 43
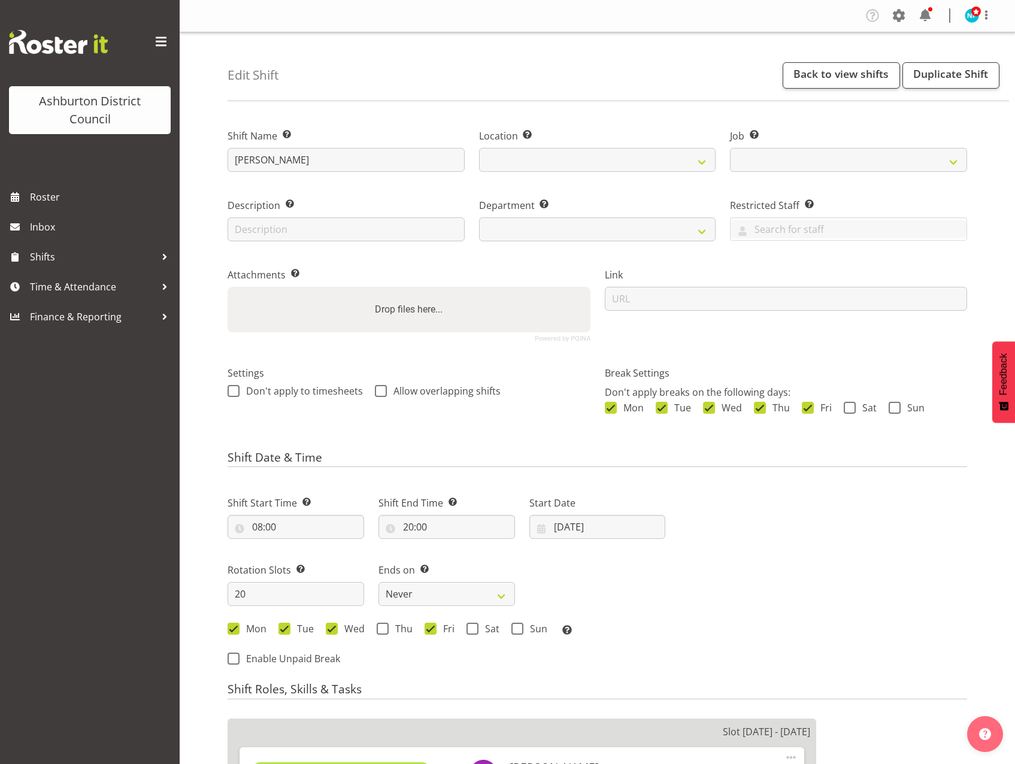
select select
select select "6995"
select select
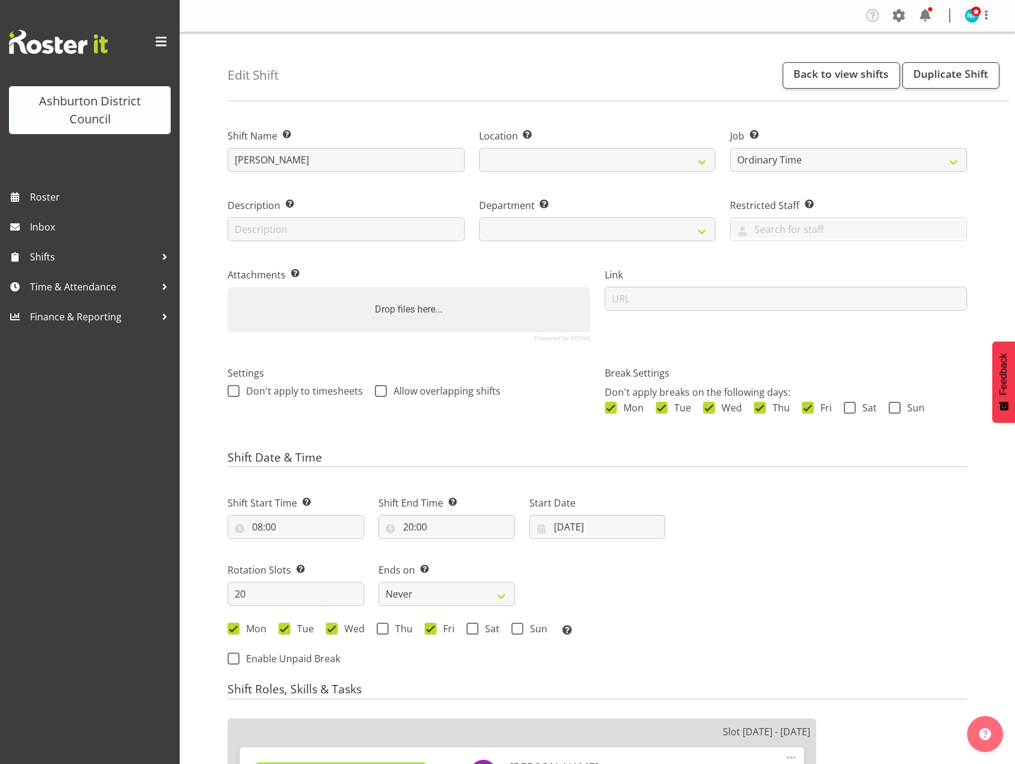
select select
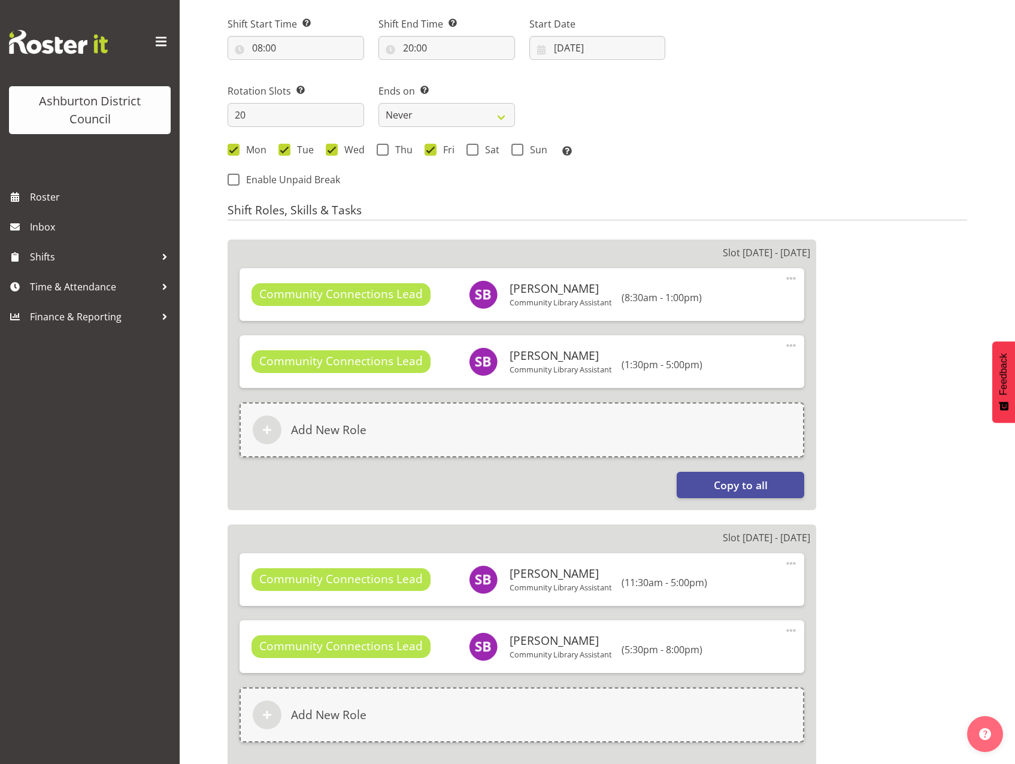
select select
select select "1180"
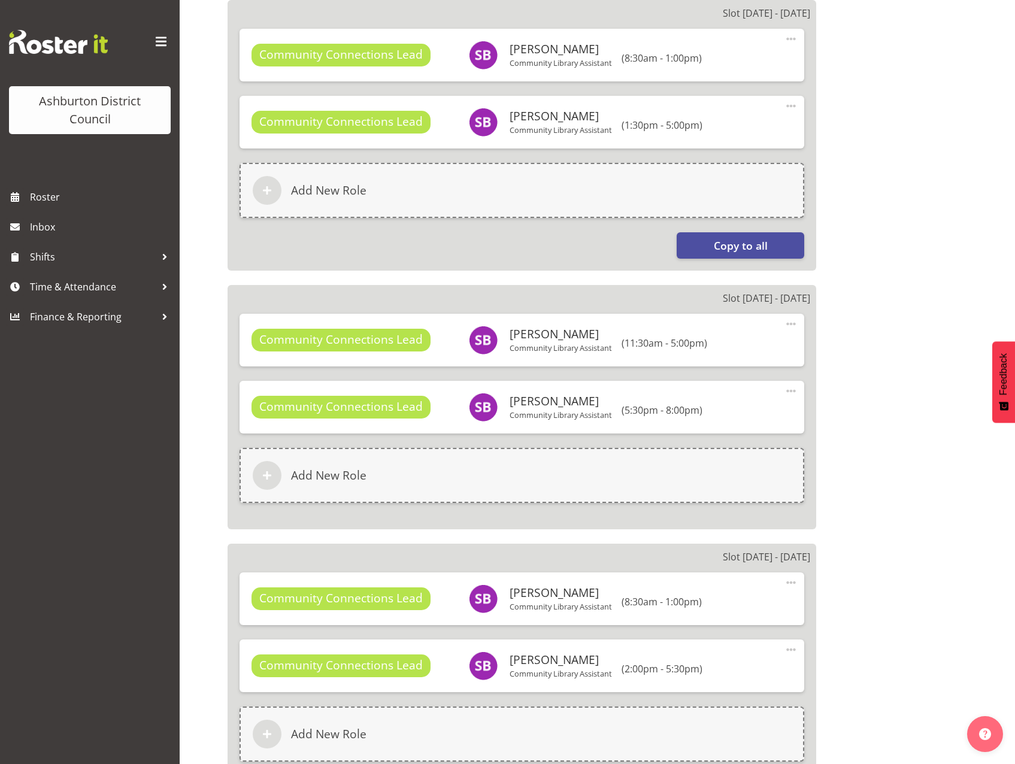
select select "824"
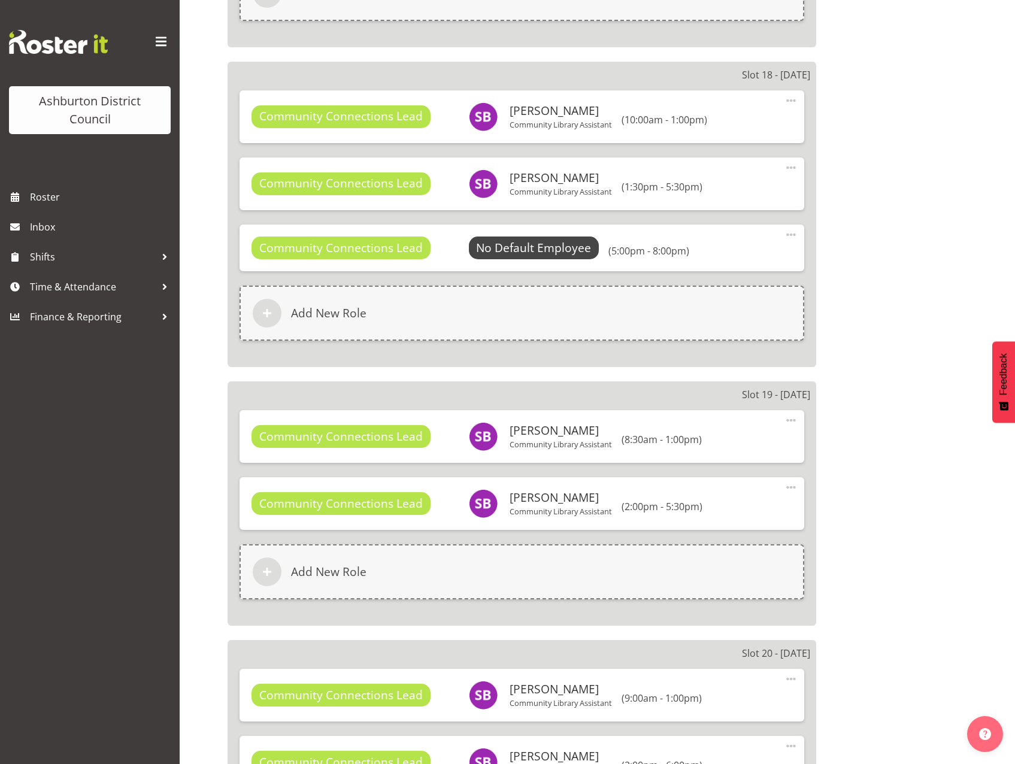
scroll to position [4960, 0]
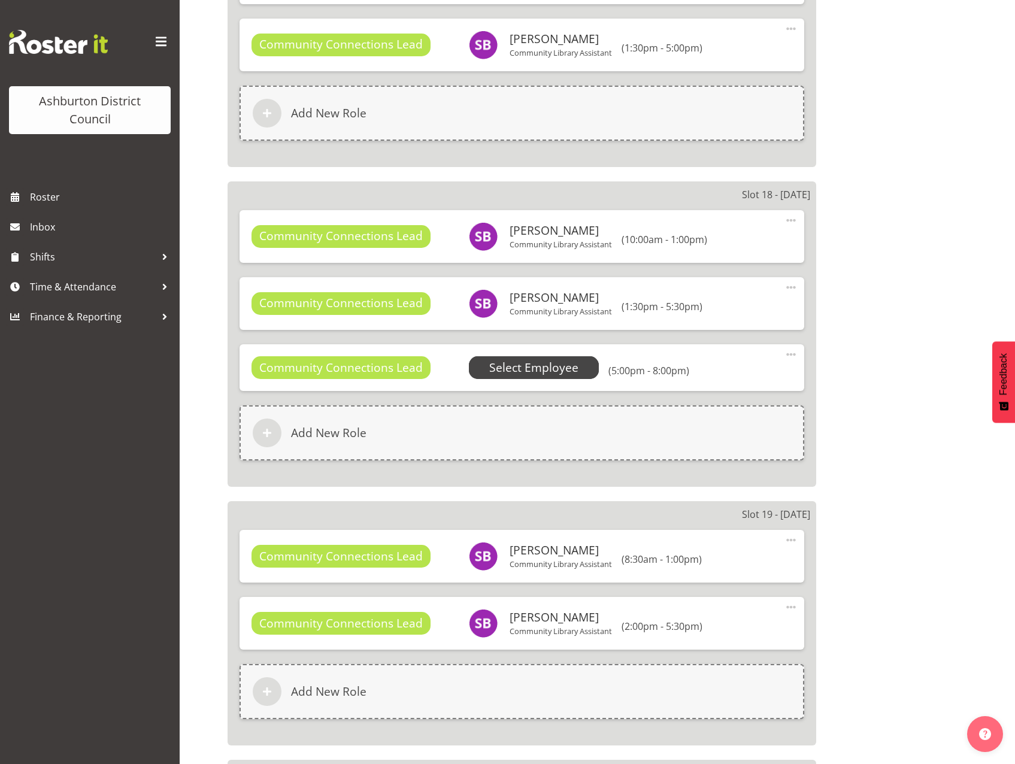
click at [518, 369] on span "Select Employee" at bounding box center [533, 367] width 89 height 17
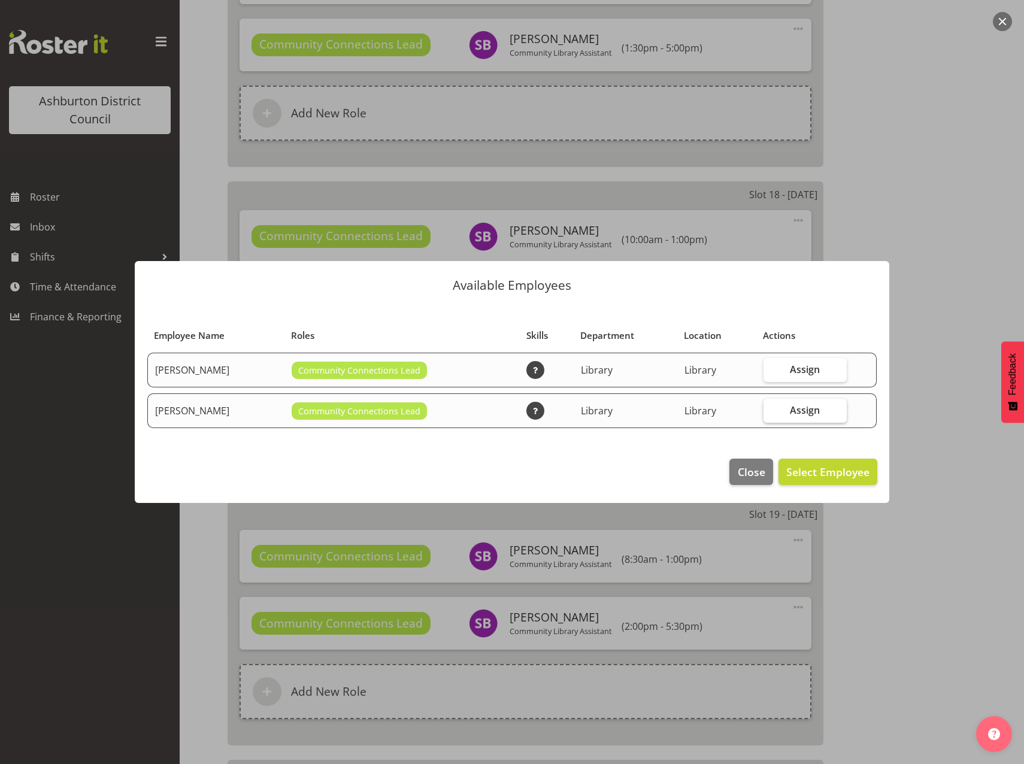
click at [802, 404] on span "Assign" at bounding box center [805, 410] width 30 height 12
click at [771, 406] on input "Assign" at bounding box center [767, 410] width 8 height 8
checkbox input "true"
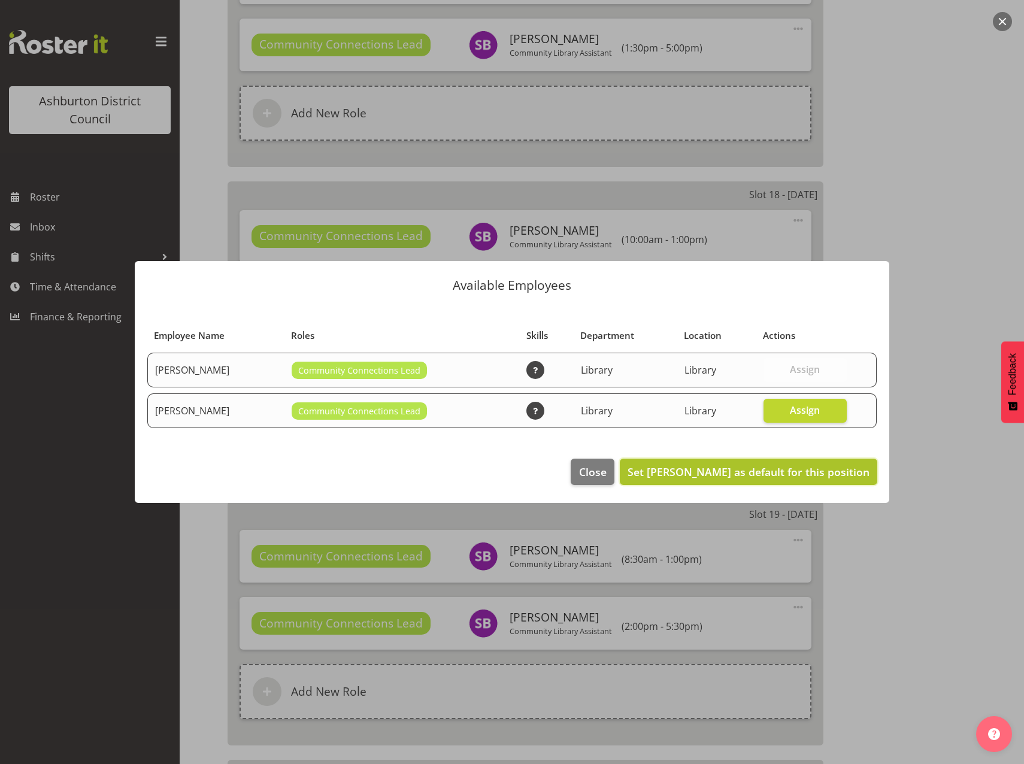
click at [736, 469] on span "Set [PERSON_NAME] as default for this position" at bounding box center [748, 472] width 242 height 14
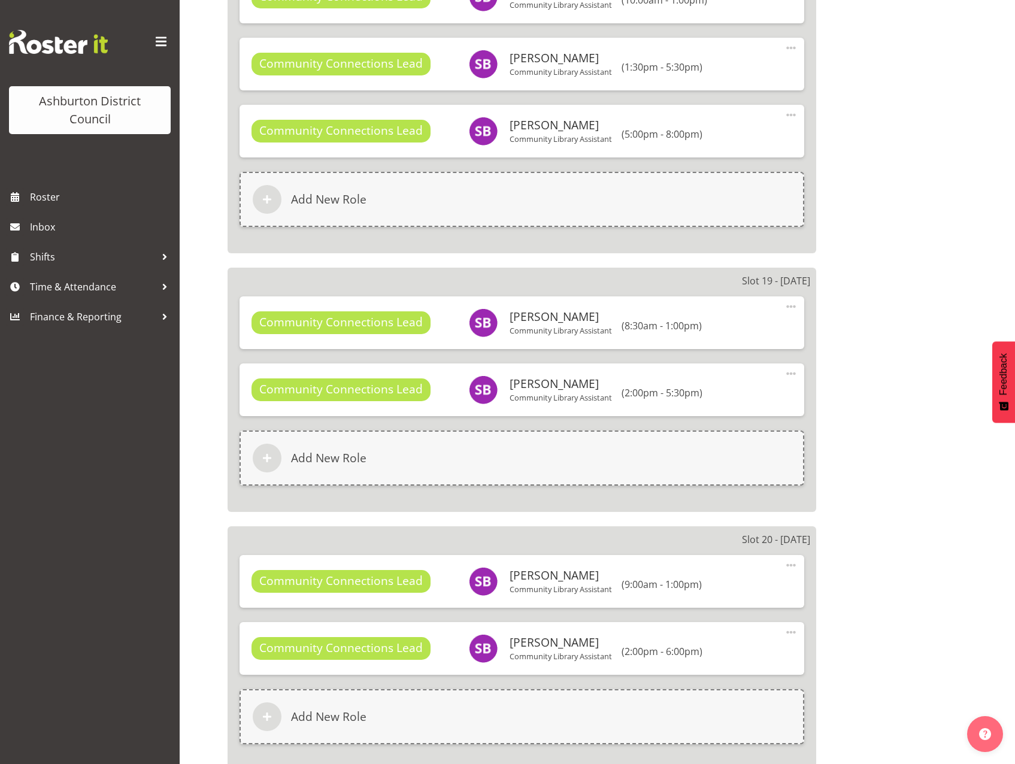
scroll to position [5384, 0]
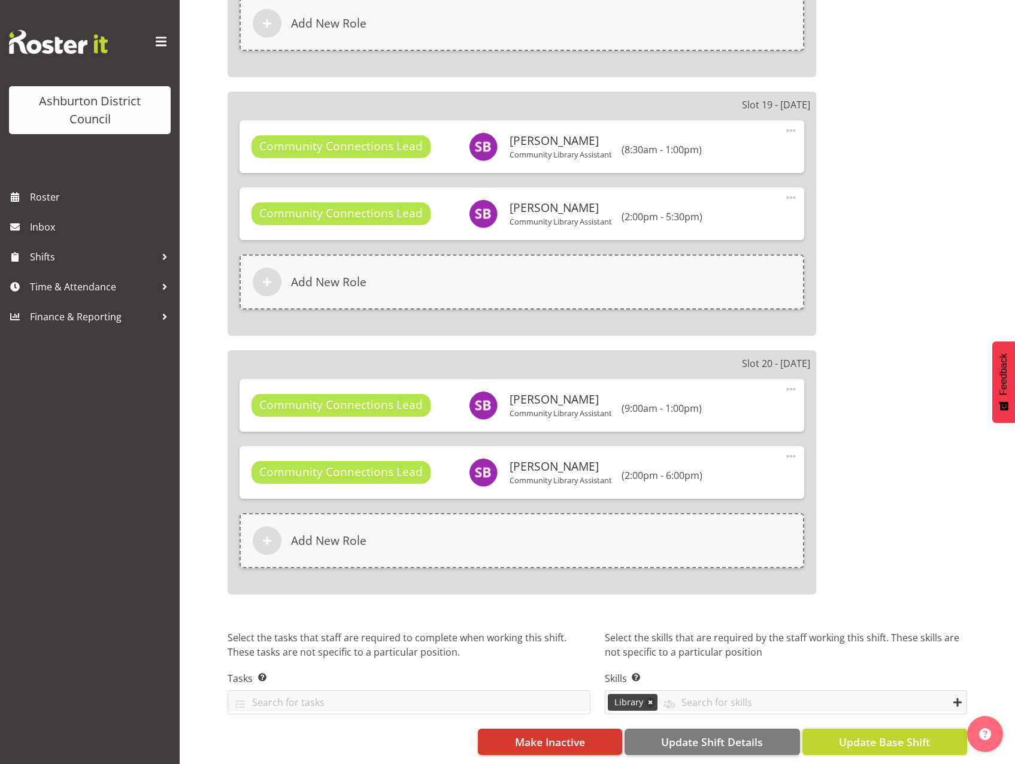
click at [873, 734] on span "Update Base Shift" at bounding box center [884, 742] width 91 height 16
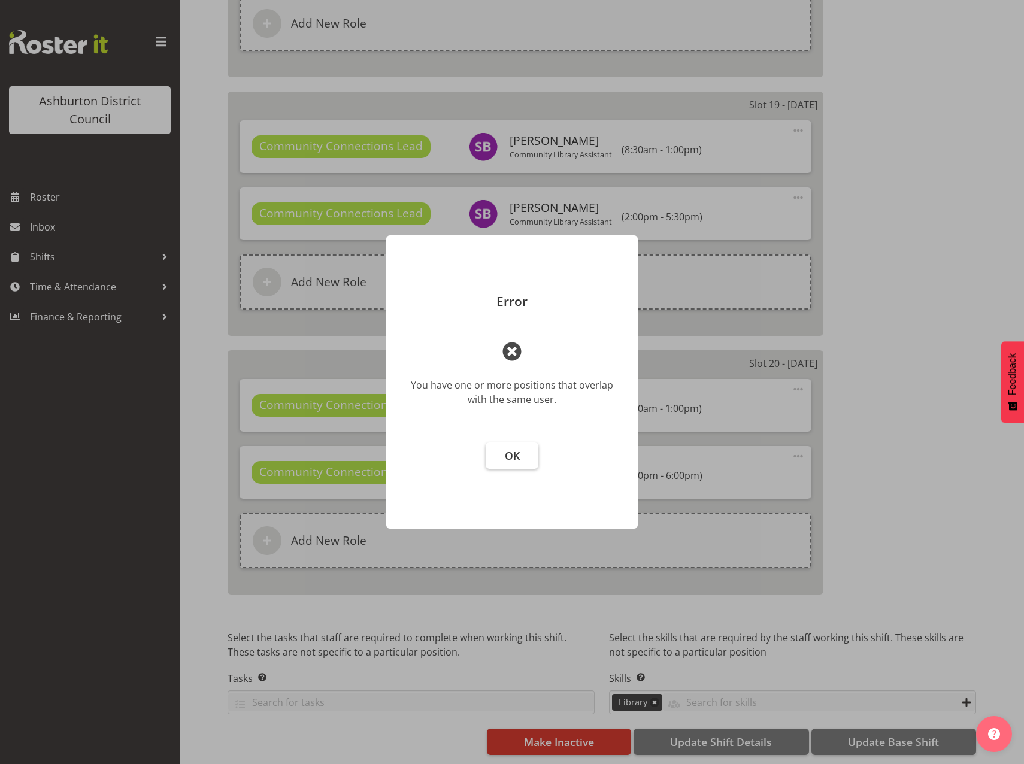
click at [521, 451] on button "OK" at bounding box center [512, 455] width 53 height 26
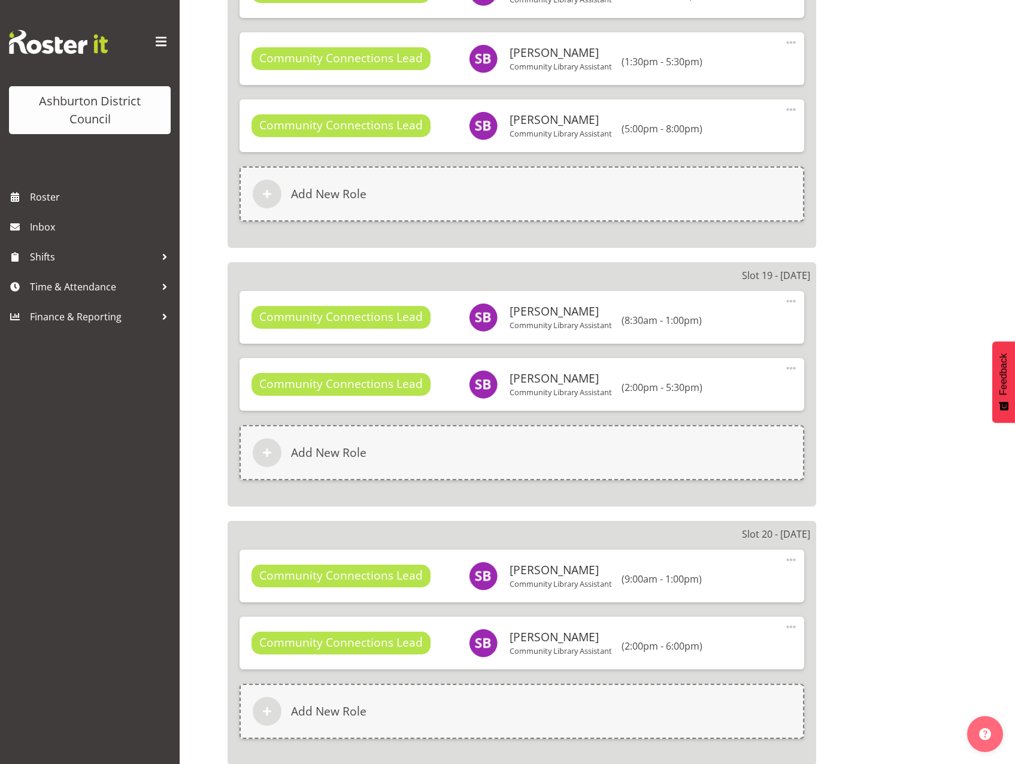
scroll to position [5025, 0]
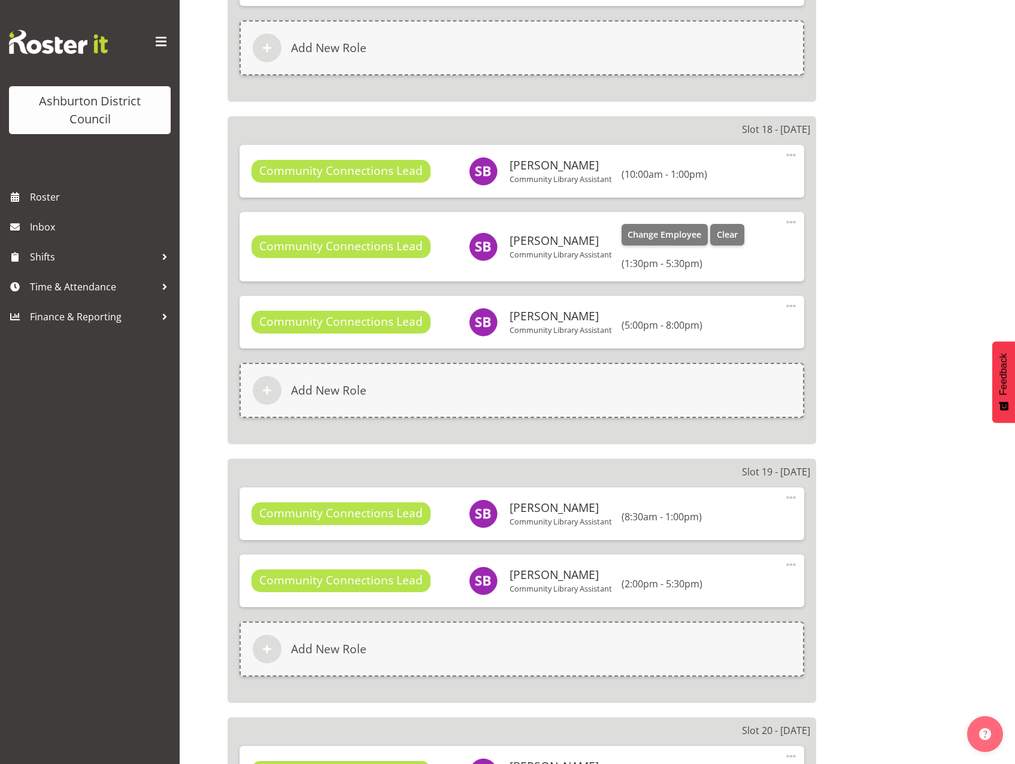
click at [790, 220] on span at bounding box center [791, 222] width 14 height 14
click at [717, 242] on link "Edit" at bounding box center [740, 249] width 115 height 22
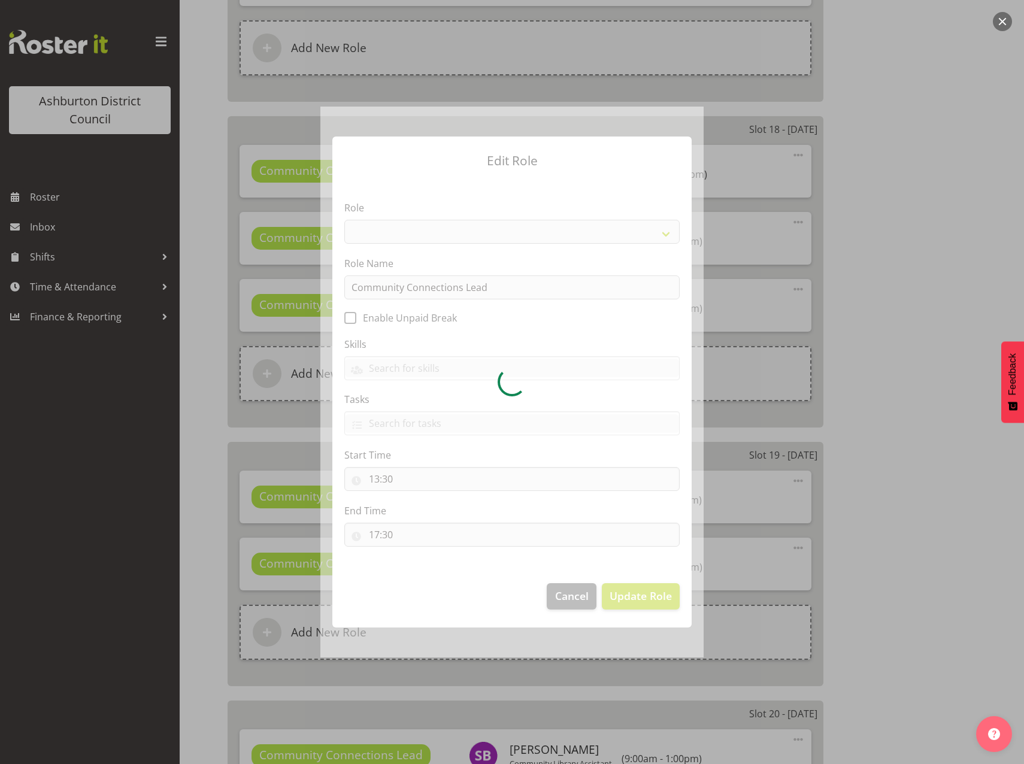
select select "1345"
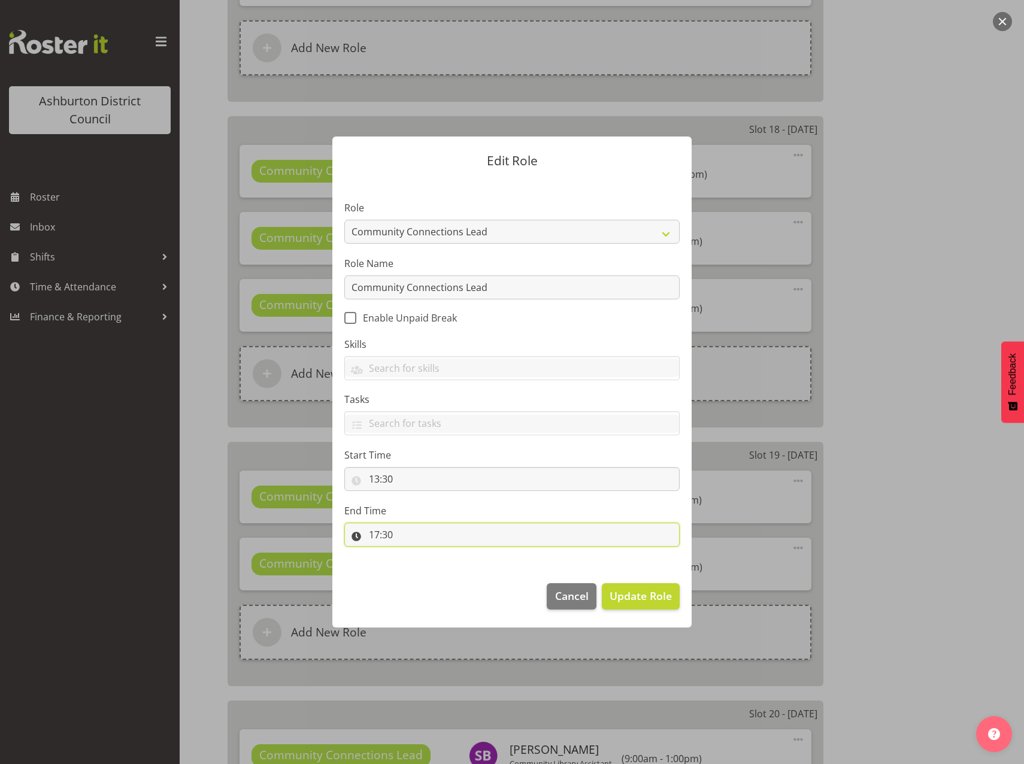
click at [372, 530] on input "17:30" at bounding box center [511, 535] width 335 height 24
click at [422, 563] on select "00 01 02 03 04 05 06 07 08 09 10 11 12 13 14 15 16 17 18 19 20 21 22 23" at bounding box center [425, 566] width 27 height 24
select select "15"
click at [412, 554] on select "00 01 02 03 04 05 06 07 08 09 10 11 12 13 14 15 16 17 18 19 20 21 22 23" at bounding box center [425, 566] width 27 height 24
type input "15:30"
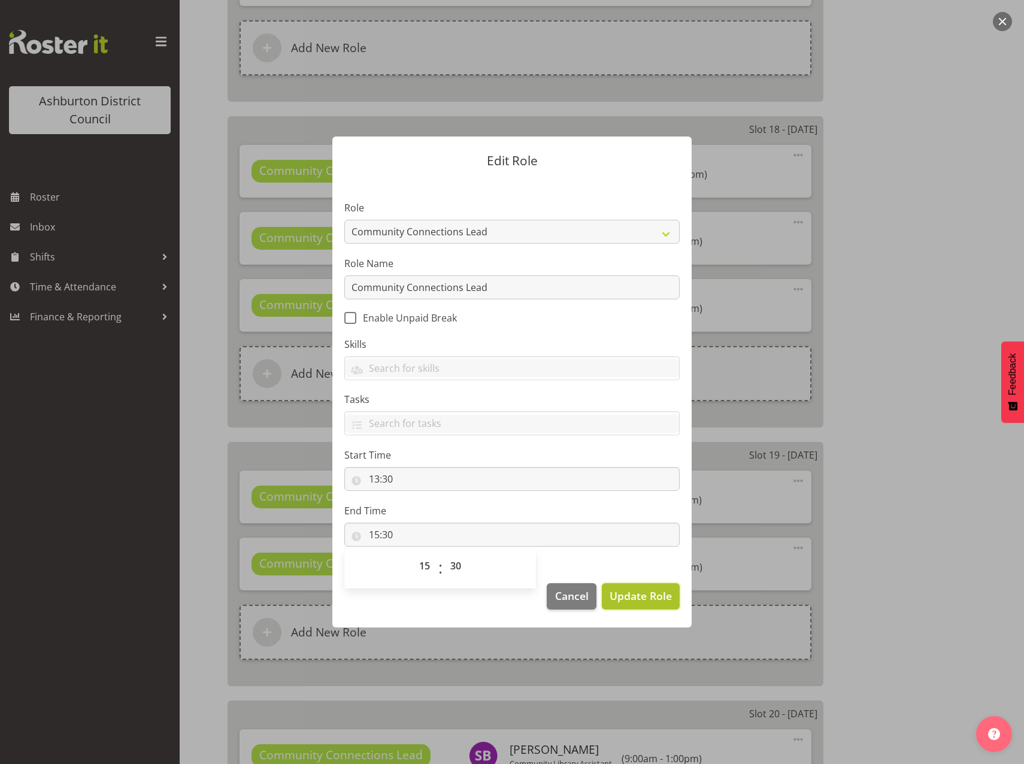
click at [638, 600] on span "Update Role" at bounding box center [640, 596] width 62 height 16
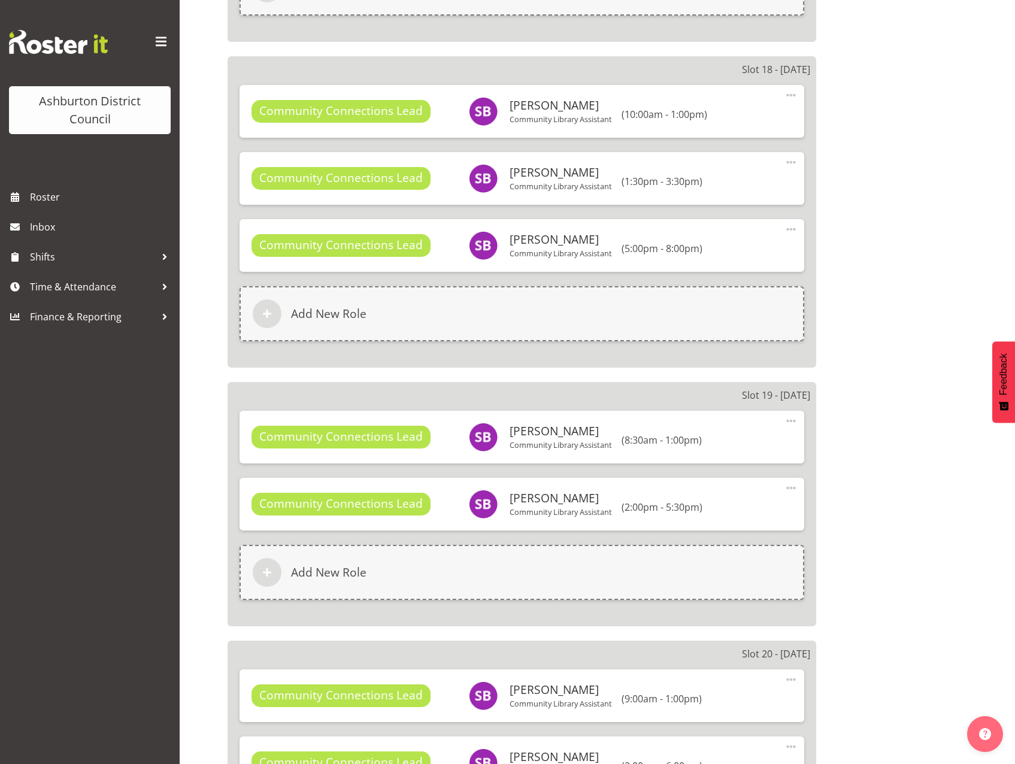
scroll to position [5384, 0]
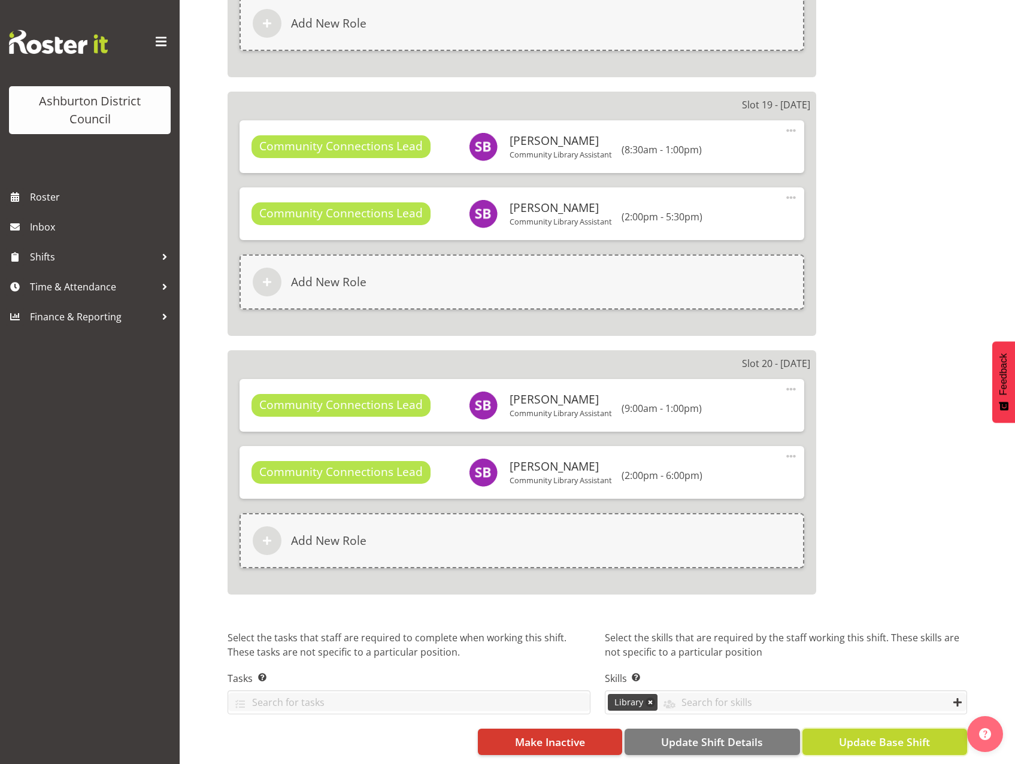
click at [873, 735] on span "Update Base Shift" at bounding box center [884, 742] width 91 height 16
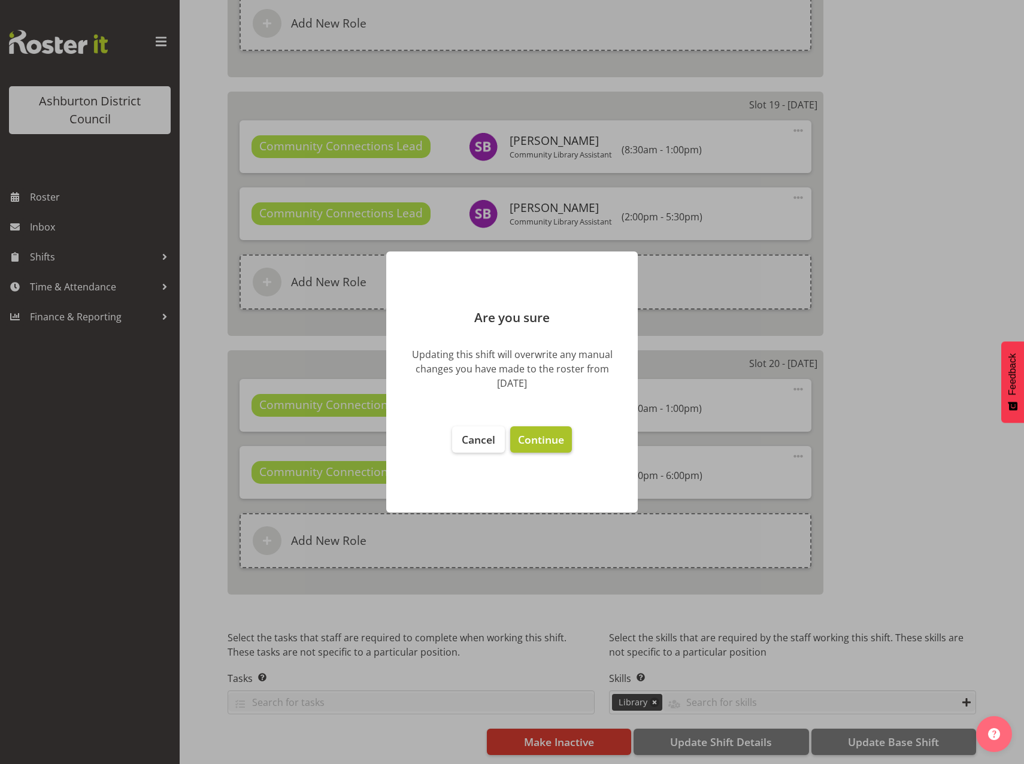
click at [535, 442] on span "Continue" at bounding box center [541, 439] width 46 height 14
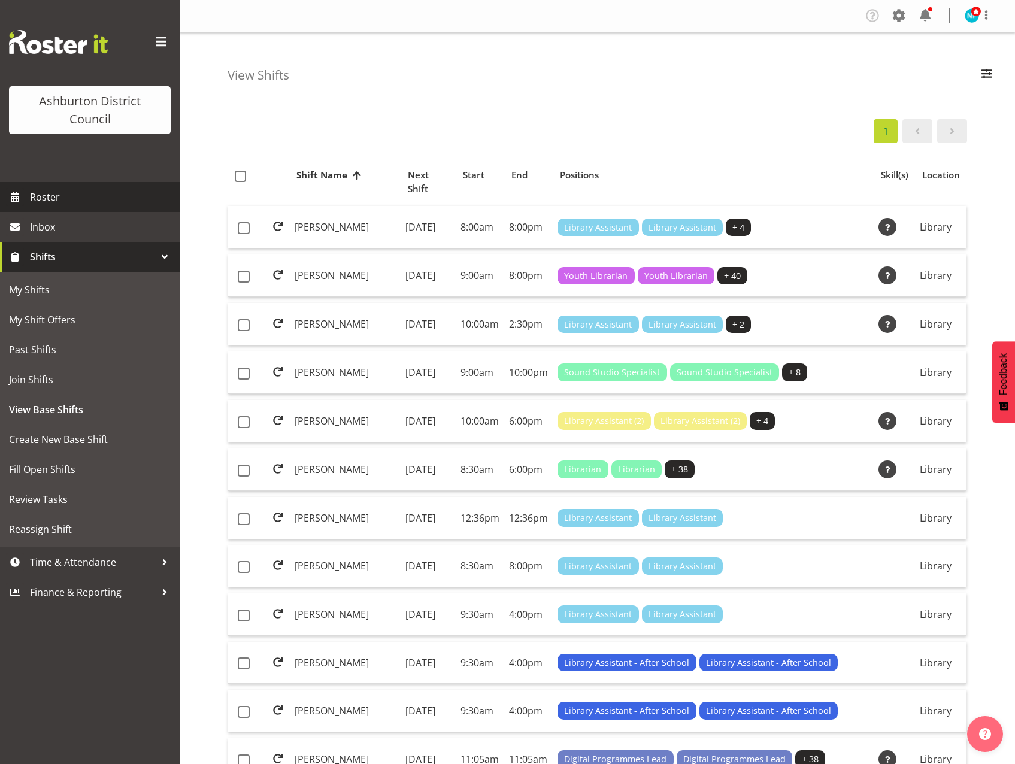
click at [62, 191] on span "Roster" at bounding box center [102, 197] width 144 height 18
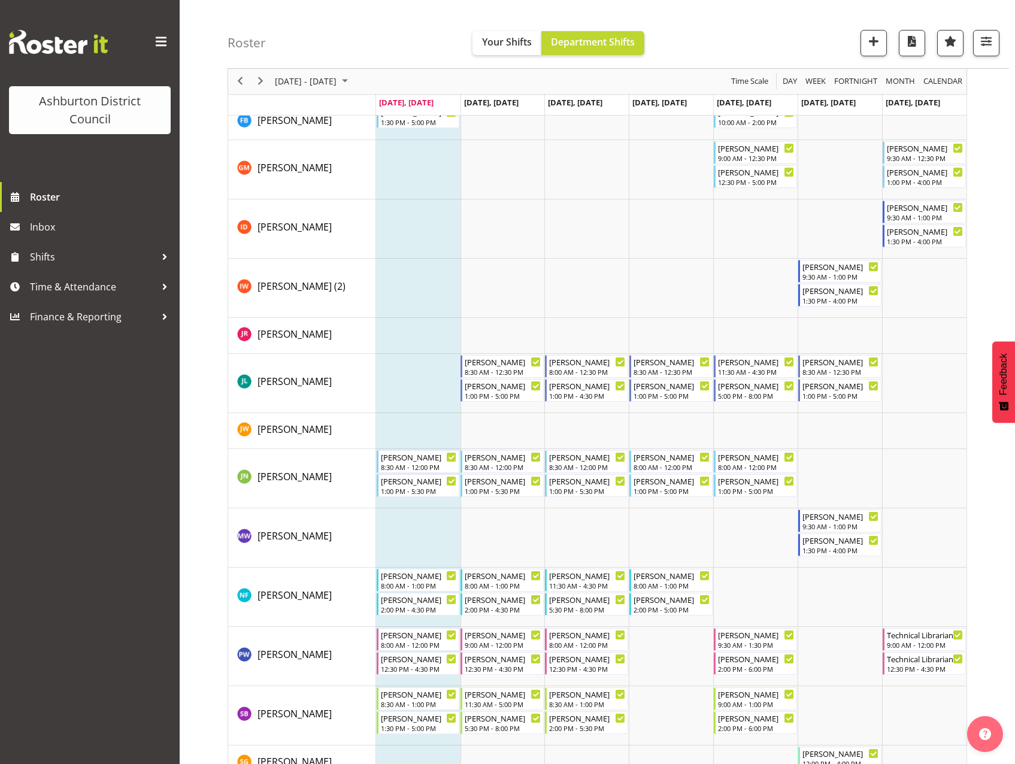
scroll to position [602, 0]
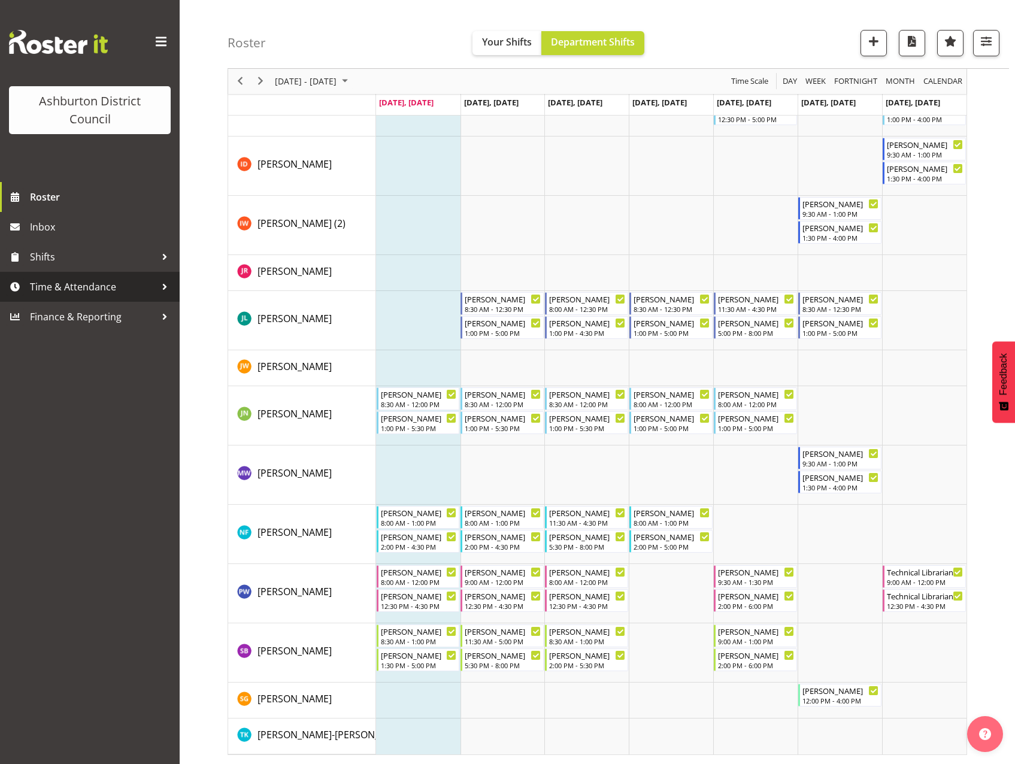
click at [73, 278] on span "Time & Attendance" at bounding box center [93, 287] width 126 height 18
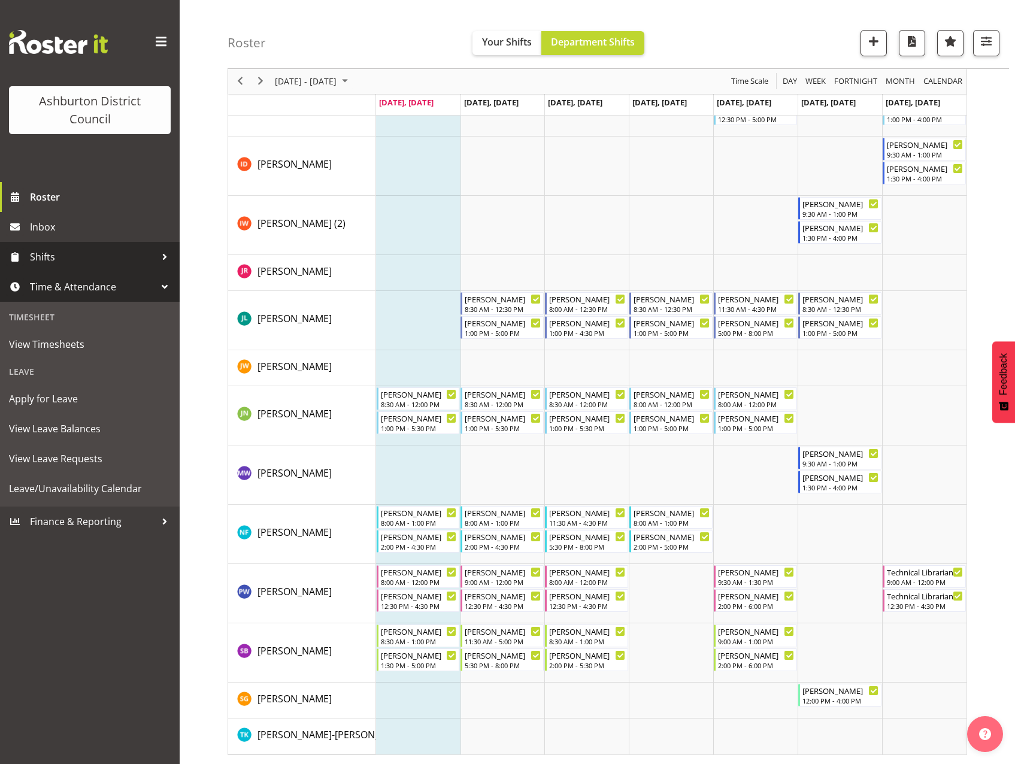
click at [55, 253] on span "Shifts" at bounding box center [93, 257] width 126 height 18
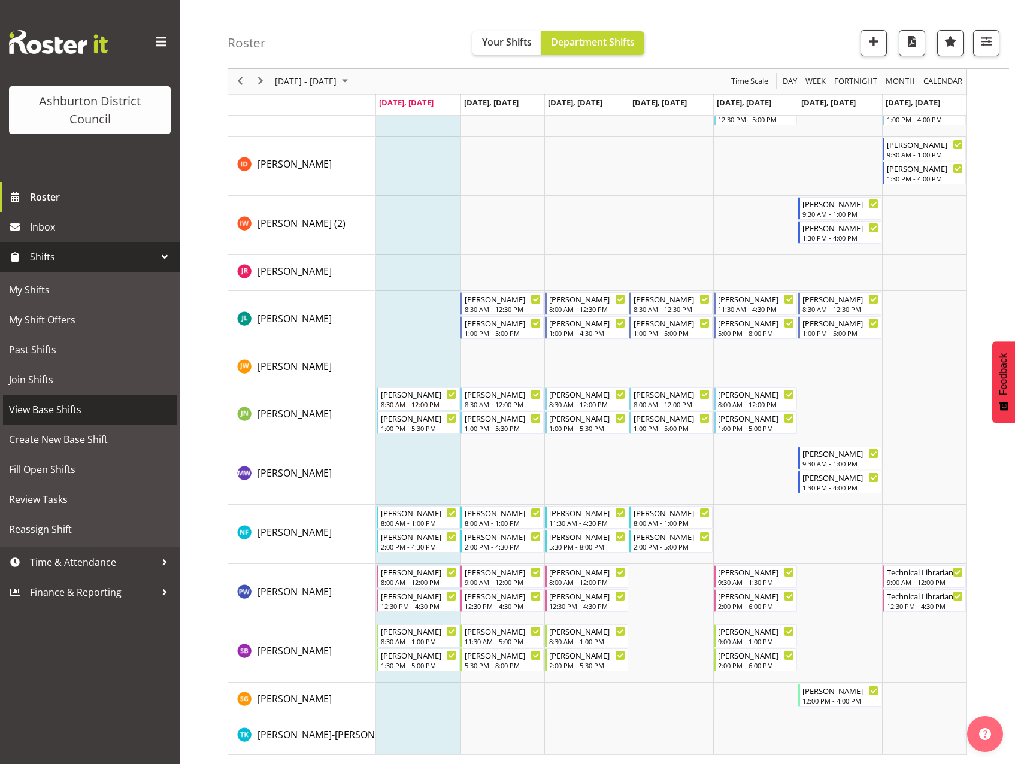
click at [54, 415] on span "View Base Shifts" at bounding box center [90, 410] width 162 height 18
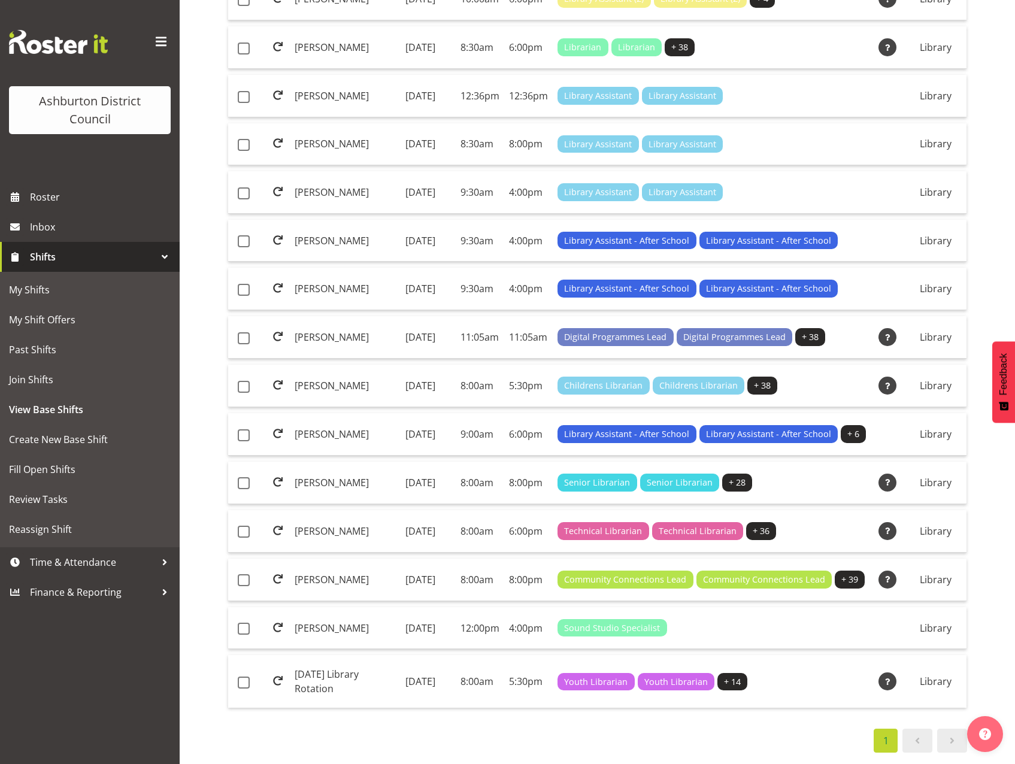
scroll to position [599, 0]
click at [363, 563] on td "[PERSON_NAME]" at bounding box center [345, 580] width 111 height 43
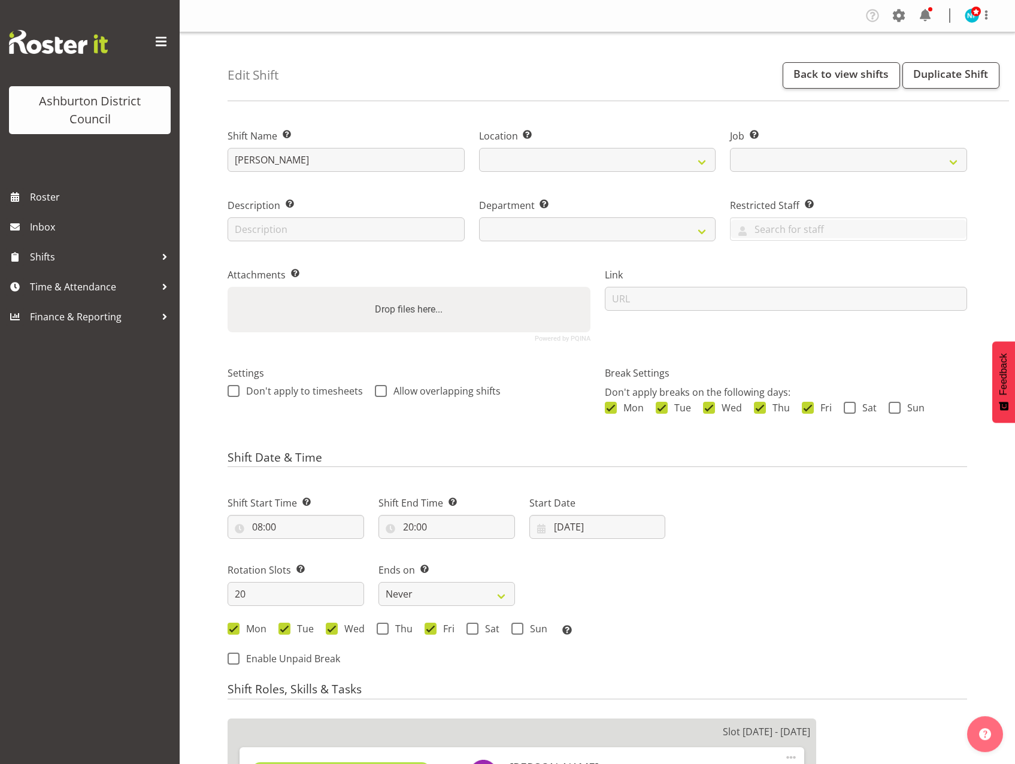
select select
select select "6995"
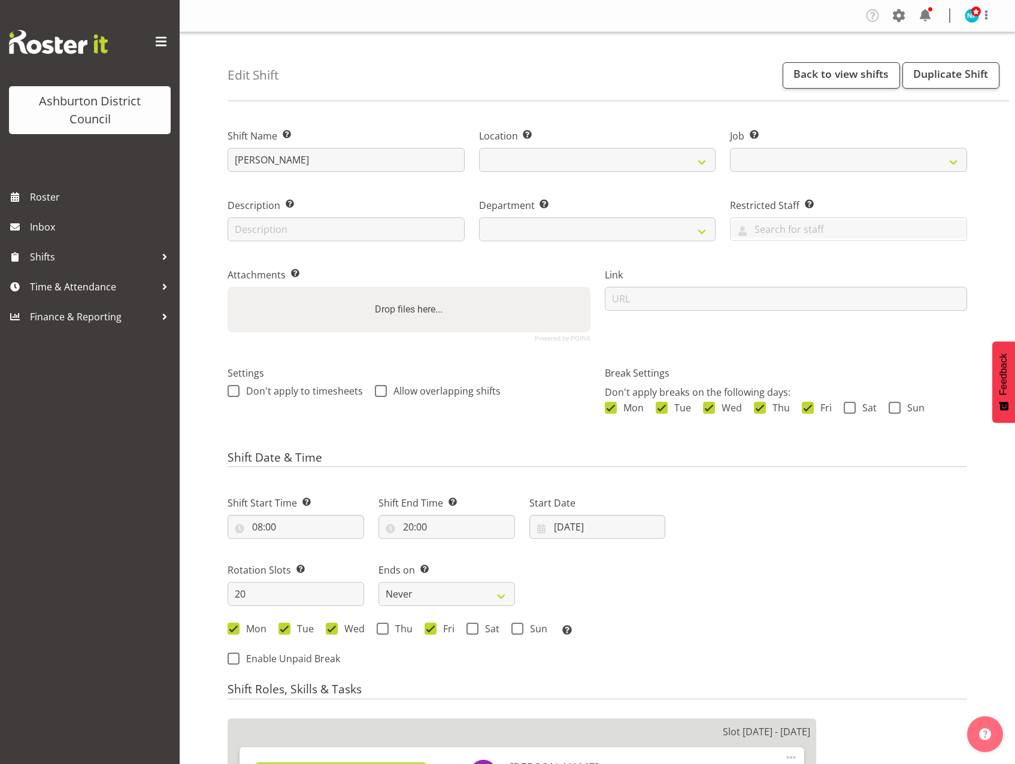
select select "824"
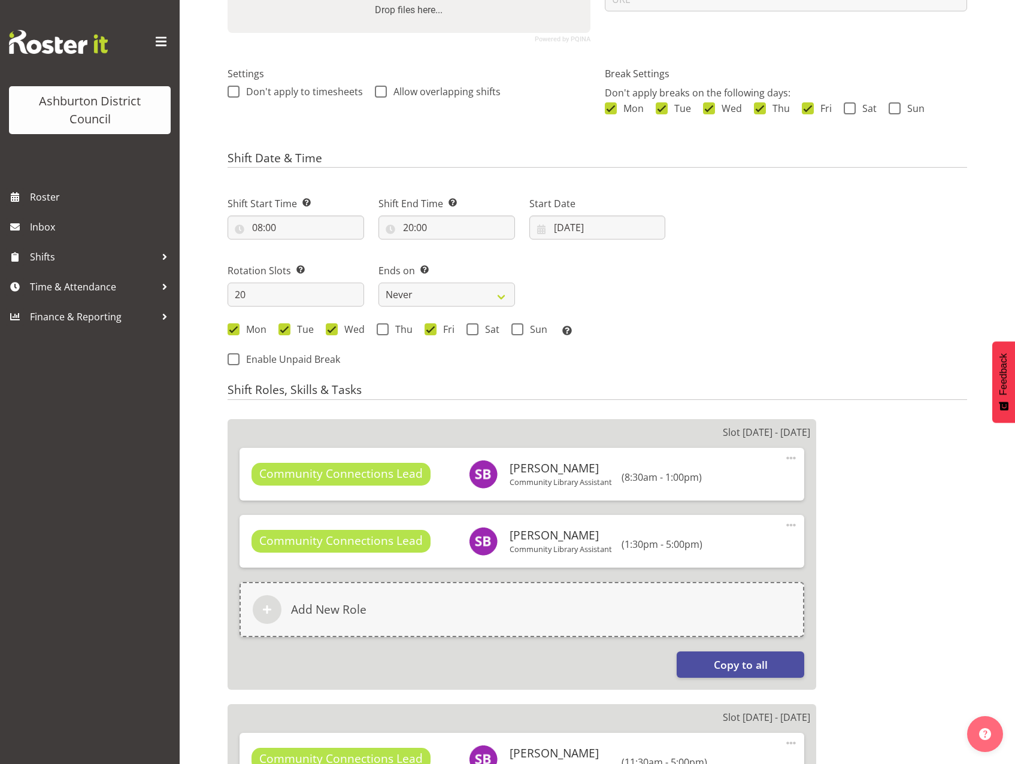
scroll to position [479, 0]
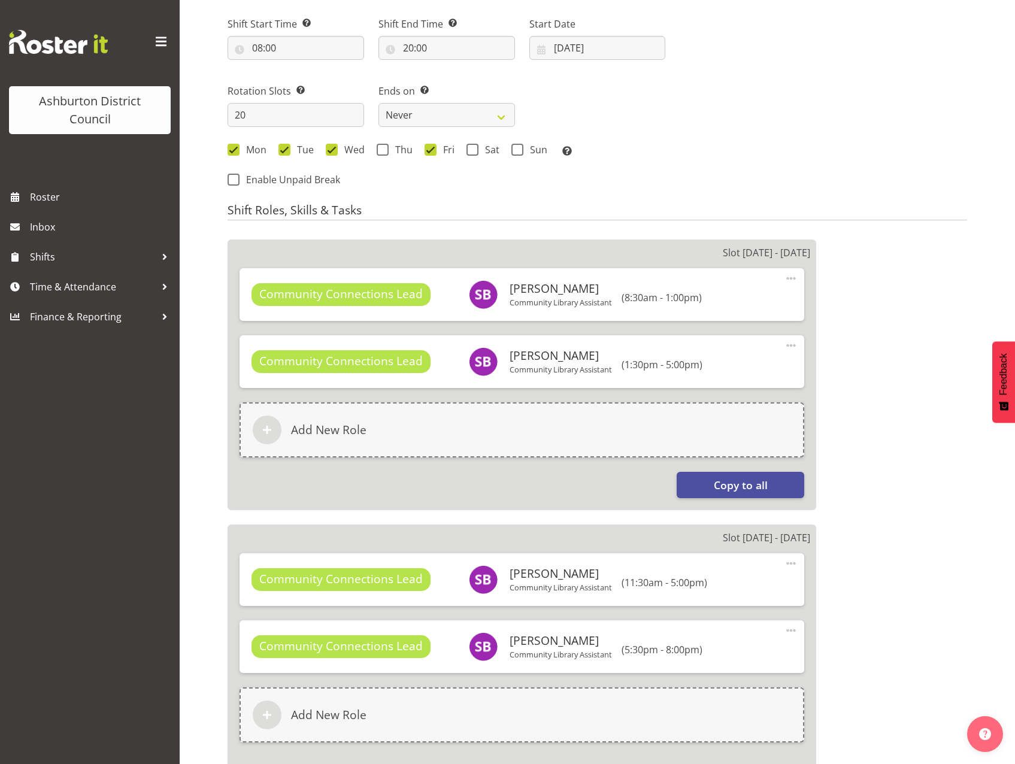
select select "1180"
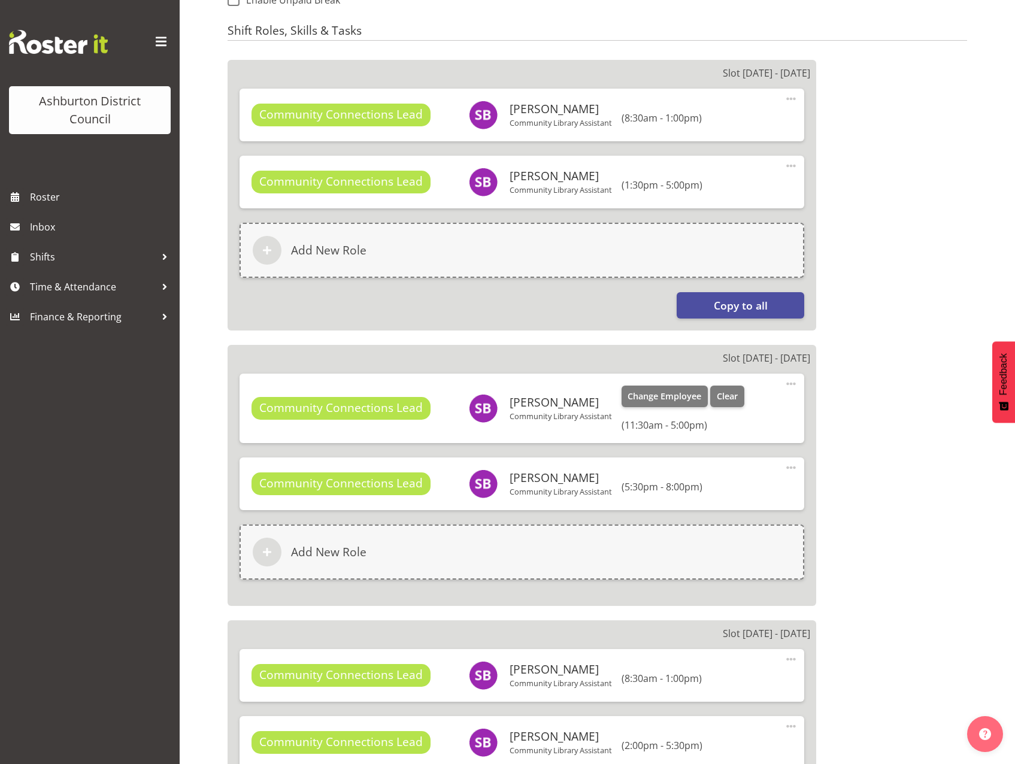
click at [788, 383] on span at bounding box center [791, 384] width 14 height 14
click at [697, 404] on link "Edit" at bounding box center [740, 410] width 115 height 22
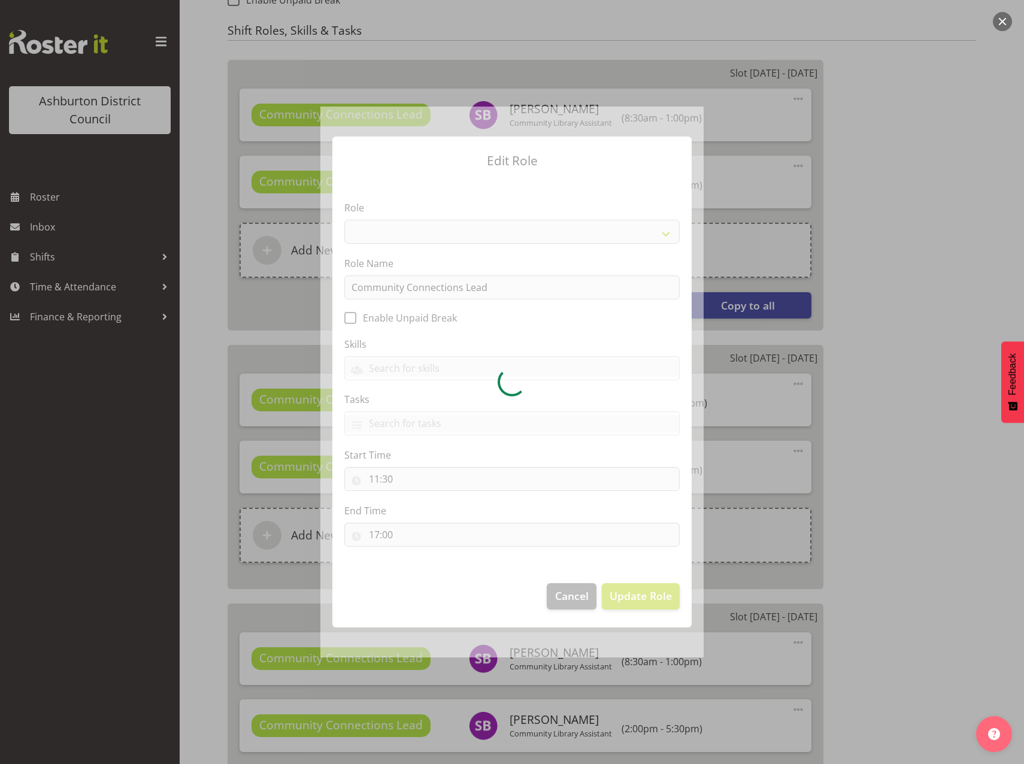
select select "1345"
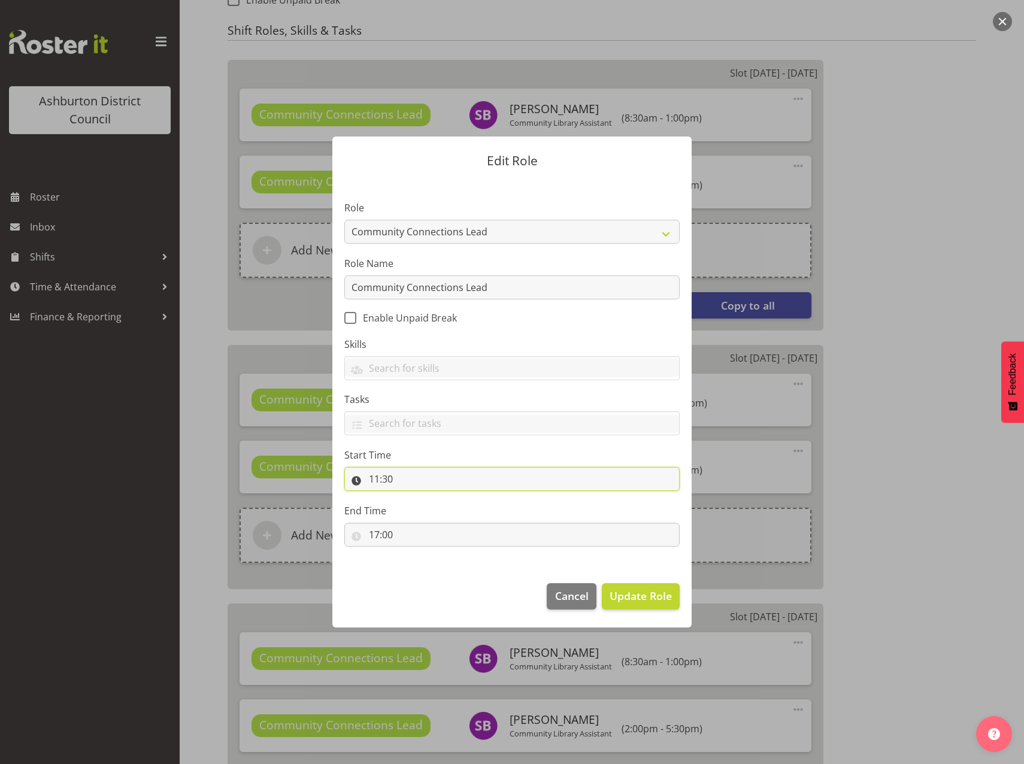
click at [372, 483] on input "11:30" at bounding box center [511, 479] width 335 height 24
click at [423, 520] on select "00 01 02 03 04 05 06 07 08 09 10 11 12 13 14 15 16 17 18 19 20 21 22 23" at bounding box center [425, 510] width 27 height 24
select select "10"
click at [412, 498] on select "00 01 02 03 04 05 06 07 08 09 10 11 12 13 14 15 16 17 18 19 20 21 22 23" at bounding box center [425, 510] width 27 height 24
type input "10:30"
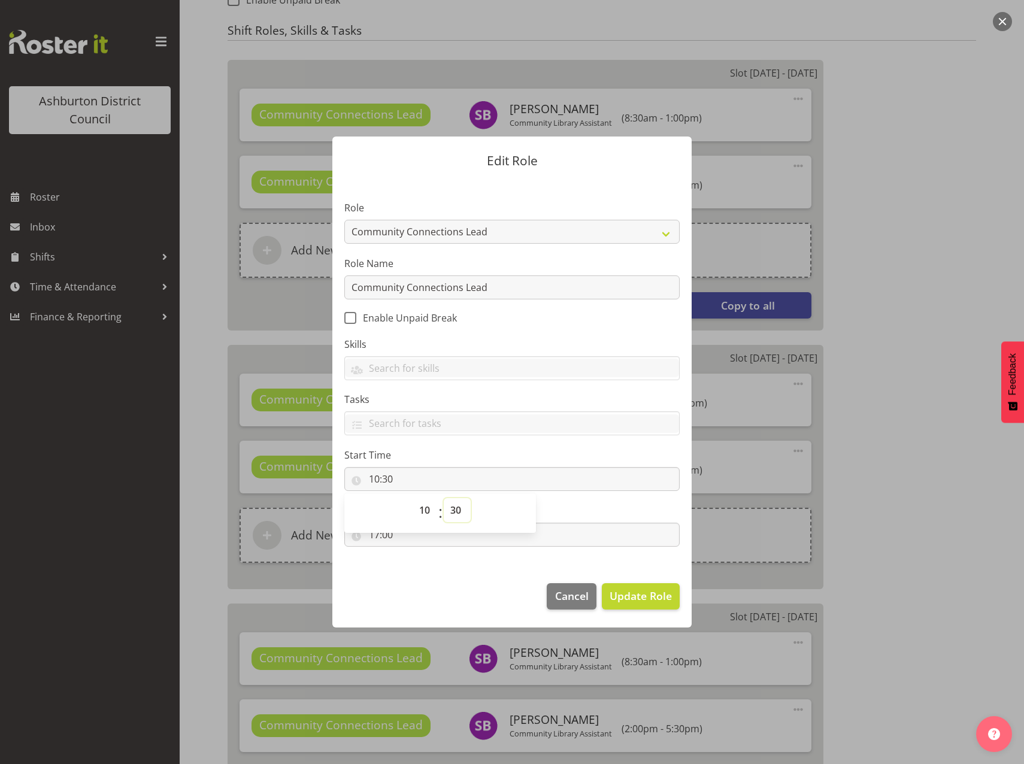
click at [454, 508] on select "00 01 02 03 04 05 06 07 08 09 10 11 12 13 14 15 16 17 18 19 20 21 22 23 24 25 2…" at bounding box center [457, 510] width 27 height 24
select select "0"
click at [444, 498] on select "00 01 02 03 04 05 06 07 08 09 10 11 12 13 14 15 16 17 18 19 20 21 22 23 24 25 2…" at bounding box center [457, 510] width 27 height 24
type input "10:00"
click at [445, 566] on section "Role AAGM Deputy Director AAGM Director Archivist Childrens Librarian Collectio…" at bounding box center [511, 375] width 359 height 392
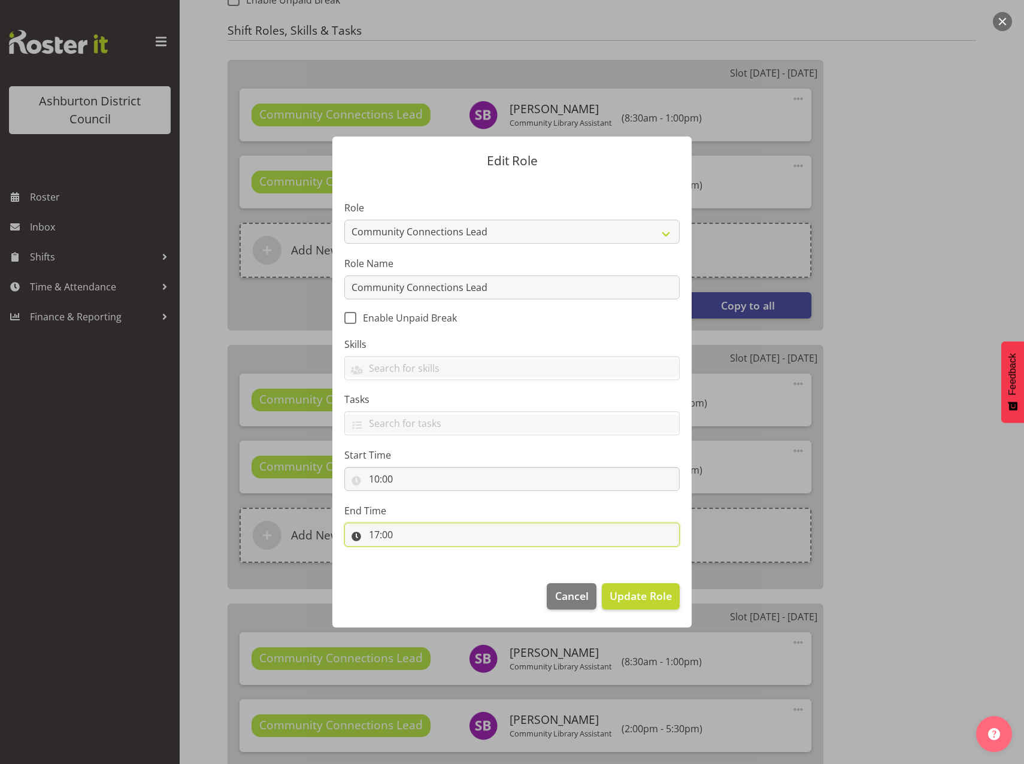
click at [372, 535] on input "17:00" at bounding box center [511, 535] width 335 height 24
click at [425, 571] on select "00 01 02 03 04 05 06 07 08 09 10 11 12 13 14 15 16 17 18 19 20 21 22 23" at bounding box center [425, 566] width 27 height 24
select select "13"
click at [412, 554] on select "00 01 02 03 04 05 06 07 08 09 10 11 12 13 14 15 16 17 18 19 20 21 22 23" at bounding box center [425, 566] width 27 height 24
type input "13:00"
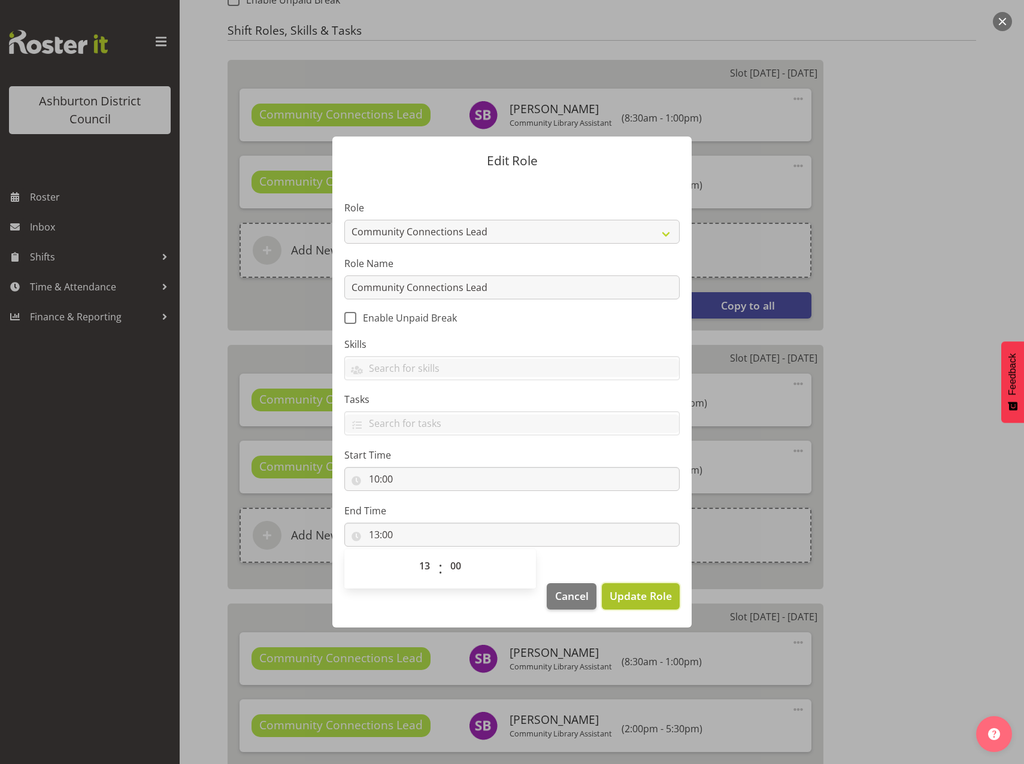
click at [632, 597] on span "Update Role" at bounding box center [640, 596] width 62 height 16
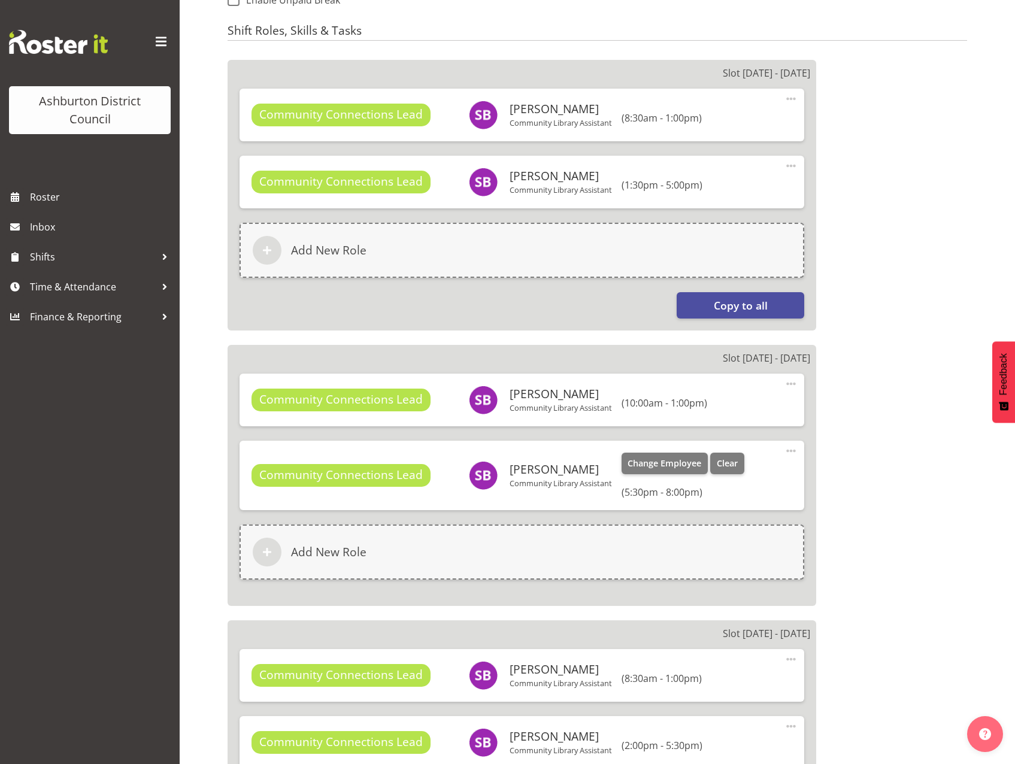
click at [789, 450] on span at bounding box center [791, 451] width 14 height 14
click at [709, 479] on link "Edit" at bounding box center [740, 477] width 115 height 22
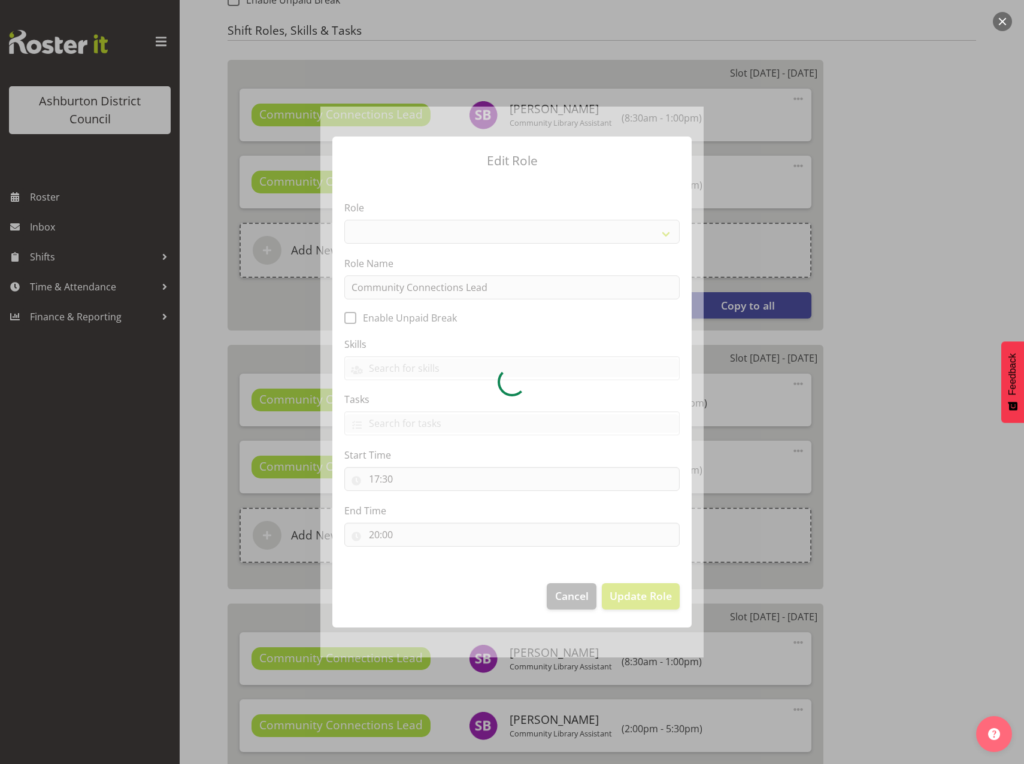
select select "1345"
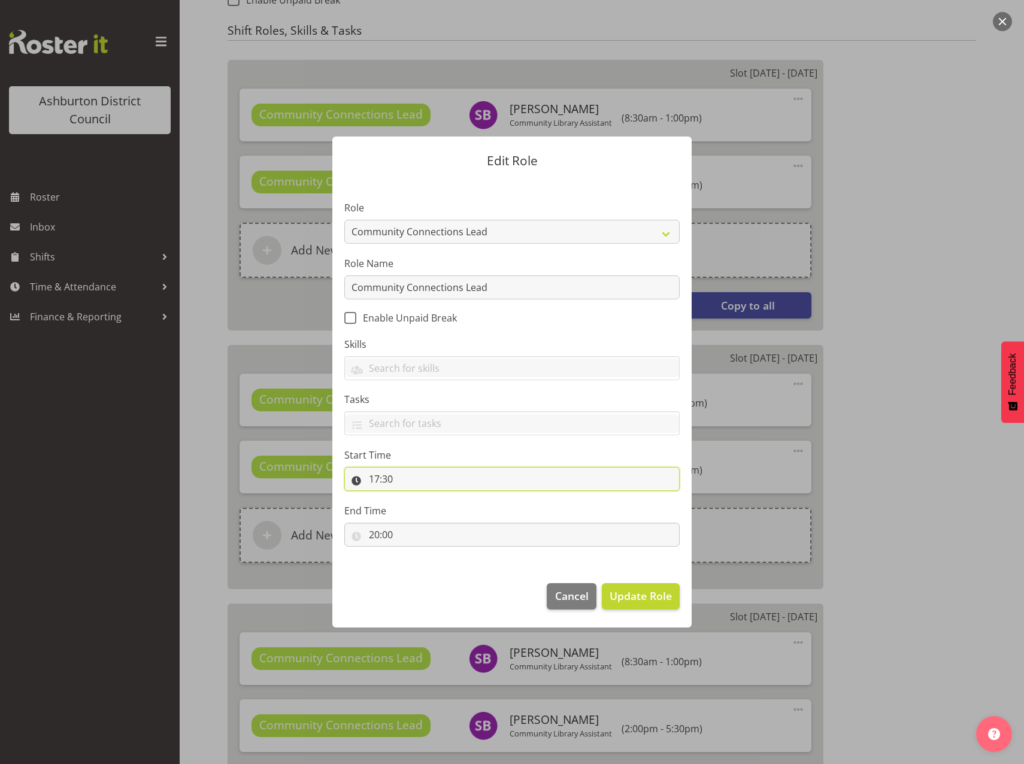
click at [376, 480] on input "17:30" at bounding box center [511, 479] width 335 height 24
click at [425, 513] on select "00 01 02 03 04 05 06 07 08 09 10 11 12 13 14 15 16 17 18 19 20 21 22 23" at bounding box center [425, 510] width 27 height 24
select select "13"
click at [412, 498] on select "00 01 02 03 04 05 06 07 08 09 10 11 12 13 14 15 16 17 18 19 20 21 22 23" at bounding box center [425, 510] width 27 height 24
type input "13:30"
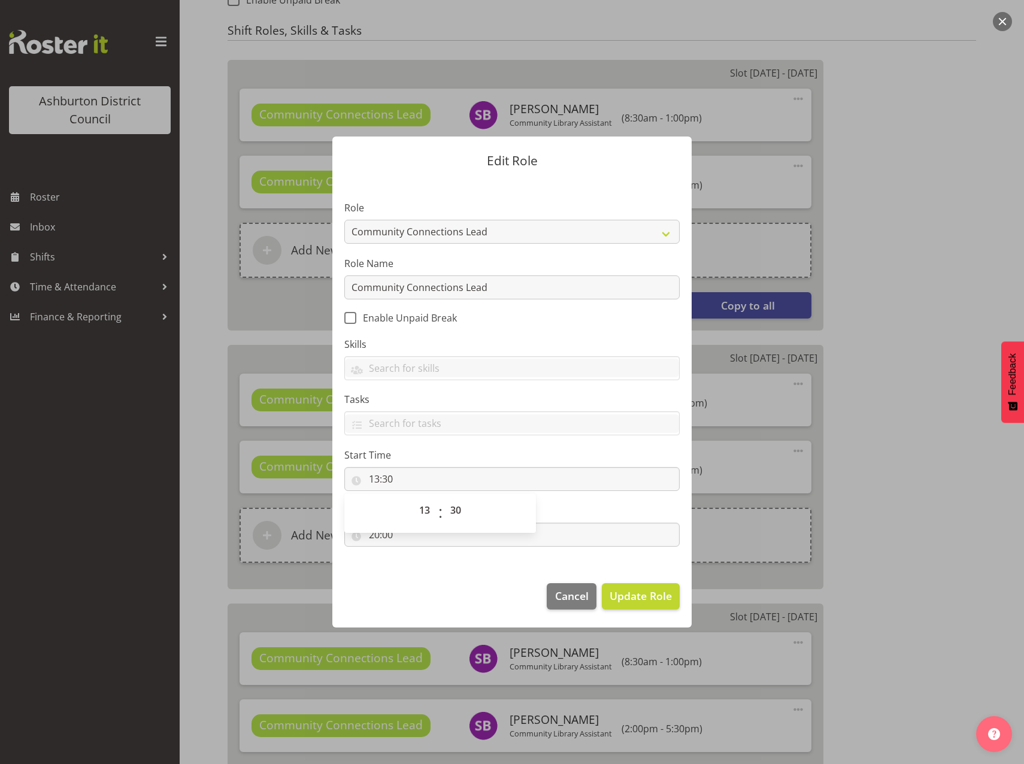
click at [438, 581] on footer "Cancel Update Role" at bounding box center [511, 599] width 359 height 56
click at [372, 533] on input "20:00" at bounding box center [511, 535] width 335 height 24
click at [422, 567] on select "00 01 02 03 04 05 06 07 08 09 10 11 12 13 14 15 16 17 18 19 20 21 22 23" at bounding box center [425, 566] width 27 height 24
select select "15"
click at [412, 554] on select "00 01 02 03 04 05 06 07 08 09 10 11 12 13 14 15 16 17 18 19 20 21 22 23" at bounding box center [425, 566] width 27 height 24
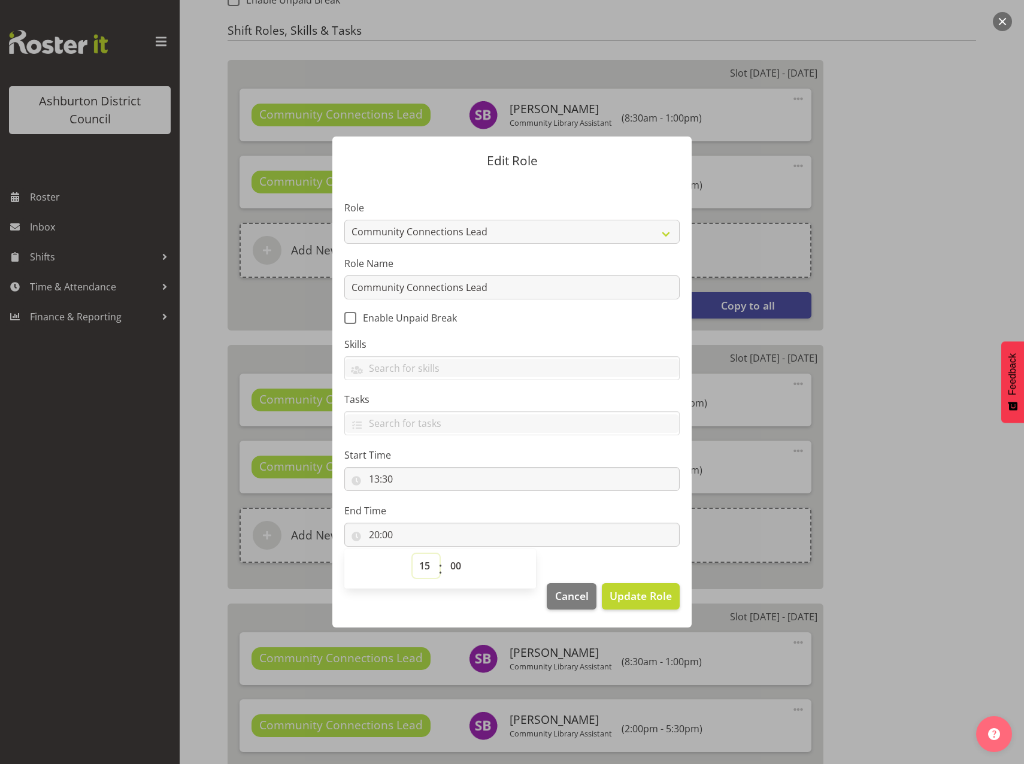
type input "15:00"
click at [453, 558] on select "00 01 02 03 04 05 06 07 08 09 10 11 12 13 14 15 16 17 18 19 20 21 22 23 24 25 2…" at bounding box center [457, 566] width 27 height 24
select select "30"
click at [444, 554] on select "00 01 02 03 04 05 06 07 08 09 10 11 12 13 14 15 16 17 18 19 20 21 22 23 24 25 2…" at bounding box center [457, 566] width 27 height 24
type input "15:30"
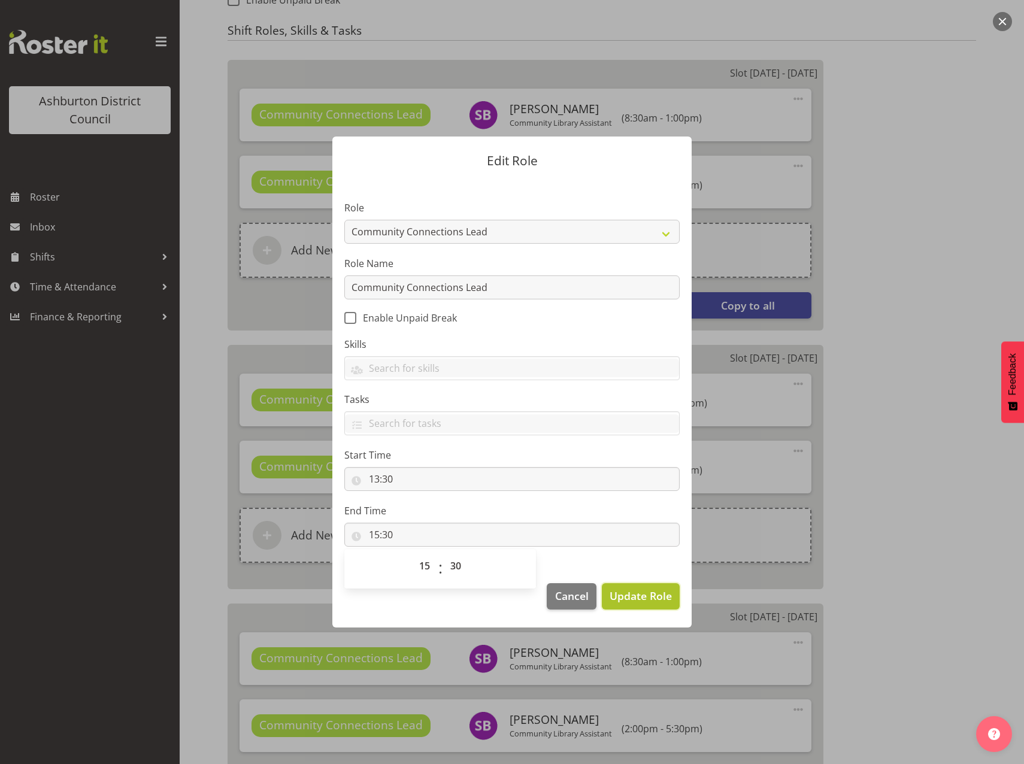
click at [633, 602] on span "Update Role" at bounding box center [640, 596] width 62 height 16
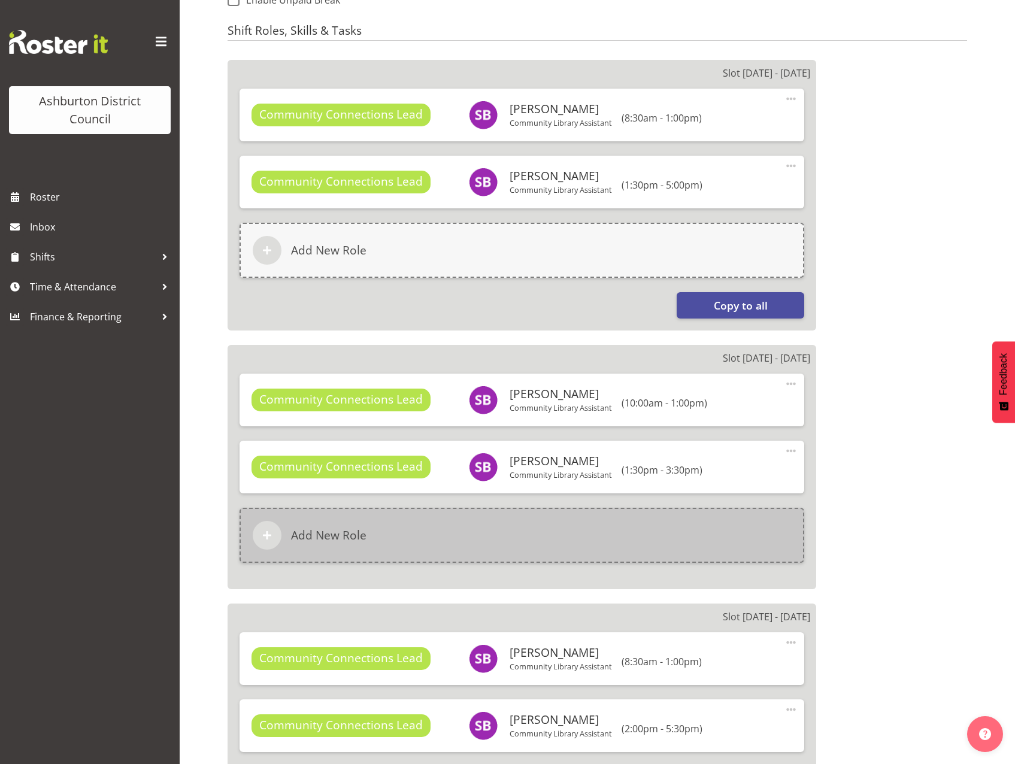
click at [332, 530] on h6 "Add New Role" at bounding box center [328, 535] width 75 height 14
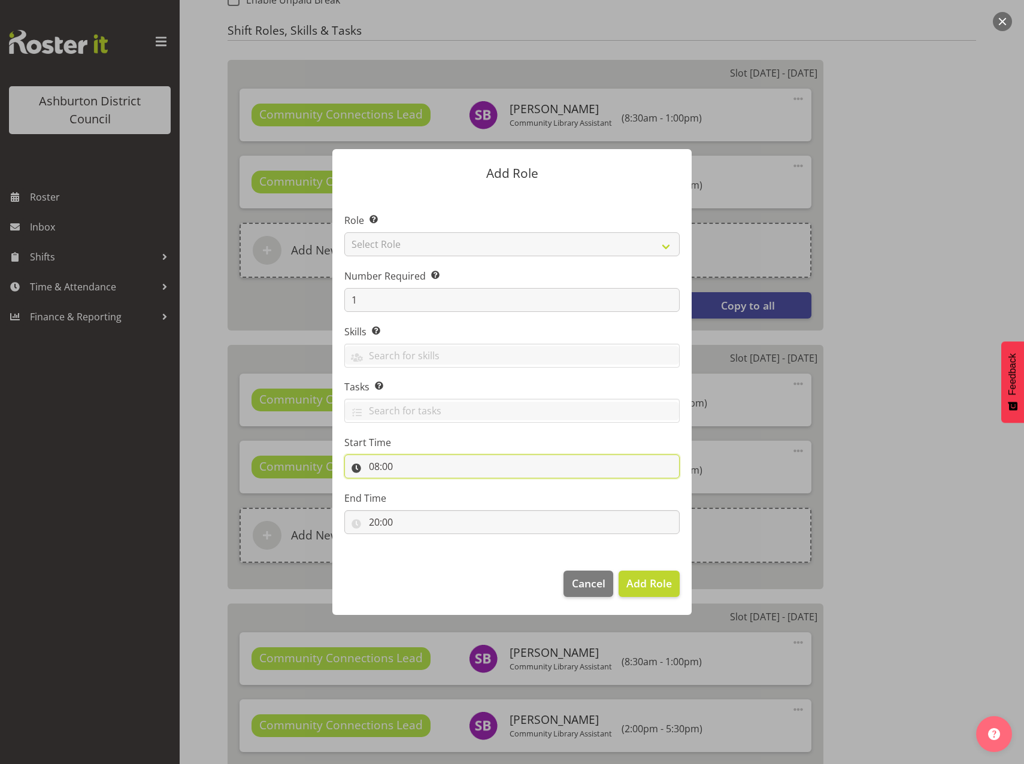
click at [371, 465] on input "08:00" at bounding box center [511, 466] width 335 height 24
click at [415, 496] on select "00 01 02 03 04 05 06 07 08 09 10 11 12 13 14 15 16 17 18 19 20 21 22 23" at bounding box center [425, 498] width 27 height 24
select select "17"
click at [412, 486] on select "00 01 02 03 04 05 06 07 08 09 10 11 12 13 14 15 16 17 18 19 20 21 22 23" at bounding box center [425, 498] width 27 height 24
type input "17:00"
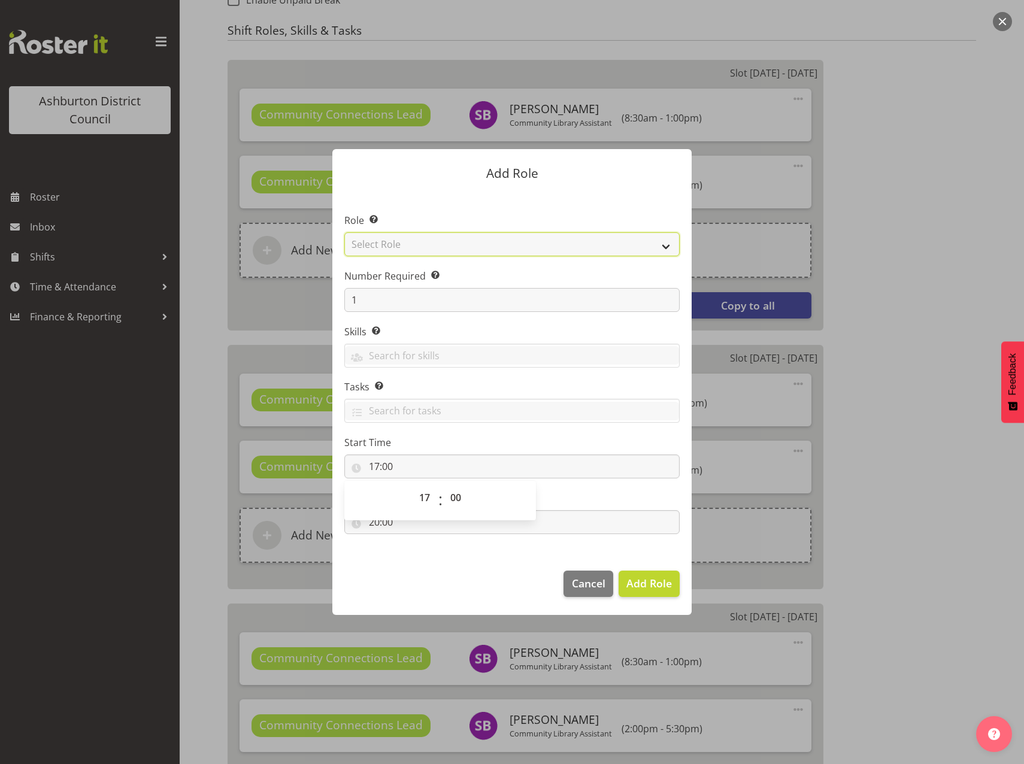
click at [597, 245] on select "Select Role AAGM Deputy Director AAGM Director Archivist Childrens Librarian Co…" at bounding box center [511, 244] width 335 height 24
select select "1345"
click at [344, 232] on select "Select Role AAGM Deputy Director AAGM Director Archivist Childrens Librarian Co…" at bounding box center [511, 244] width 335 height 24
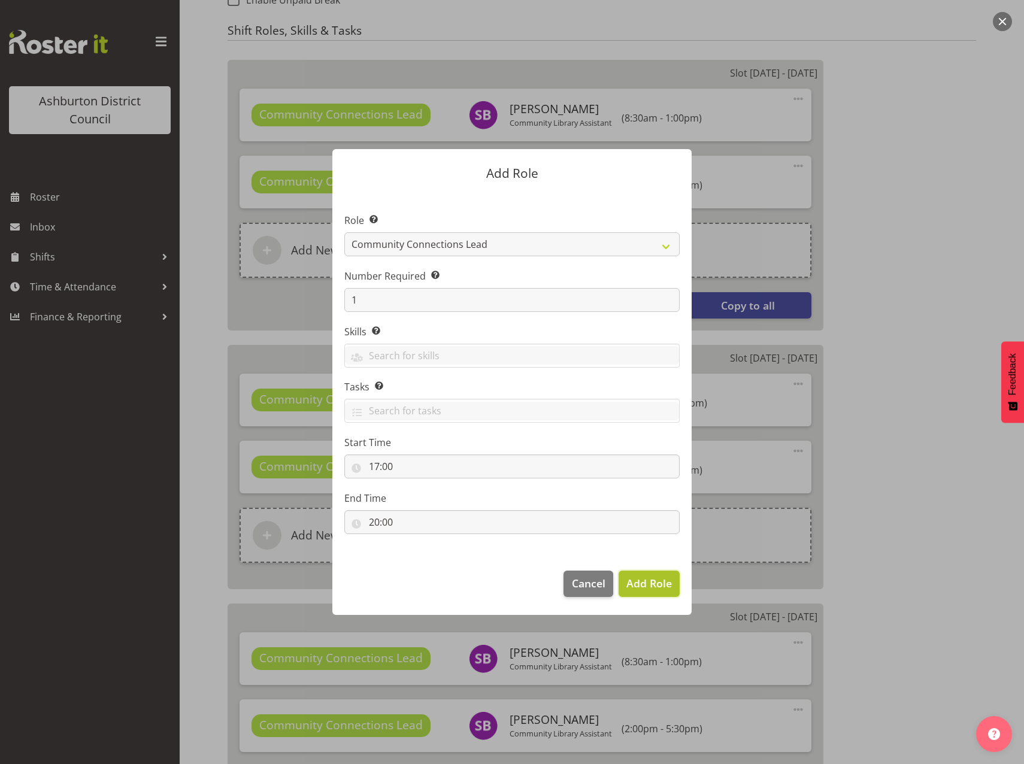
click at [649, 589] on span "Add Role" at bounding box center [648, 583] width 45 height 14
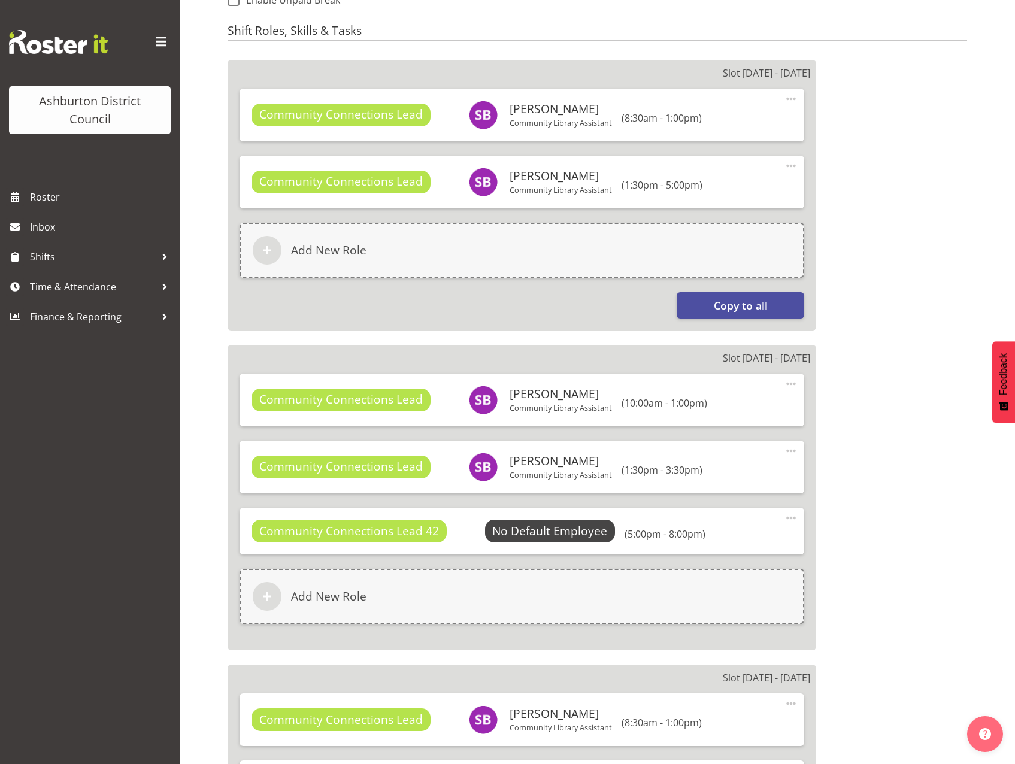
click at [786, 516] on span at bounding box center [791, 518] width 14 height 14
click at [703, 544] on link "Edit" at bounding box center [740, 544] width 115 height 22
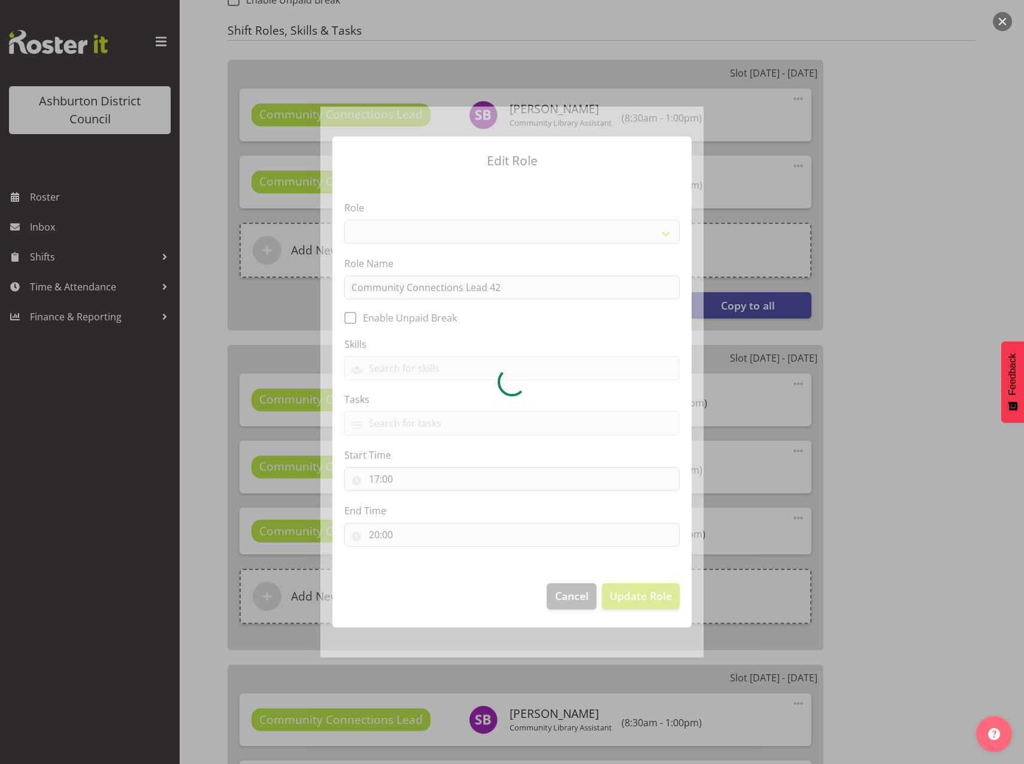
select select "1345"
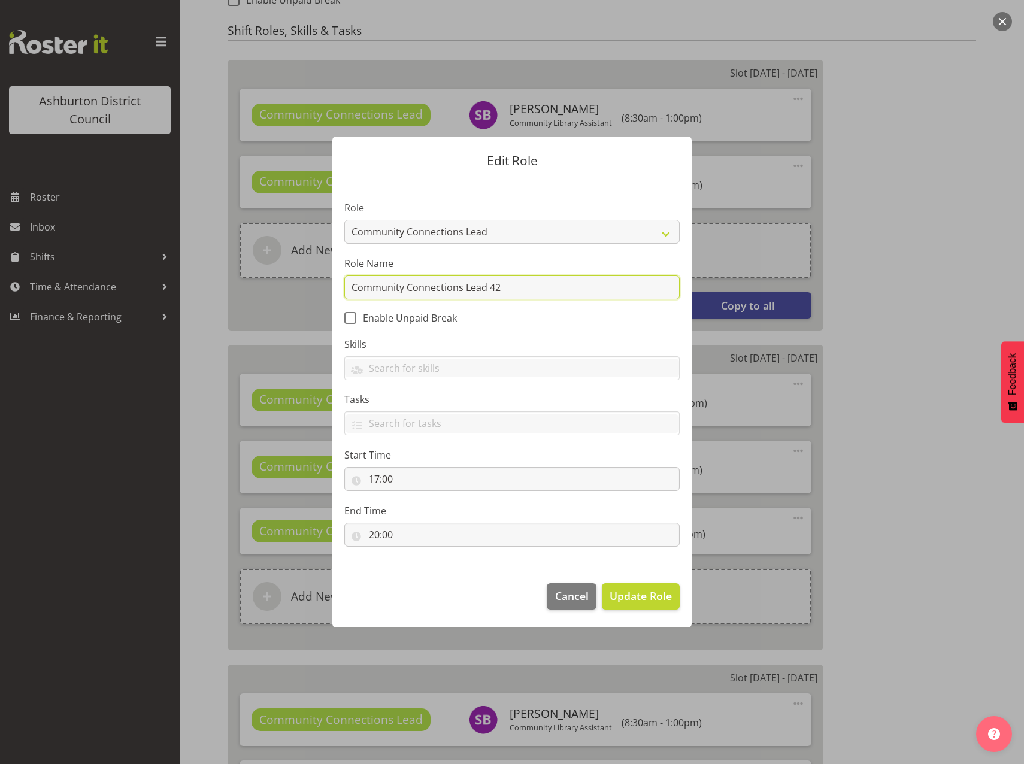
drag, startPoint x: 510, startPoint y: 285, endPoint x: 523, endPoint y: 298, distance: 17.8
click at [510, 287] on input "Community Connections Lead 42" at bounding box center [511, 287] width 335 height 24
type input "Community Connections Lead"
click at [641, 591] on span "Update Role" at bounding box center [640, 596] width 62 height 16
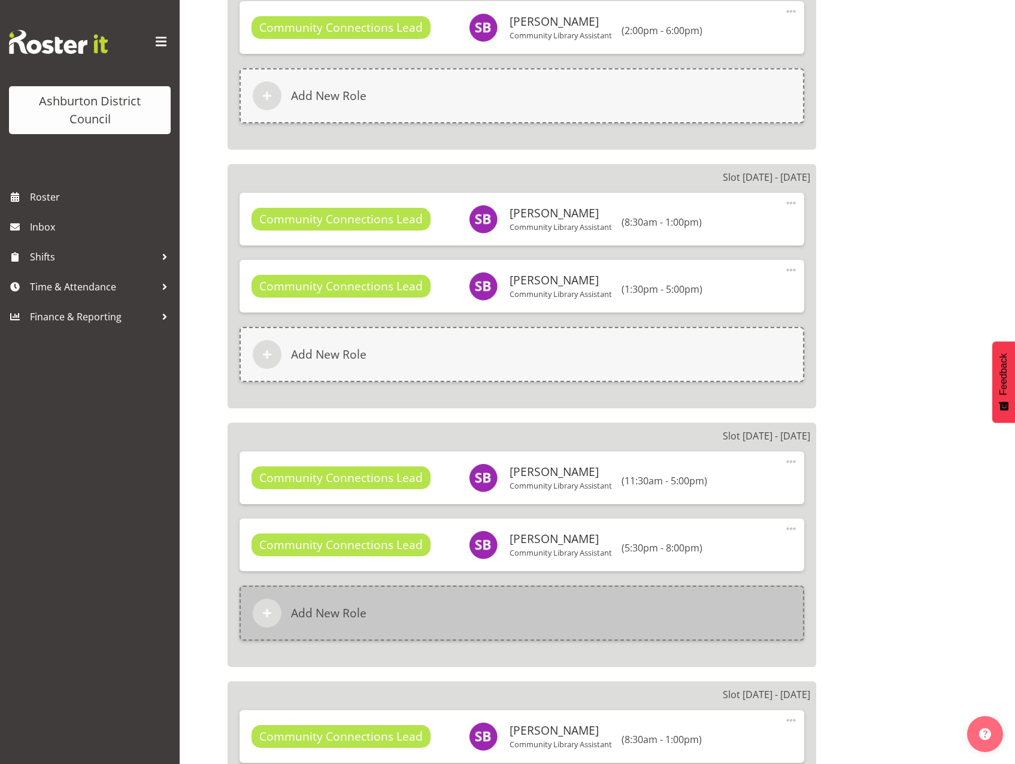
scroll to position [1736, 0]
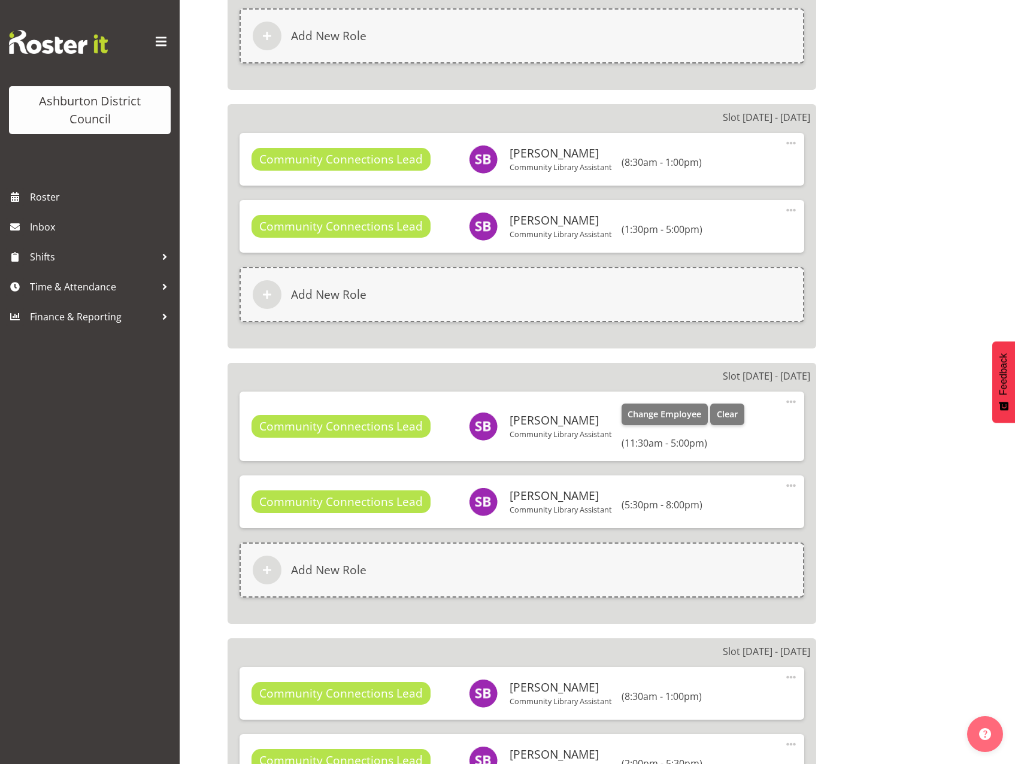
click at [793, 405] on span at bounding box center [791, 402] width 14 height 14
click at [730, 427] on link "Edit" at bounding box center [740, 428] width 115 height 22
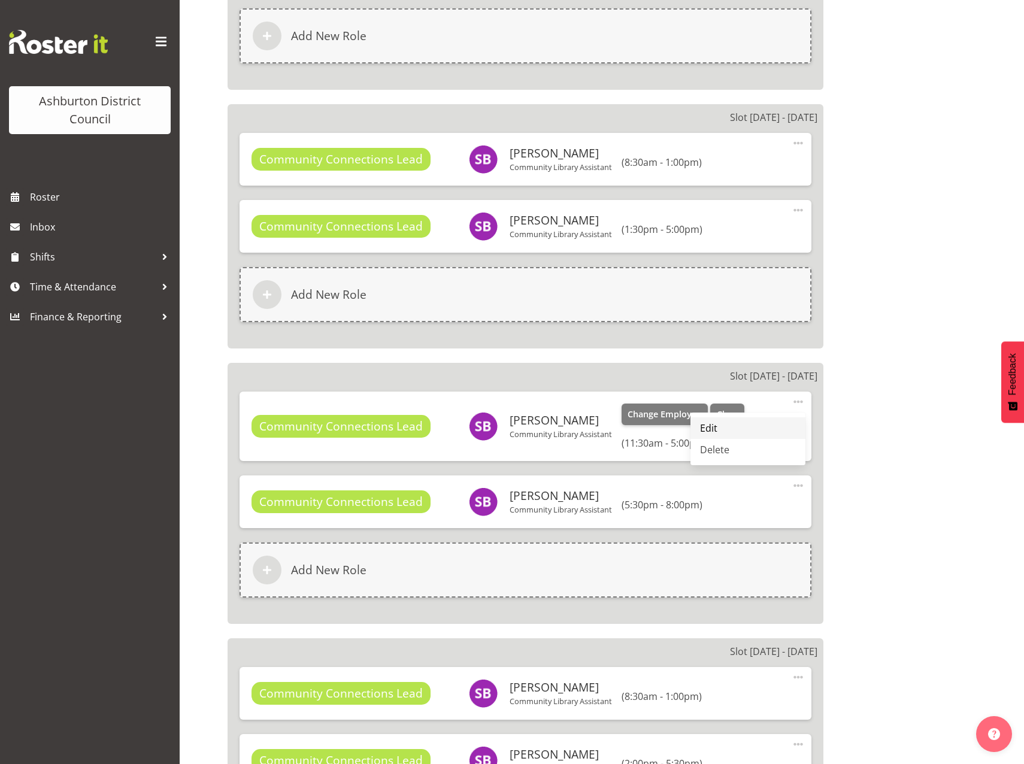
select select "11"
select select "30"
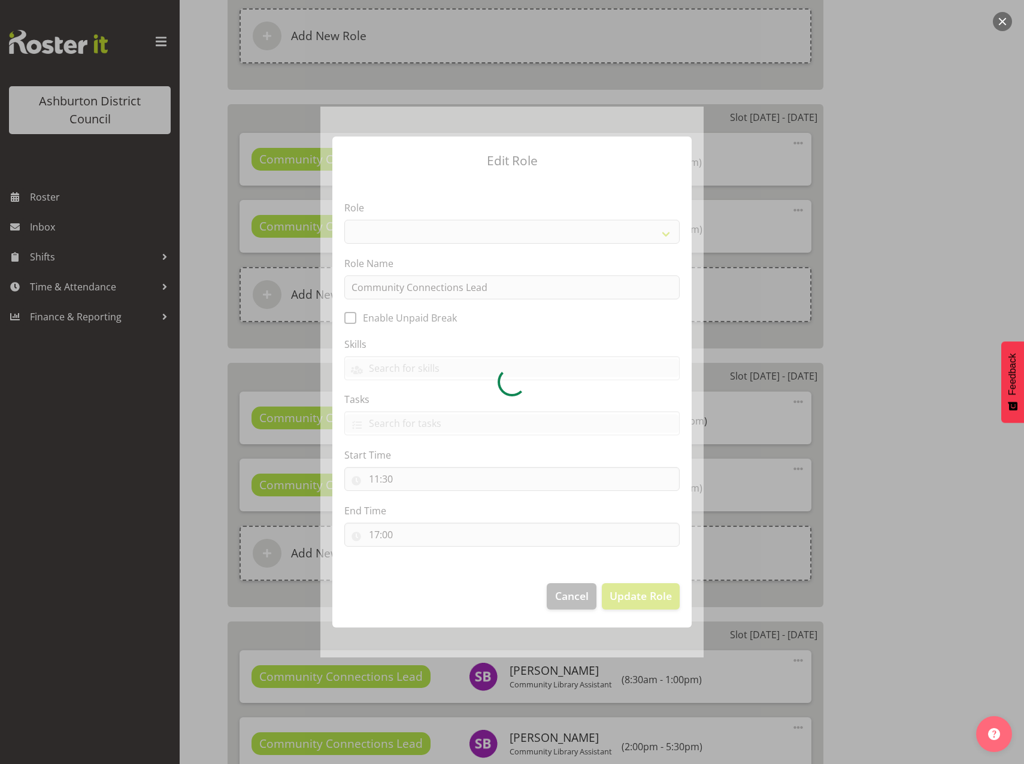
select select "1345"
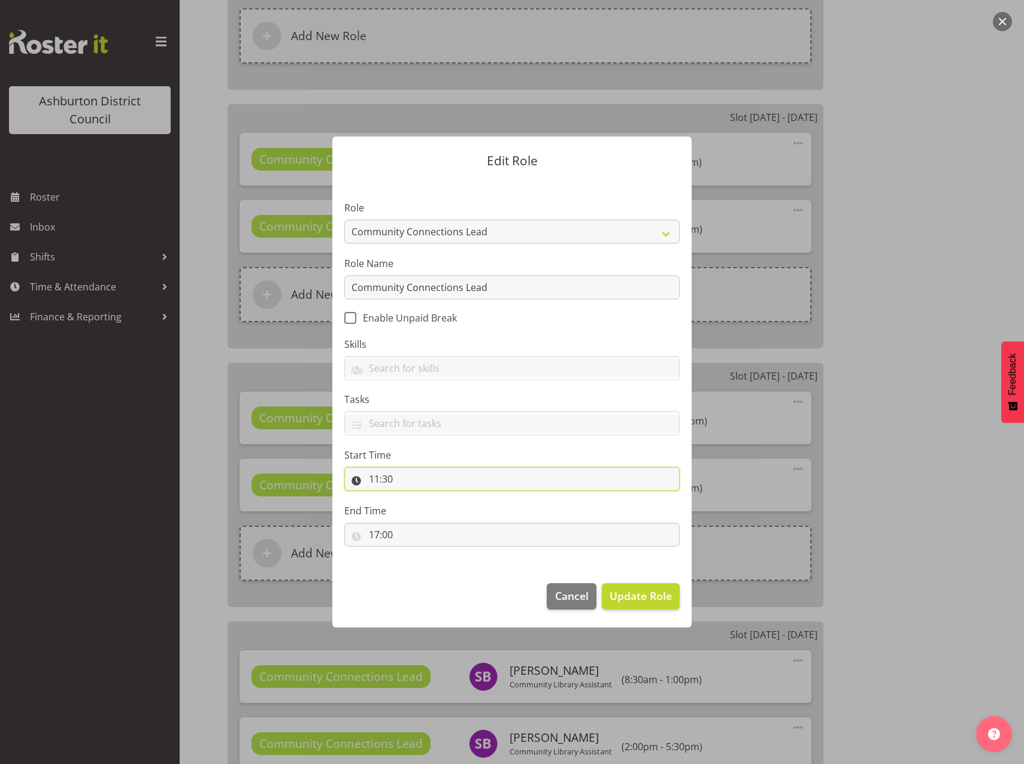
click at [375, 481] on input "11:30" at bounding box center [511, 479] width 335 height 24
click at [420, 511] on select "00 01 02 03 04 05 06 07 08 09 10 11 12 13 14 15 16 17 18 19 20 21 22 23" at bounding box center [425, 510] width 27 height 24
select select "10"
click at [412, 498] on select "00 01 02 03 04 05 06 07 08 09 10 11 12 13 14 15 16 17 18 19 20 21 22 23" at bounding box center [425, 510] width 27 height 24
type input "10:30"
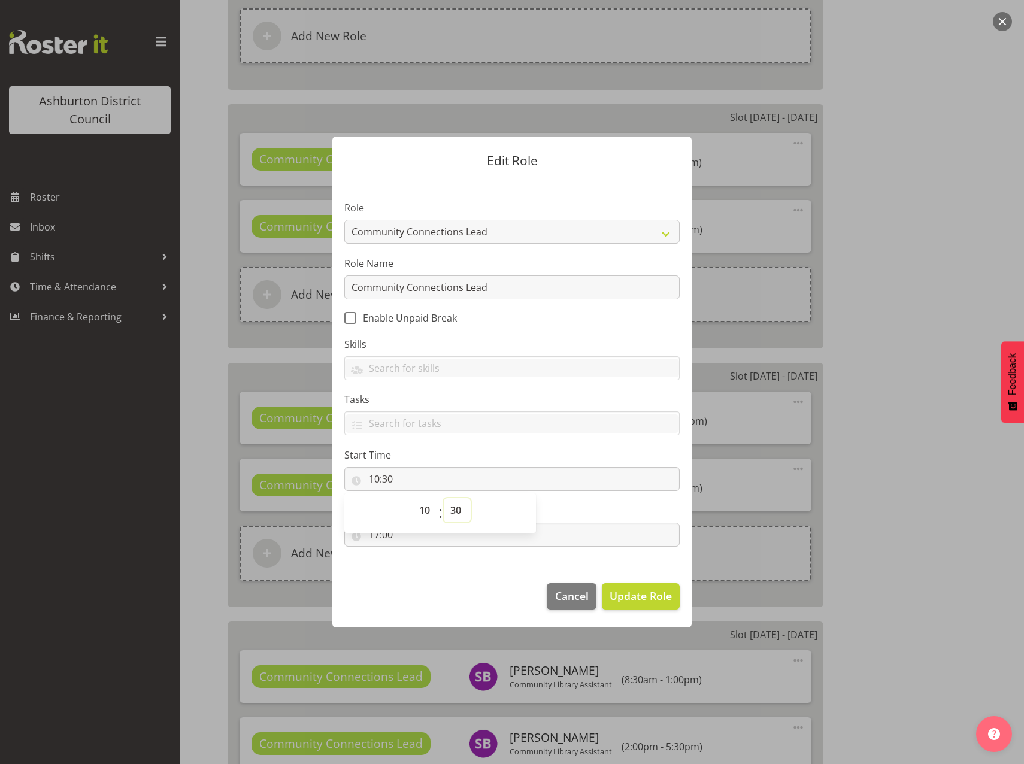
click at [461, 508] on select "00 01 02 03 04 05 06 07 08 09 10 11 12 13 14 15 16 17 18 19 20 21 22 23 24 25 2…" at bounding box center [457, 510] width 27 height 24
select select "0"
click at [444, 498] on select "00 01 02 03 04 05 06 07 08 09 10 11 12 13 14 15 16 17 18 19 20 21 22 23 24 25 2…" at bounding box center [457, 510] width 27 height 24
type input "10:00"
click at [465, 575] on footer "Cancel Update Role" at bounding box center [511, 599] width 359 height 56
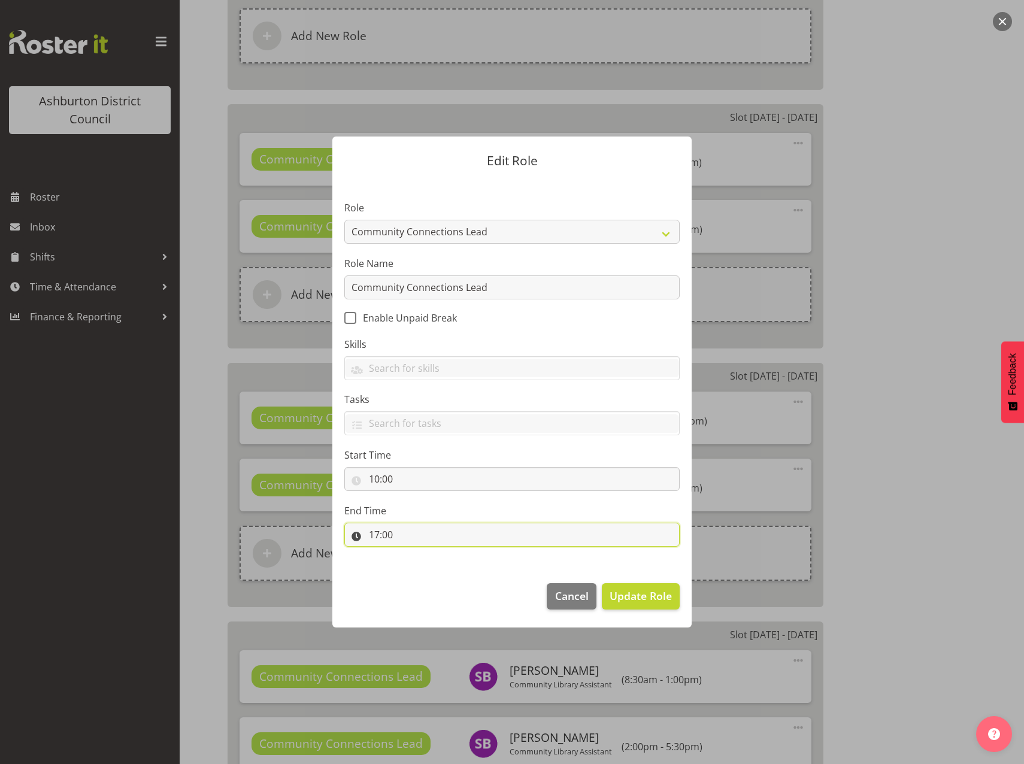
click at [373, 533] on input "17:00" at bounding box center [511, 535] width 335 height 24
click at [420, 567] on select "00 01 02 03 04 05 06 07 08 09 10 11 12 13 14 15 16 17 18 19 20 21 22 23" at bounding box center [425, 566] width 27 height 24
select select "13"
click at [412, 554] on select "00 01 02 03 04 05 06 07 08 09 10 11 12 13 14 15 16 17 18 19 20 21 22 23" at bounding box center [425, 566] width 27 height 24
type input "13:00"
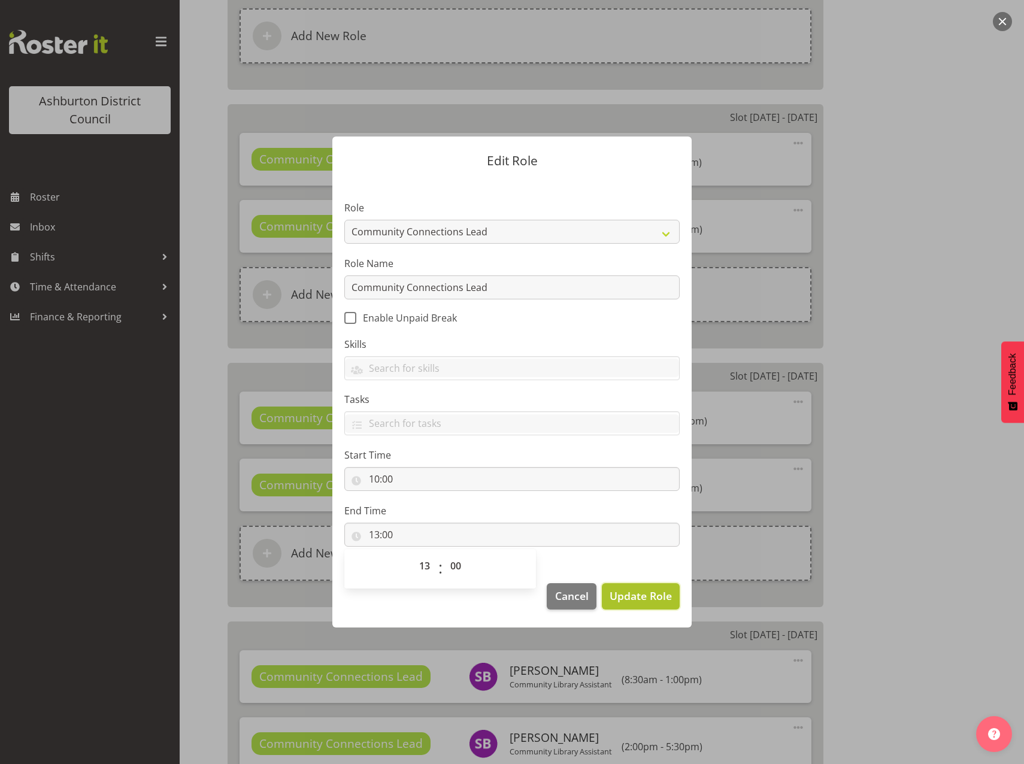
click at [649, 594] on span "Update Role" at bounding box center [640, 596] width 62 height 16
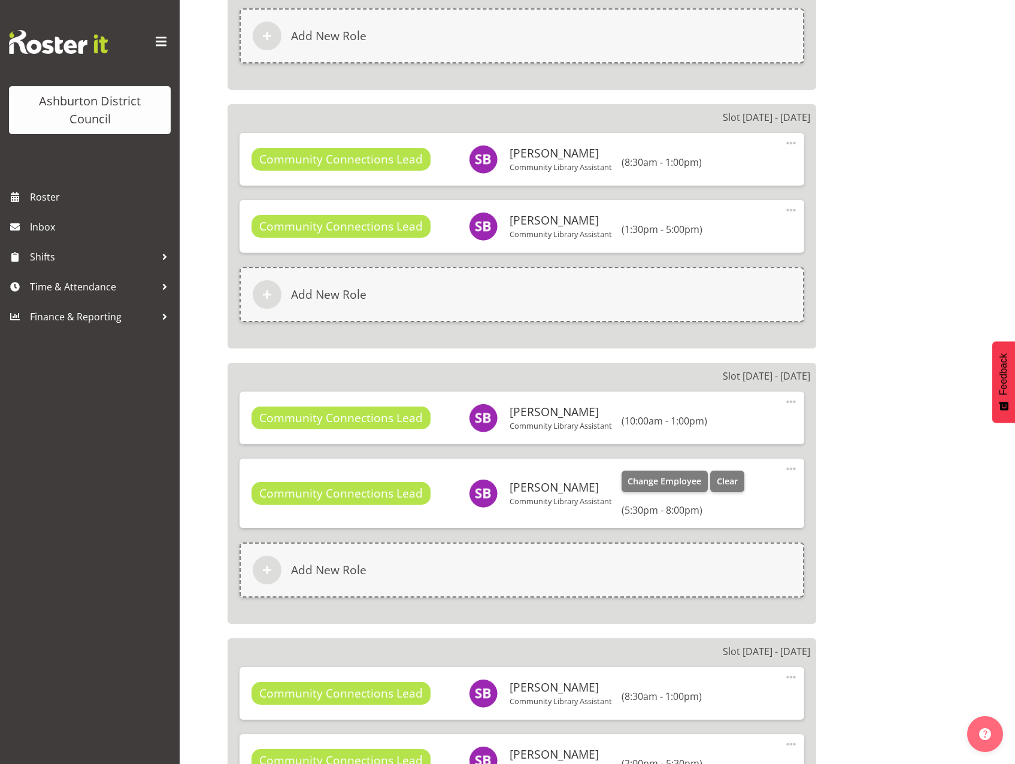
click at [786, 465] on span at bounding box center [791, 469] width 14 height 14
click at [726, 499] on link "Edit" at bounding box center [740, 495] width 115 height 22
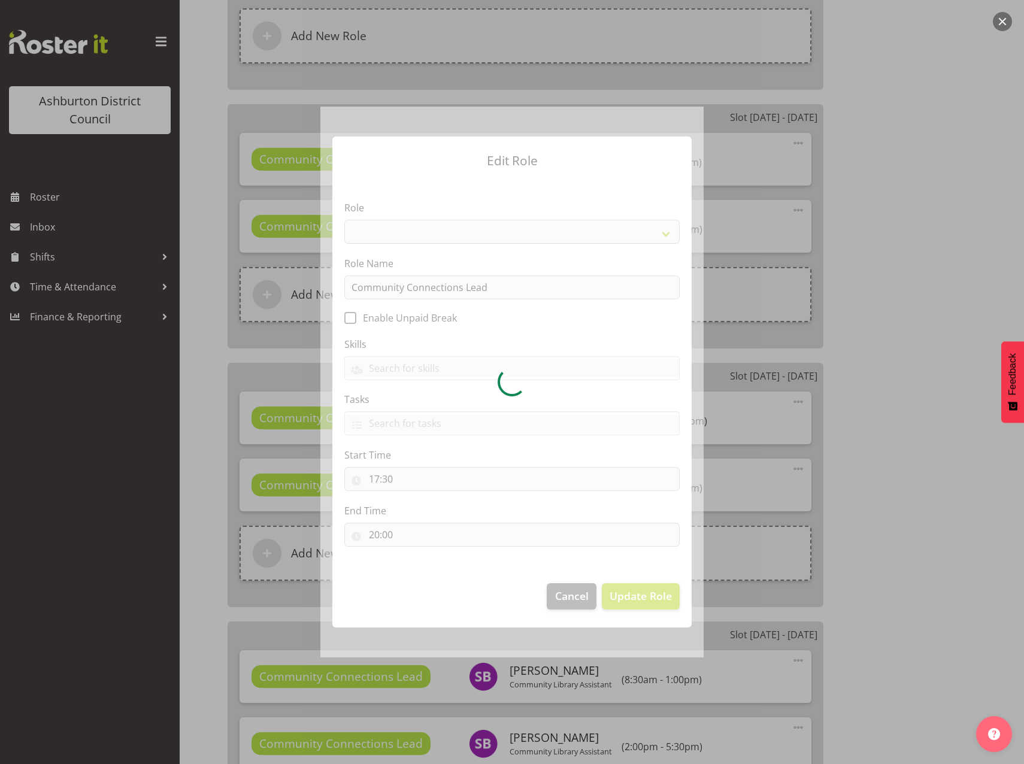
select select "1345"
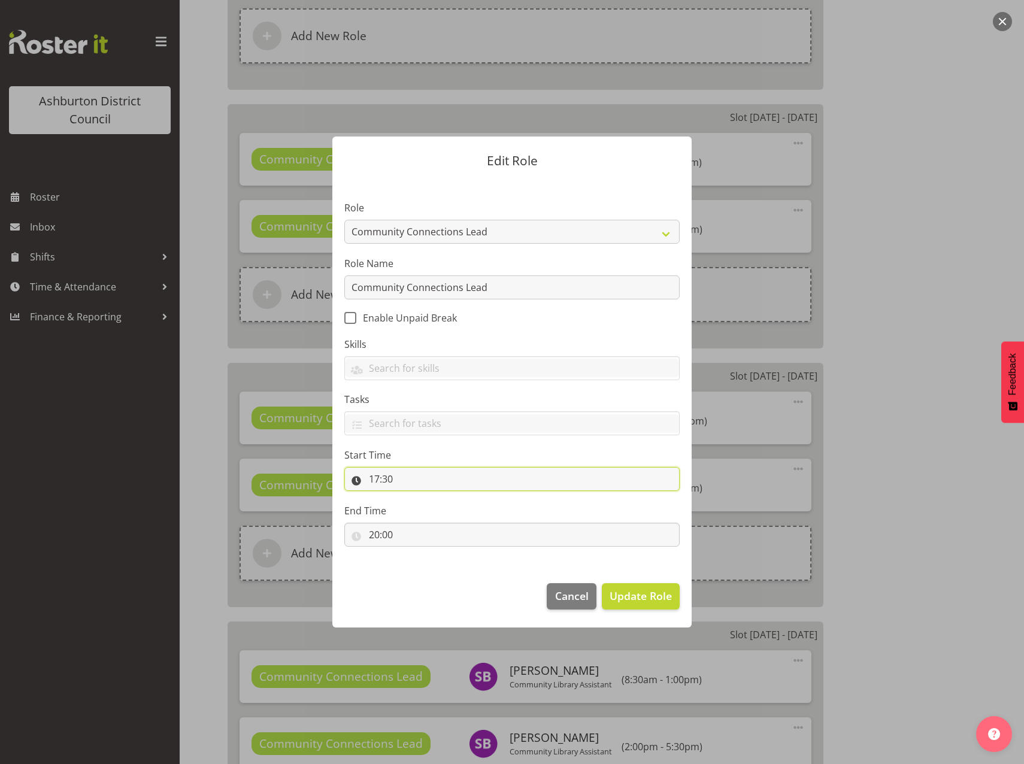
click at [376, 478] on input "17:30" at bounding box center [511, 479] width 335 height 24
click at [423, 512] on select "00 01 02 03 04 05 06 07 08 09 10 11 12 13 14 15 16 17 18 19 20 21 22 23" at bounding box center [425, 510] width 27 height 24
select select "13"
click at [412, 498] on select "00 01 02 03 04 05 06 07 08 09 10 11 12 13 14 15 16 17 18 19 20 21 22 23" at bounding box center [425, 510] width 27 height 24
type input "13:30"
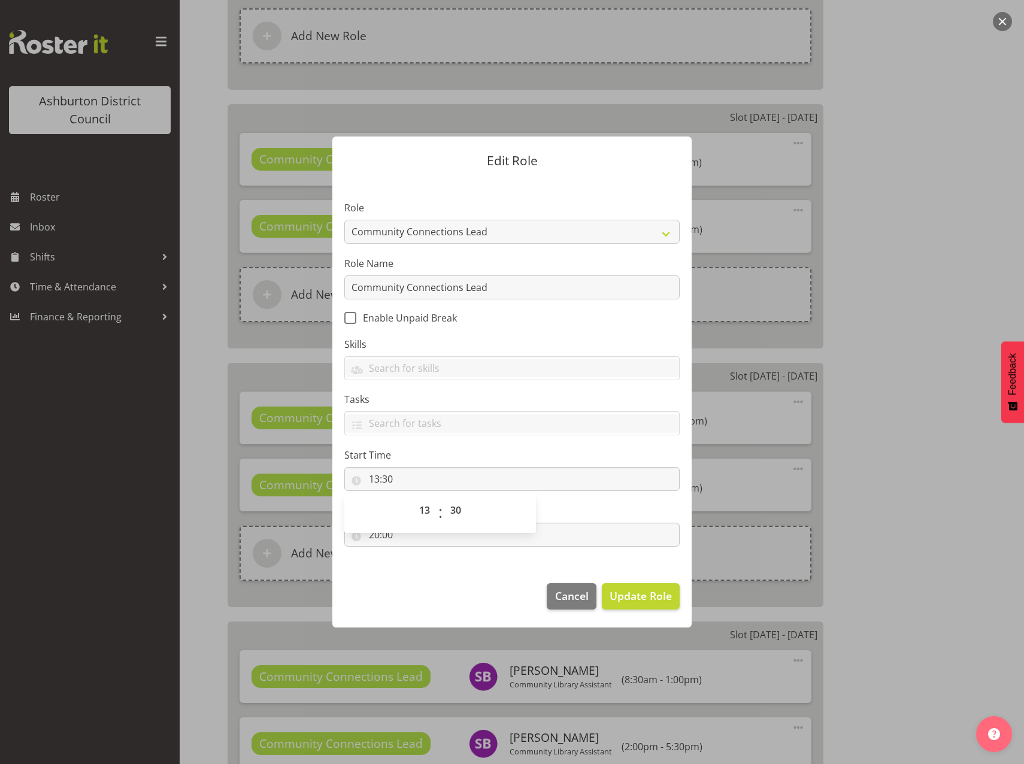
drag, startPoint x: 430, startPoint y: 609, endPoint x: 426, endPoint y: 599, distance: 11.2
click at [431, 608] on footer "Cancel Update Role" at bounding box center [511, 599] width 359 height 56
click at [374, 532] on input "20:00" at bounding box center [511, 535] width 335 height 24
click at [424, 564] on select "00 01 02 03 04 05 06 07 08 09 10 11 12 13 14 15 16 17 18 19 20 21 22 23" at bounding box center [425, 566] width 27 height 24
select select "15"
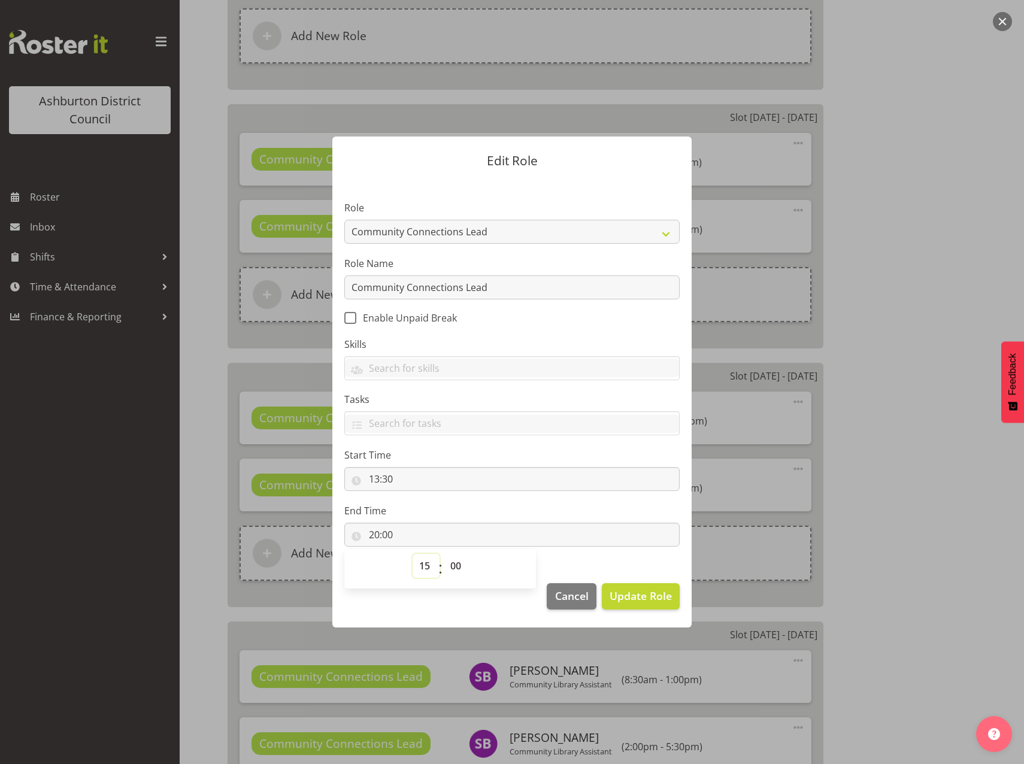
click at [412, 554] on select "00 01 02 03 04 05 06 07 08 09 10 11 12 13 14 15 16 17 18 19 20 21 22 23" at bounding box center [425, 566] width 27 height 24
type input "15:00"
click at [459, 566] on select "00 01 02 03 04 05 06 07 08 09 10 11 12 13 14 15 16 17 18 19 20 21 22 23 24 25 2…" at bounding box center [457, 566] width 27 height 24
select select "30"
click at [444, 554] on select "00 01 02 03 04 05 06 07 08 09 10 11 12 13 14 15 16 17 18 19 20 21 22 23 24 25 2…" at bounding box center [457, 566] width 27 height 24
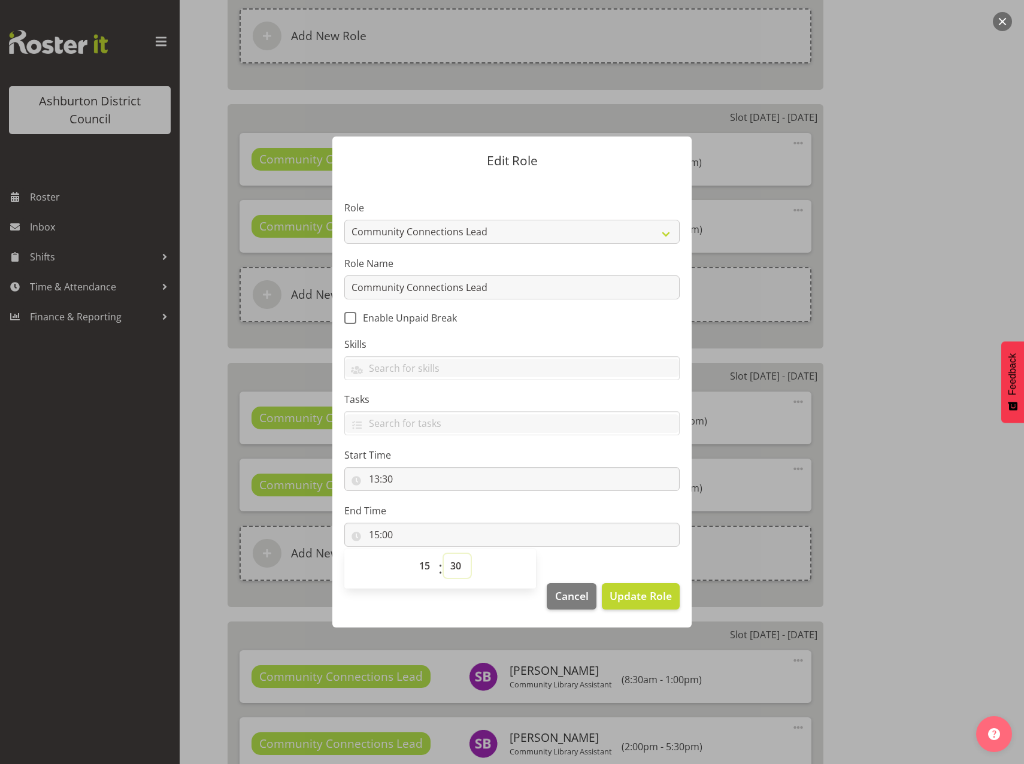
type input "15:30"
click at [630, 593] on span "Update Role" at bounding box center [640, 596] width 62 height 16
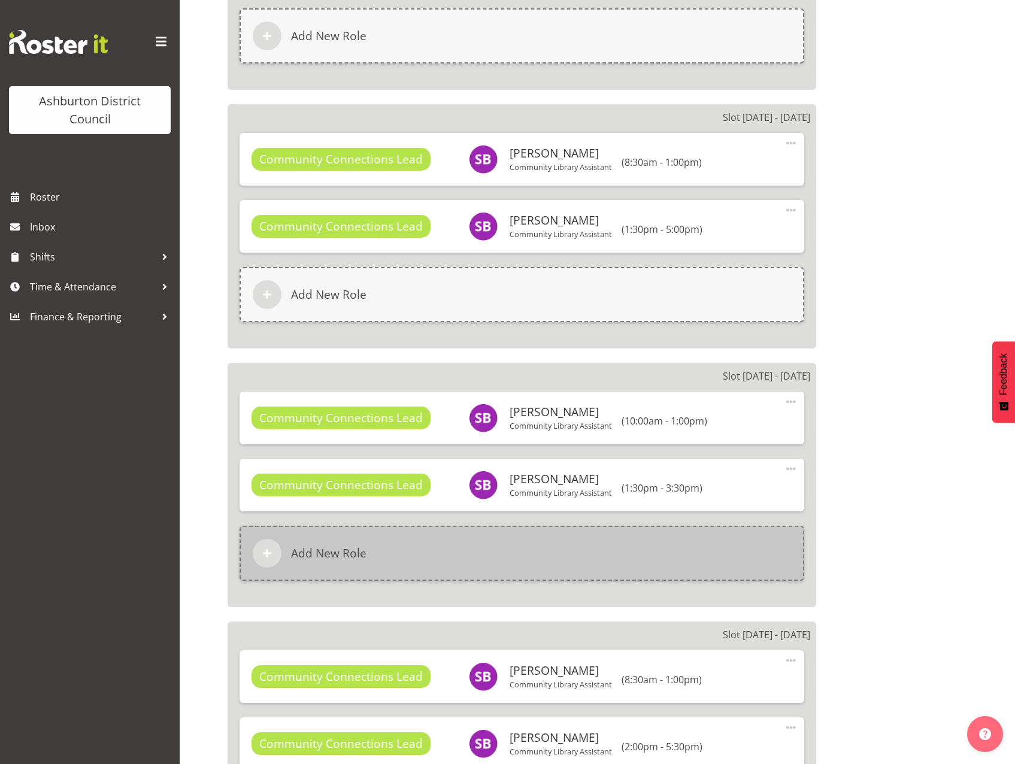
click at [335, 557] on h6 "Add New Role" at bounding box center [328, 553] width 75 height 14
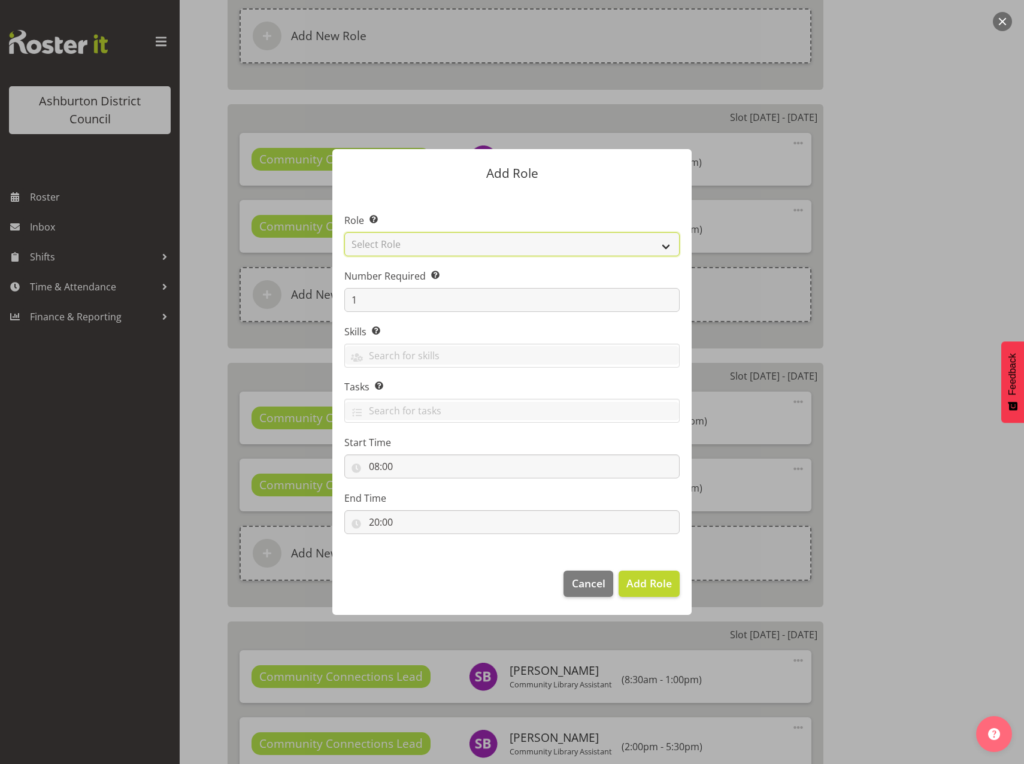
click at [659, 242] on select "Select Role AAGM Deputy Director AAGM Director Archivist Childrens Librarian Co…" at bounding box center [511, 244] width 335 height 24
select select "1345"
click at [344, 232] on select "Select Role AAGM Deputy Director AAGM Director Archivist Childrens Librarian Co…" at bounding box center [511, 244] width 335 height 24
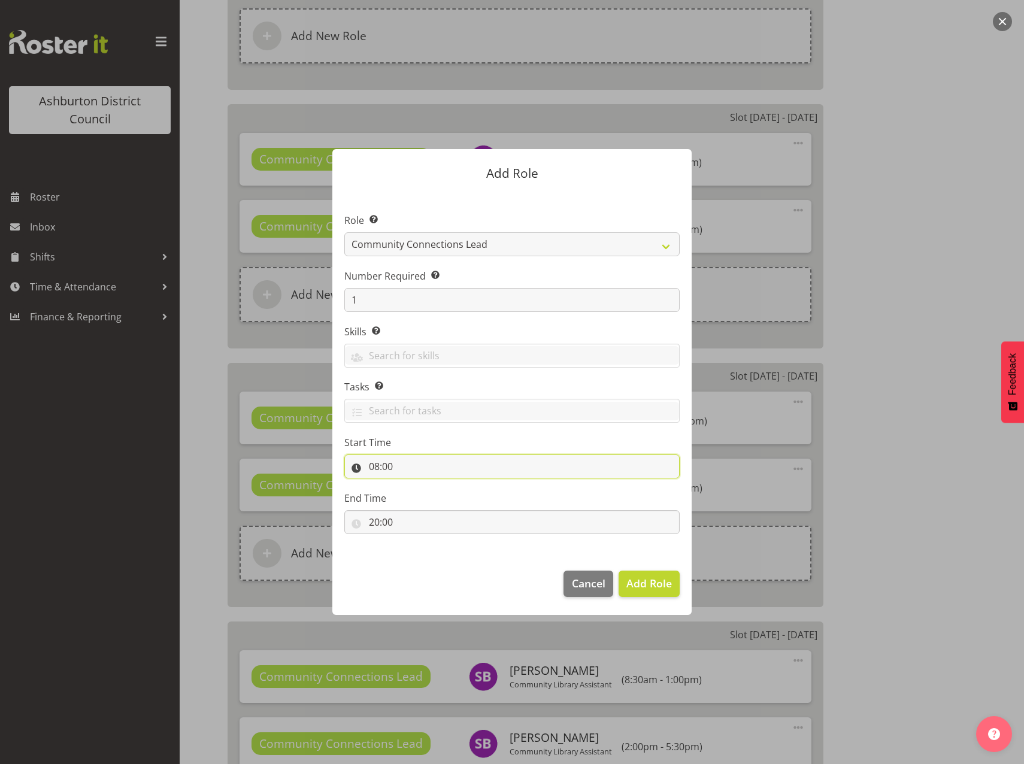
click at [375, 463] on input "08:00" at bounding box center [511, 466] width 335 height 24
click at [424, 499] on select "00 01 02 03 04 05 06 07 08 09 10 11 12 13 14 15 16 17 18 19 20 21 22 23" at bounding box center [425, 498] width 27 height 24
select select "17"
click at [412, 486] on select "00 01 02 03 04 05 06 07 08 09 10 11 12 13 14 15 16 17 18 19 20 21 22 23" at bounding box center [425, 498] width 27 height 24
type input "17:00"
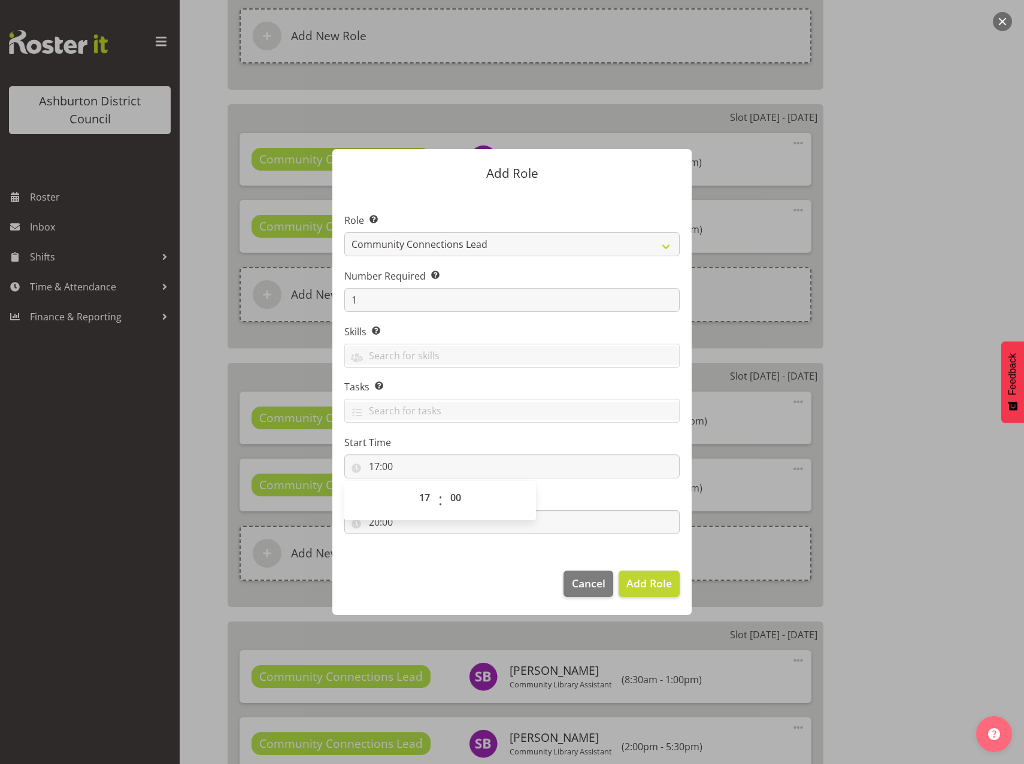
click at [423, 587] on footer "Cancel Add Role" at bounding box center [511, 587] width 359 height 56
click at [653, 583] on span "Add Role" at bounding box center [648, 583] width 45 height 14
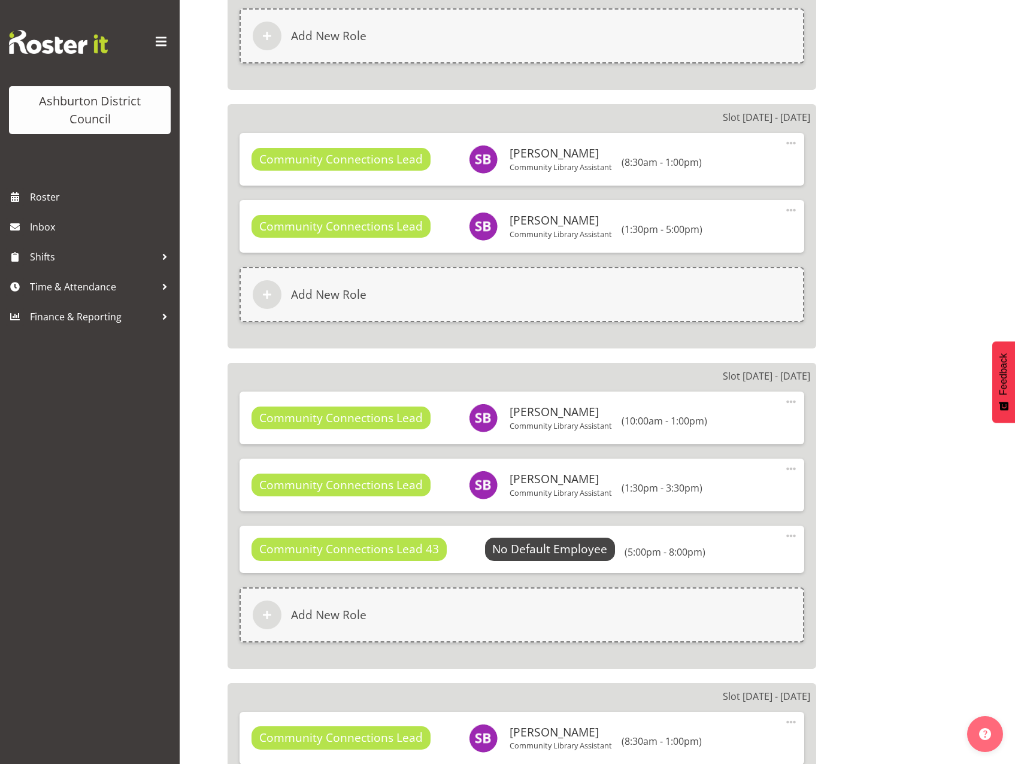
click at [789, 533] on span at bounding box center [791, 536] width 14 height 14
click at [718, 561] on link "Edit" at bounding box center [740, 562] width 115 height 22
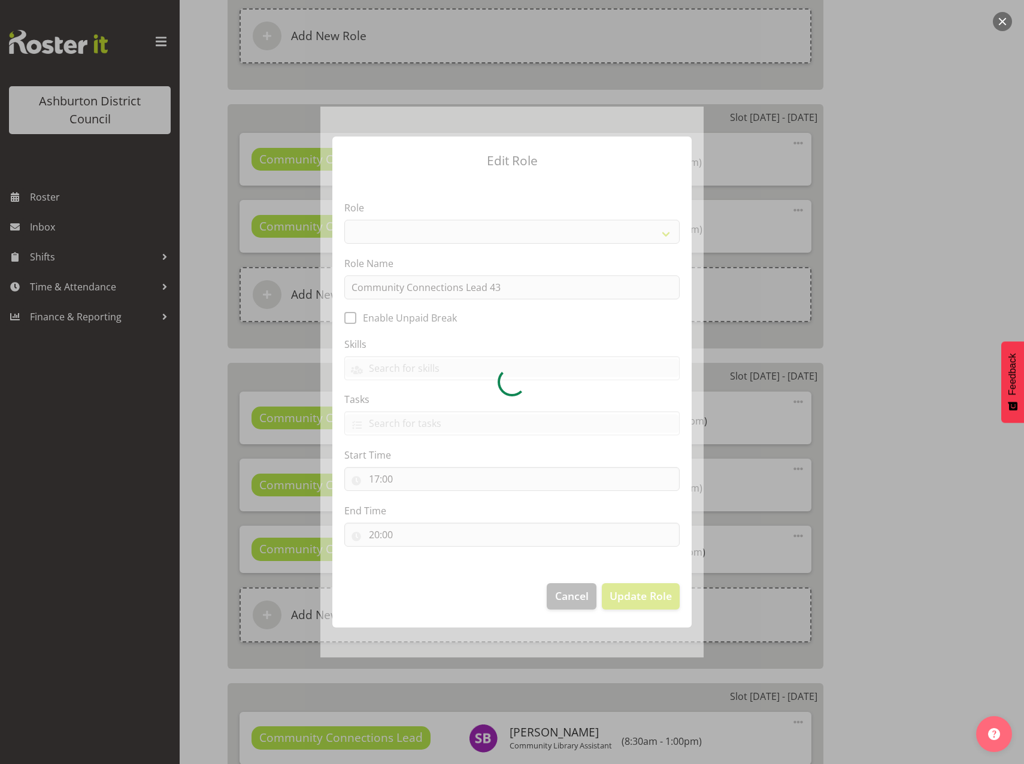
select select "1345"
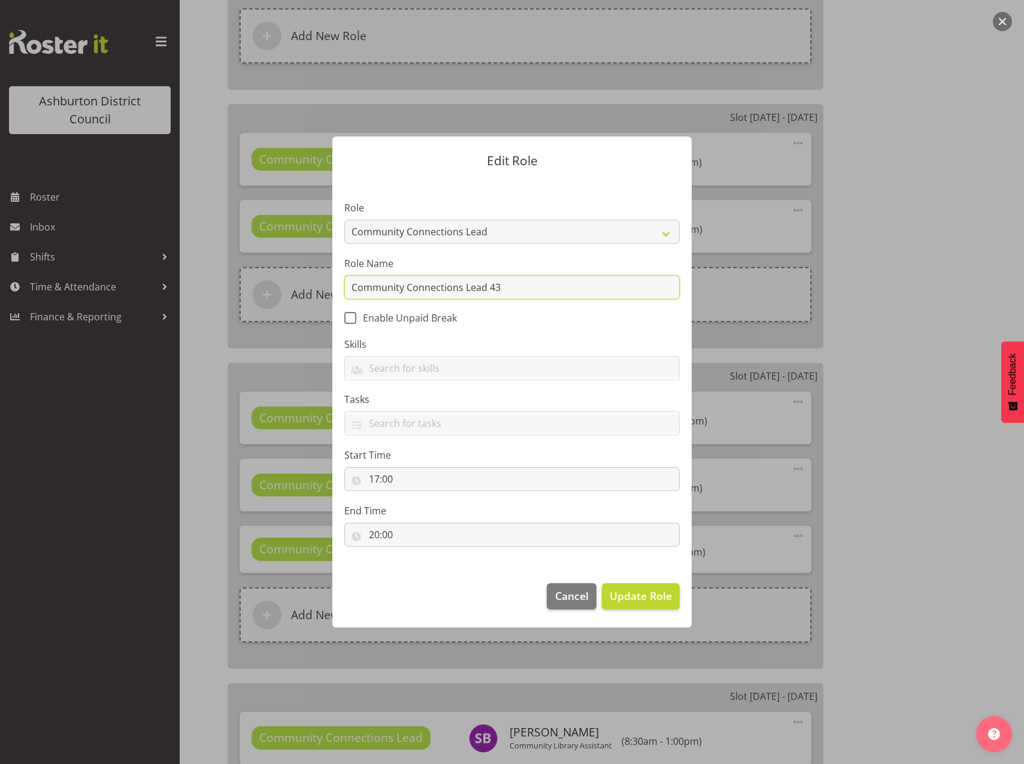
click at [520, 285] on input "Community Connections Lead 43" at bounding box center [511, 287] width 335 height 24
type input "Community Connections Lead"
click at [642, 602] on span "Update Role" at bounding box center [640, 596] width 62 height 16
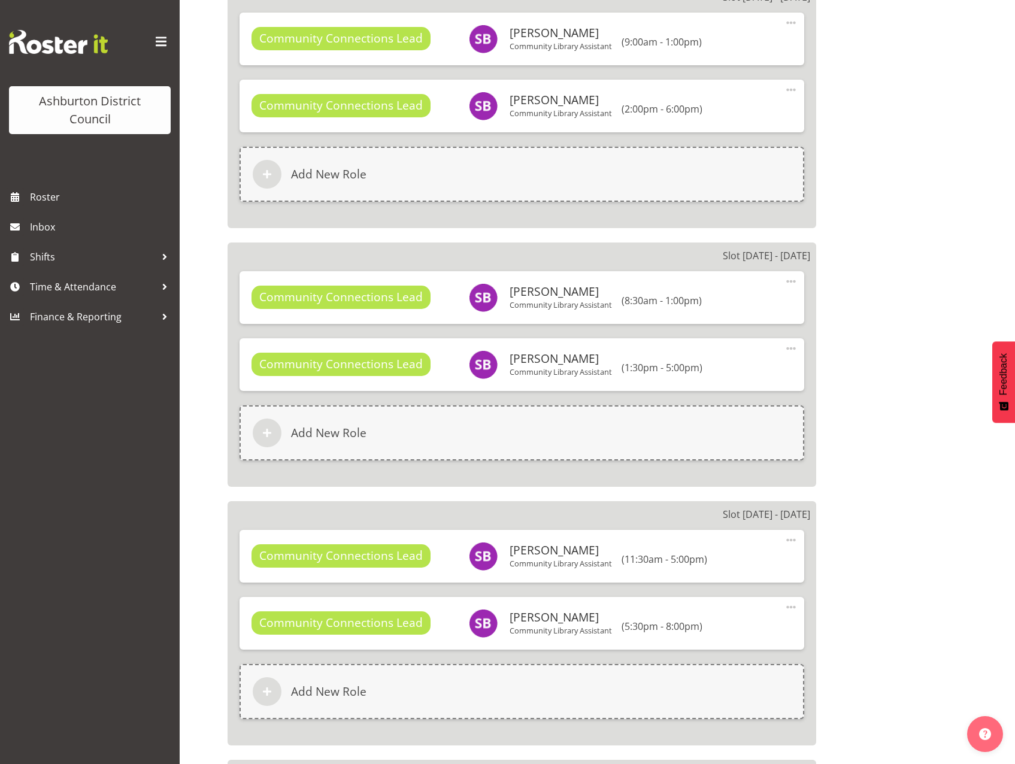
scroll to position [2754, 0]
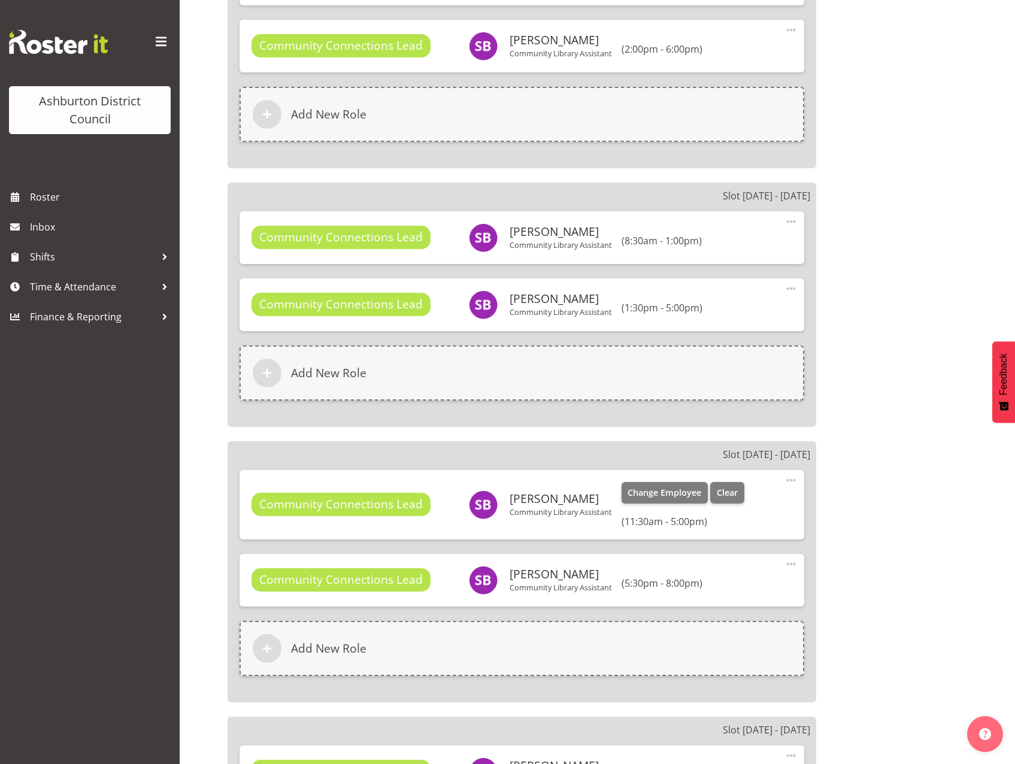
click at [788, 480] on span at bounding box center [791, 480] width 14 height 14
click at [714, 506] on link "Edit" at bounding box center [740, 507] width 115 height 22
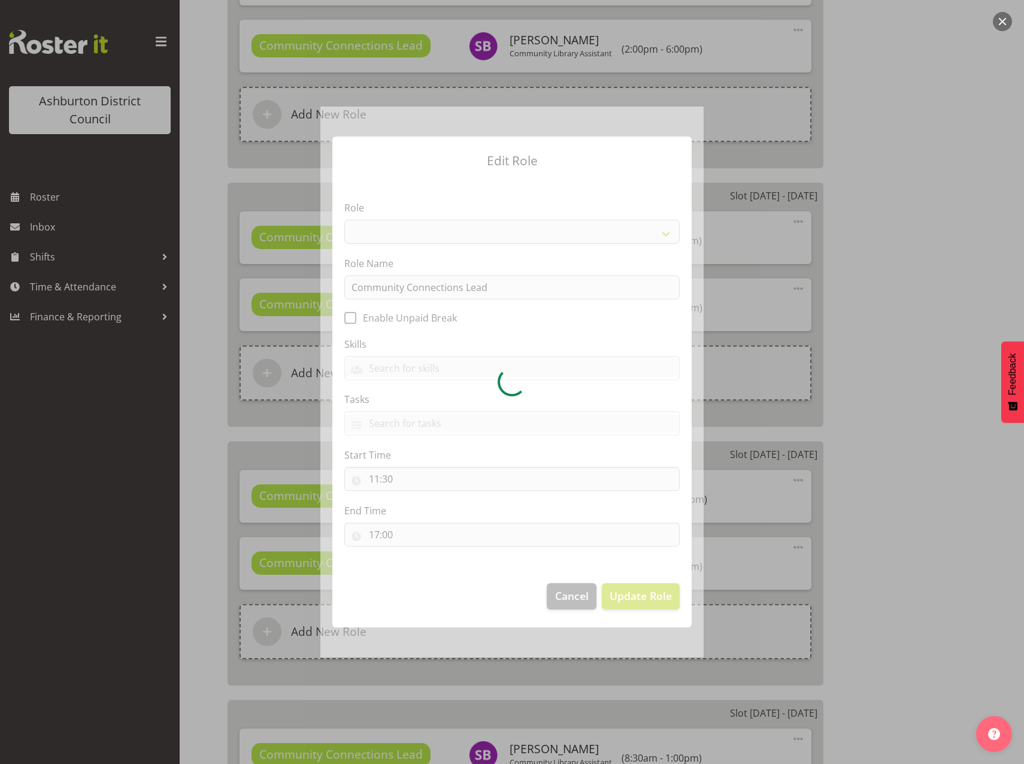
select select "1345"
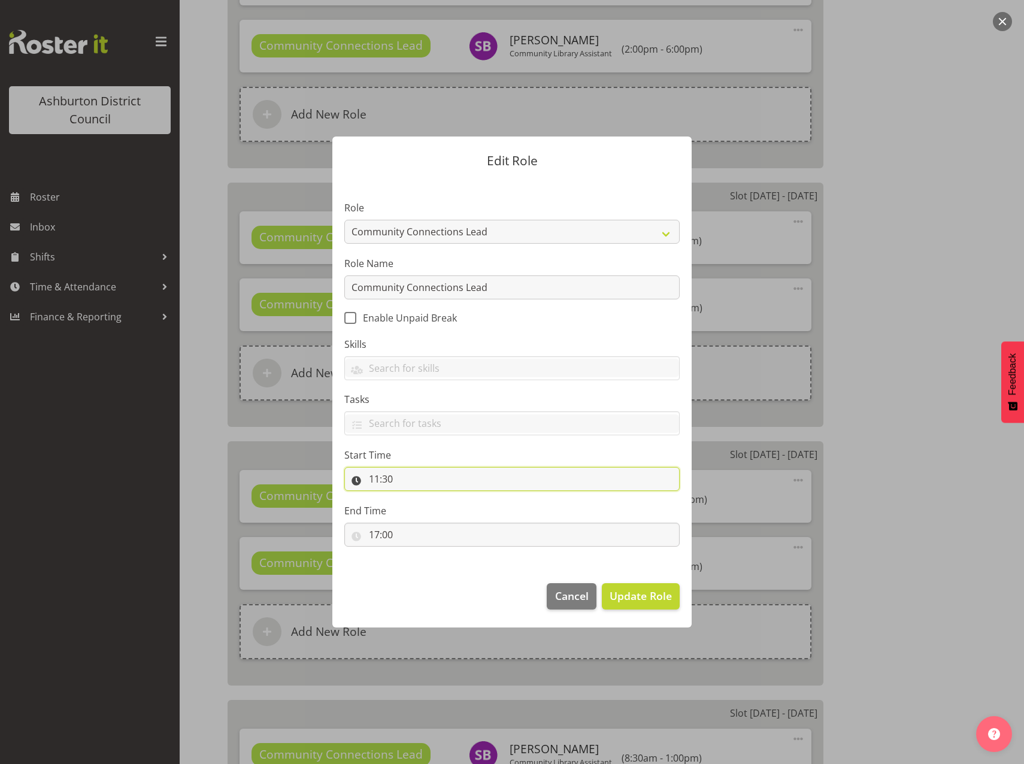
click at [375, 477] on input "11:30" at bounding box center [511, 479] width 335 height 24
click at [424, 508] on select "00 01 02 03 04 05 06 07 08 09 10 11 12 13 14 15 16 17 18 19 20 21 22 23" at bounding box center [425, 510] width 27 height 24
select select "10"
click at [412, 498] on select "00 01 02 03 04 05 06 07 08 09 10 11 12 13 14 15 16 17 18 19 20 21 22 23" at bounding box center [425, 510] width 27 height 24
type input "10:30"
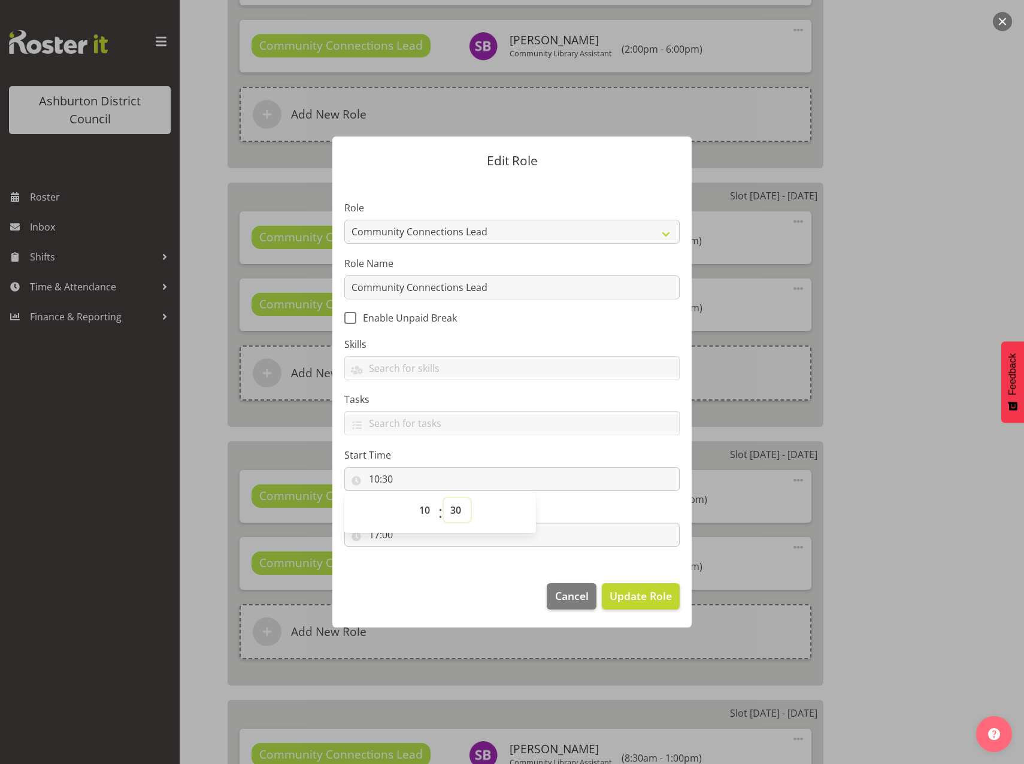
click at [457, 506] on select "00 01 02 03 04 05 06 07 08 09 10 11 12 13 14 15 16 17 18 19 20 21 22 23 24 25 2…" at bounding box center [457, 510] width 27 height 24
select select "0"
click at [444, 498] on select "00 01 02 03 04 05 06 07 08 09 10 11 12 13 14 15 16 17 18 19 20 21 22 23 24 25 2…" at bounding box center [457, 510] width 27 height 24
type input "10:00"
drag, startPoint x: 468, startPoint y: 620, endPoint x: 450, endPoint y: 600, distance: 27.5
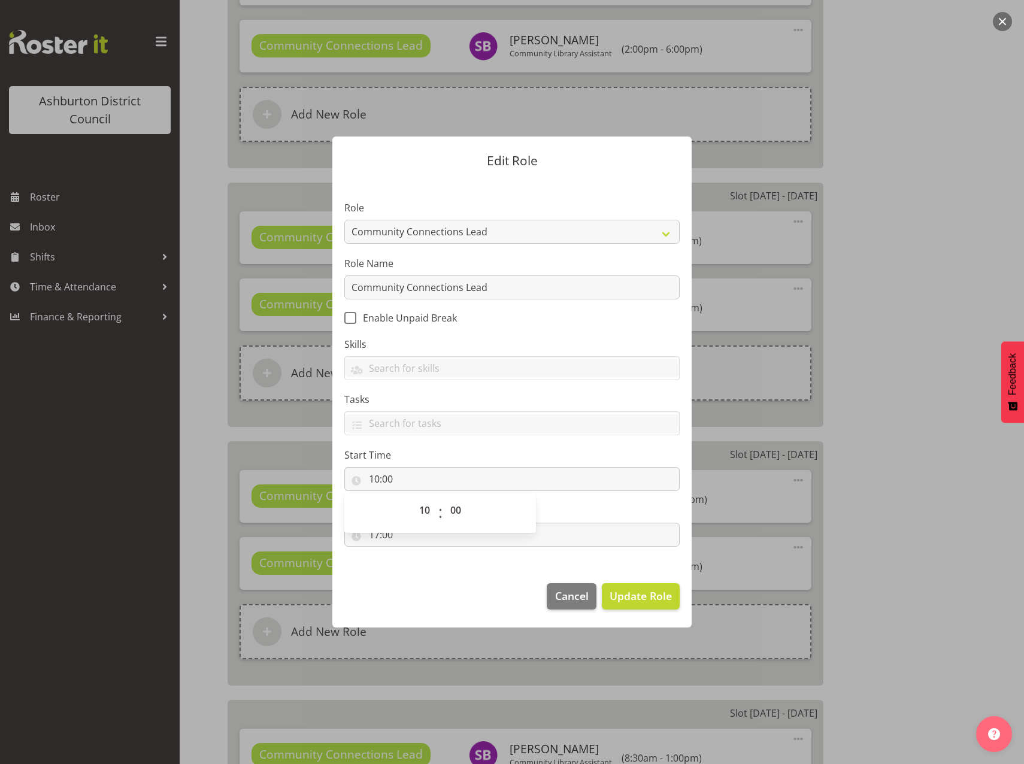
click at [466, 613] on footer "Cancel Update Role" at bounding box center [511, 599] width 359 height 56
click at [372, 533] on input "17:00" at bounding box center [511, 535] width 335 height 24
click at [424, 563] on select "00 01 02 03 04 05 06 07 08 09 10 11 12 13 14 15 16 17 18 19 20 21 22 23" at bounding box center [425, 566] width 27 height 24
select select "13"
click at [412, 554] on select "00 01 02 03 04 05 06 07 08 09 10 11 12 13 14 15 16 17 18 19 20 21 22 23" at bounding box center [425, 566] width 27 height 24
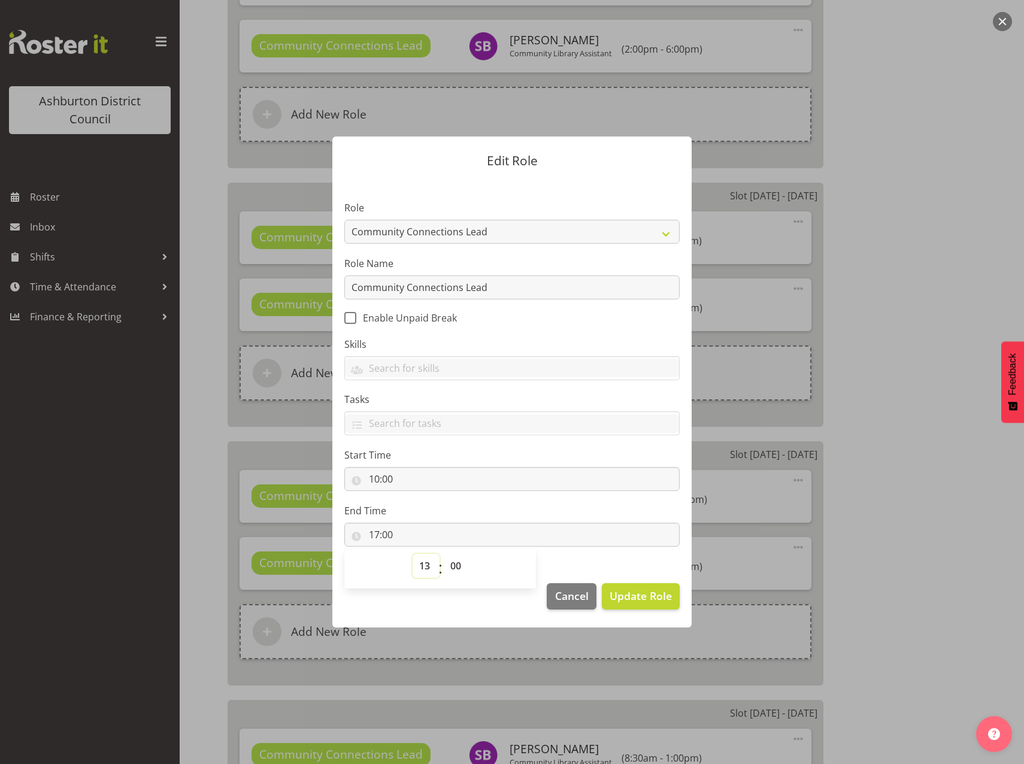
type input "13:00"
click at [637, 602] on span "Update Role" at bounding box center [640, 596] width 62 height 16
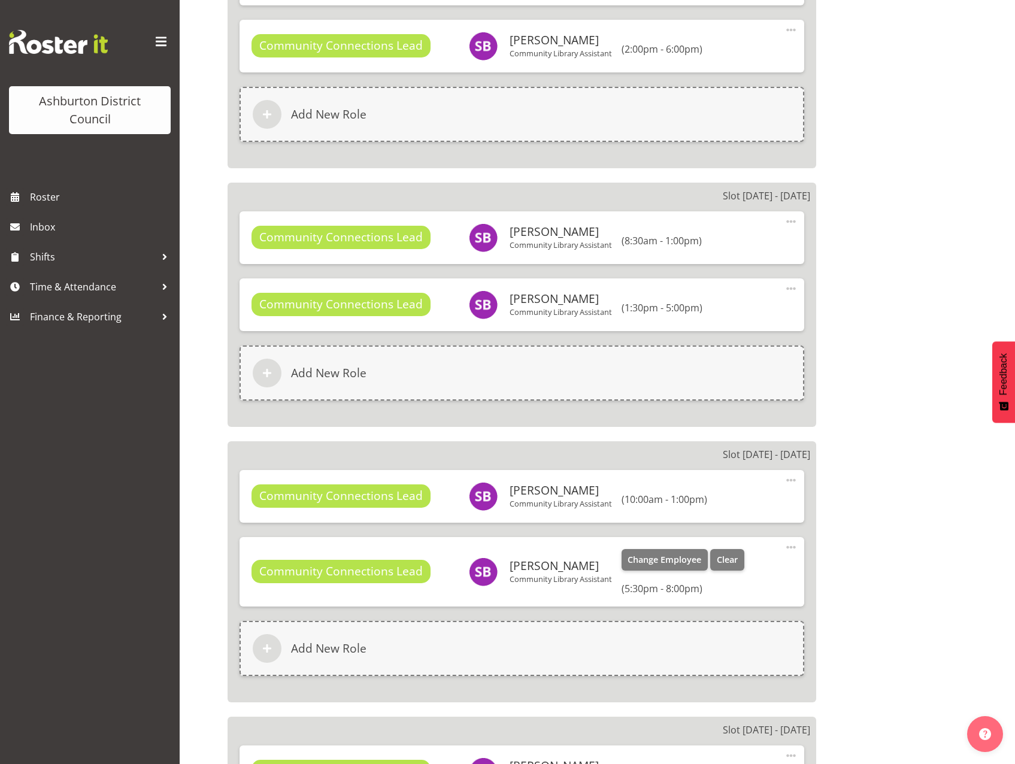
click at [789, 543] on span at bounding box center [791, 547] width 14 height 14
click at [715, 572] on link "Edit" at bounding box center [740, 574] width 115 height 22
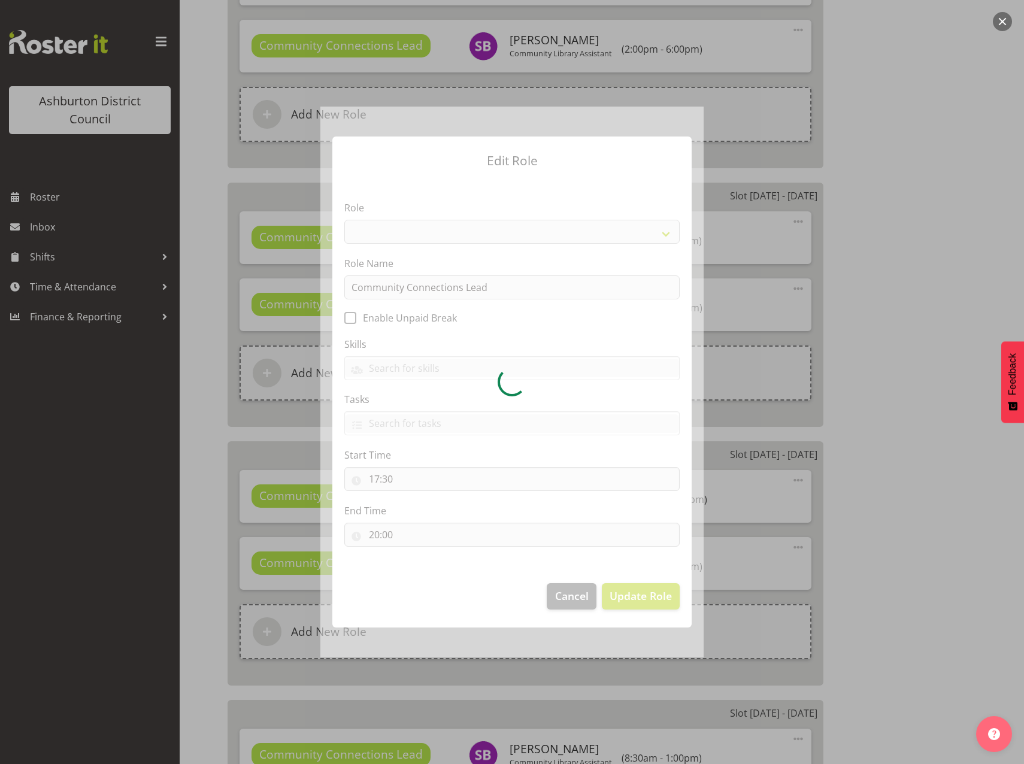
select select "1345"
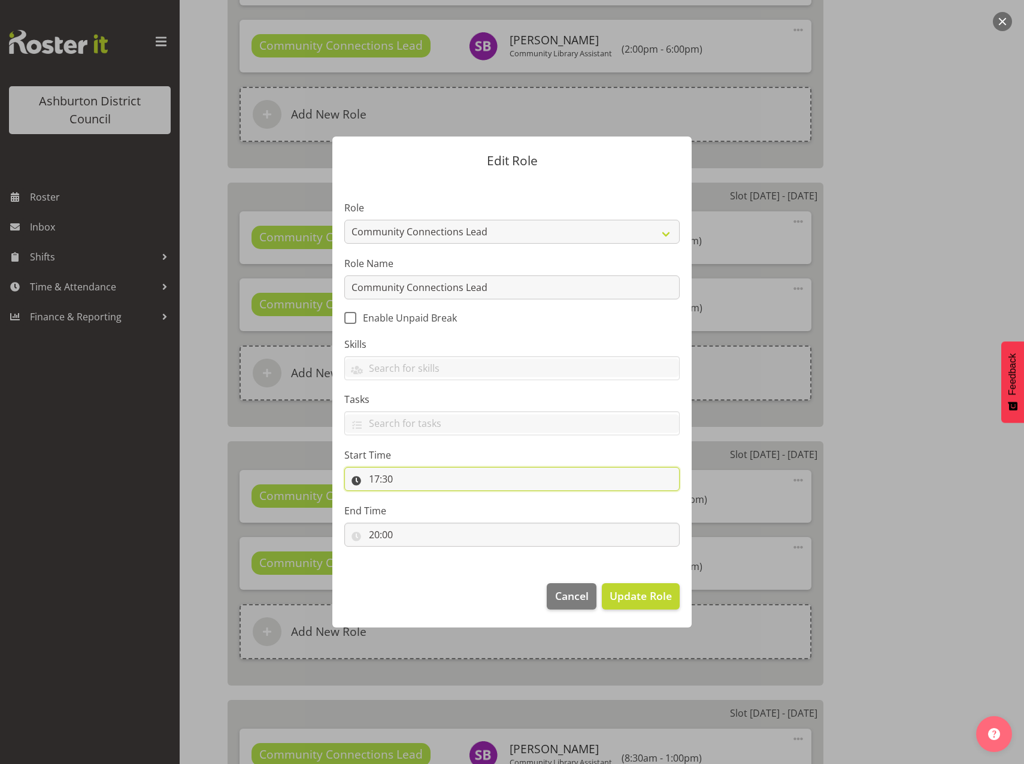
click at [373, 481] on input "17:30" at bounding box center [511, 479] width 335 height 24
click at [429, 509] on select "00 01 02 03 04 05 06 07 08 09 10 11 12 13 14 15 16 17 18 19 20 21 22 23" at bounding box center [425, 510] width 27 height 24
select select "13"
click at [412, 498] on select "00 01 02 03 04 05 06 07 08 09 10 11 12 13 14 15 16 17 18 19 20 21 22 23" at bounding box center [425, 510] width 27 height 24
type input "13:30"
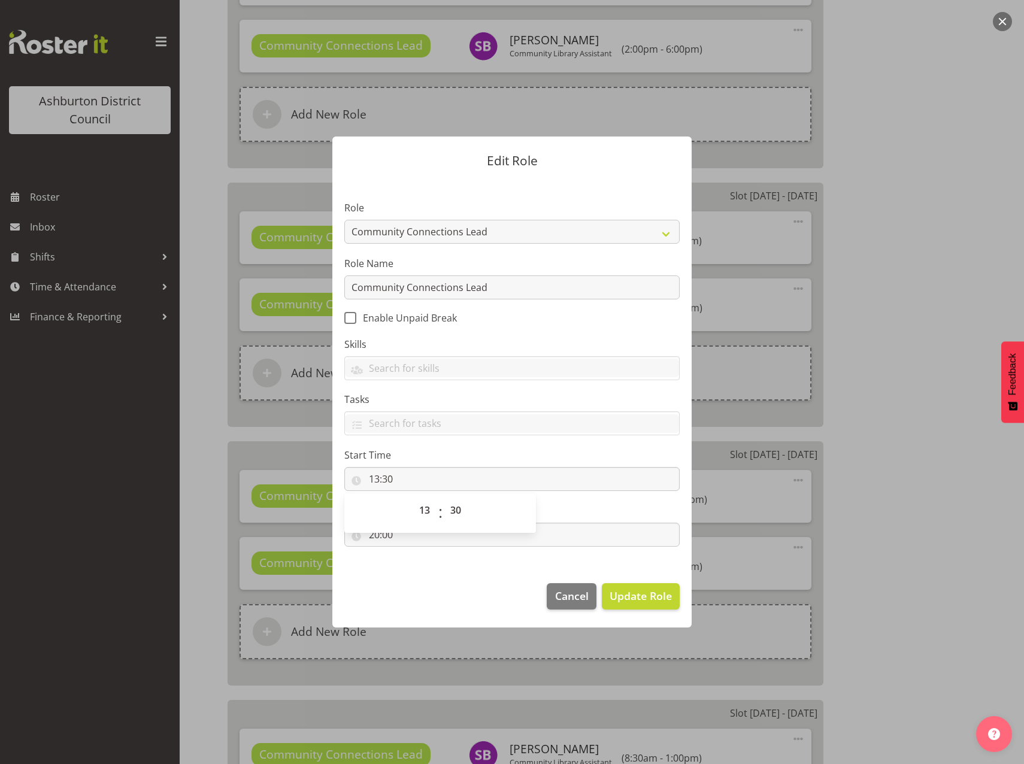
click at [406, 575] on footer "Cancel Update Role" at bounding box center [511, 599] width 359 height 56
click at [370, 531] on input "20:00" at bounding box center [511, 535] width 335 height 24
click at [426, 566] on select "00 01 02 03 04 05 06 07 08 09 10 11 12 13 14 15 16 17 18 19 20 21 22 23" at bounding box center [425, 566] width 27 height 24
select select "15"
click at [412, 554] on select "00 01 02 03 04 05 06 07 08 09 10 11 12 13 14 15 16 17 18 19 20 21 22 23" at bounding box center [425, 566] width 27 height 24
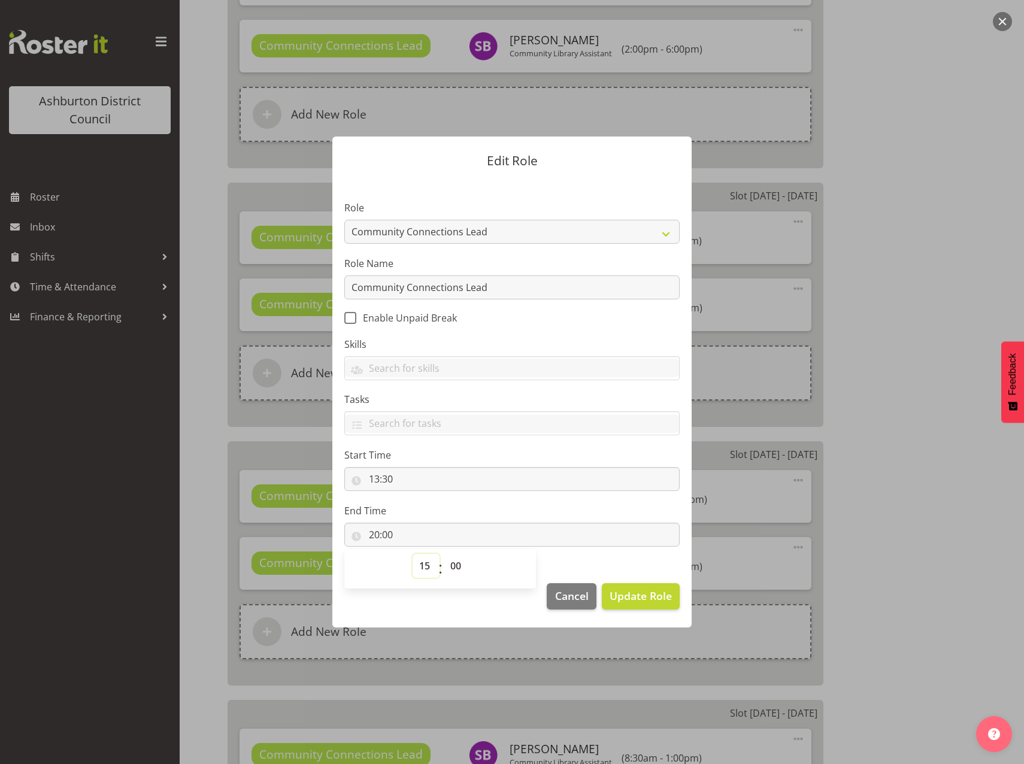
type input "15:00"
click at [456, 566] on select "00 01 02 03 04 05 06 07 08 09 10 11 12 13 14 15 16 17 18 19 20 21 22 23 24 25 2…" at bounding box center [457, 566] width 27 height 24
select select "30"
click at [444, 554] on select "00 01 02 03 04 05 06 07 08 09 10 11 12 13 14 15 16 17 18 19 20 21 22 23 24 25 2…" at bounding box center [457, 566] width 27 height 24
type input "15:30"
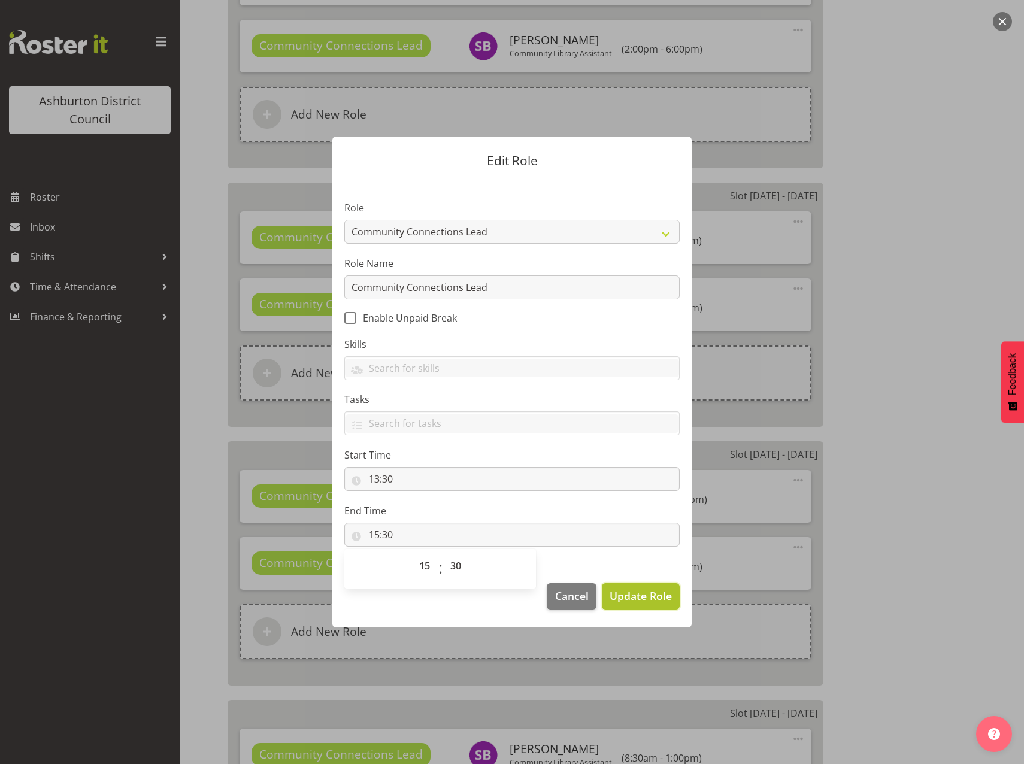
click at [636, 603] on span "Update Role" at bounding box center [640, 596] width 62 height 16
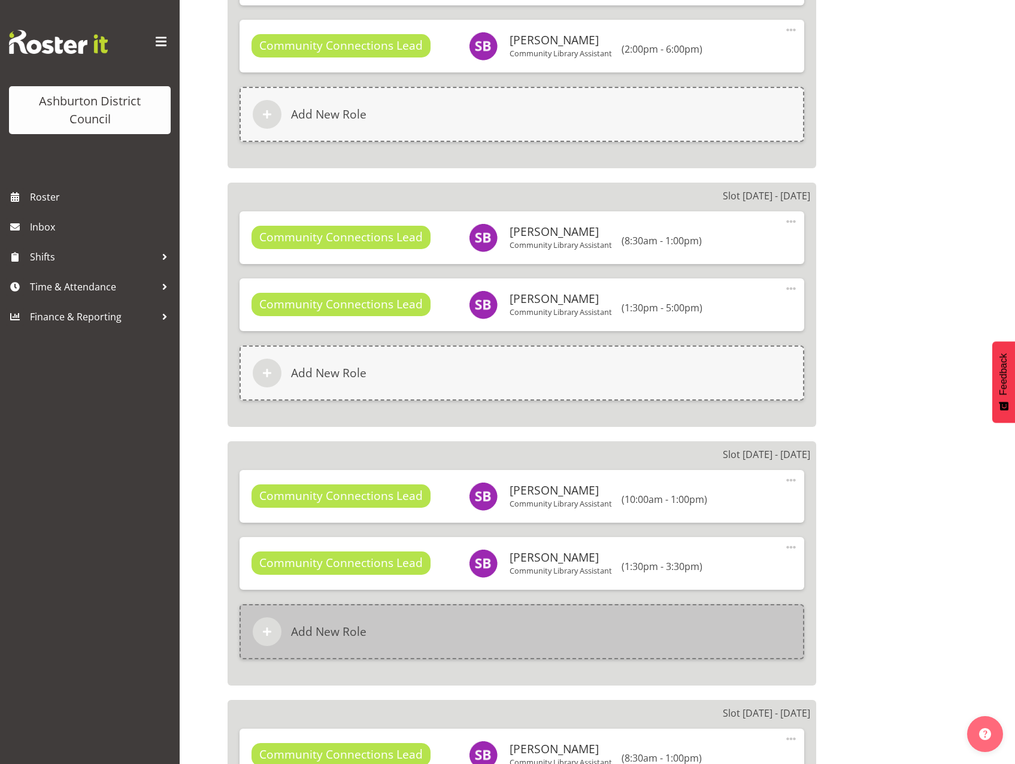
scroll to position [2874, 0]
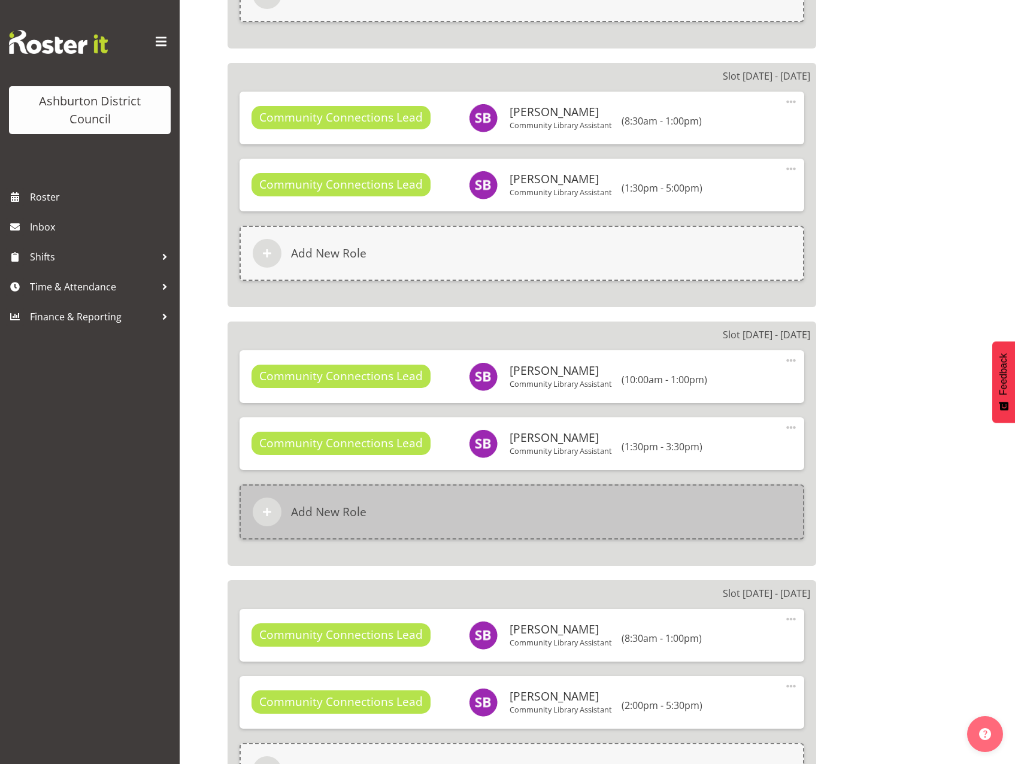
click at [353, 511] on h6 "Add New Role" at bounding box center [328, 512] width 75 height 14
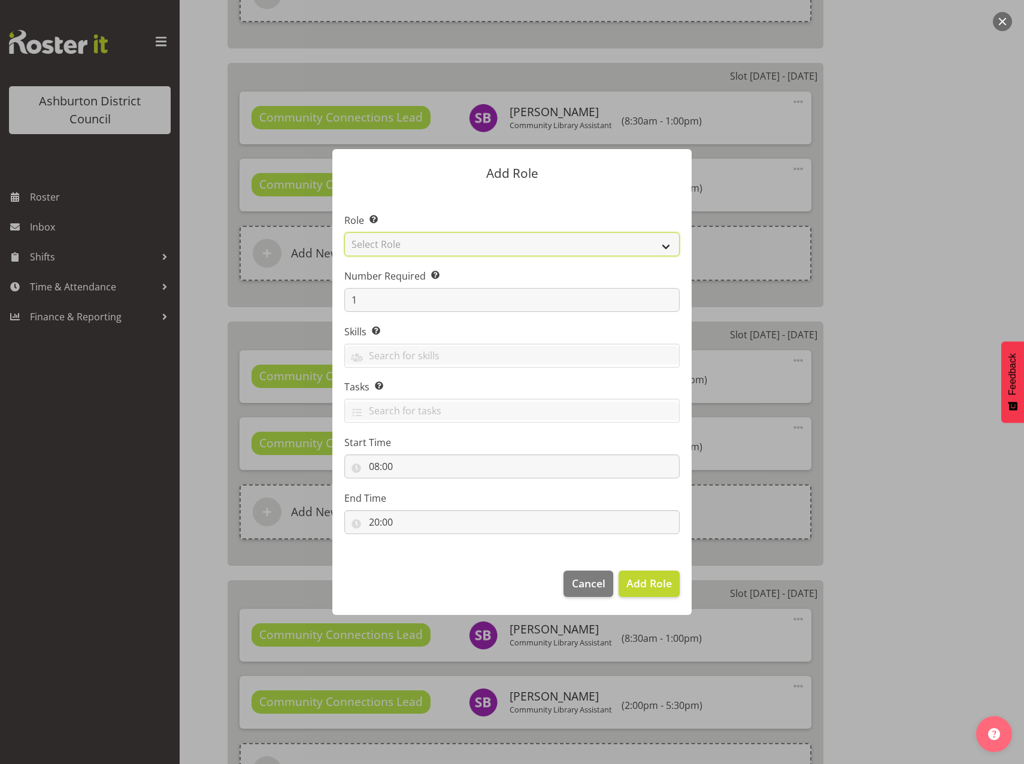
click at [646, 244] on select "Select Role AAGM Deputy Director AAGM Director Archivist Childrens Librarian Co…" at bounding box center [511, 244] width 335 height 24
select select "1345"
click at [344, 232] on select "Select Role AAGM Deputy Director AAGM Director Archivist Childrens Librarian Co…" at bounding box center [511, 244] width 335 height 24
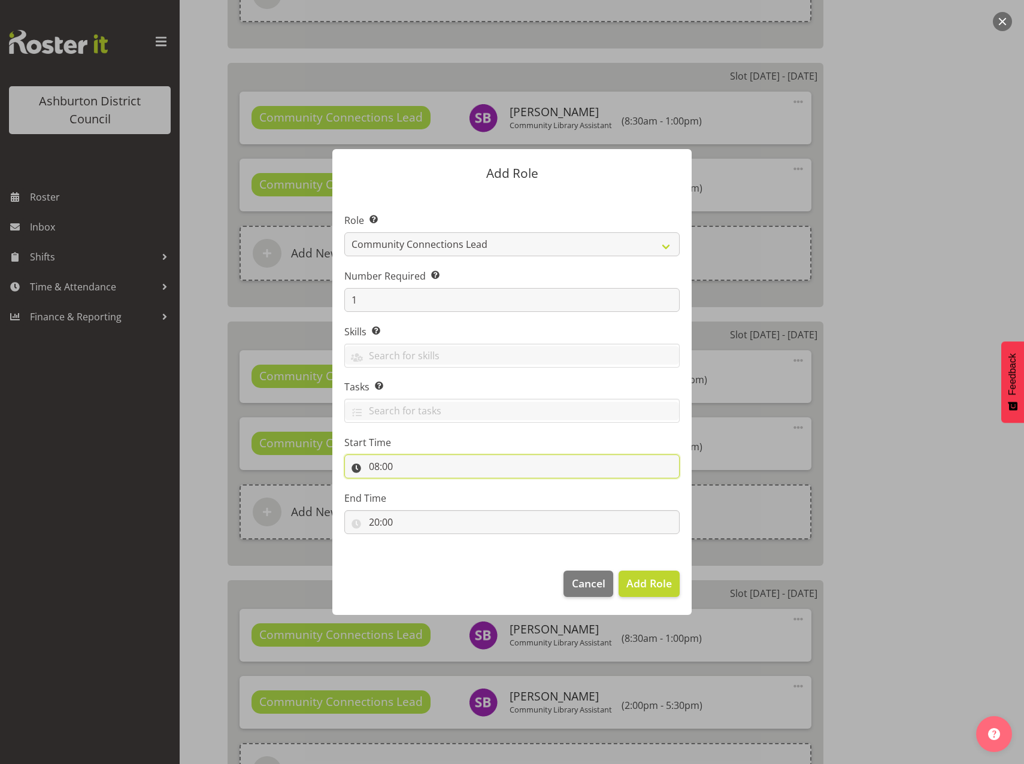
click at [374, 466] on input "08:00" at bounding box center [511, 466] width 335 height 24
click at [429, 496] on select "00 01 02 03 04 05 06 07 08 09 10 11 12 13 14 15 16 17 18 19 20 21 22 23" at bounding box center [425, 498] width 27 height 24
select select "17"
click at [412, 486] on select "00 01 02 03 04 05 06 07 08 09 10 11 12 13 14 15 16 17 18 19 20 21 22 23" at bounding box center [425, 498] width 27 height 24
type input "17:00"
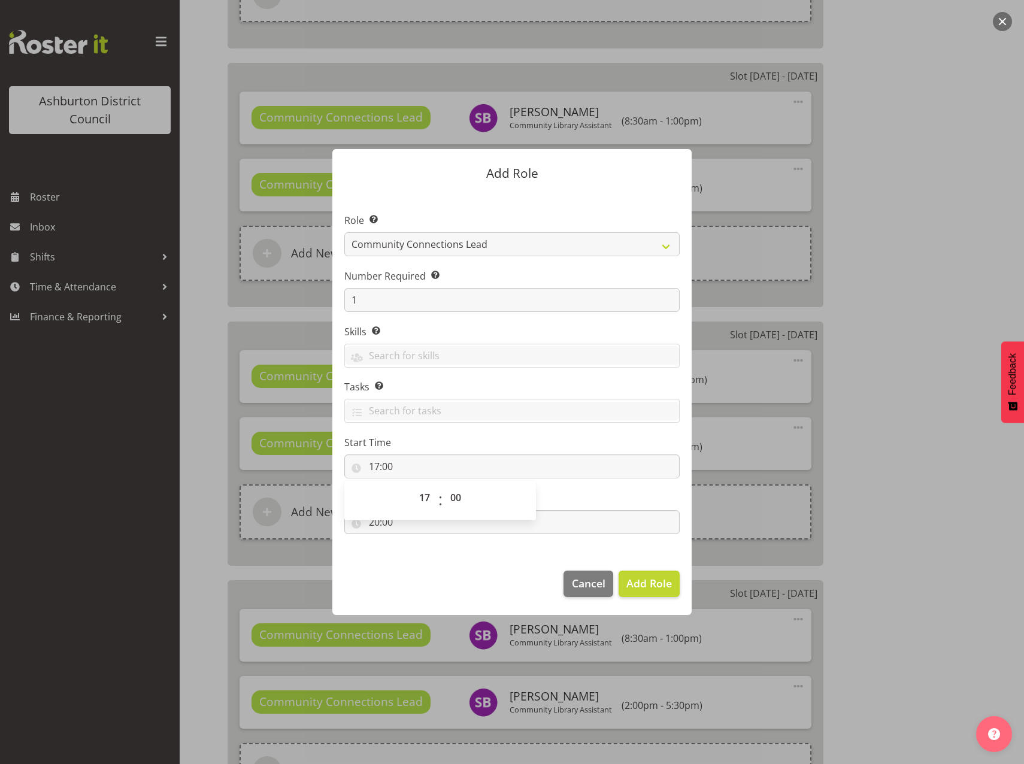
click at [438, 571] on footer "Cancel Add Role" at bounding box center [511, 587] width 359 height 56
click at [637, 582] on span "Add Role" at bounding box center [648, 583] width 45 height 14
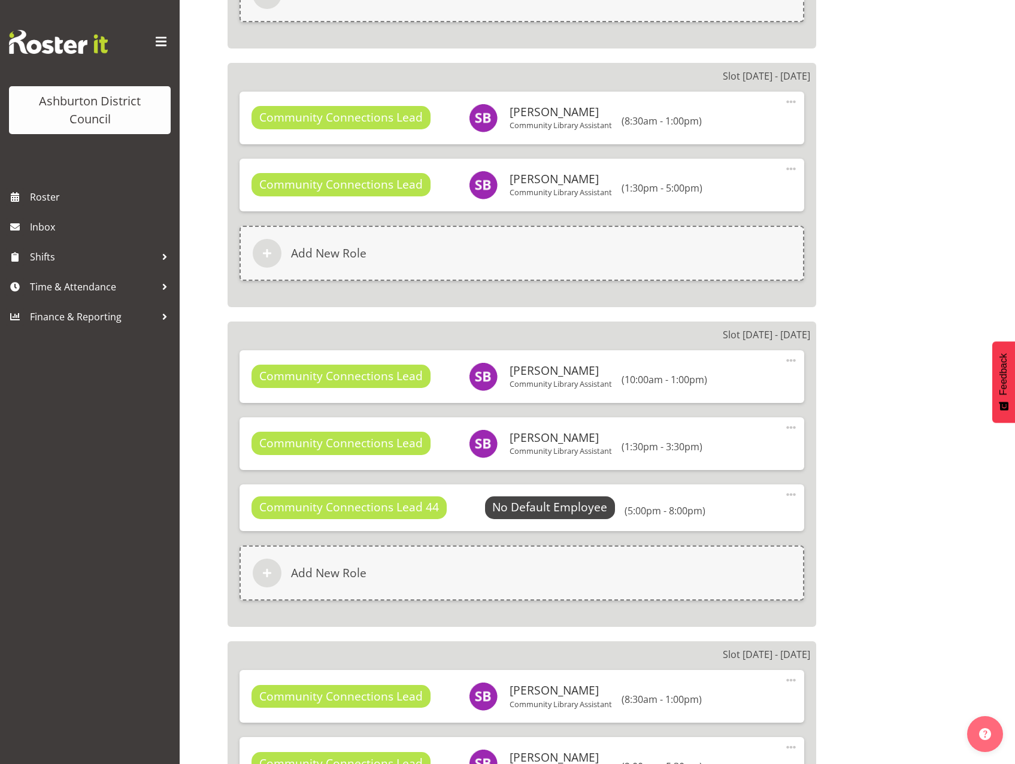
click at [787, 492] on span at bounding box center [791, 494] width 14 height 14
click at [705, 514] on link "Edit" at bounding box center [740, 521] width 115 height 22
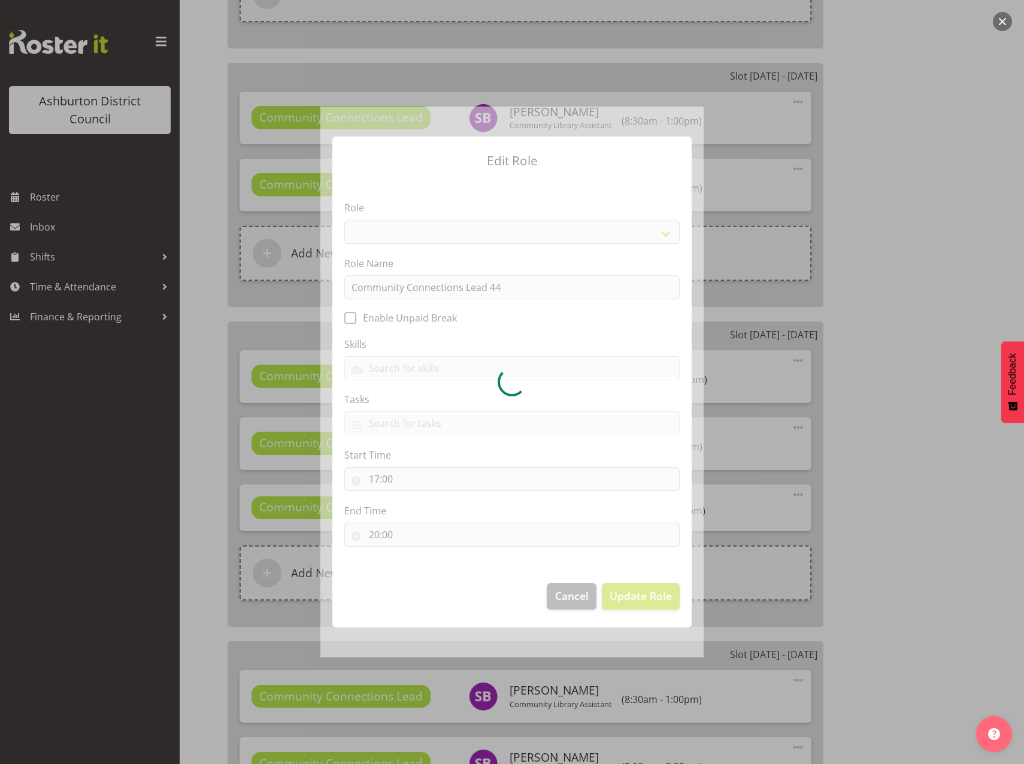
select select "1345"
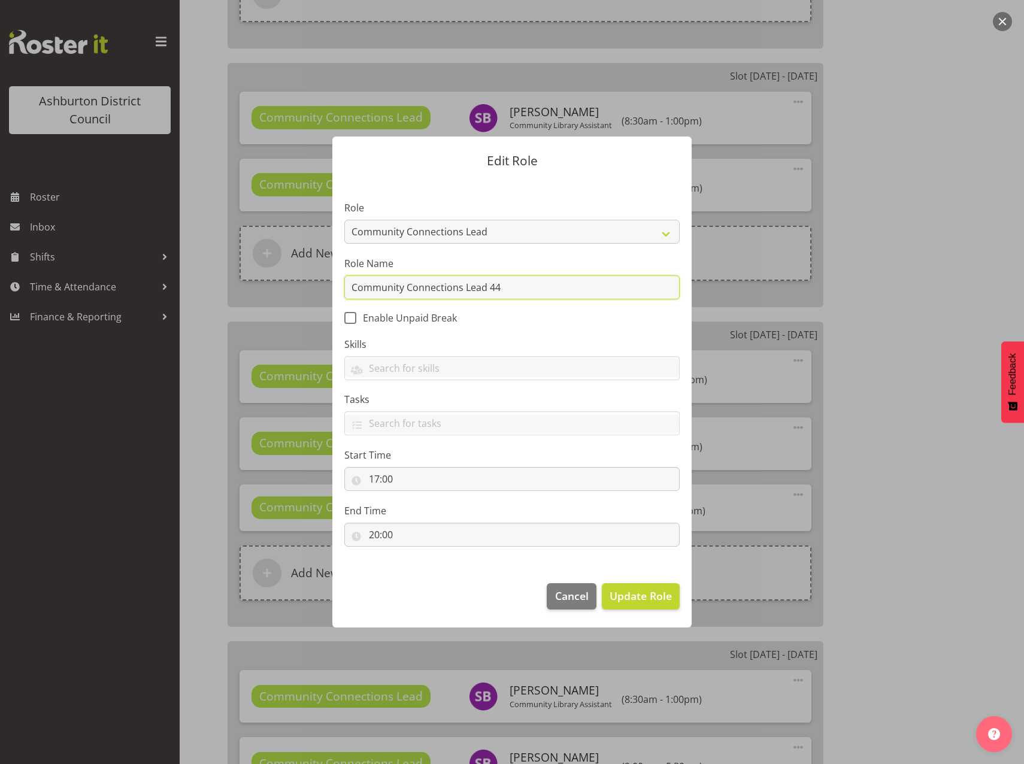
click at [511, 288] on input "Community Connections Lead 44" at bounding box center [511, 287] width 335 height 24
type input "Community Connections Lead"
click at [645, 599] on span "Update Role" at bounding box center [640, 596] width 62 height 16
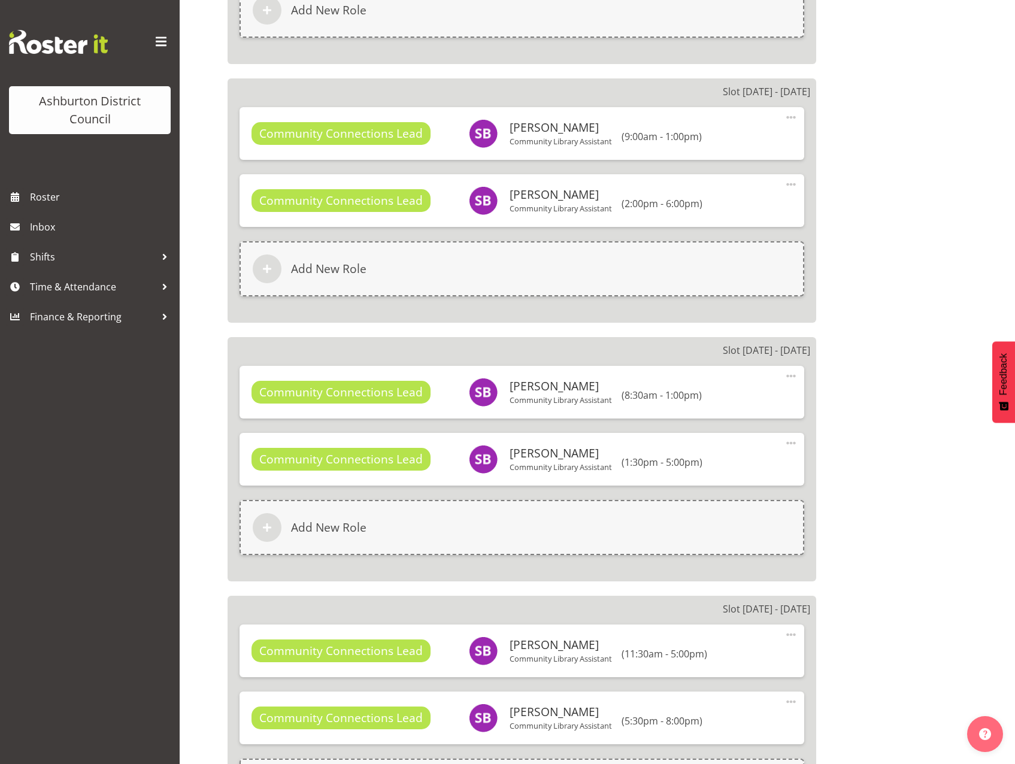
scroll to position [3831, 0]
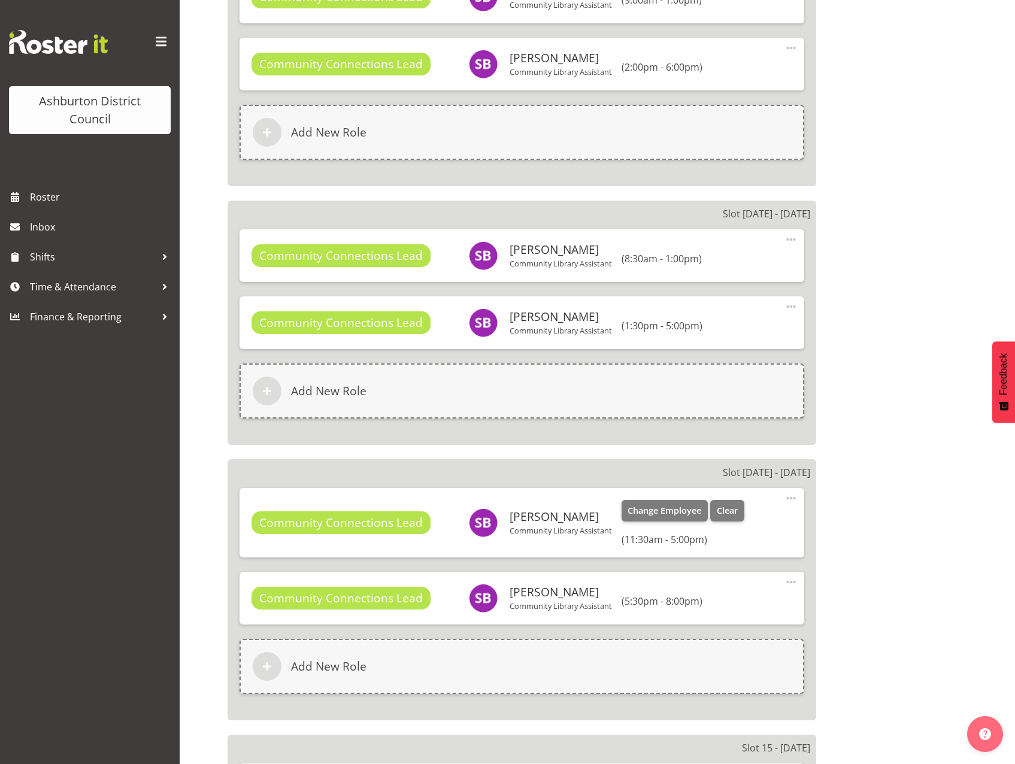
click at [790, 494] on span at bounding box center [791, 498] width 14 height 14
click at [721, 526] on link "Edit" at bounding box center [740, 525] width 115 height 22
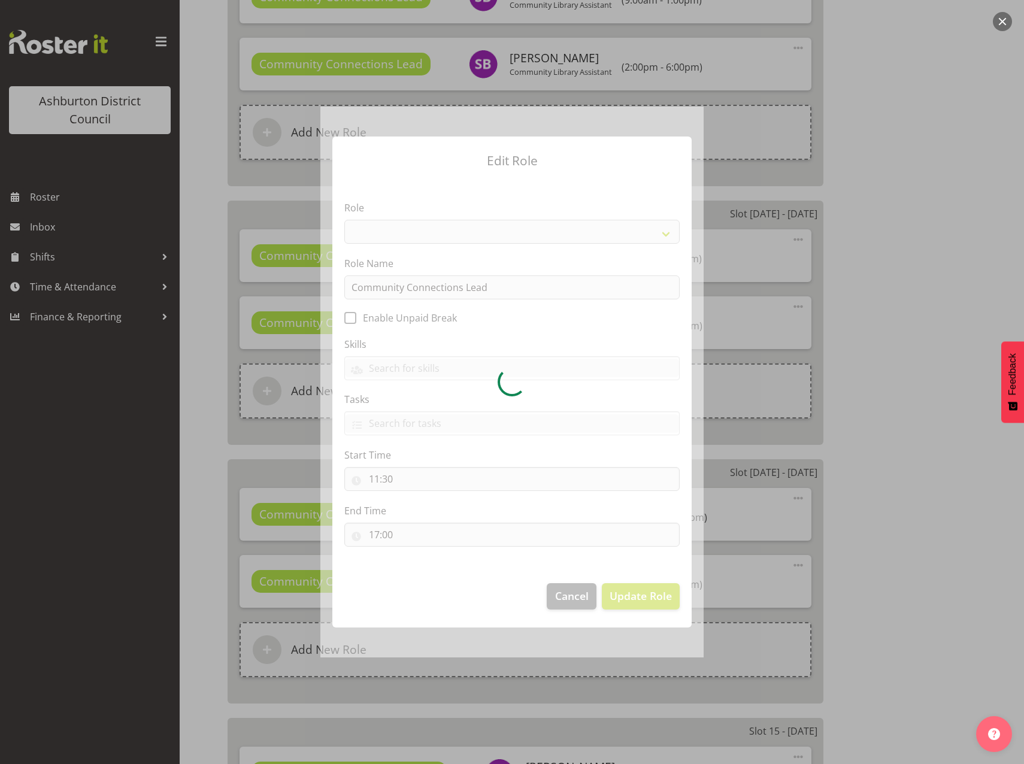
select select "1345"
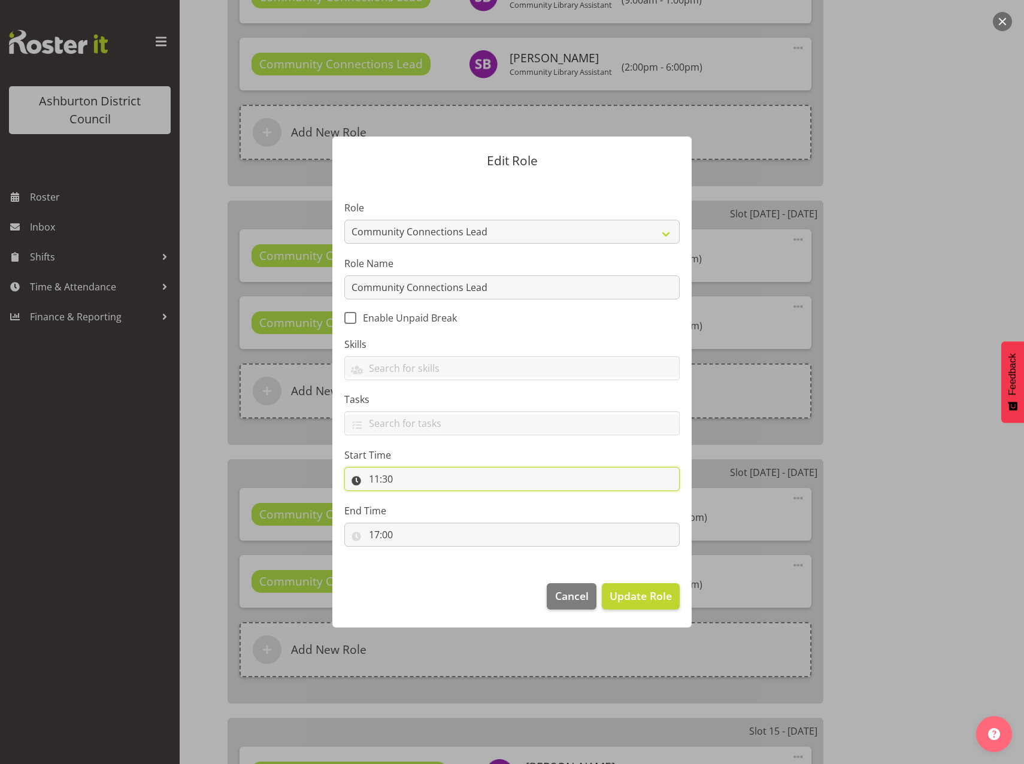
click at [372, 476] on input "11:30" at bounding box center [511, 479] width 335 height 24
click at [426, 515] on select "00 01 02 03 04 05 06 07 08 09 10 11 12 13 14 15 16 17 18 19 20 21 22 23" at bounding box center [425, 510] width 27 height 24
select select "10"
click at [412, 498] on select "00 01 02 03 04 05 06 07 08 09 10 11 12 13 14 15 16 17 18 19 20 21 22 23" at bounding box center [425, 510] width 27 height 24
type input "10:30"
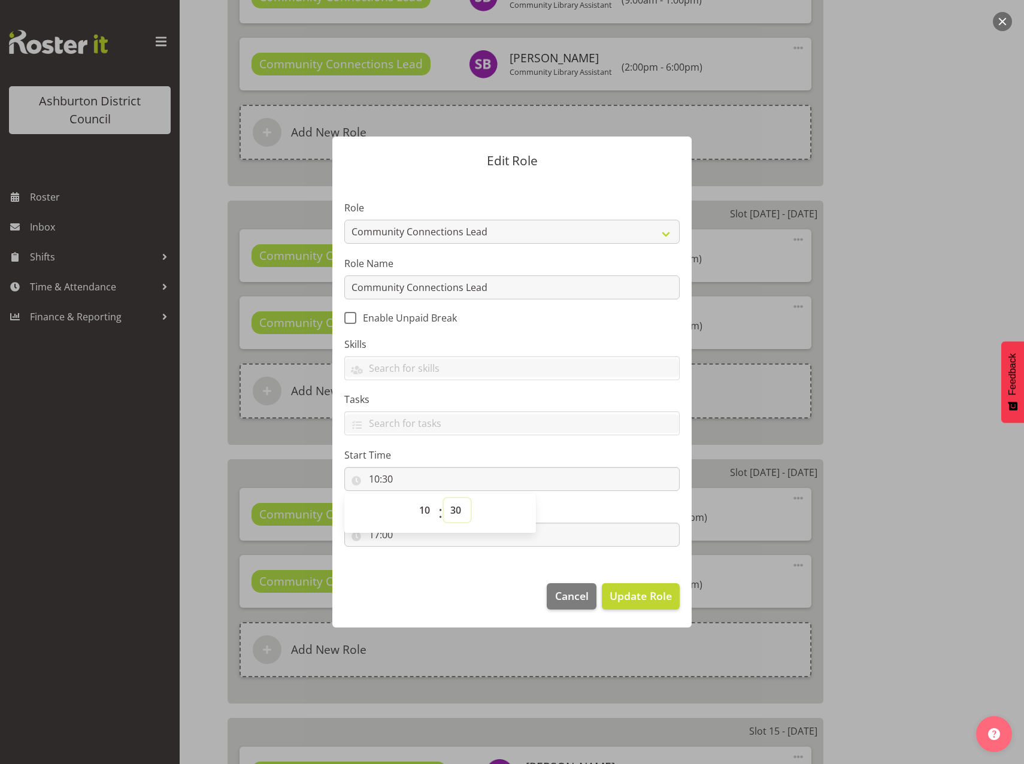
click at [453, 508] on select "00 01 02 03 04 05 06 07 08 09 10 11 12 13 14 15 16 17 18 19 20 21 22 23 24 25 2…" at bounding box center [457, 510] width 27 height 24
select select "0"
click at [444, 498] on select "00 01 02 03 04 05 06 07 08 09 10 11 12 13 14 15 16 17 18 19 20 21 22 23 24 25 2…" at bounding box center [457, 510] width 27 height 24
type input "10:00"
click at [374, 533] on input "17:00" at bounding box center [511, 535] width 335 height 24
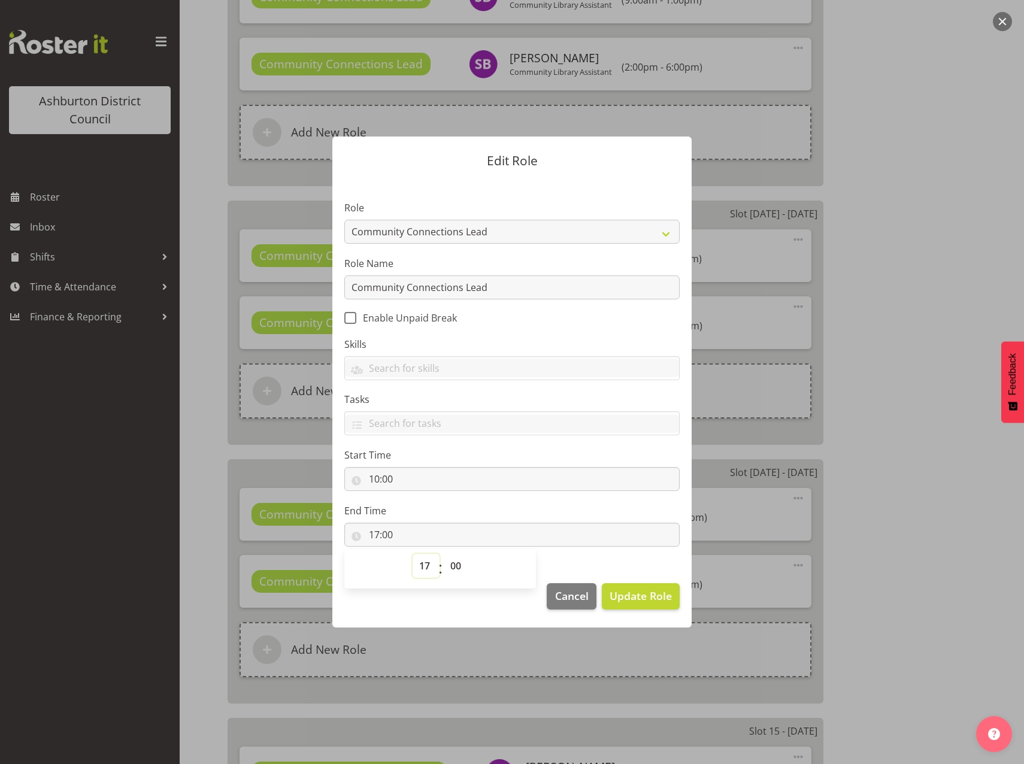
click at [427, 567] on select "00 01 02 03 04 05 06 07 08 09 10 11 12 13 14 15 16 17 18 19 20 21 22 23" at bounding box center [425, 566] width 27 height 24
select select "13"
click at [412, 554] on select "00 01 02 03 04 05 06 07 08 09 10 11 12 13 14 15 16 17 18 19 20 21 22 23" at bounding box center [425, 566] width 27 height 24
type input "13:00"
click at [641, 597] on span "Update Role" at bounding box center [640, 596] width 62 height 16
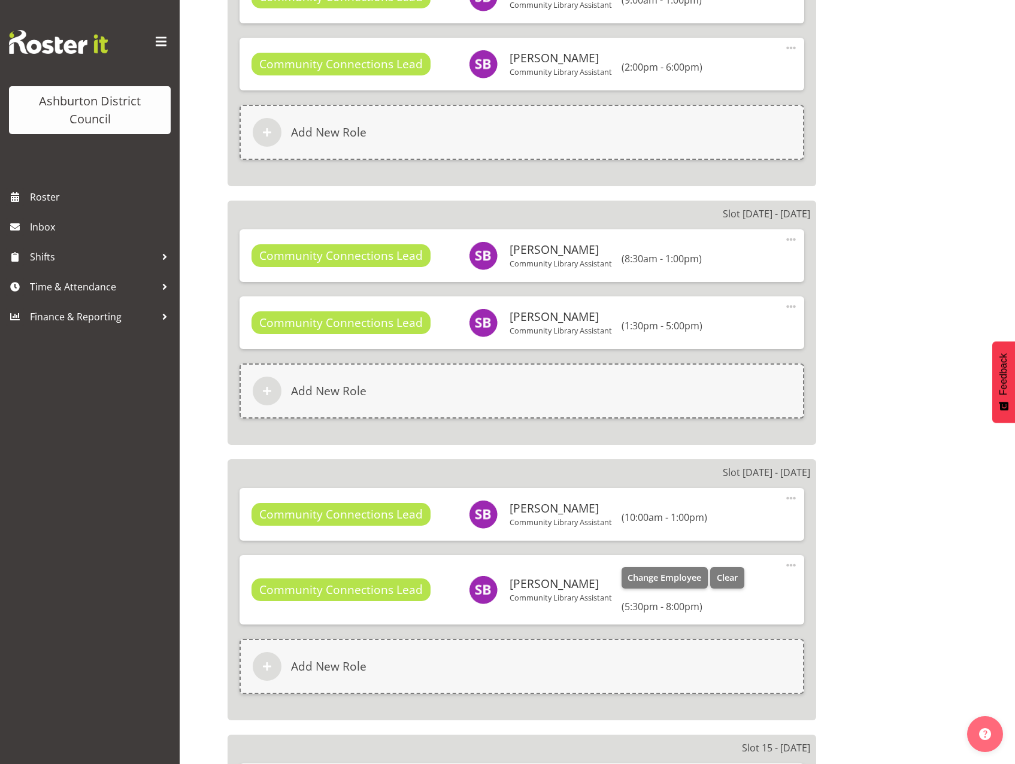
click at [786, 563] on span at bounding box center [791, 565] width 14 height 14
click at [696, 593] on link "Edit" at bounding box center [740, 592] width 115 height 22
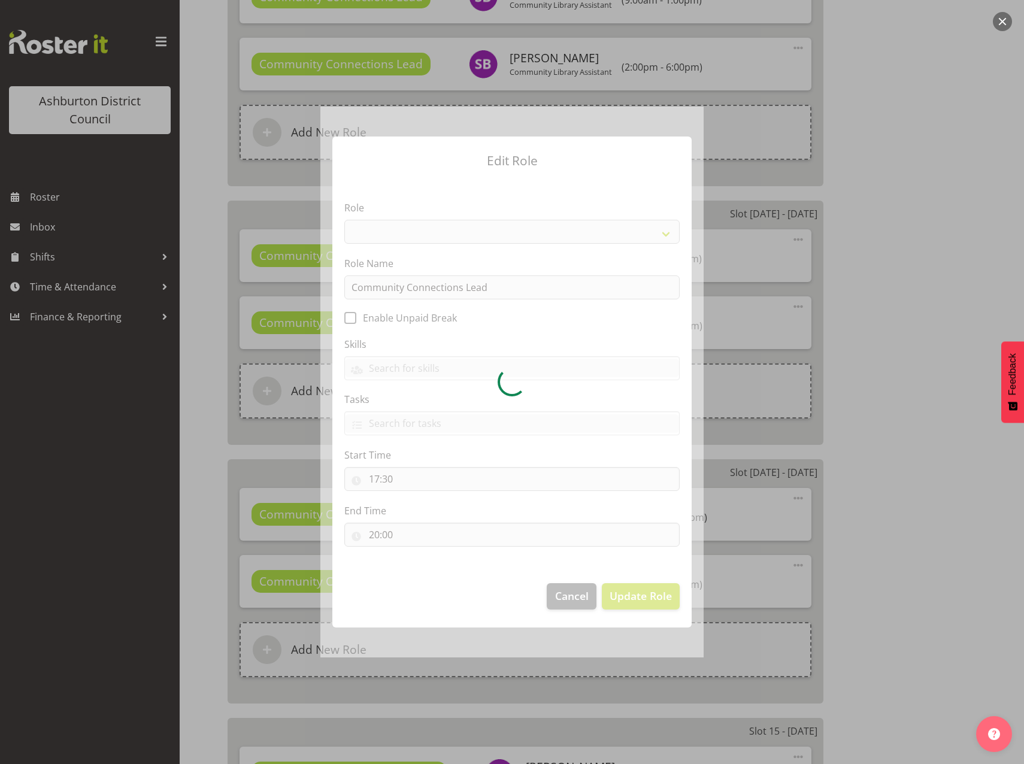
select select "1345"
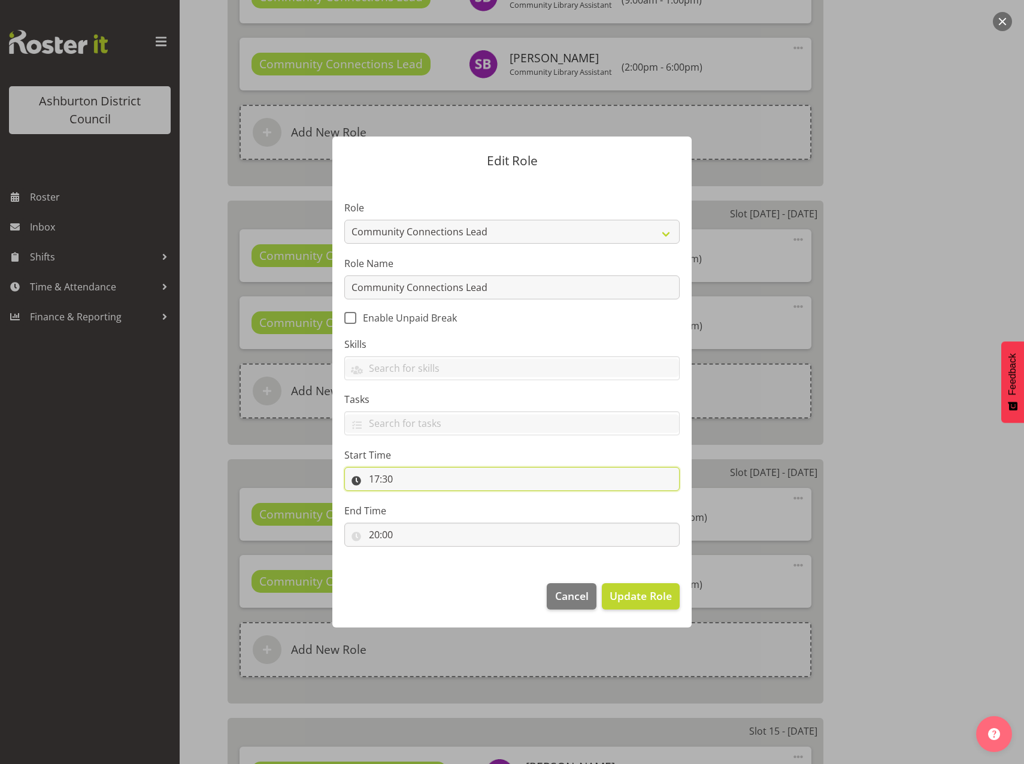
click at [374, 476] on input "17:30" at bounding box center [511, 479] width 335 height 24
click at [420, 508] on select "00 01 02 03 04 05 06 07 08 09 10 11 12 13 14 15 16 17 18 19 20 21 22 23" at bounding box center [425, 510] width 27 height 24
select select "13"
click at [412, 498] on select "00 01 02 03 04 05 06 07 08 09 10 11 12 13 14 15 16 17 18 19 20 21 22 23" at bounding box center [425, 510] width 27 height 24
type input "13:30"
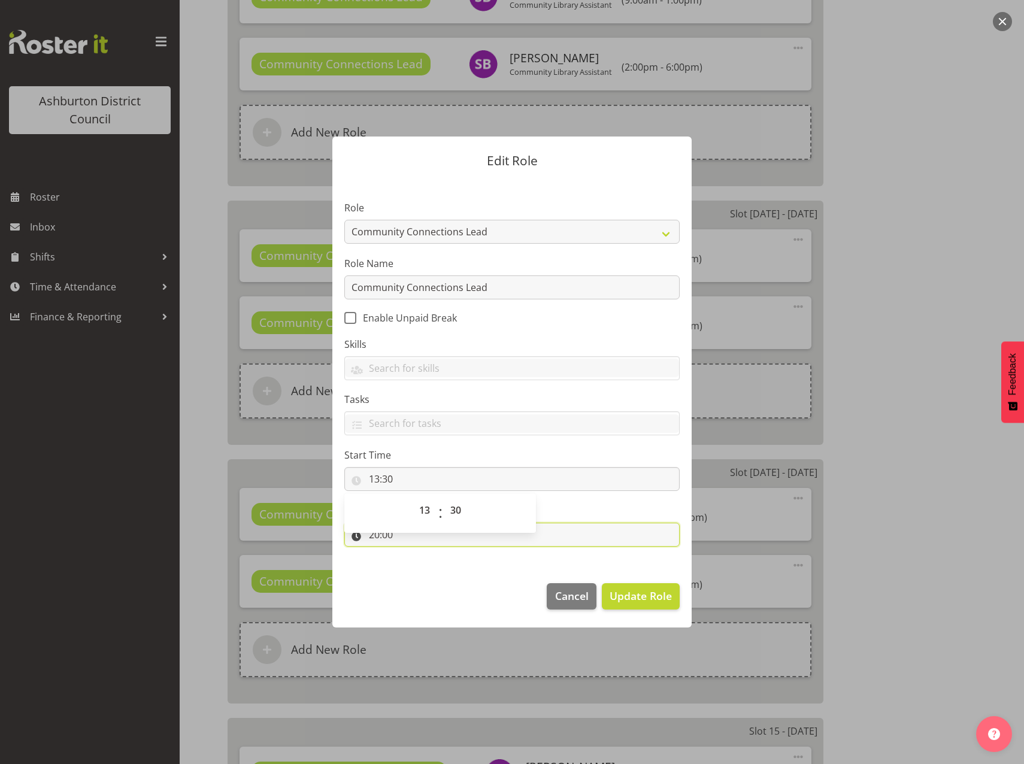
click at [369, 535] on input "20:00" at bounding box center [511, 535] width 335 height 24
click at [423, 565] on select "00 01 02 03 04 05 06 07 08 09 10 11 12 13 14 15 16 17 18 19 20 21 22 23" at bounding box center [425, 566] width 27 height 24
select select "15"
click at [412, 554] on select "00 01 02 03 04 05 06 07 08 09 10 11 12 13 14 15 16 17 18 19 20 21 22 23" at bounding box center [425, 566] width 27 height 24
type input "15:00"
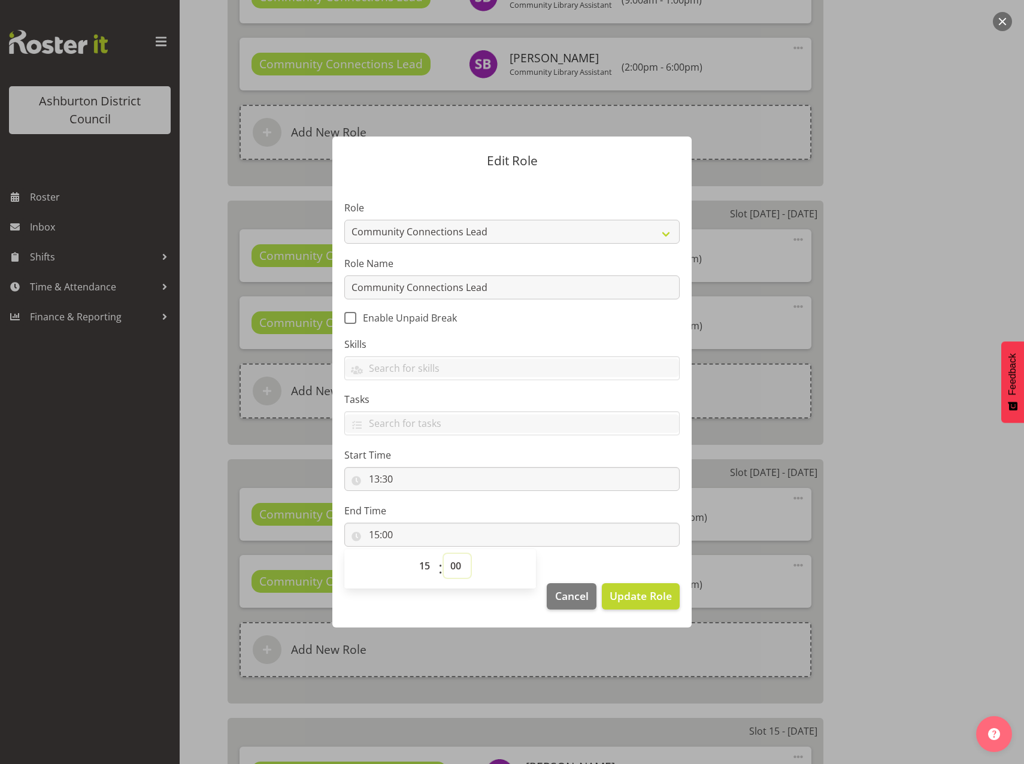
click at [460, 566] on select "00 01 02 03 04 05 06 07 08 09 10 11 12 13 14 15 16 17 18 19 20 21 22 23 24 25 2…" at bounding box center [457, 566] width 27 height 24
select select "30"
click at [444, 554] on select "00 01 02 03 04 05 06 07 08 09 10 11 12 13 14 15 16 17 18 19 20 21 22 23 24 25 2…" at bounding box center [457, 566] width 27 height 24
type input "15:30"
click at [623, 596] on span "Update Role" at bounding box center [640, 596] width 62 height 16
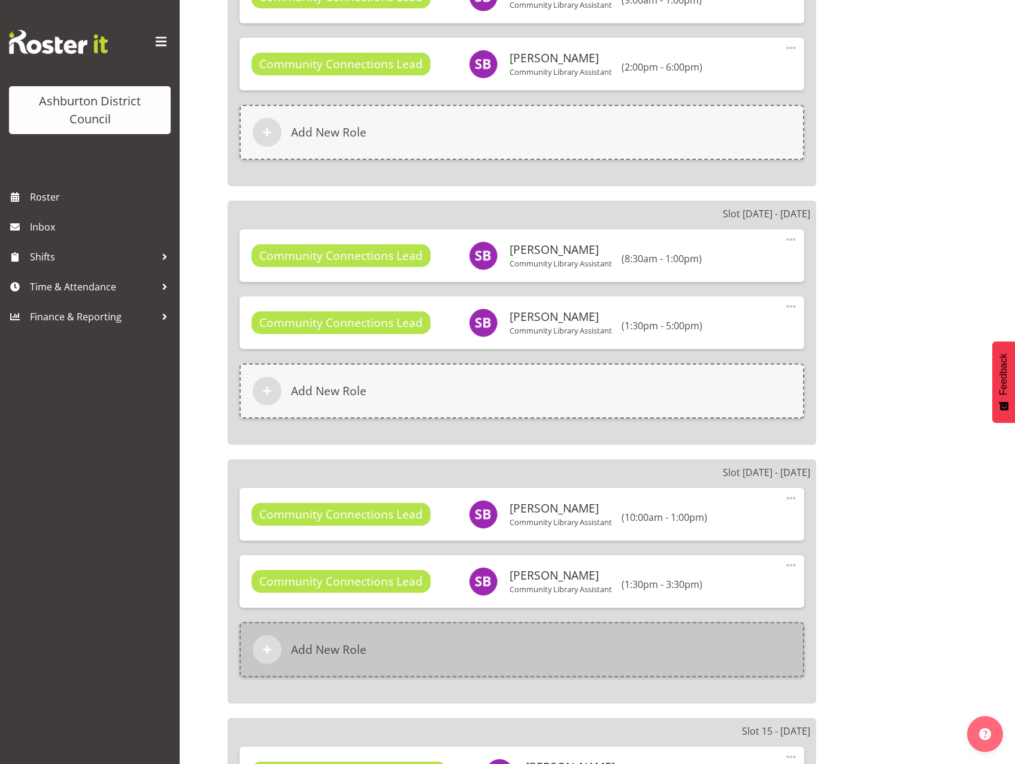
click at [357, 651] on h6 "Add New Role" at bounding box center [328, 649] width 75 height 14
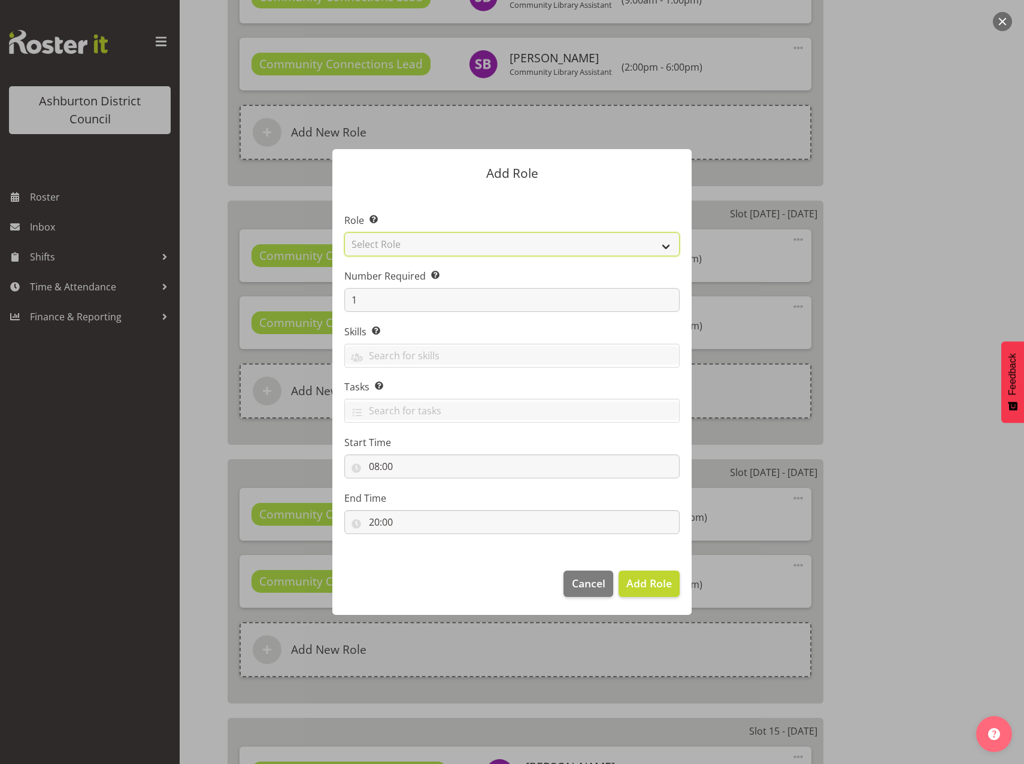
click at [662, 249] on select "Select Role AAGM Deputy Director AAGM Director Archivist Childrens Librarian Co…" at bounding box center [511, 244] width 335 height 24
select select "1345"
click at [344, 232] on select "Select Role AAGM Deputy Director AAGM Director Archivist Childrens Librarian Co…" at bounding box center [511, 244] width 335 height 24
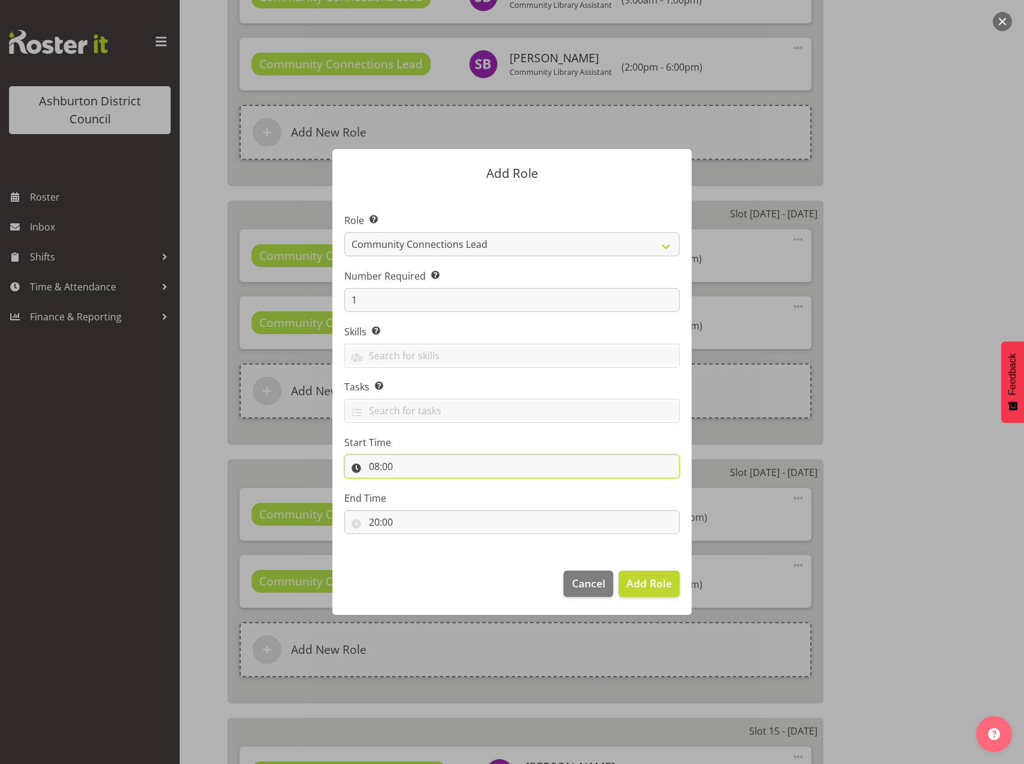
click at [374, 465] on input "08:00" at bounding box center [511, 466] width 335 height 24
click at [421, 498] on select "00 01 02 03 04 05 06 07 08 09 10 11 12 13 14 15 16 17 18 19 20 21 22 23" at bounding box center [425, 498] width 27 height 24
select select "15"
click at [412, 486] on select "00 01 02 03 04 05 06 07 08 09 10 11 12 13 14 15 16 17 18 19 20 21 22 23" at bounding box center [425, 498] width 27 height 24
type input "15:00"
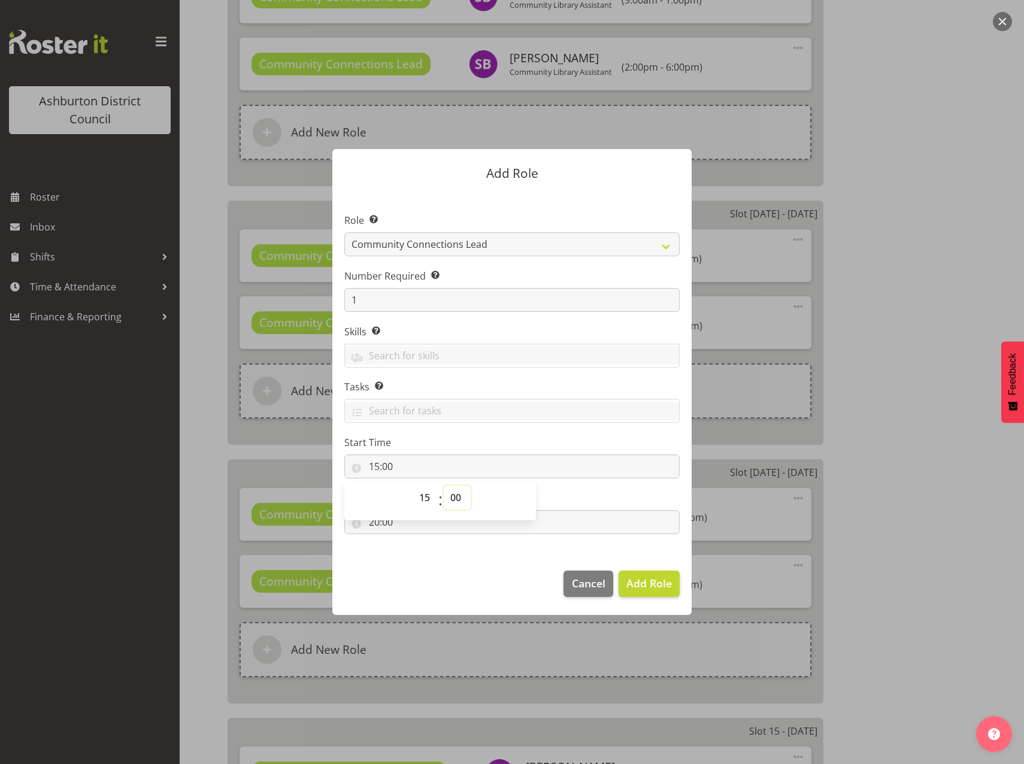
click at [459, 497] on select "00 01 02 03 04 05 06 07 08 09 10 11 12 13 14 15 16 17 18 19 20 21 22 23 24 25 2…" at bounding box center [457, 498] width 27 height 24
select select "30"
click at [444, 486] on select "00 01 02 03 04 05 06 07 08 09 10 11 12 13 14 15 16 17 18 19 20 21 22 23 24 25 2…" at bounding box center [457, 498] width 27 height 24
type input "15:30"
click at [380, 569] on footer "Cancel Add Role" at bounding box center [511, 587] width 359 height 56
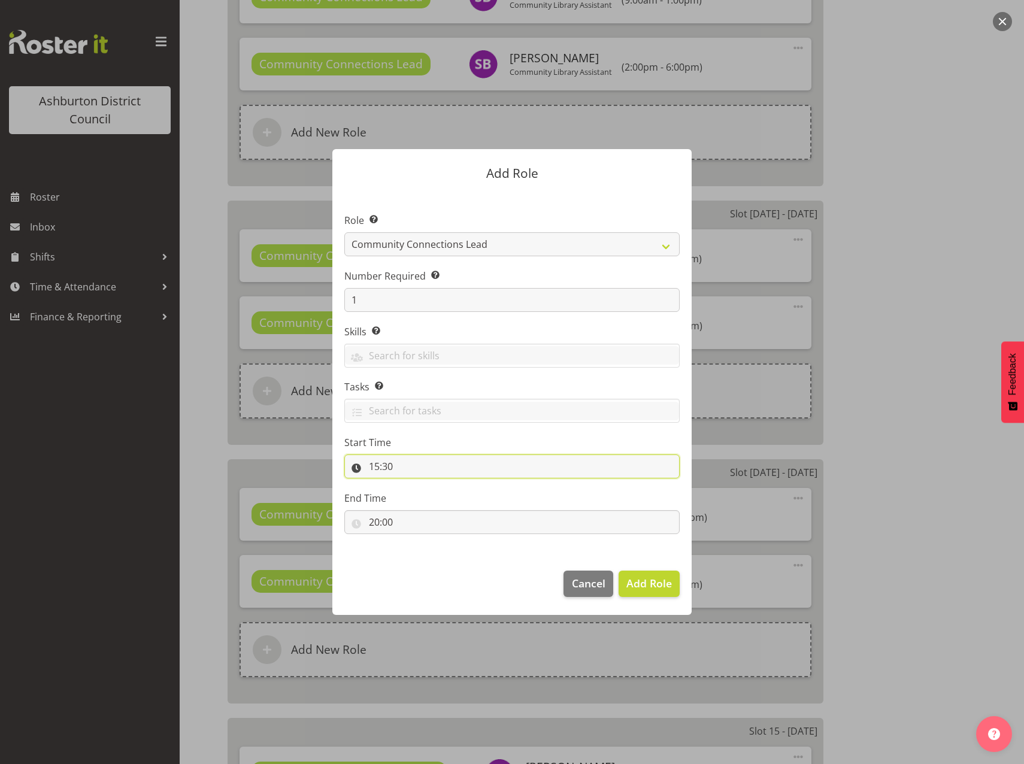
click at [375, 469] on input "15:30" at bounding box center [511, 466] width 335 height 24
click at [423, 497] on select "00 01 02 03 04 05 06 07 08 09 10 11 12 13 14 15 16 17 18 19 20 21 22 23" at bounding box center [425, 498] width 27 height 24
select select "17"
click at [412, 486] on select "00 01 02 03 04 05 06 07 08 09 10 11 12 13 14 15 16 17 18 19 20 21 22 23" at bounding box center [425, 498] width 27 height 24
type input "17:30"
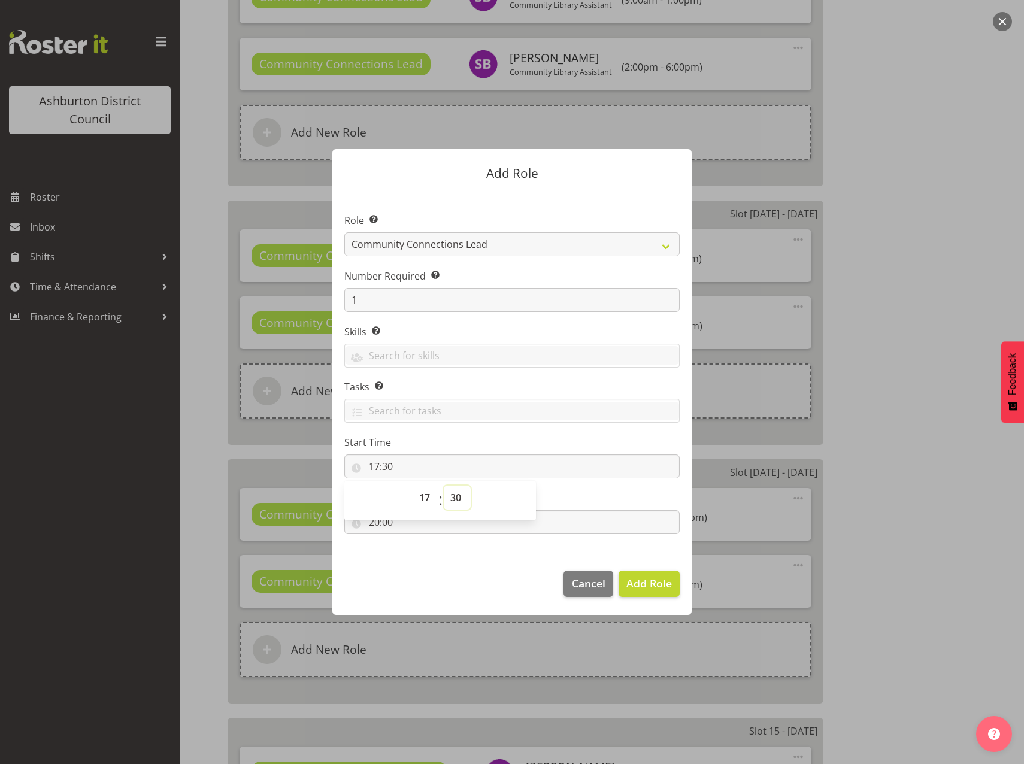
click at [457, 498] on select "00 01 02 03 04 05 06 07 08 09 10 11 12 13 14 15 16 17 18 19 20 21 22 23 24 25 2…" at bounding box center [457, 498] width 27 height 24
select select "0"
click at [444, 486] on select "00 01 02 03 04 05 06 07 08 09 10 11 12 13 14 15 16 17 18 19 20 21 22 23 24 25 2…" at bounding box center [457, 498] width 27 height 24
type input "17:00"
click at [483, 597] on footer "Cancel Add Role" at bounding box center [511, 587] width 359 height 56
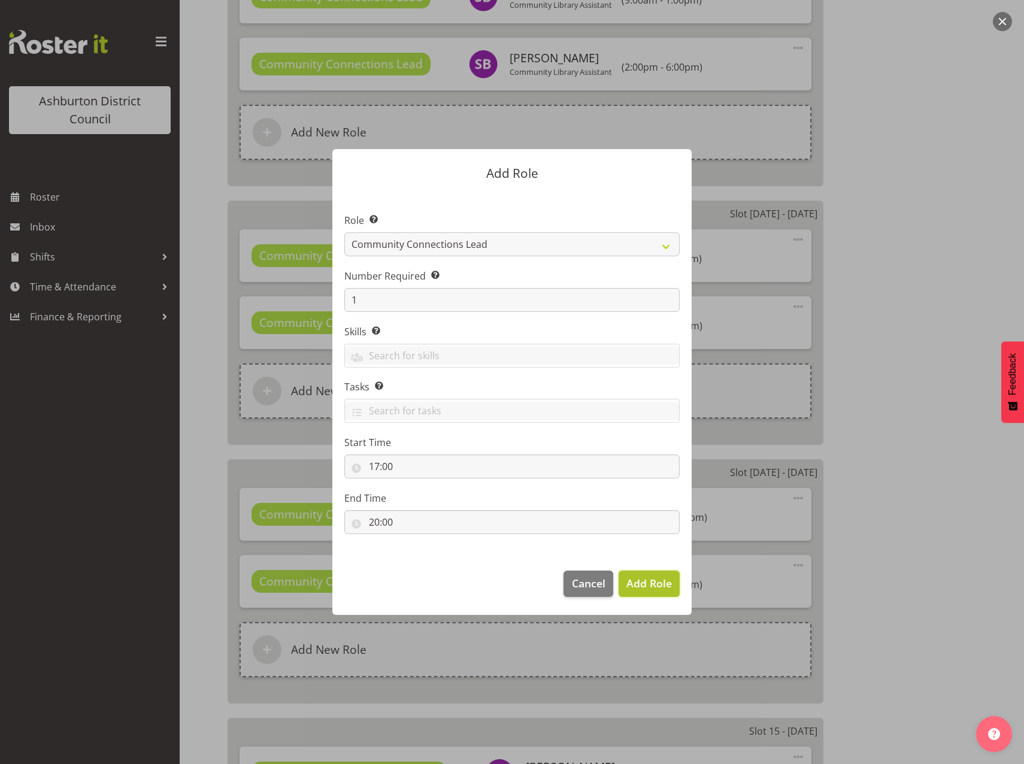
click at [645, 591] on span "Add Role" at bounding box center [648, 583] width 45 height 16
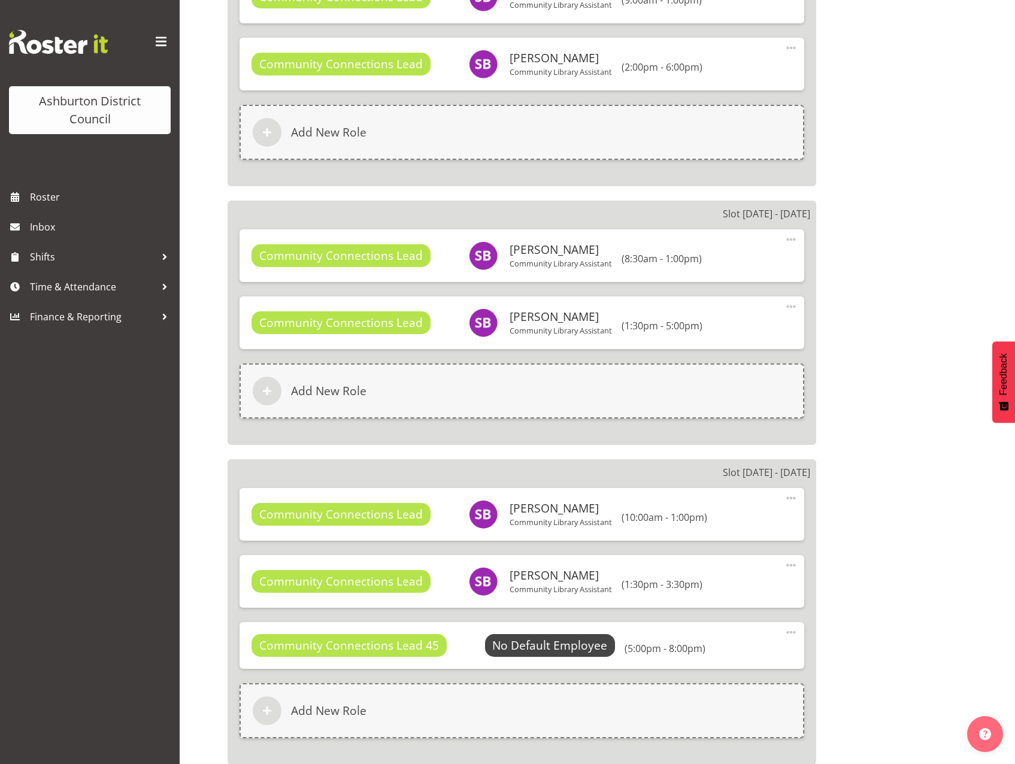
click at [791, 627] on span at bounding box center [791, 632] width 14 height 14
click at [705, 663] on link "Edit" at bounding box center [740, 659] width 115 height 22
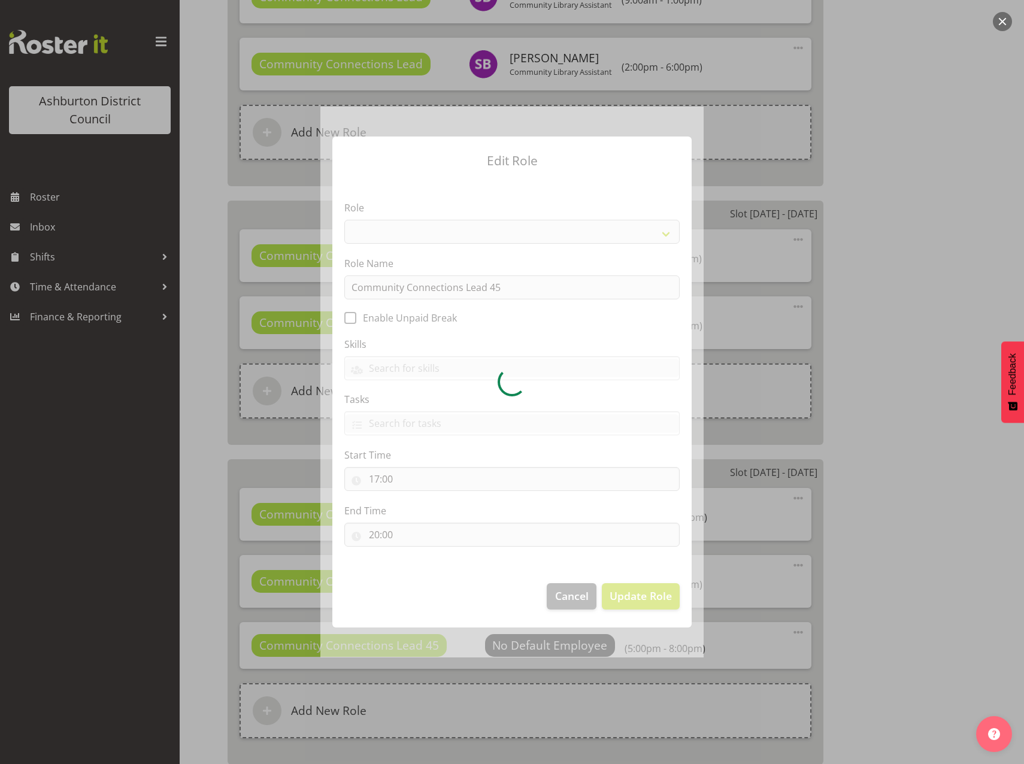
select select "1345"
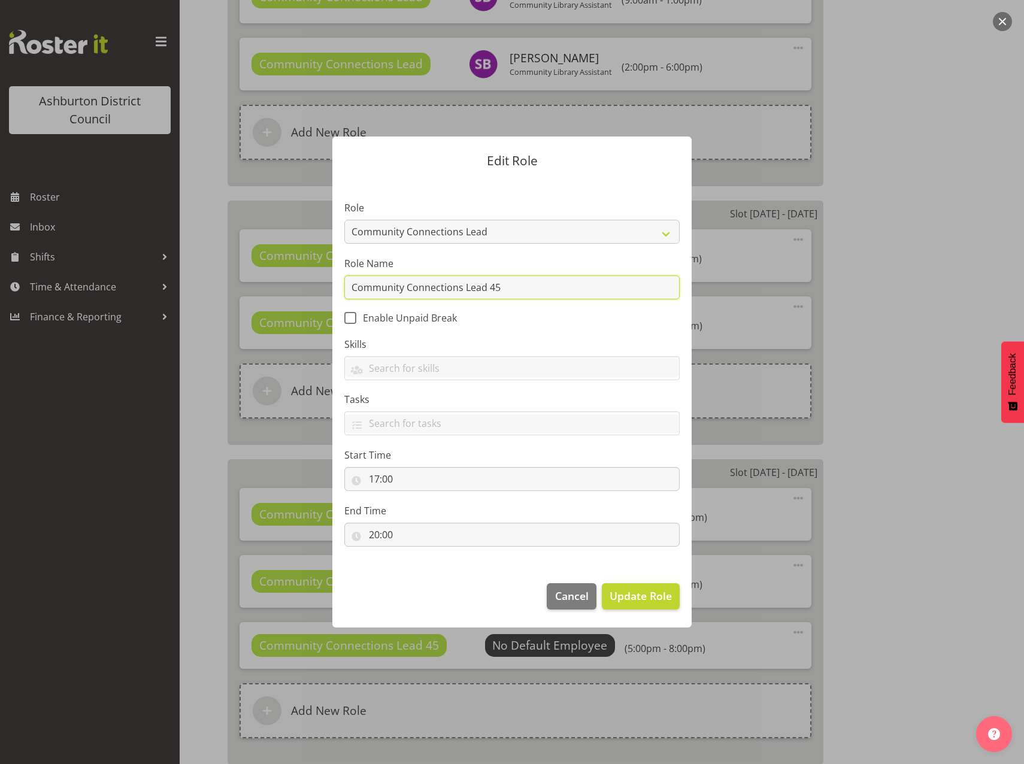
drag, startPoint x: 509, startPoint y: 286, endPoint x: 556, endPoint y: 342, distance: 72.7
click at [510, 287] on input "Community Connections Lead 45" at bounding box center [511, 287] width 335 height 24
type input "Community Connections Lead"
click at [645, 599] on span "Update Role" at bounding box center [640, 596] width 62 height 16
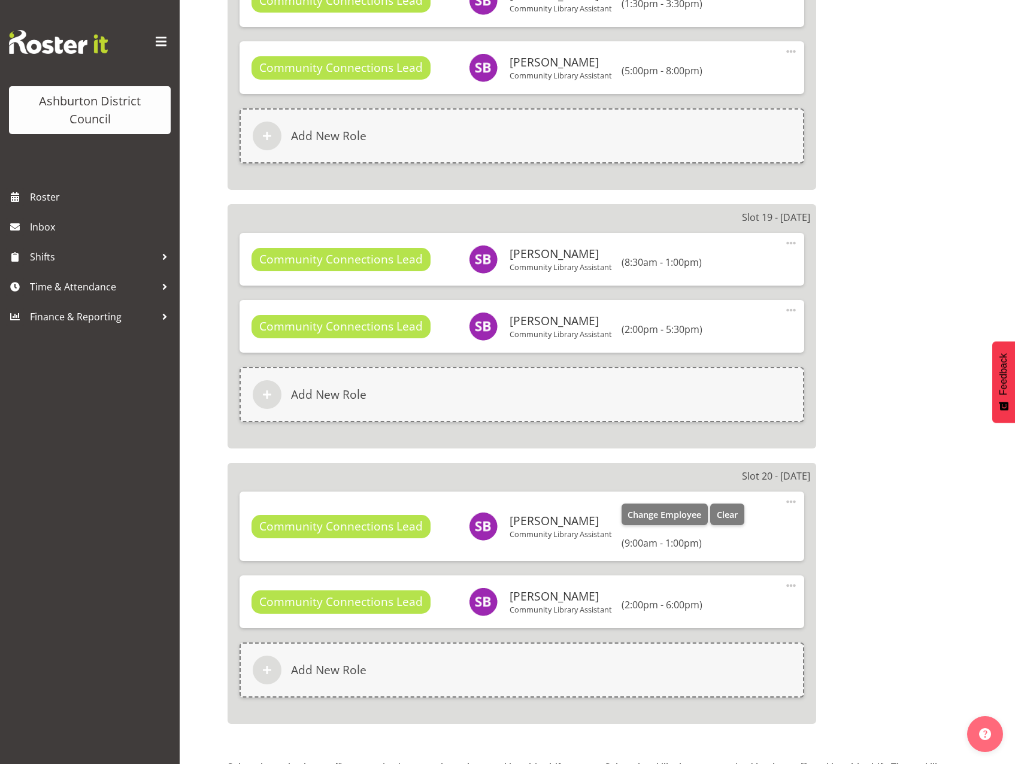
scroll to position [5630, 0]
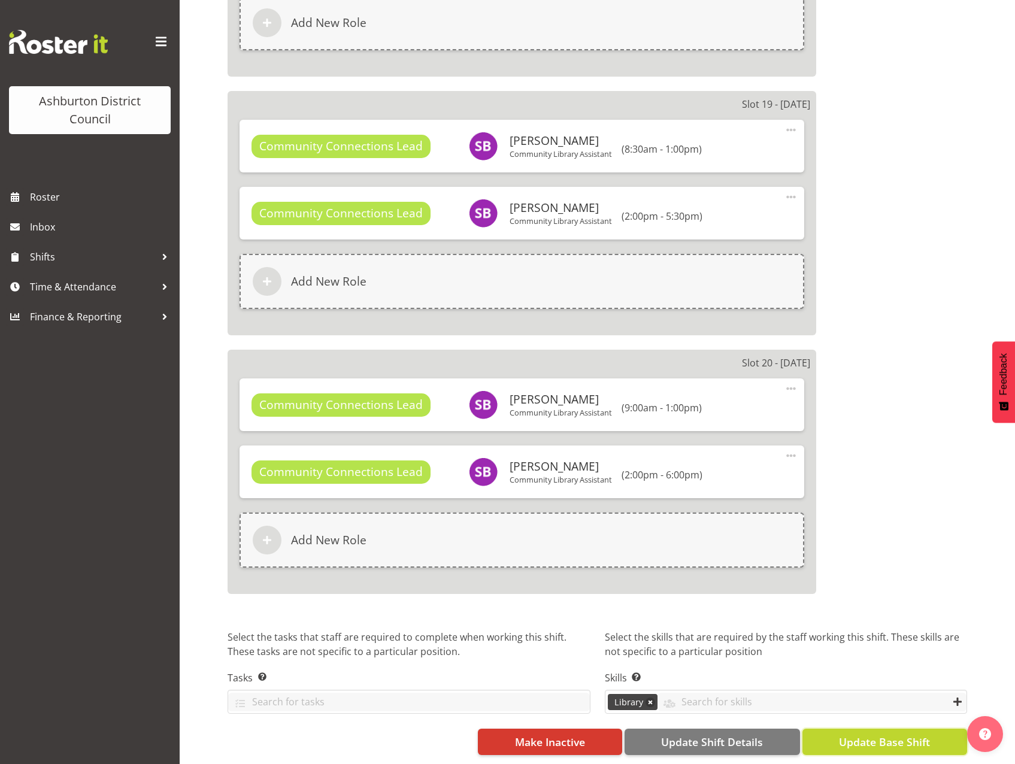
click at [873, 734] on span "Update Base Shift" at bounding box center [884, 742] width 91 height 16
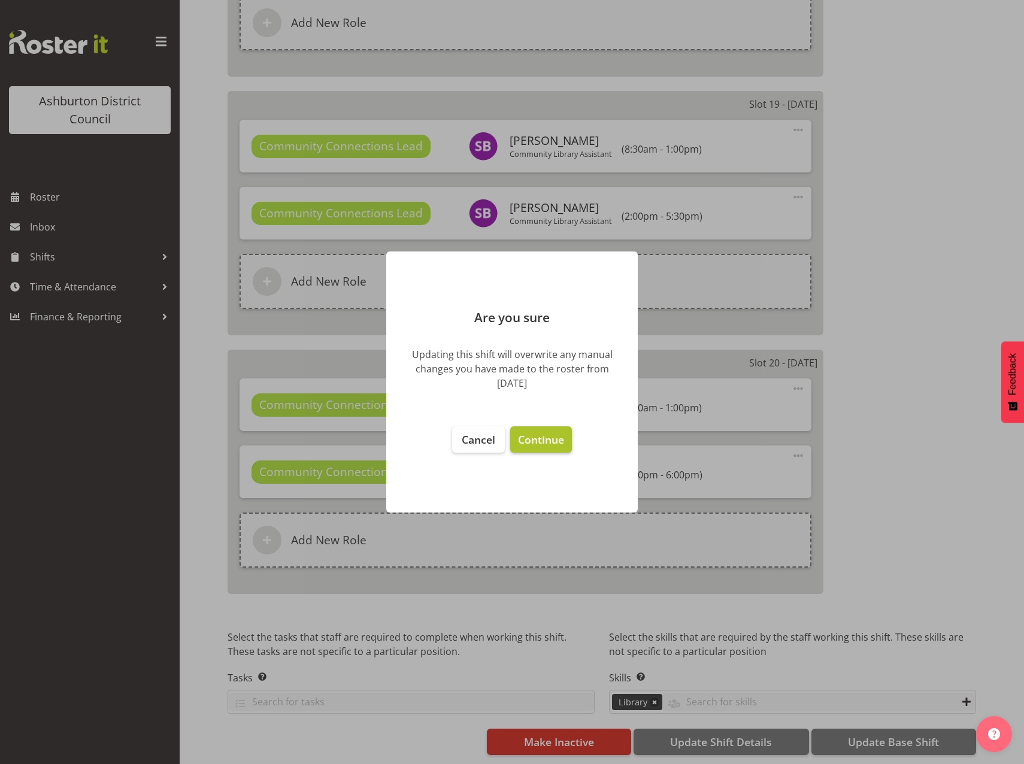
click at [538, 439] on span "Continue" at bounding box center [541, 439] width 46 height 14
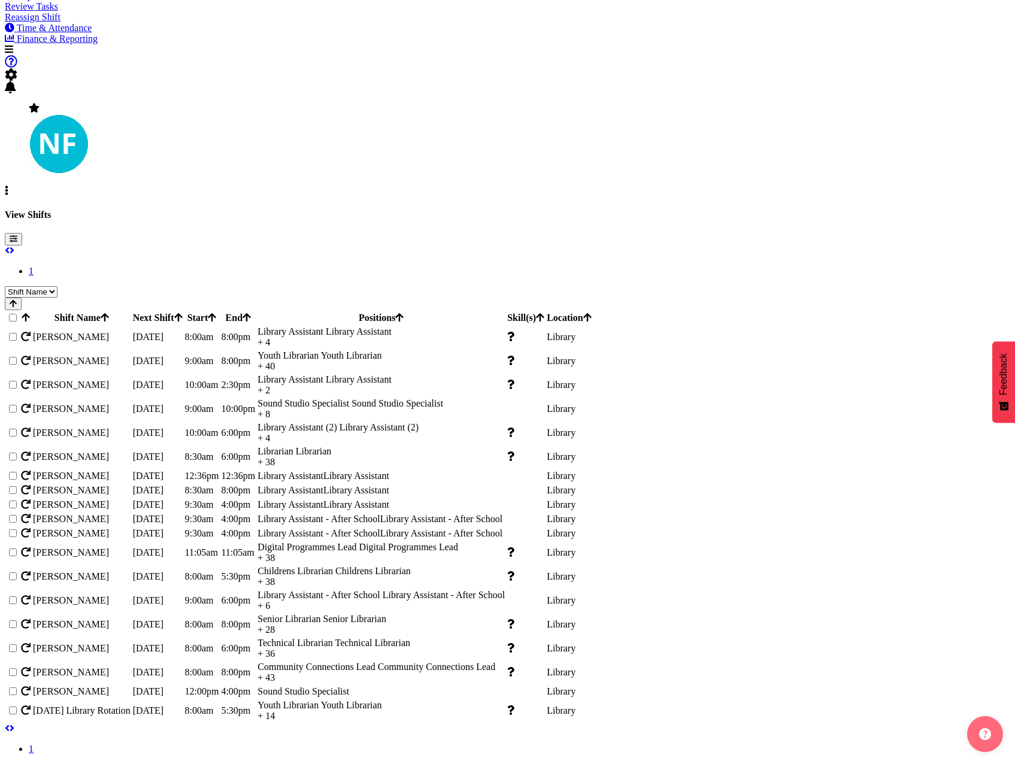
scroll to position [614, 0]
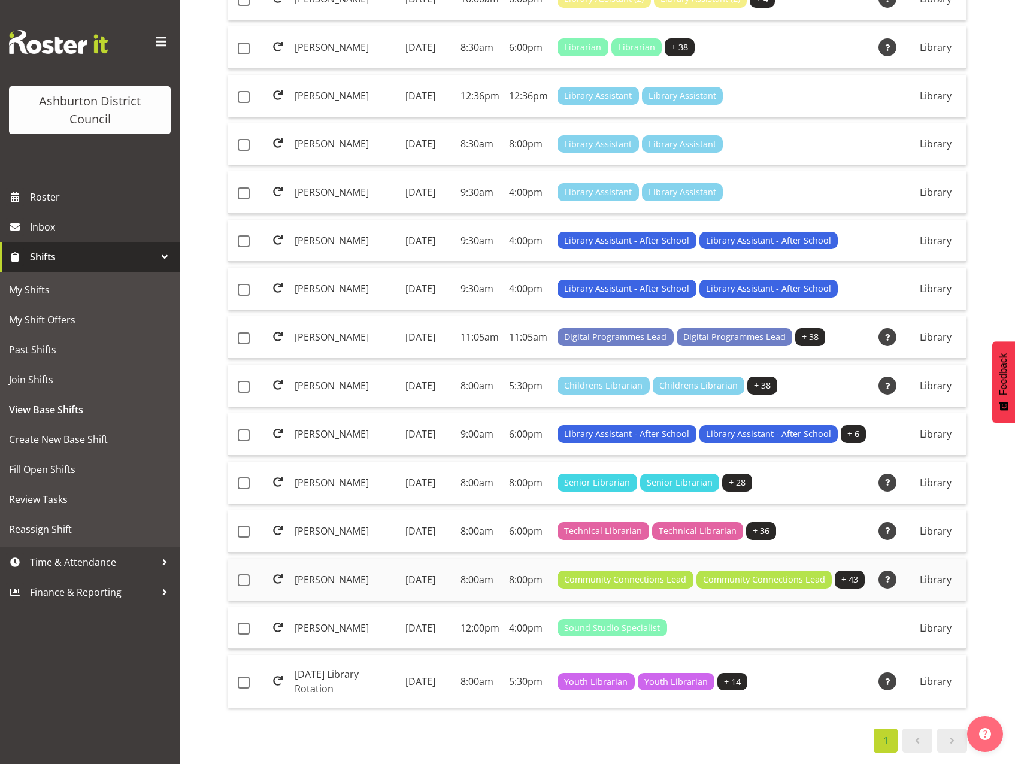
click at [333, 559] on td "[PERSON_NAME]" at bounding box center [345, 580] width 111 height 43
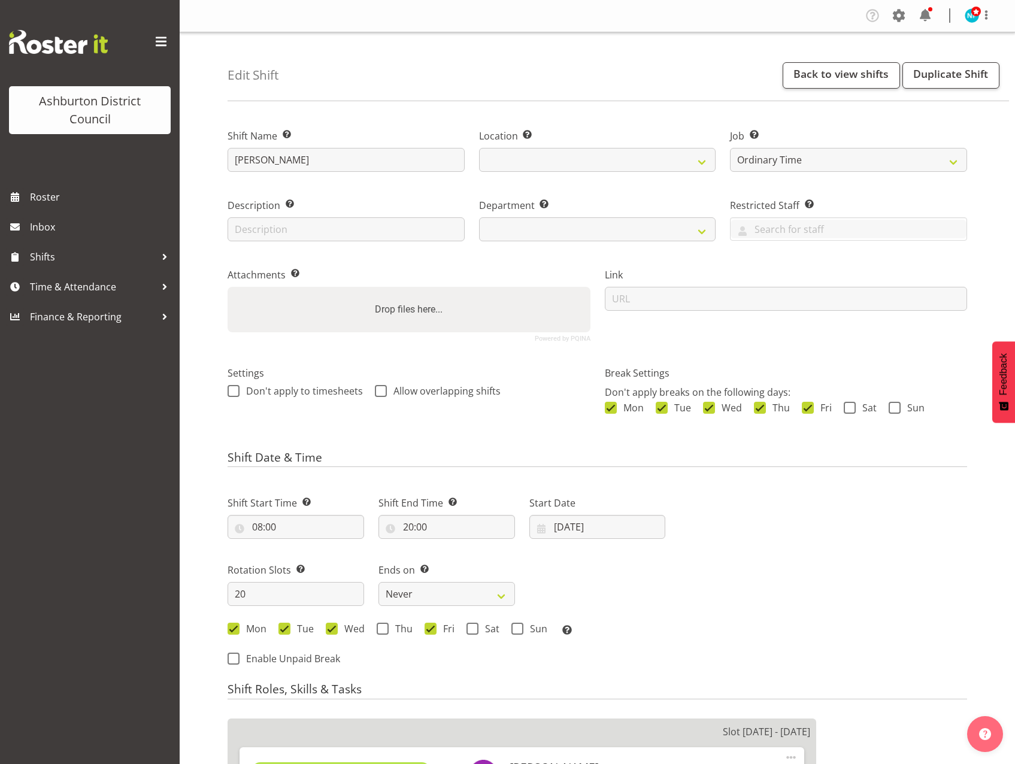
select select "6995"
select select
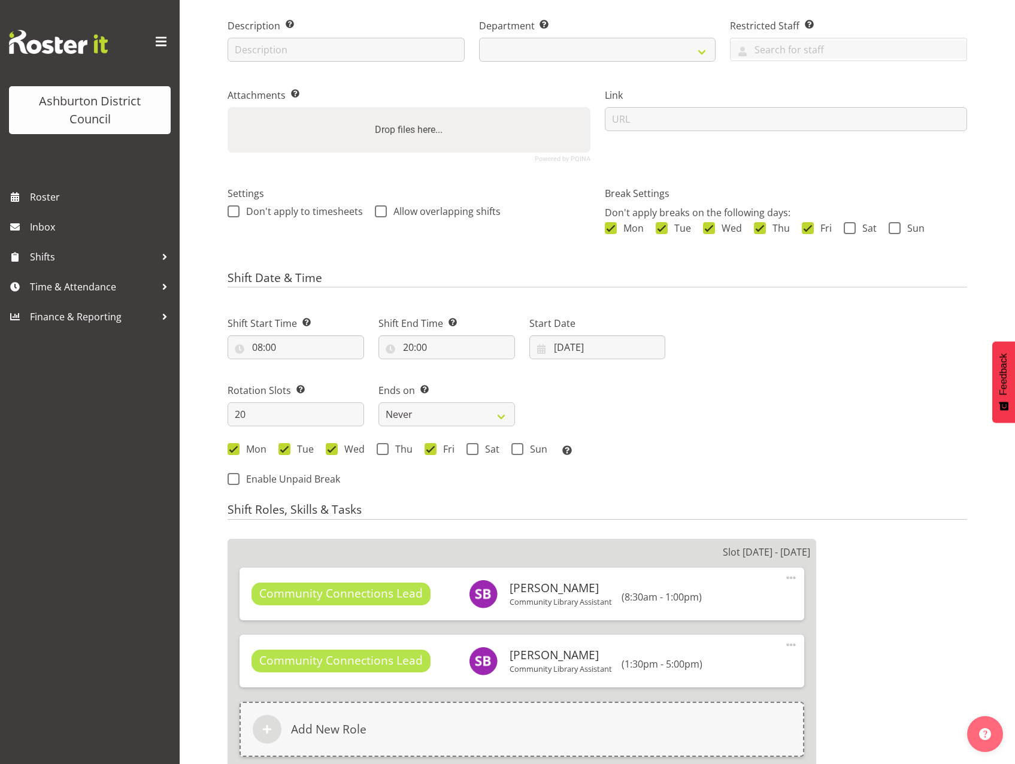
select select "1180"
select select "824"
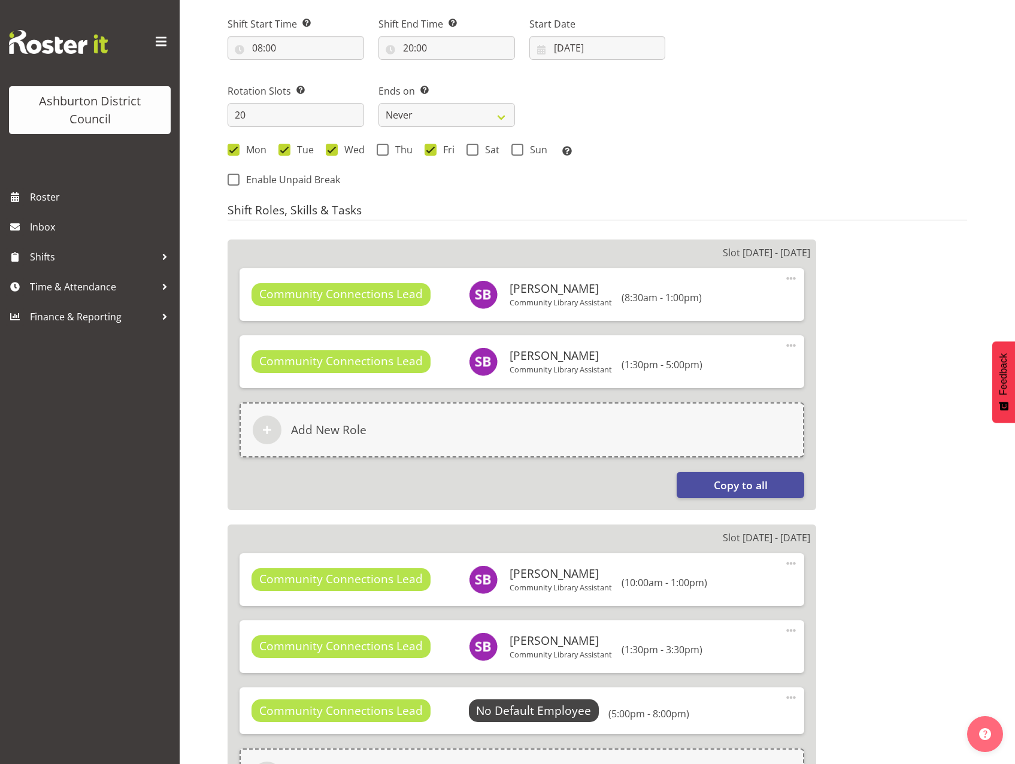
scroll to position [599, 0]
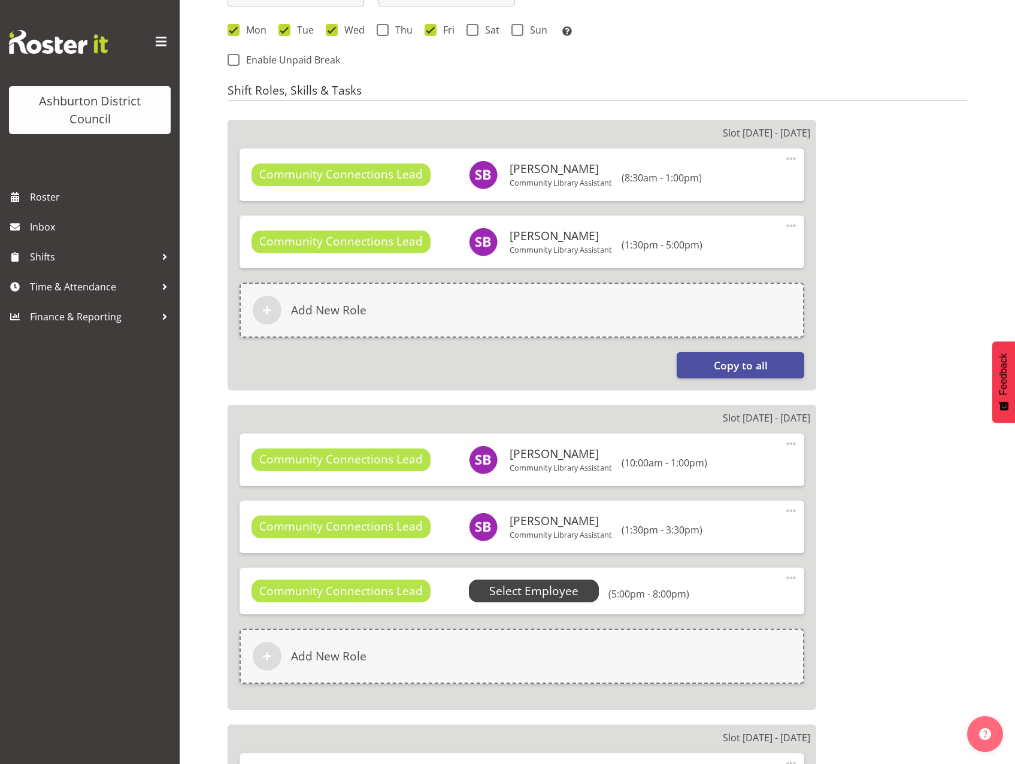
click at [541, 595] on span "Select Employee" at bounding box center [533, 591] width 89 height 17
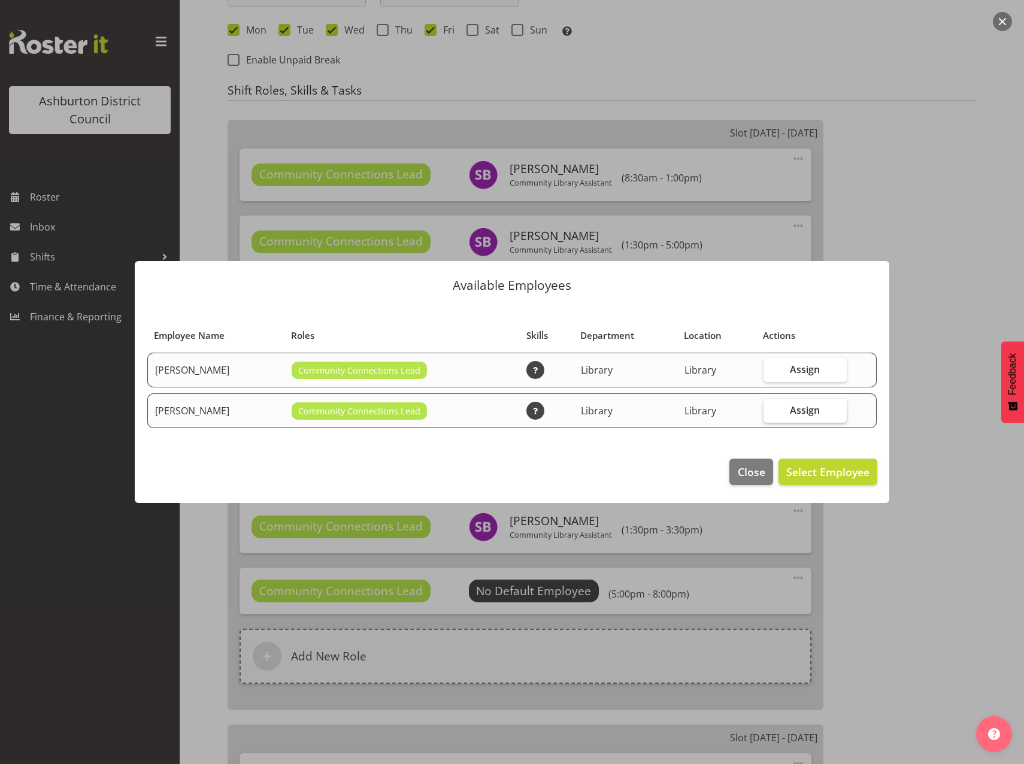
drag, startPoint x: 806, startPoint y: 405, endPoint x: 817, endPoint y: 447, distance: 43.8
click at [806, 406] on span "Assign" at bounding box center [805, 410] width 30 height 12
click at [771, 406] on input "Assign" at bounding box center [767, 410] width 8 height 8
checkbox input "true"
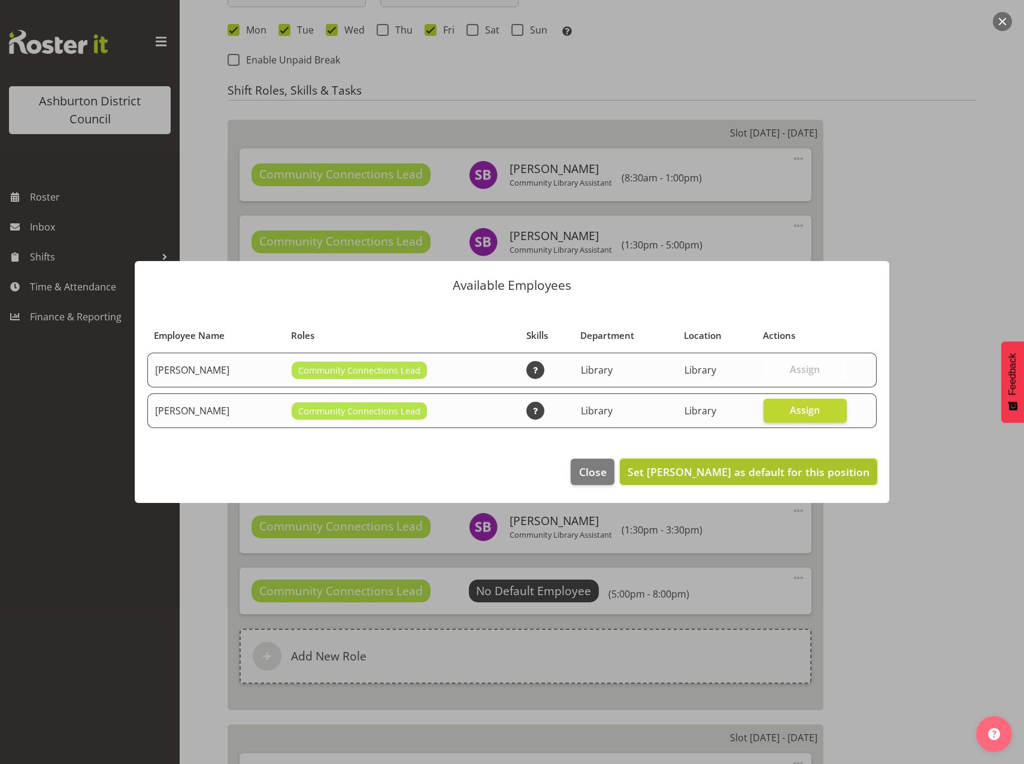
click at [790, 471] on span "Set Stacey Broadbent as default for this position" at bounding box center [748, 472] width 242 height 14
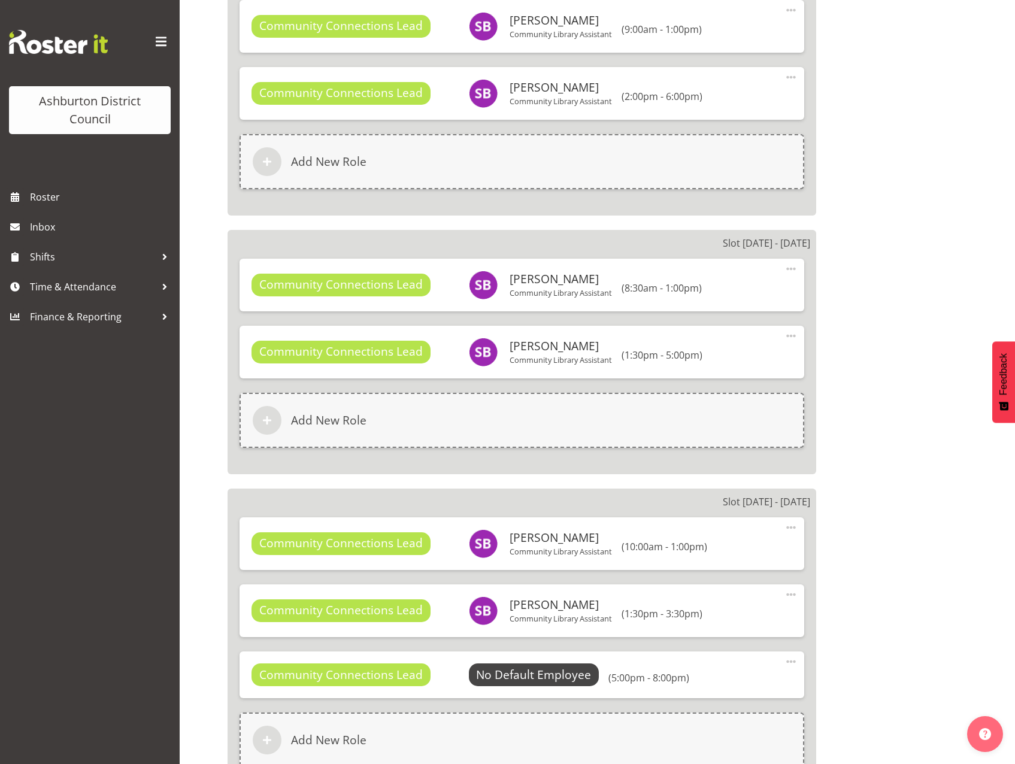
scroll to position [1736, 0]
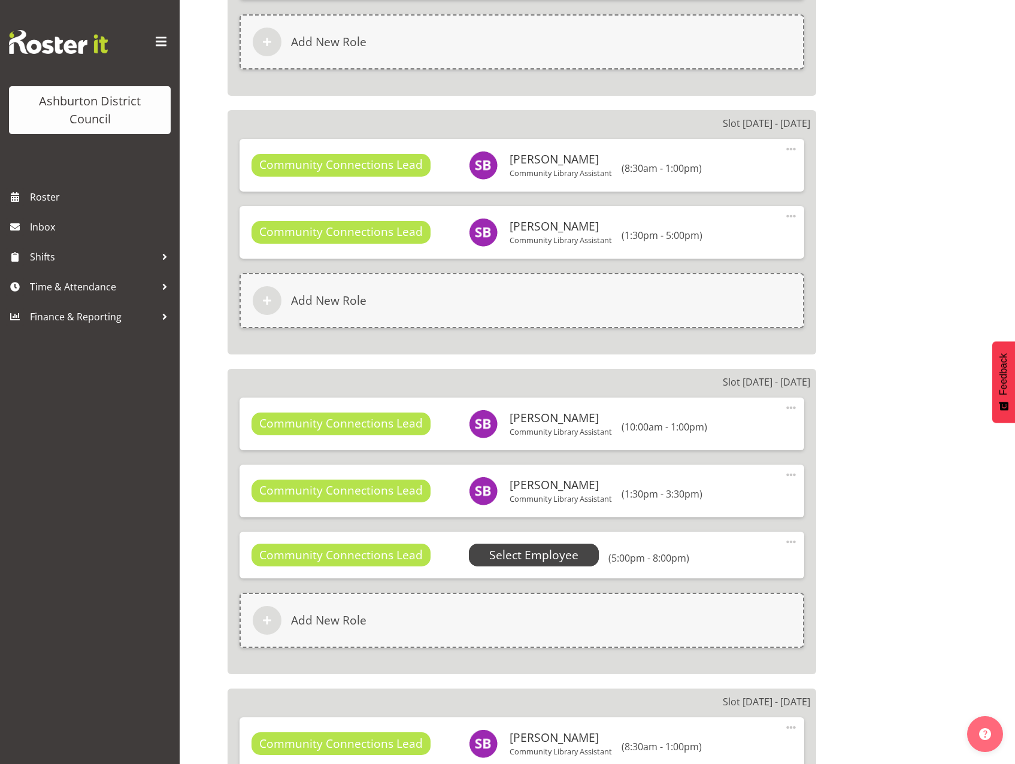
click at [564, 547] on span "Select Employee" at bounding box center [533, 555] width 89 height 17
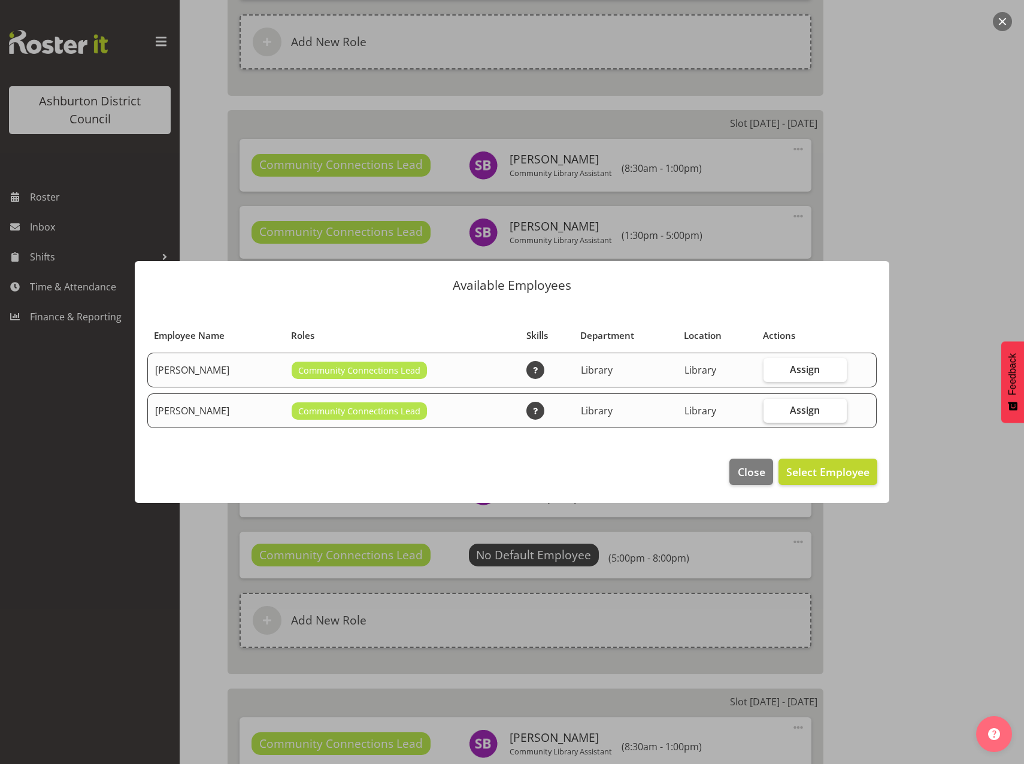
click at [805, 411] on span "Assign" at bounding box center [805, 410] width 30 height 12
click at [771, 411] on input "Assign" at bounding box center [767, 410] width 8 height 8
checkbox input "true"
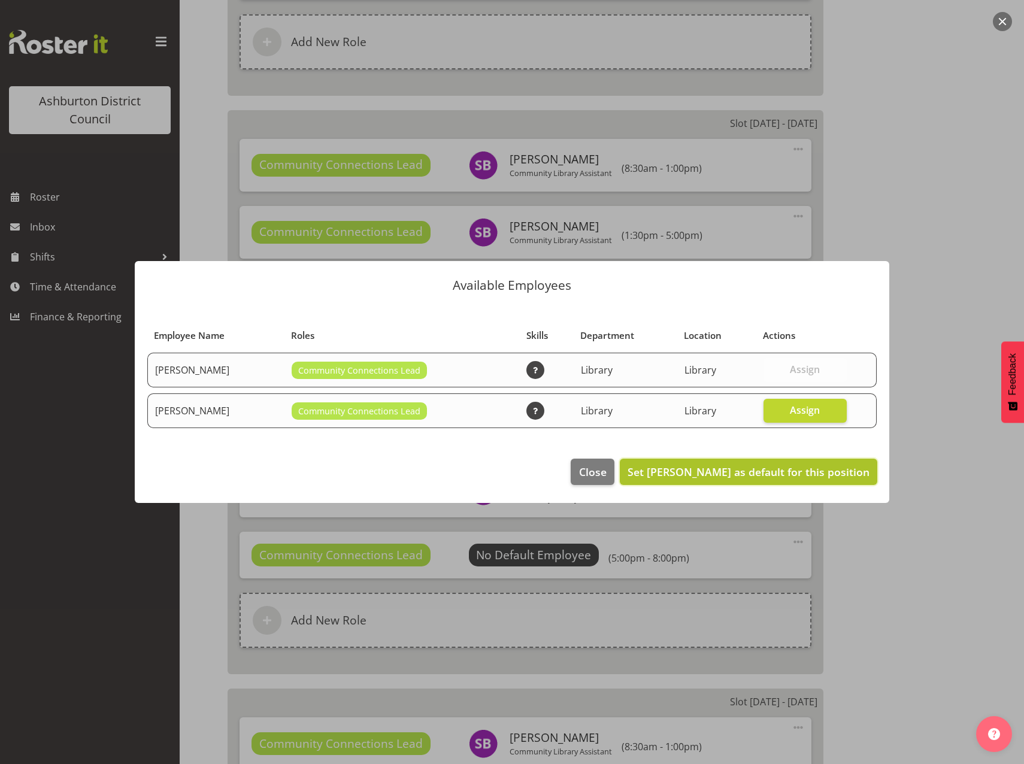
click at [842, 467] on span "Set Stacey Broadbent as default for this position" at bounding box center [748, 472] width 242 height 14
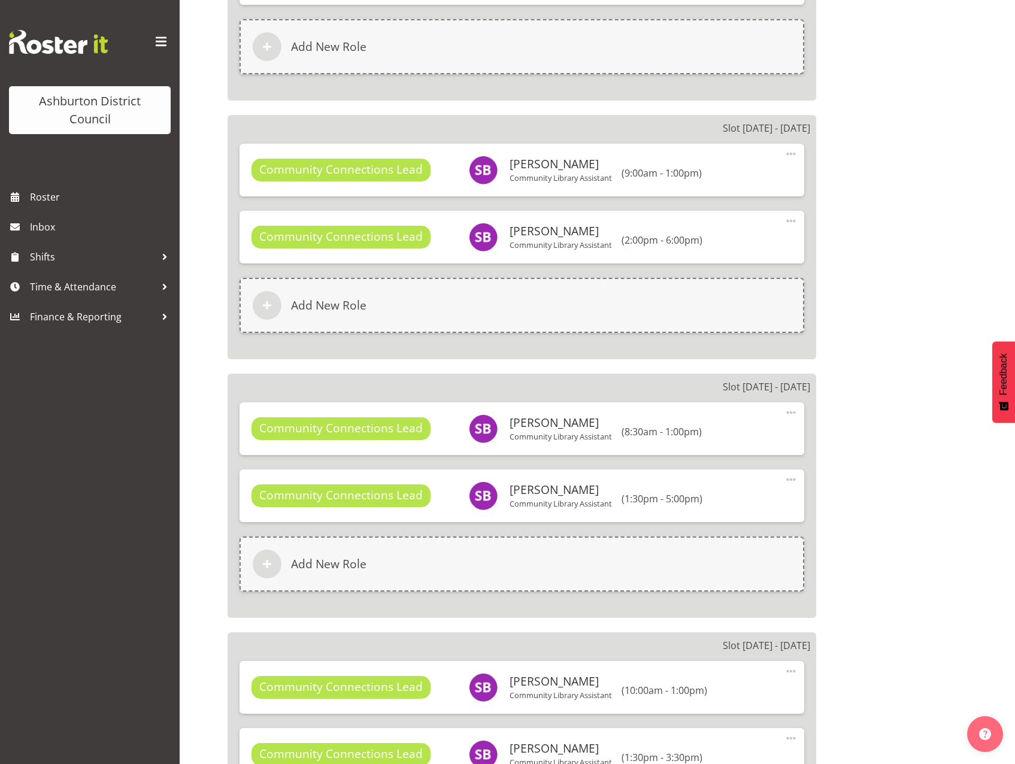
scroll to position [2754, 0]
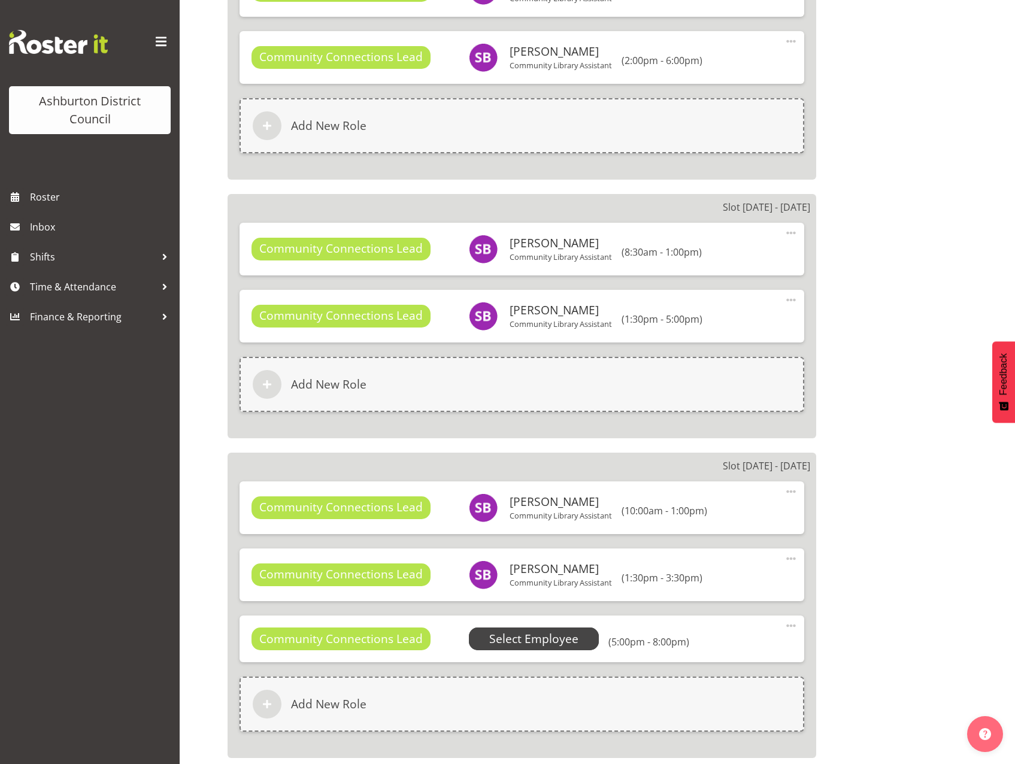
click at [577, 639] on span "Select Employee" at bounding box center [534, 638] width 131 height 23
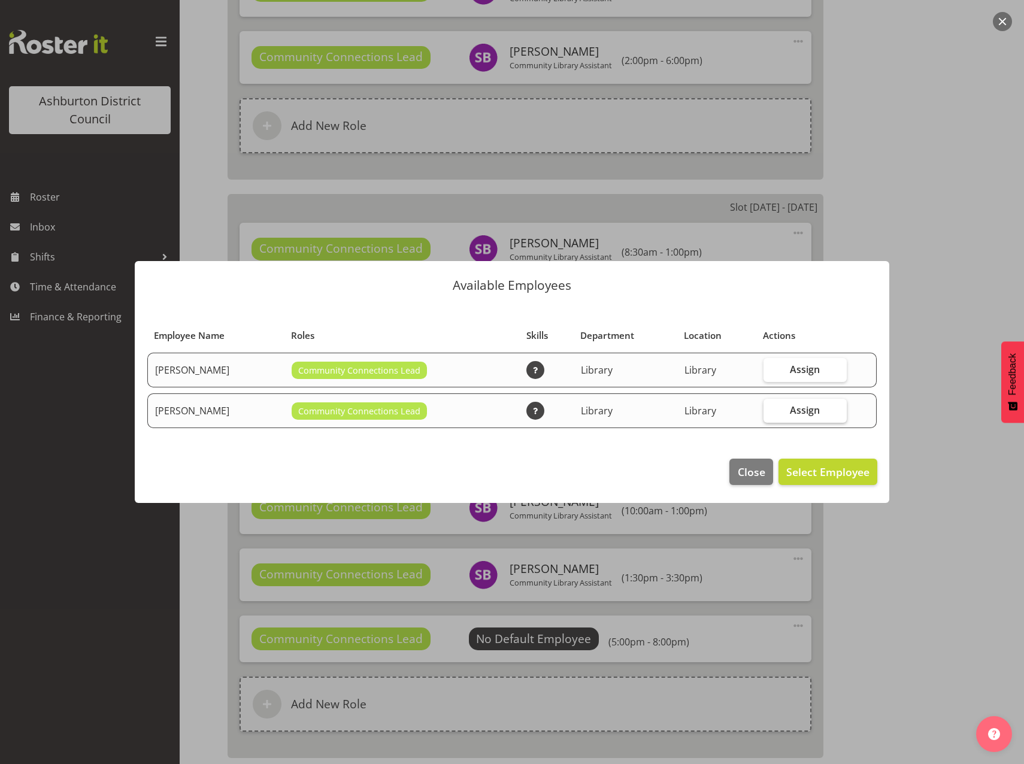
click at [797, 410] on span "Assign" at bounding box center [805, 410] width 30 height 12
click at [771, 410] on input "Assign" at bounding box center [767, 410] width 8 height 8
checkbox input "true"
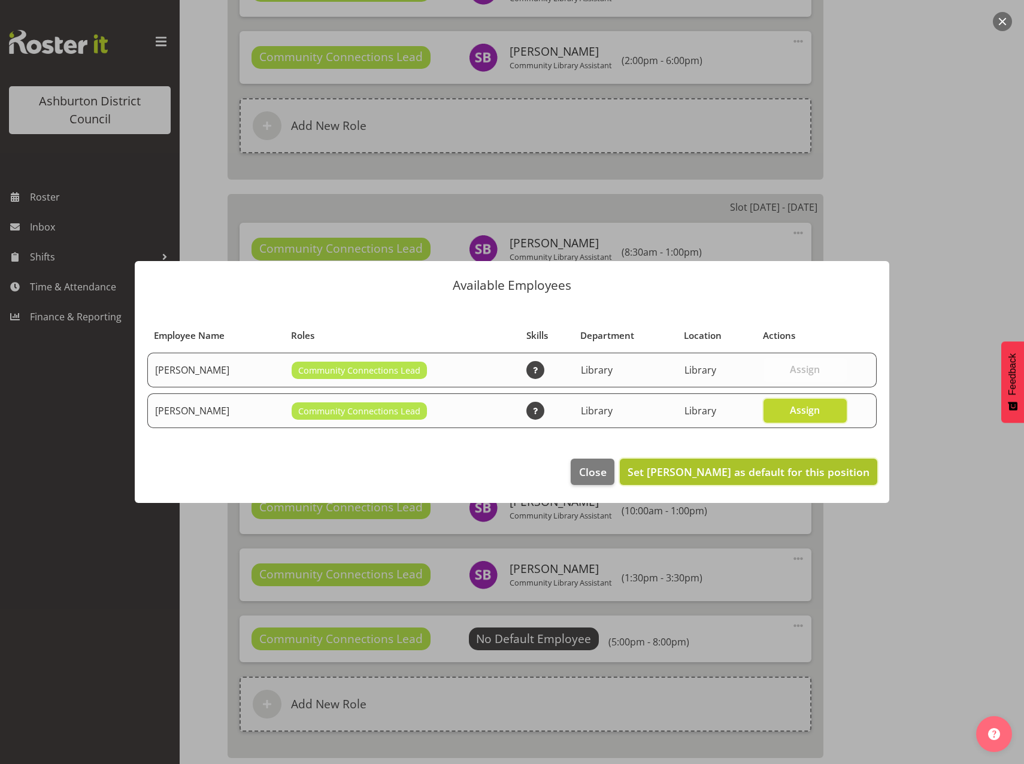
click at [830, 472] on span "Set Stacey Broadbent as default for this position" at bounding box center [748, 472] width 242 height 14
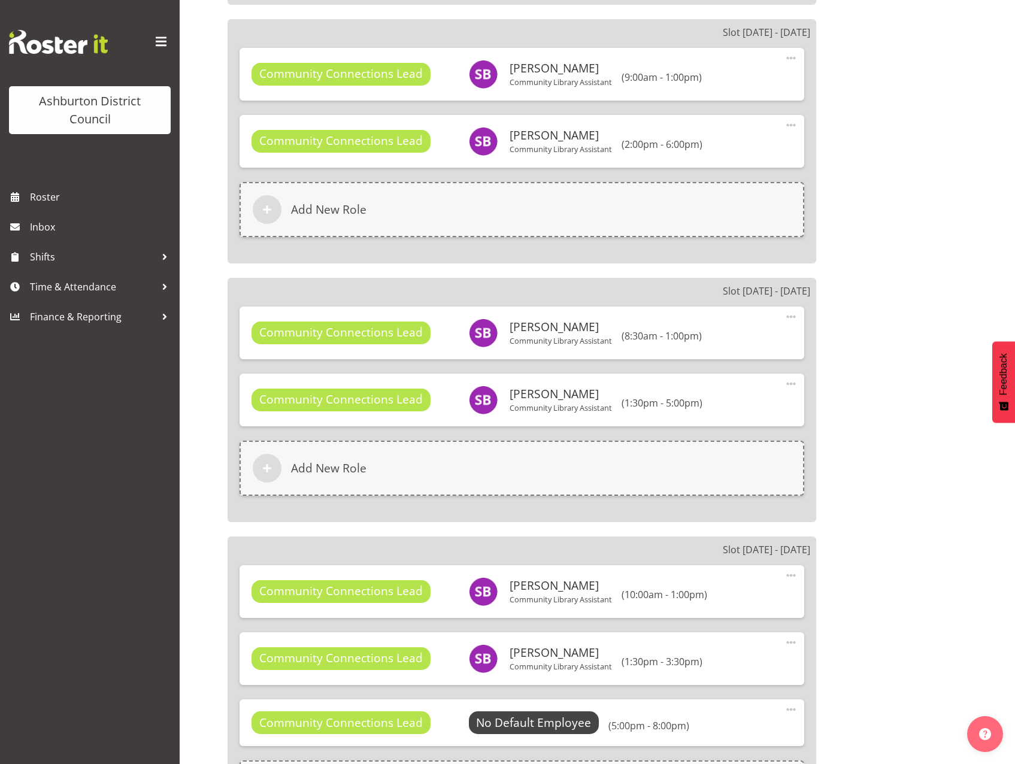
scroll to position [4011, 0]
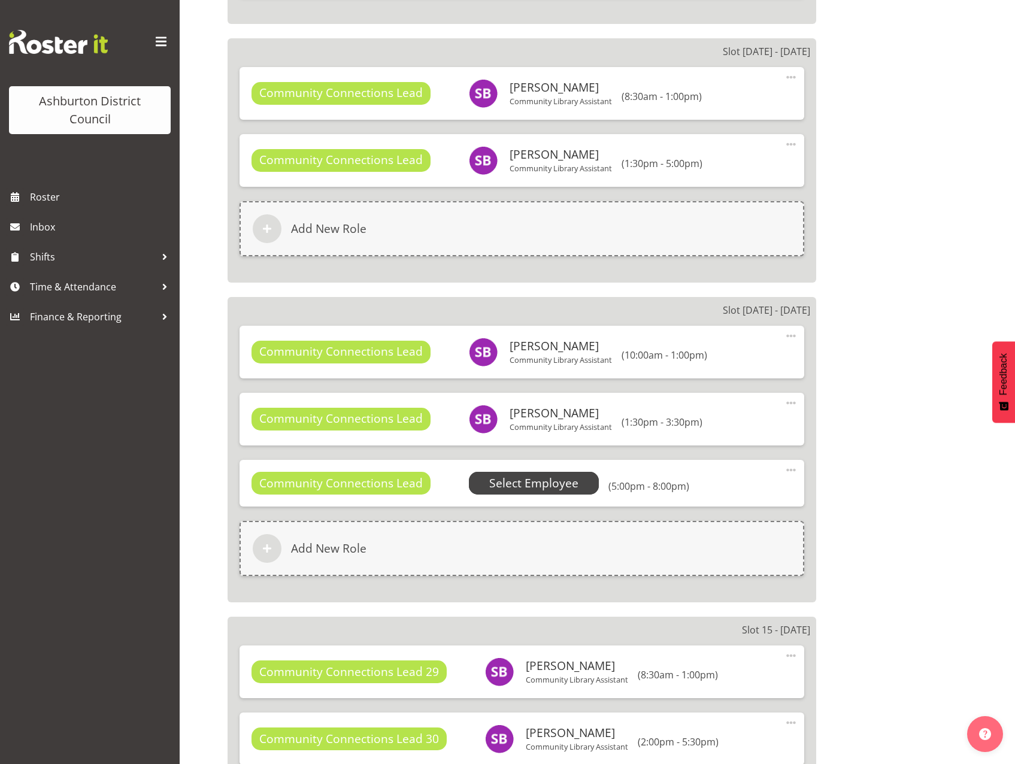
click at [550, 478] on span "Select Employee" at bounding box center [533, 483] width 89 height 17
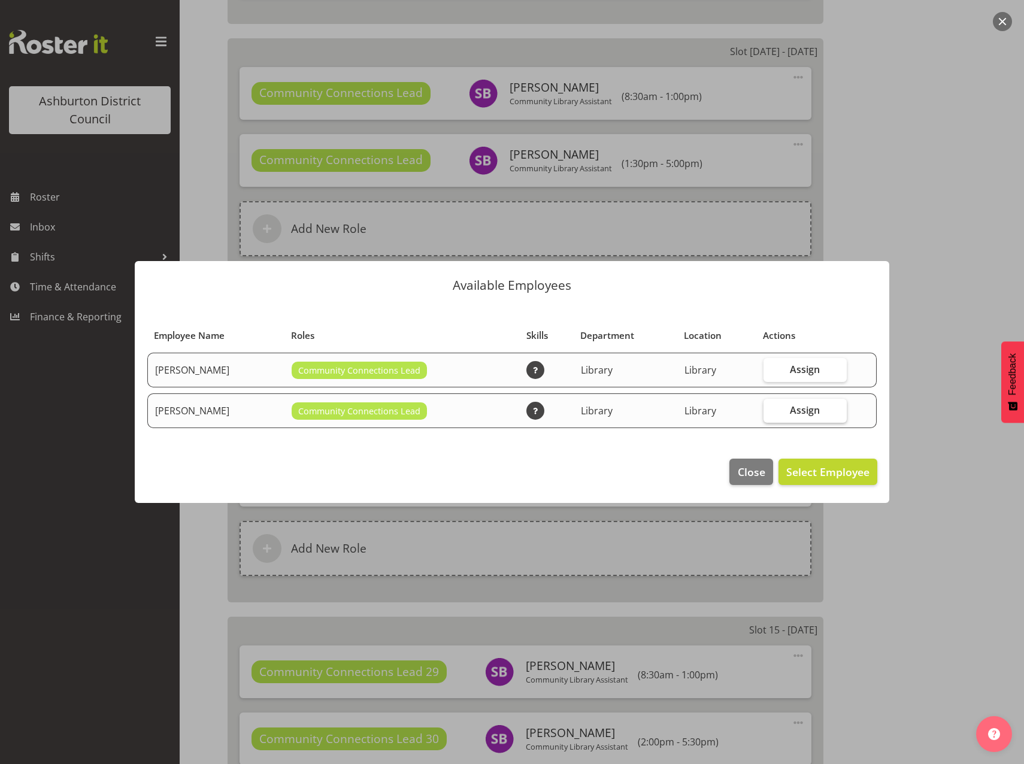
click at [804, 405] on span "Assign" at bounding box center [805, 410] width 30 height 12
click at [771, 406] on input "Assign" at bounding box center [767, 410] width 8 height 8
checkbox input "true"
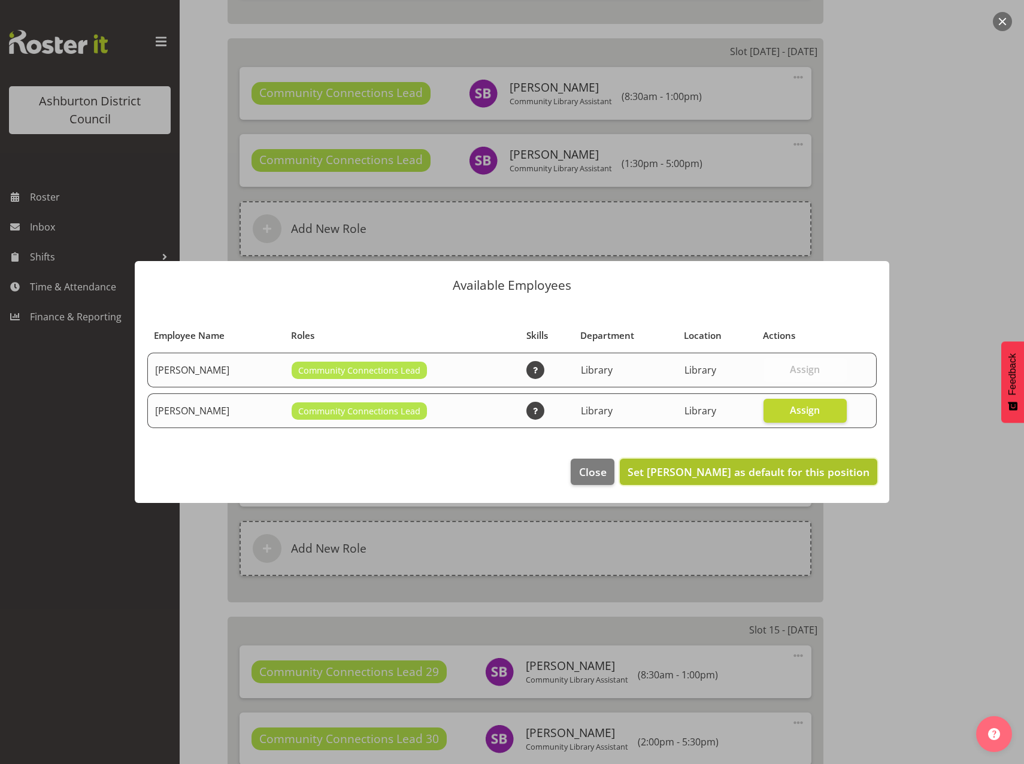
click at [822, 471] on span "Set Stacey Broadbent as default for this position" at bounding box center [748, 472] width 242 height 14
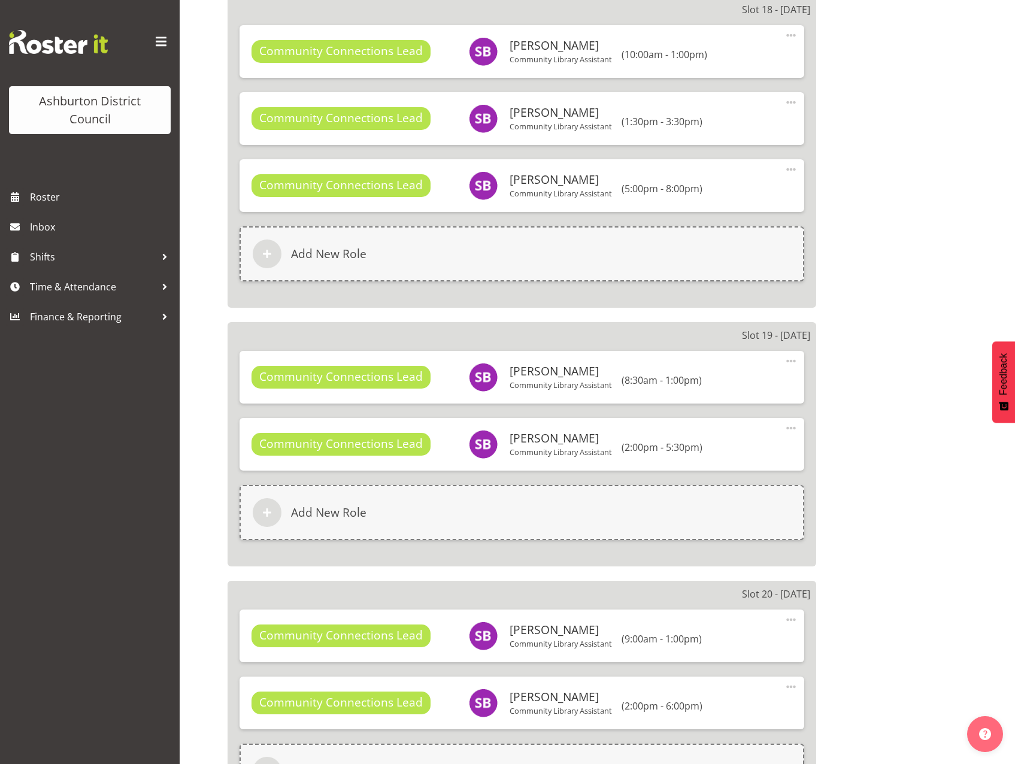
scroll to position [5653, 0]
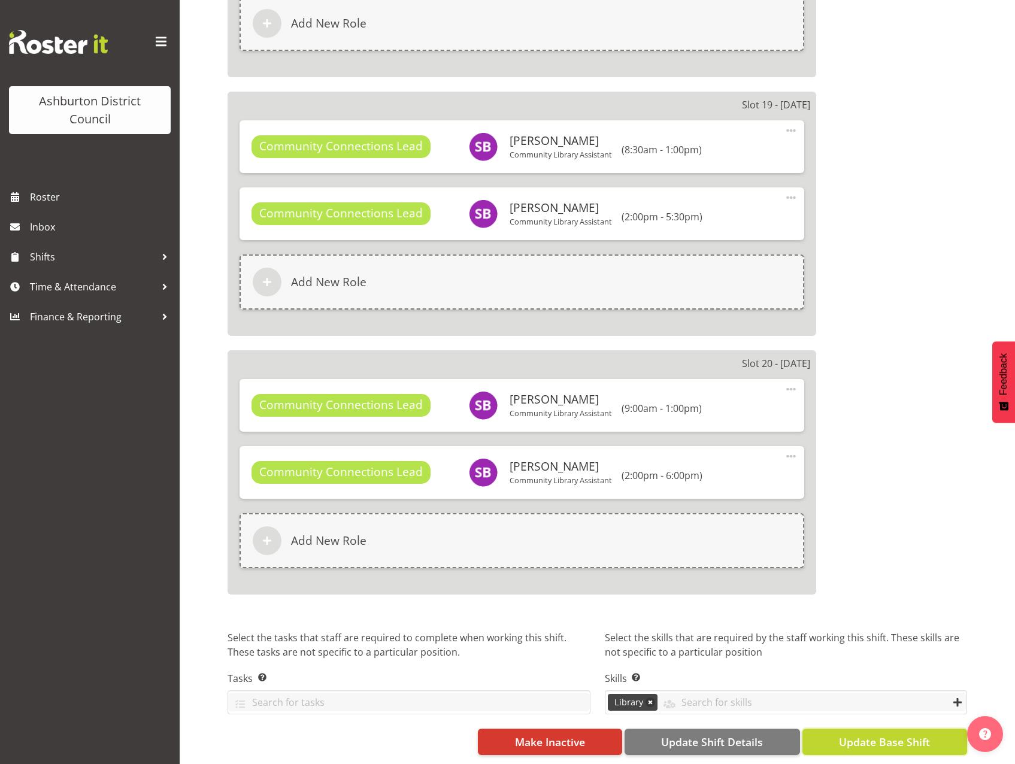
click at [876, 734] on span "Update Base Shift" at bounding box center [884, 742] width 91 height 16
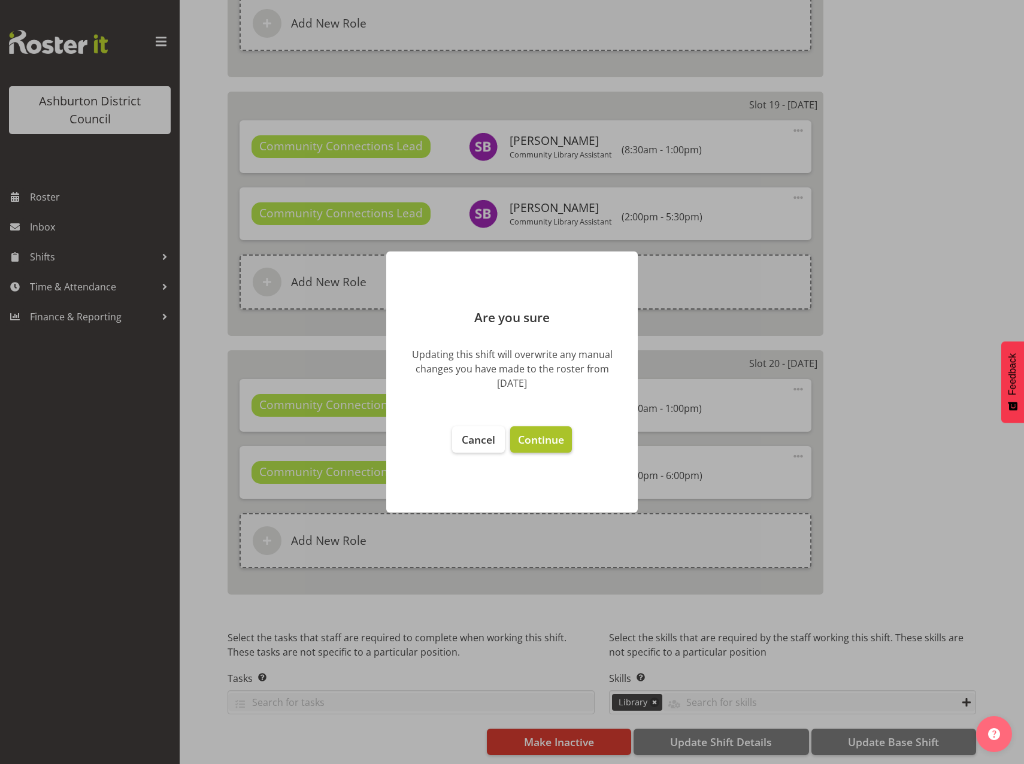
click at [559, 441] on span "Continue" at bounding box center [541, 439] width 46 height 14
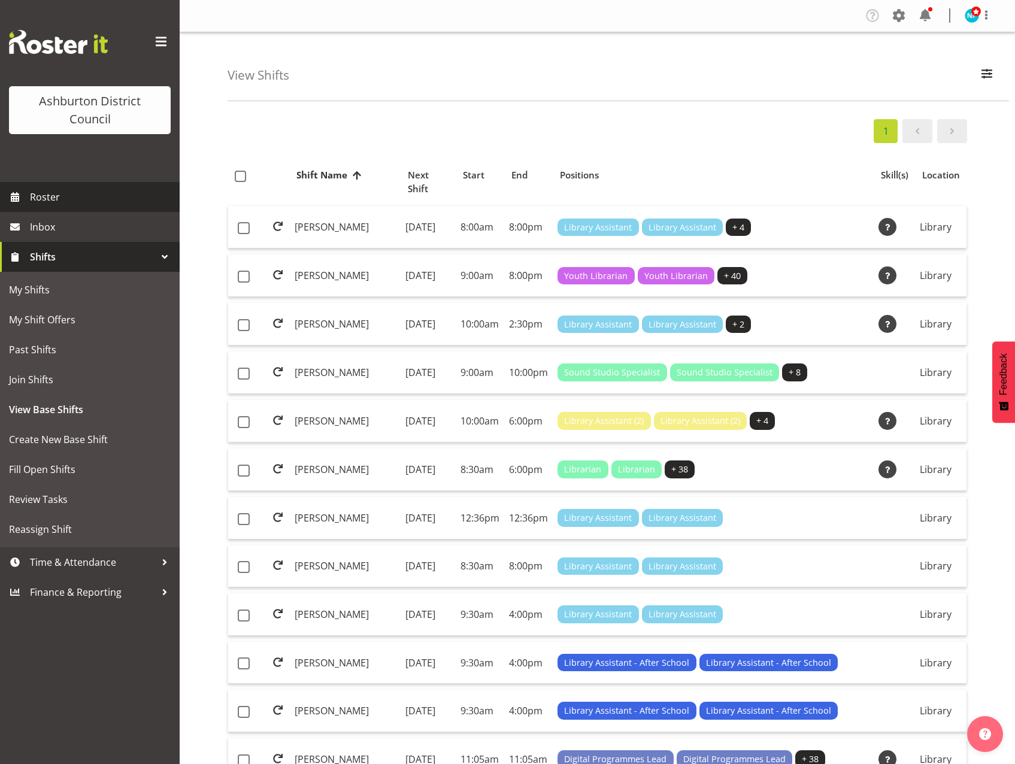
click at [44, 198] on span "Roster" at bounding box center [102, 197] width 144 height 18
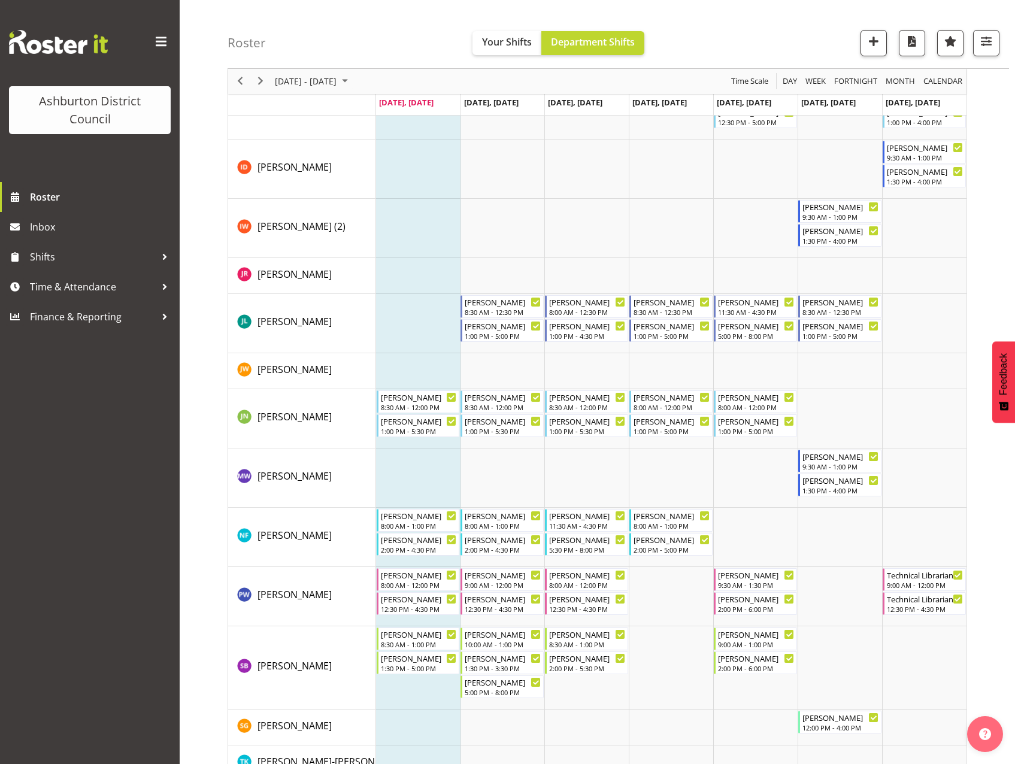
scroll to position [626, 0]
